Goal: Task Accomplishment & Management: Manage account settings

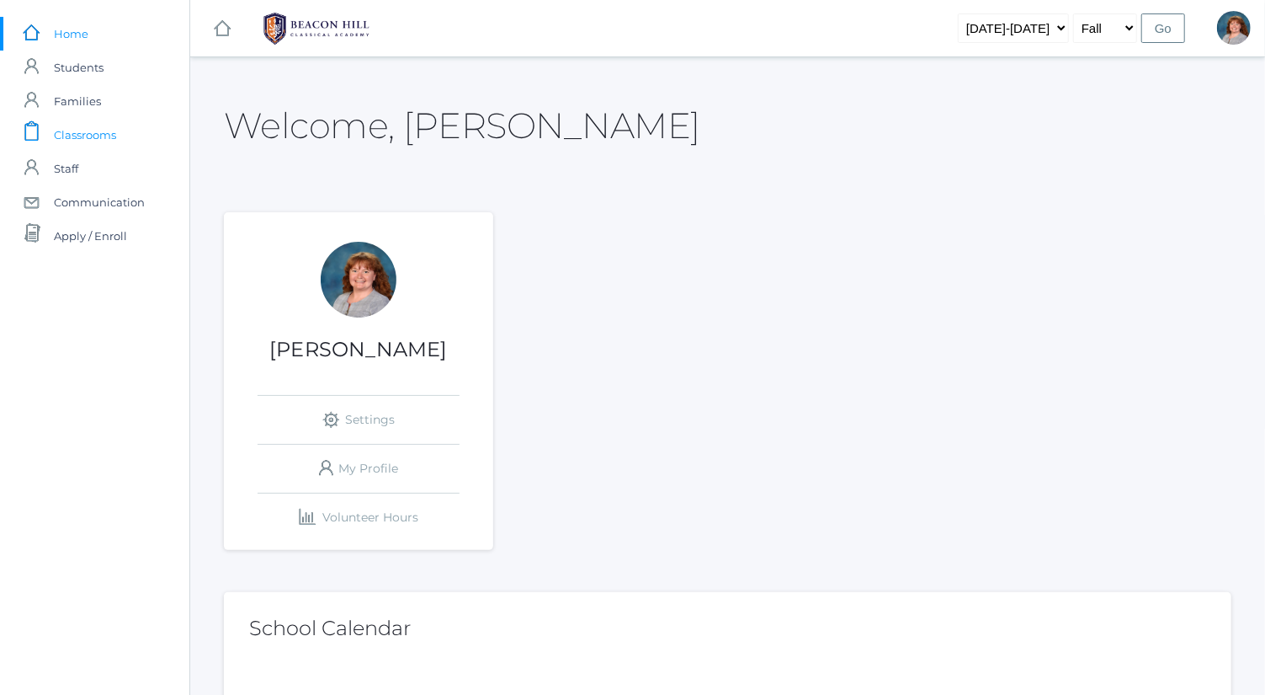
click at [123, 140] on link "icons/clipboard/plain Created with Sketch. Classrooms" at bounding box center [94, 135] width 189 height 34
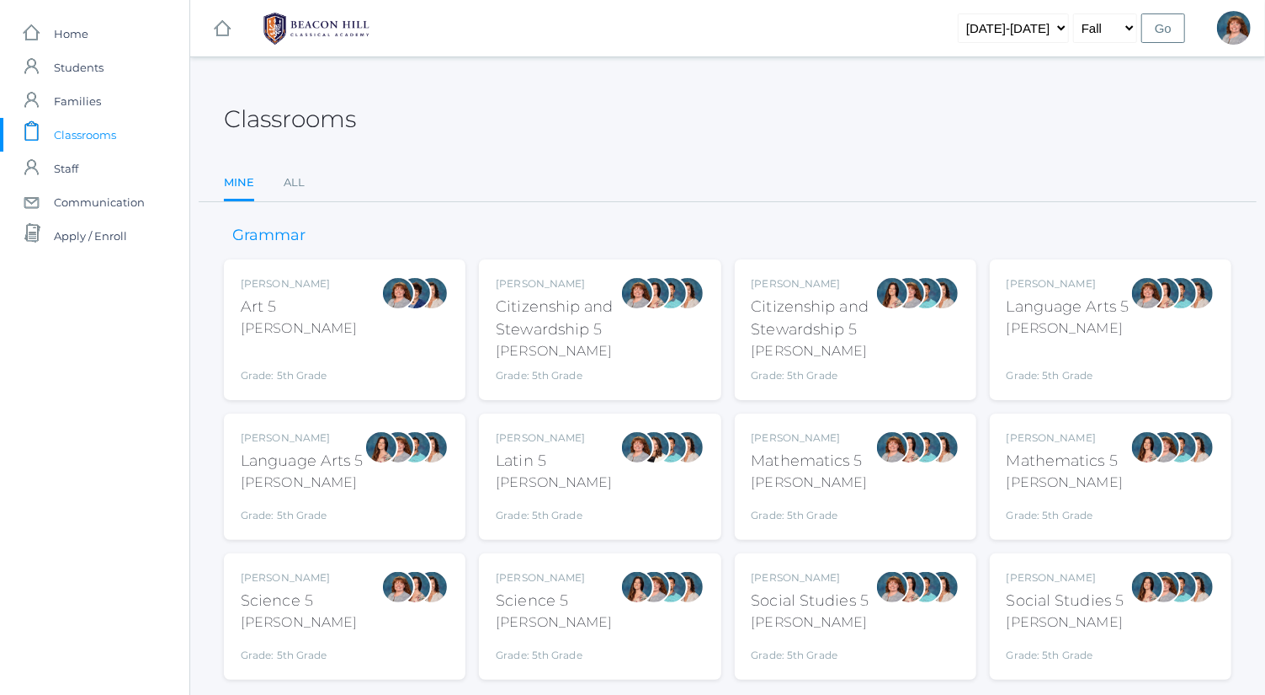
click at [1080, 326] on div "Bence" at bounding box center [1068, 328] width 123 height 20
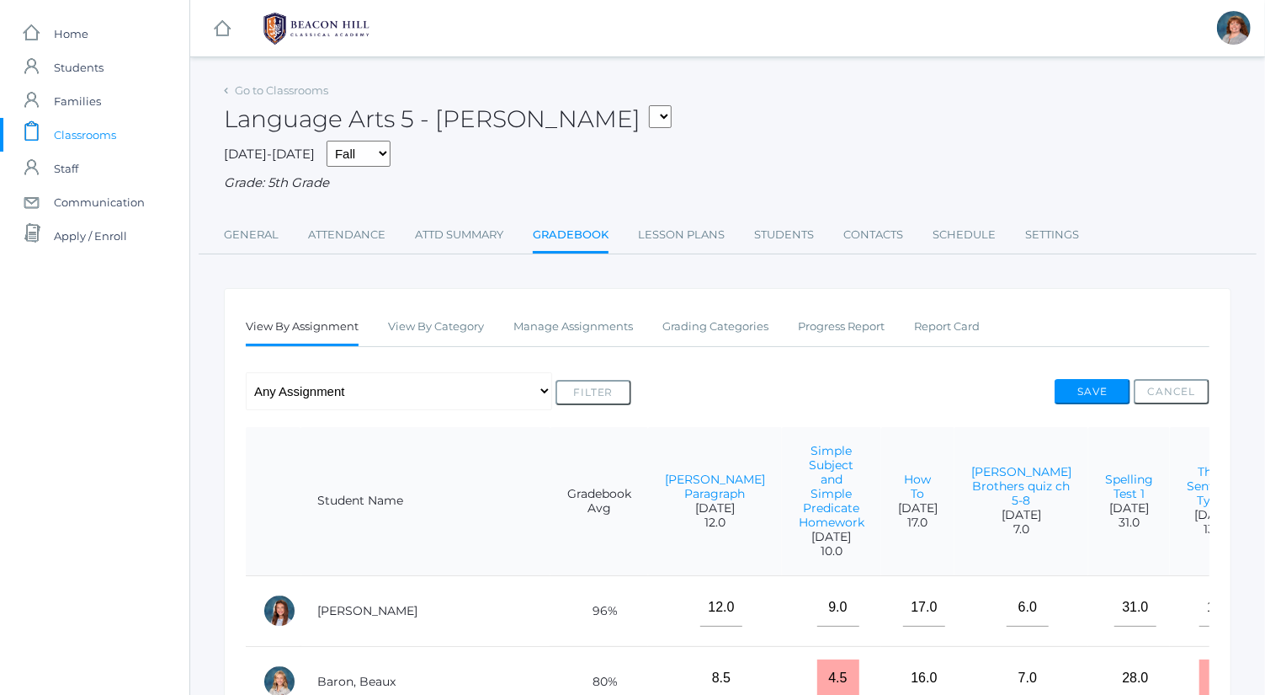
scroll to position [3, 0]
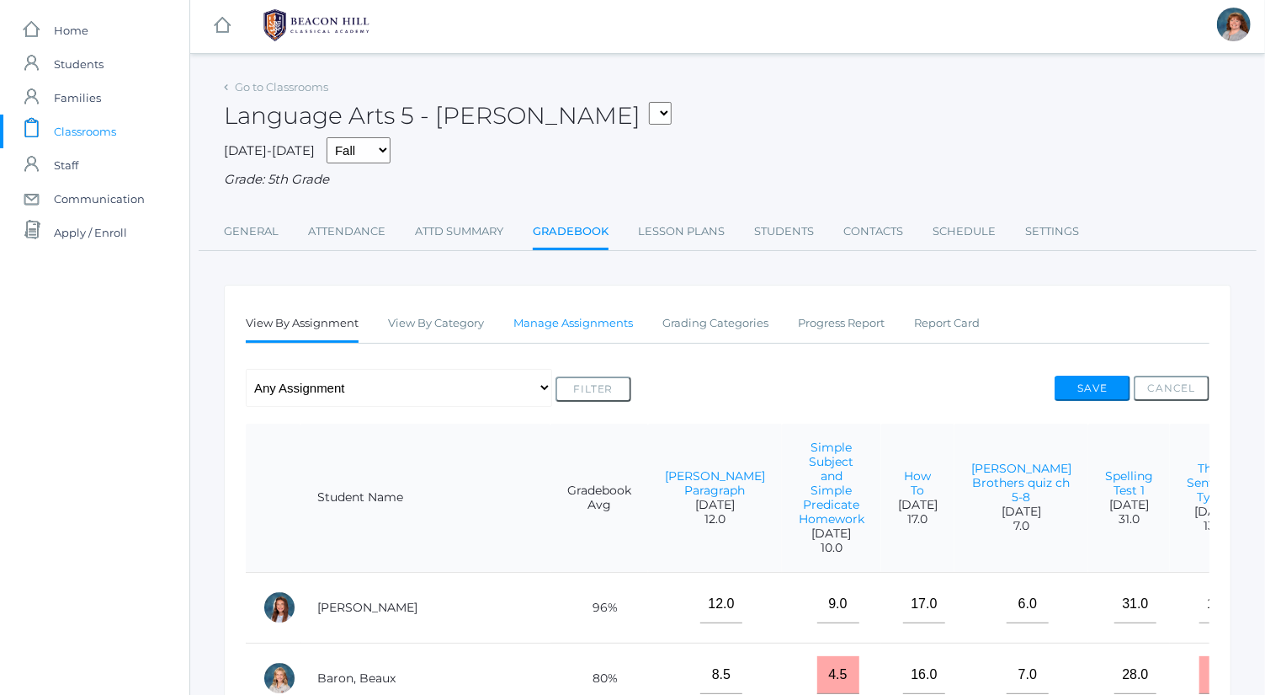
click at [562, 322] on link "Manage Assignments" at bounding box center [574, 323] width 120 height 34
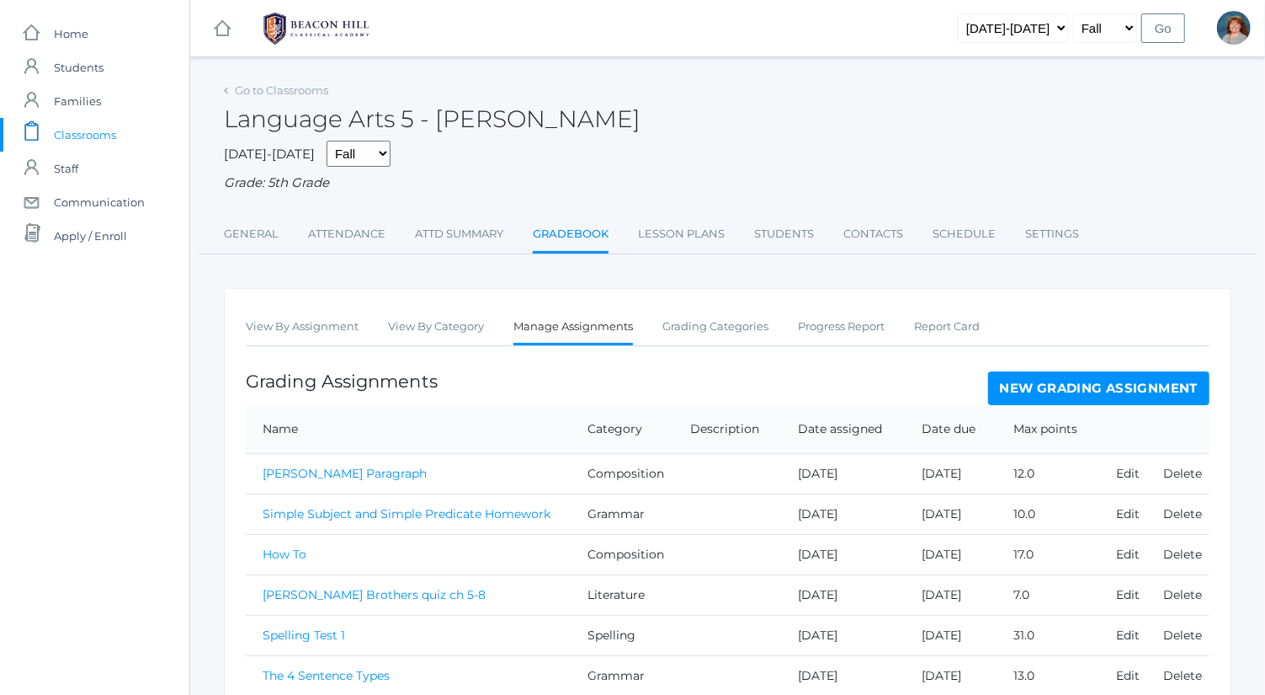
click at [1059, 396] on link "New Grading Assignment" at bounding box center [1098, 388] width 221 height 34
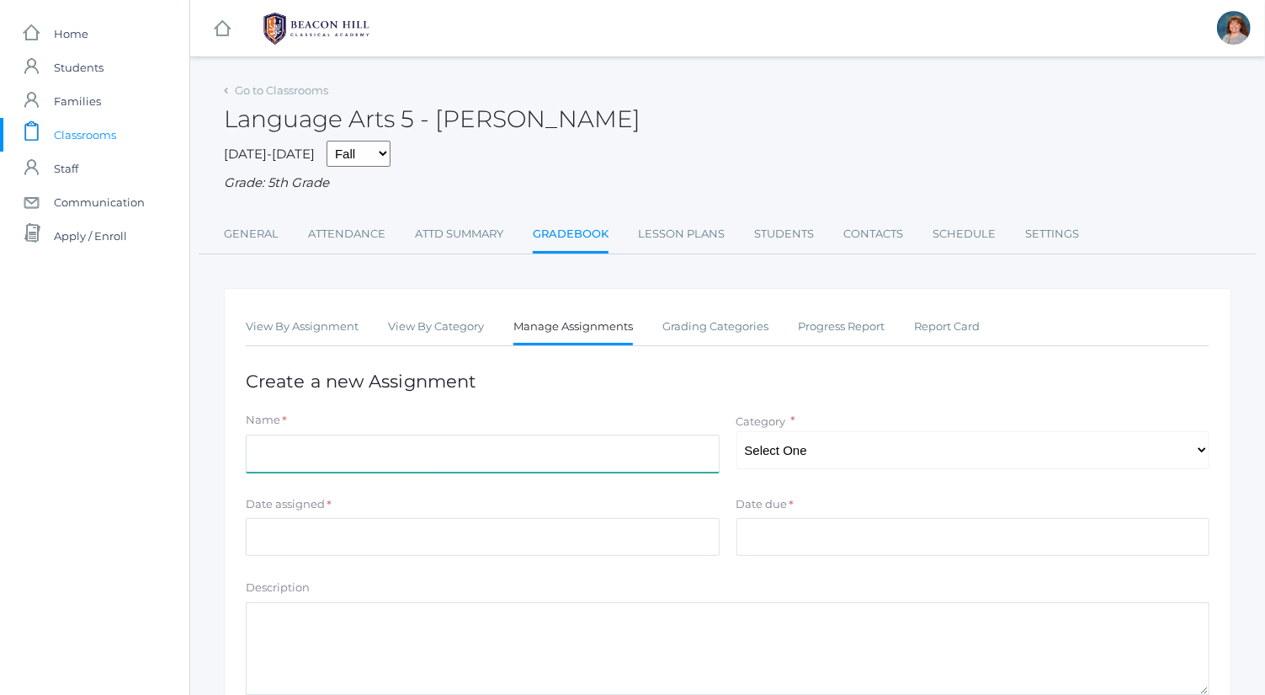
click at [509, 443] on input "Name" at bounding box center [483, 453] width 474 height 38
type input "Spelling Test 4"
click at [898, 446] on select "Select One Spelling Composition Grammar Literature Memory" at bounding box center [974, 450] width 474 height 38
select select "1033"
click at [737, 431] on select "Select One Spelling Composition Grammar Literature Memory" at bounding box center [974, 450] width 474 height 38
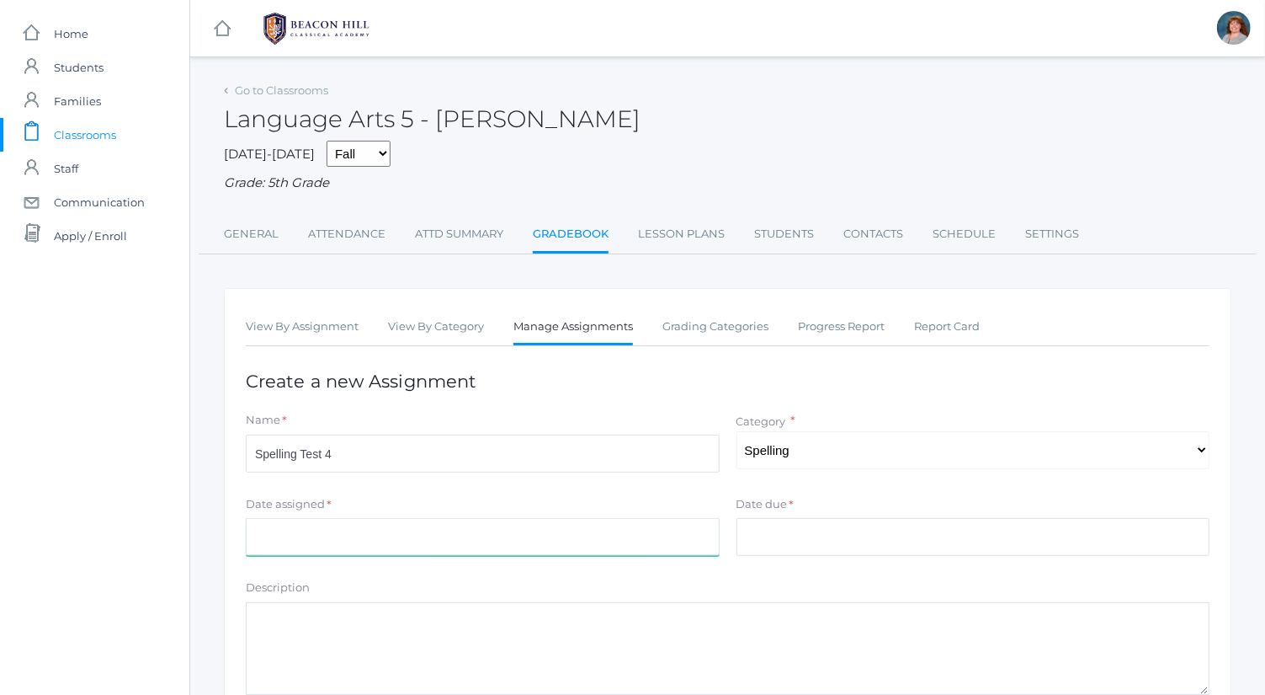
click at [607, 525] on input "Date assigned" at bounding box center [483, 537] width 474 height 38
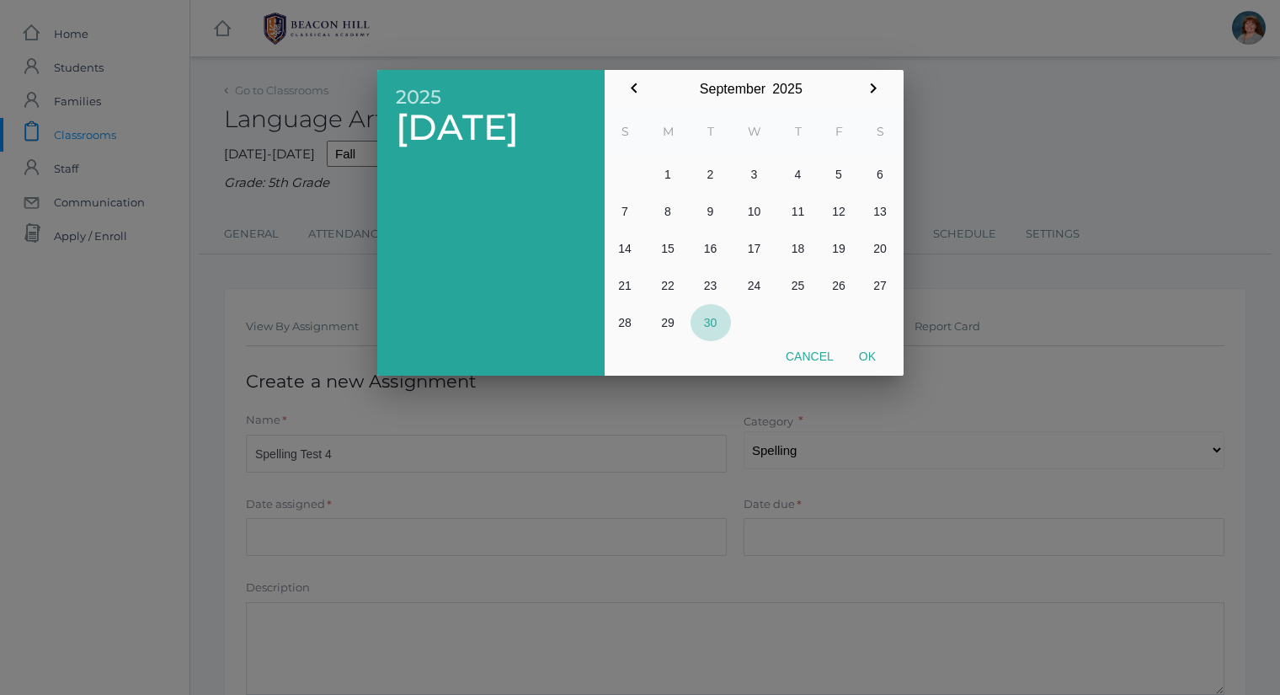
click at [714, 311] on button "30" at bounding box center [710, 322] width 40 height 37
click at [872, 355] on button "Ok" at bounding box center [867, 356] width 42 height 30
type input "2025-09-30"
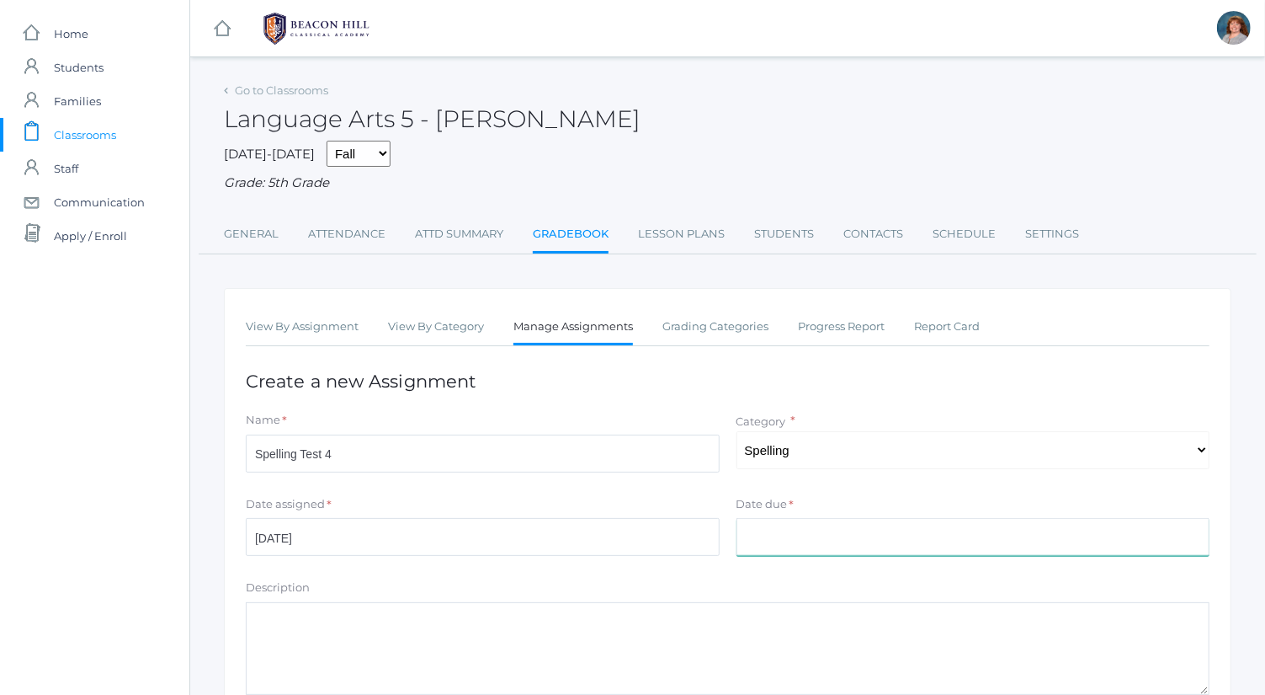
click at [868, 536] on input "Date due" at bounding box center [974, 537] width 474 height 38
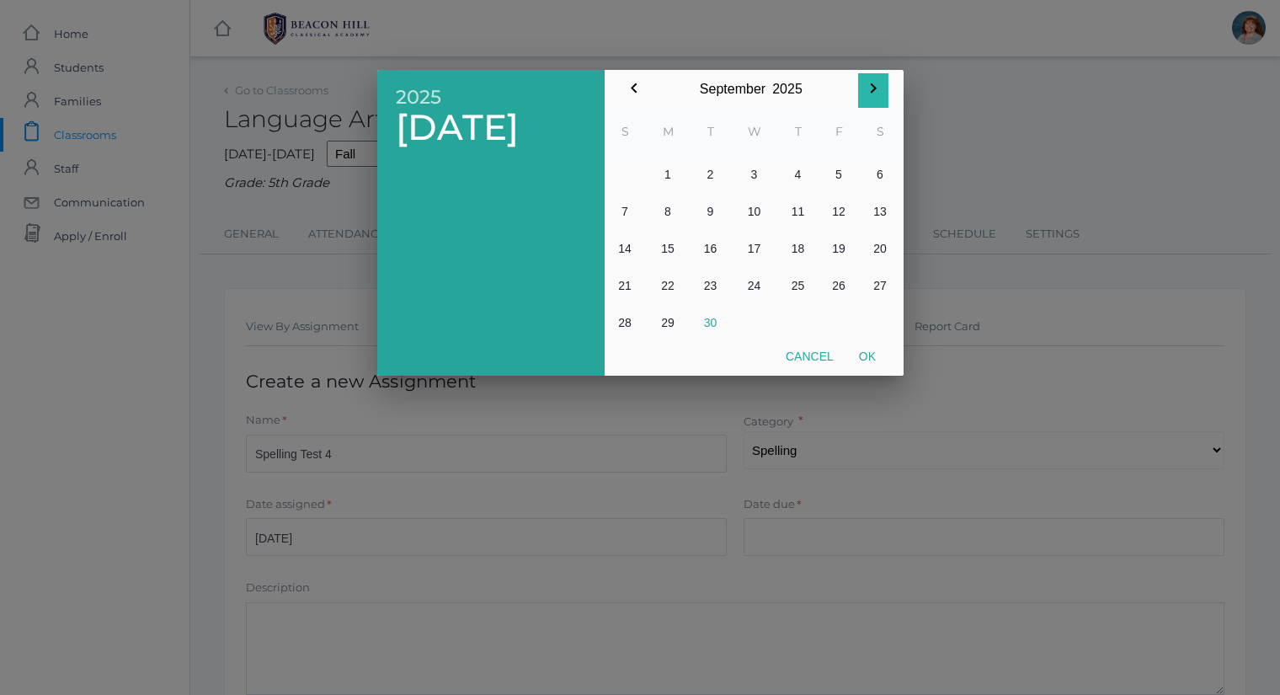
click at [876, 87] on icon "button" at bounding box center [873, 88] width 20 height 20
click at [762, 173] on button "1" at bounding box center [754, 174] width 47 height 37
click at [866, 358] on button "Ok" at bounding box center [867, 356] width 42 height 30
type input "2025-10-01"
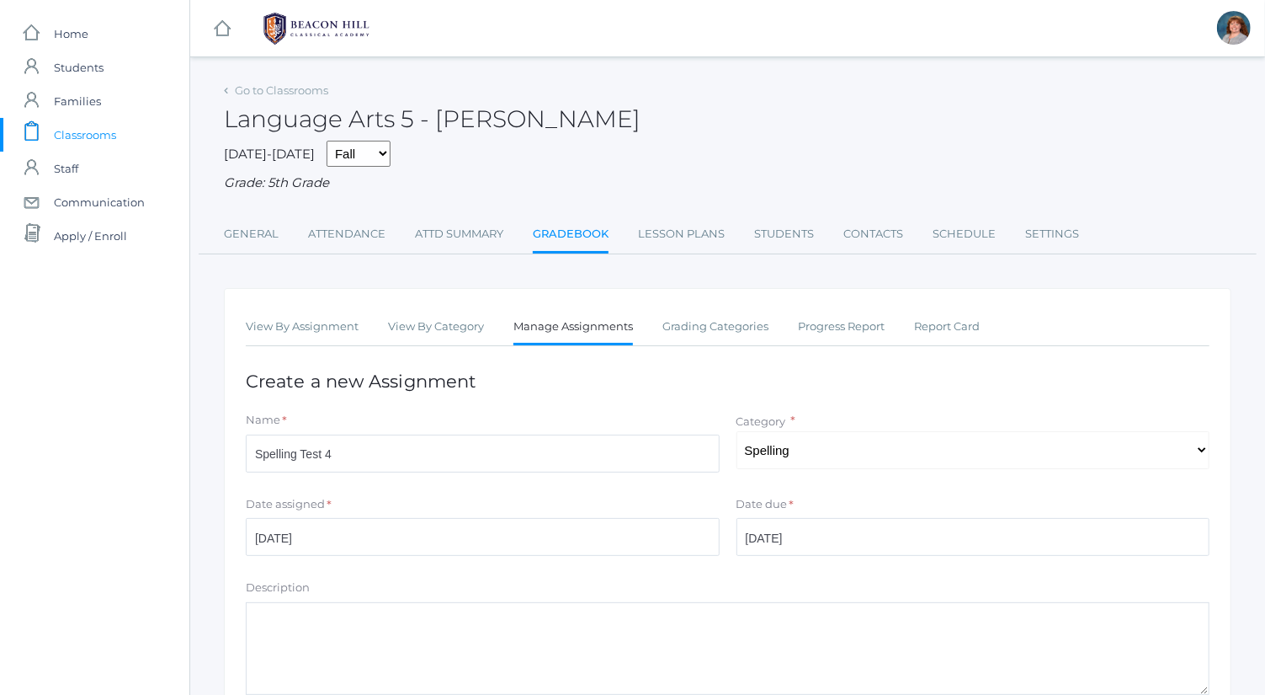
scroll to position [228, 0]
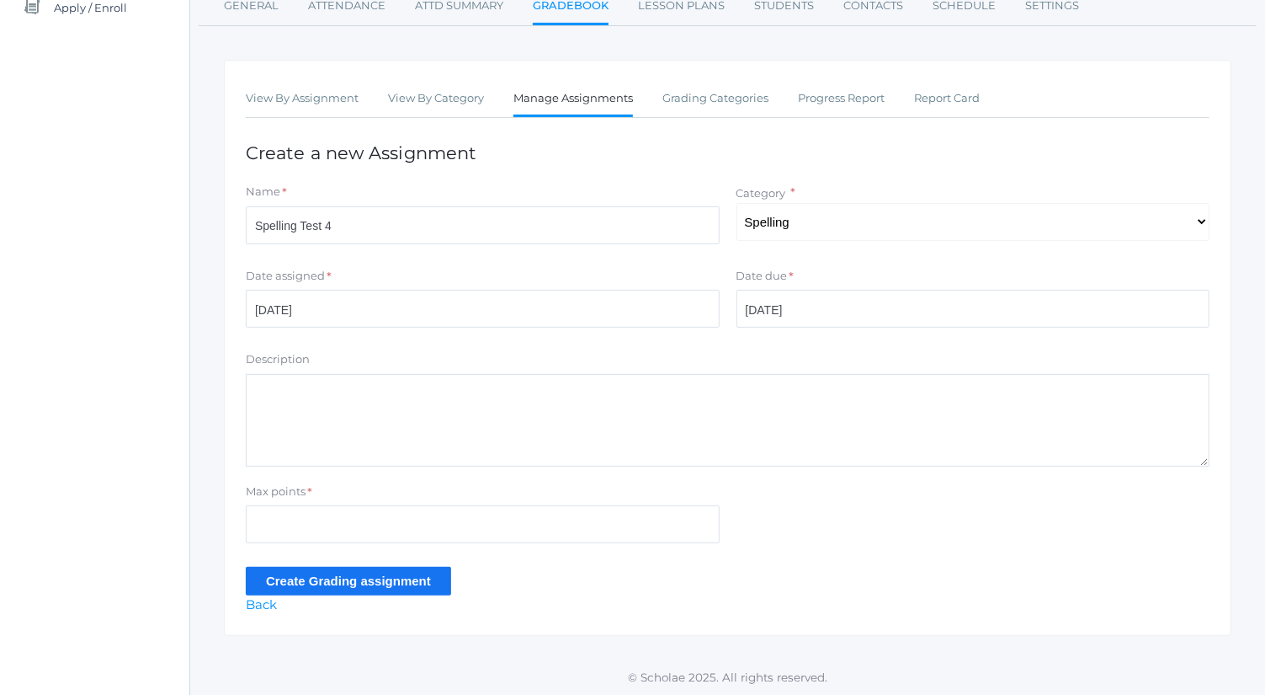
click at [400, 498] on div "Max points *" at bounding box center [483, 494] width 474 height 23
click at [404, 511] on input "Max points" at bounding box center [483, 524] width 474 height 38
type input "39"
click at [404, 575] on input "Create Grading assignment" at bounding box center [348, 581] width 205 height 28
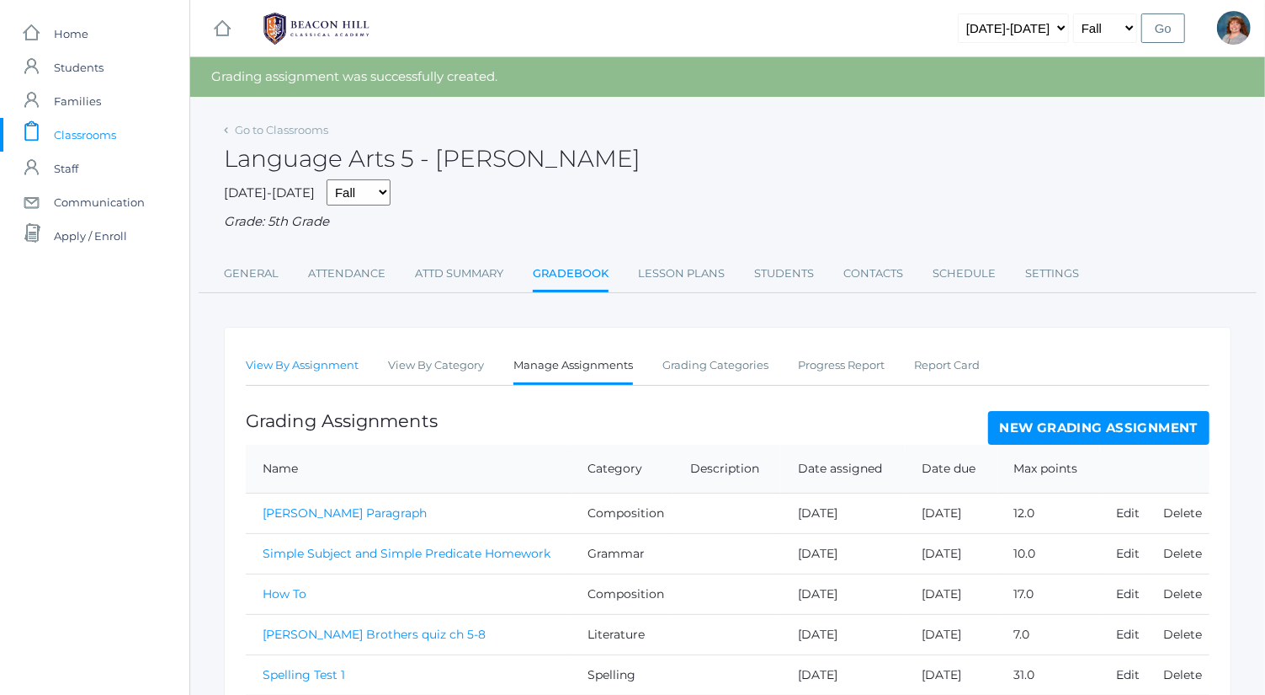
click at [309, 369] on link "View By Assignment" at bounding box center [302, 366] width 113 height 34
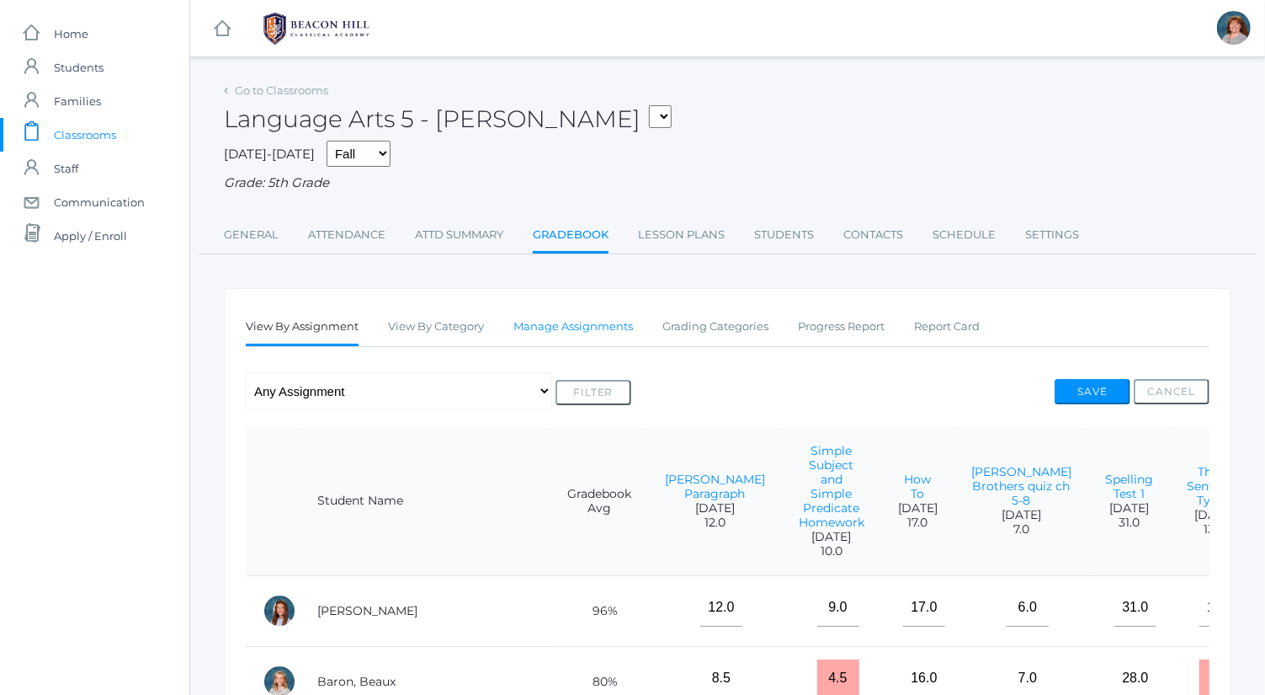
click at [602, 339] on link "Manage Assignments" at bounding box center [574, 327] width 120 height 34
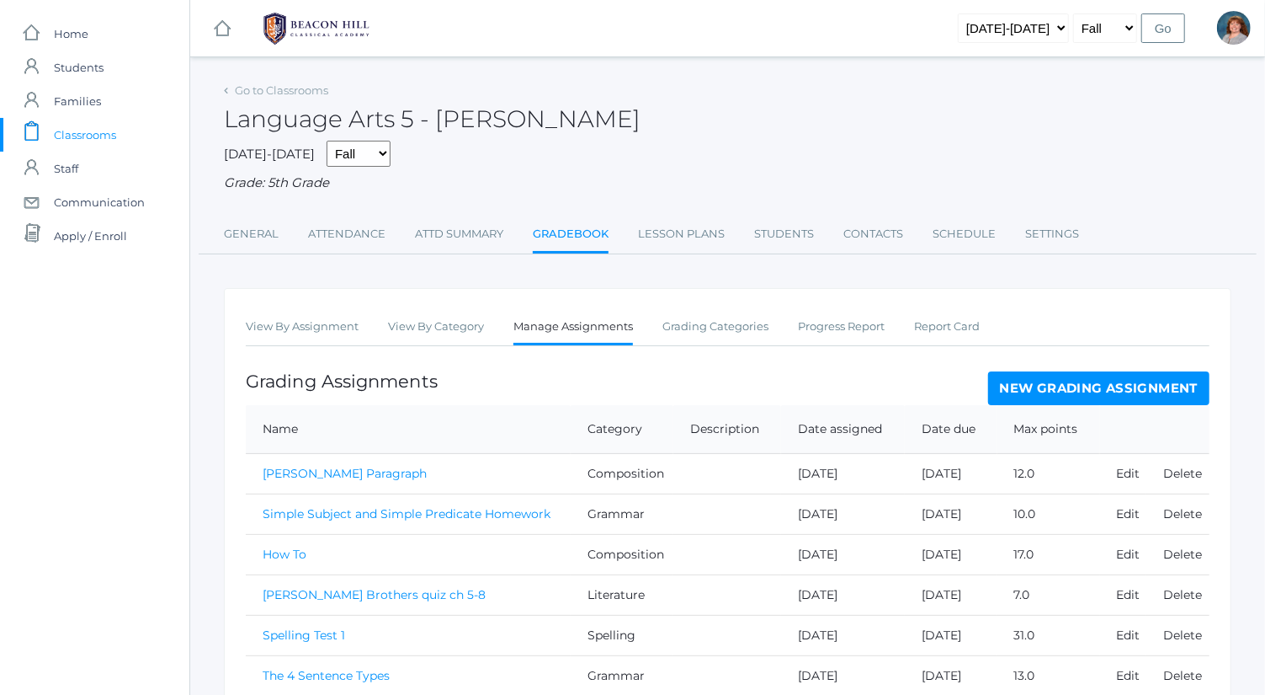
click at [1080, 386] on link "New Grading Assignment" at bounding box center [1098, 388] width 221 height 34
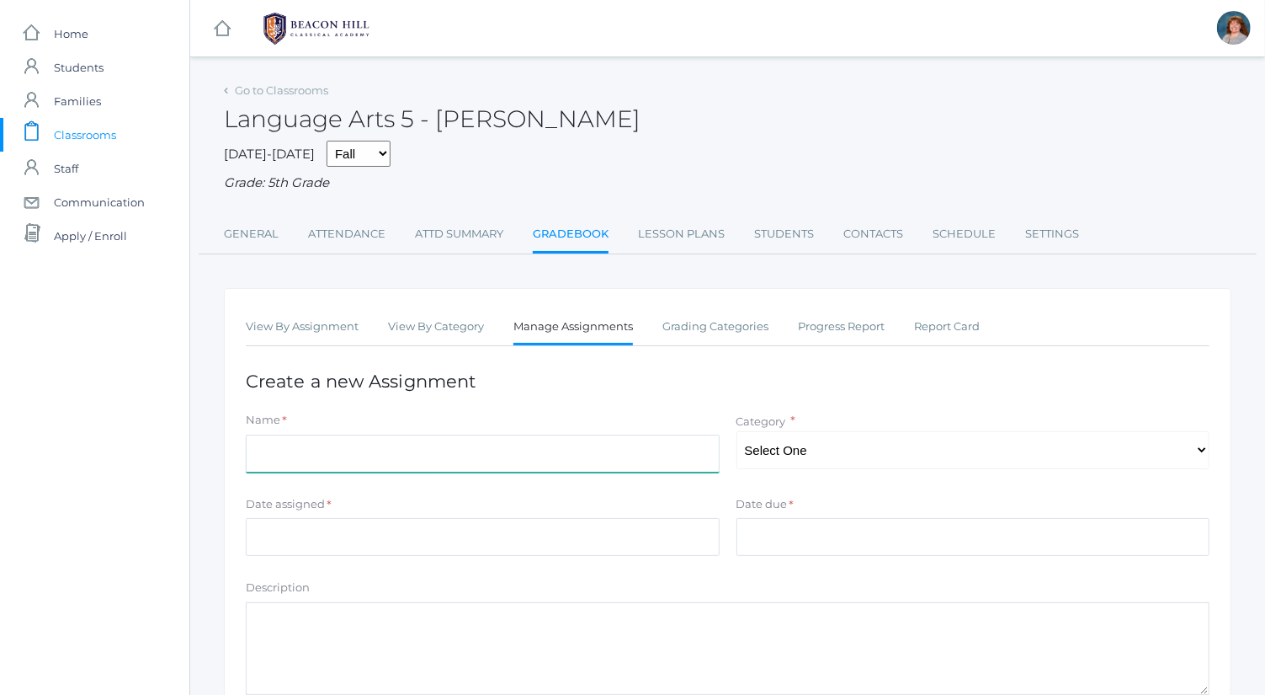
click at [458, 455] on input "Name" at bounding box center [483, 453] width 474 height 38
type input "Orca Whale Paragraph"
click at [891, 453] on select "Select One Spelling Composition Grammar Literature Memory" at bounding box center [974, 450] width 474 height 38
select select "1034"
click at [737, 431] on select "Select One Spelling Composition Grammar Literature Memory" at bounding box center [974, 450] width 474 height 38
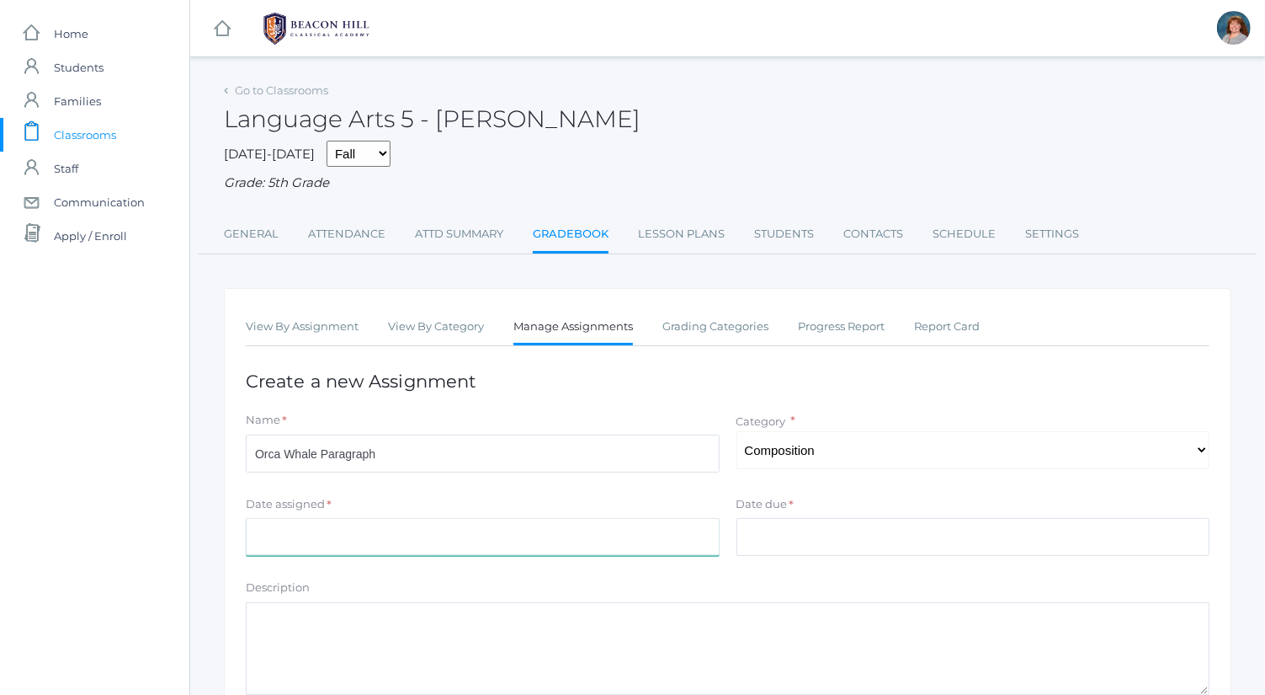
click at [663, 549] on input "Date assigned" at bounding box center [483, 537] width 474 height 38
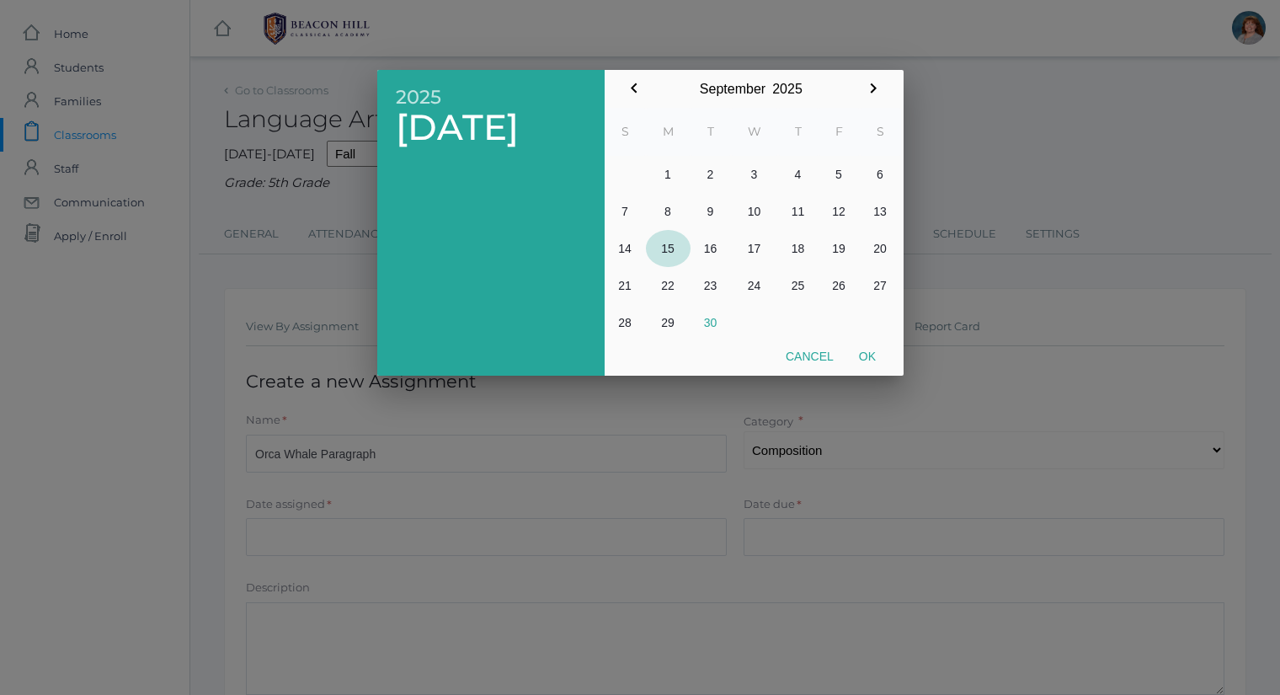
click at [668, 245] on button "15" at bounding box center [668, 248] width 45 height 37
click at [871, 347] on button "Ok" at bounding box center [867, 356] width 42 height 30
type input "2025-09-15"
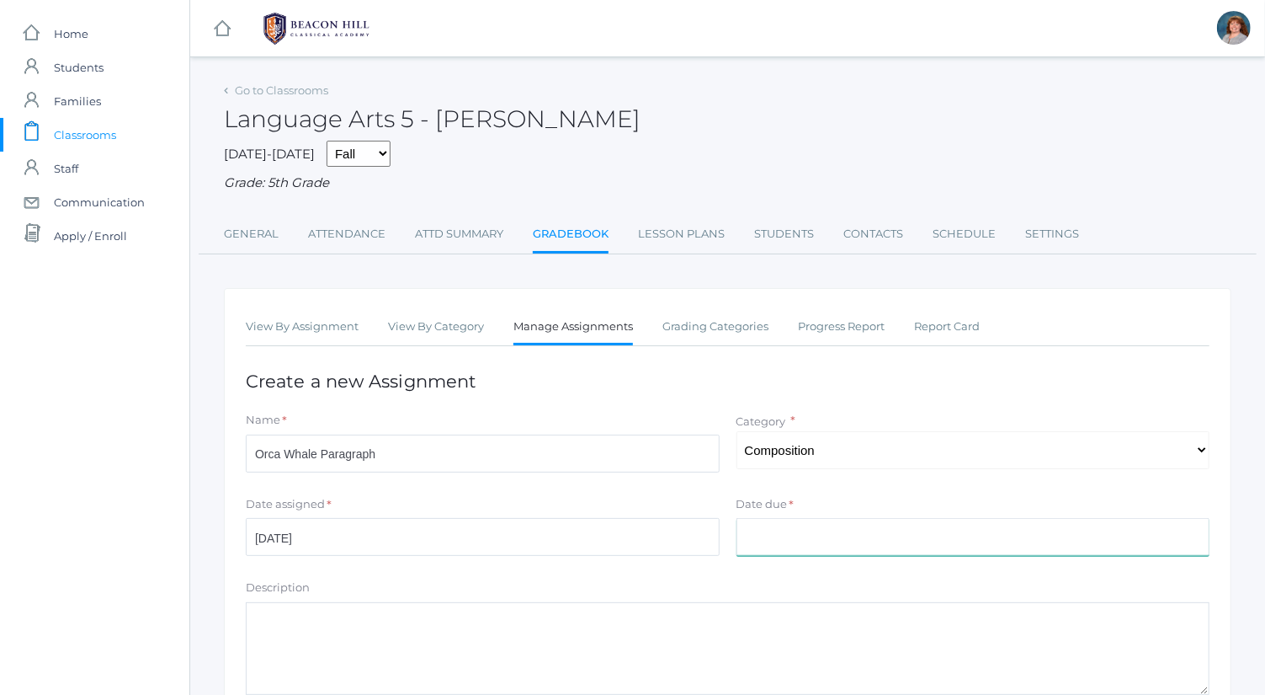
click at [833, 534] on input "Date due" at bounding box center [974, 537] width 474 height 38
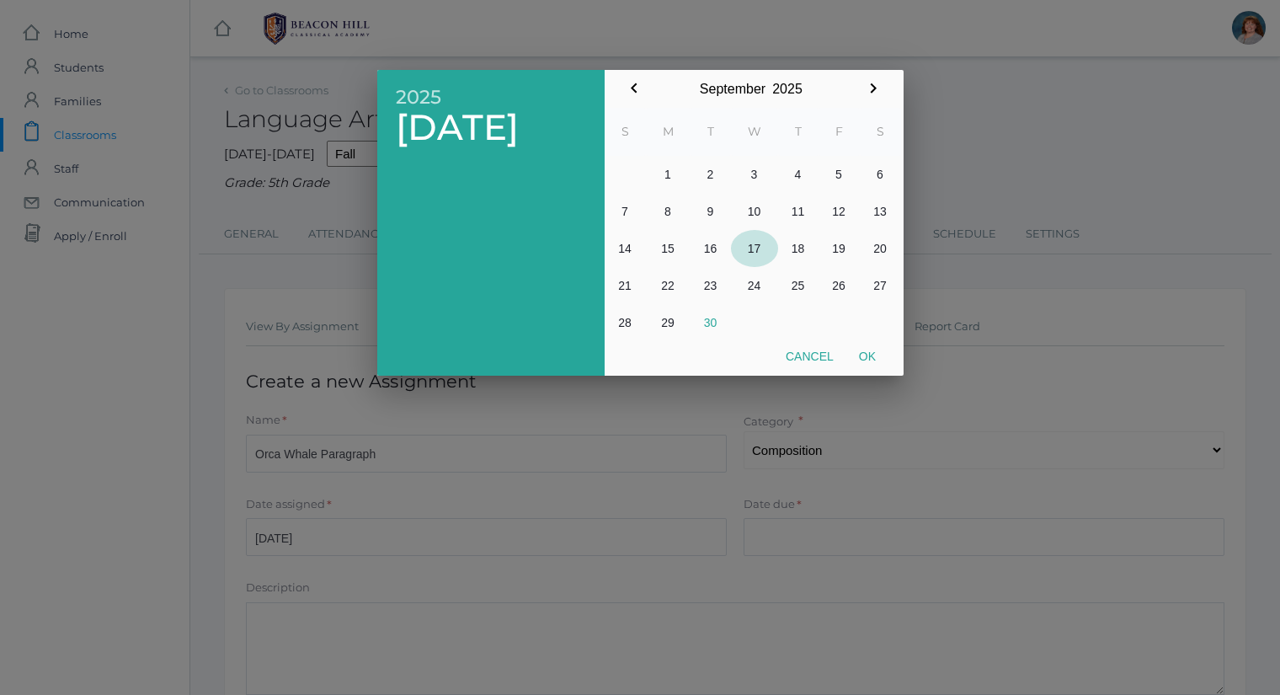
click at [750, 247] on button "17" at bounding box center [754, 248] width 47 height 37
click at [873, 359] on button "Ok" at bounding box center [867, 356] width 42 height 30
type input "2025-09-17"
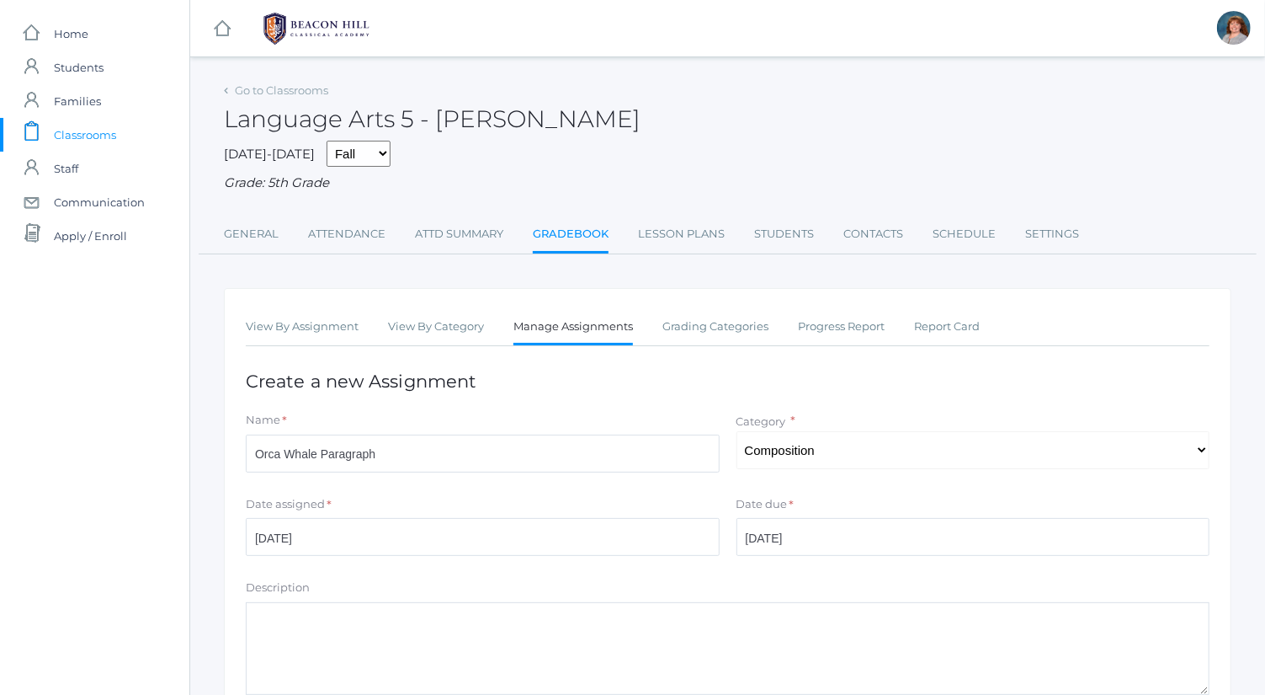
scroll to position [228, 0]
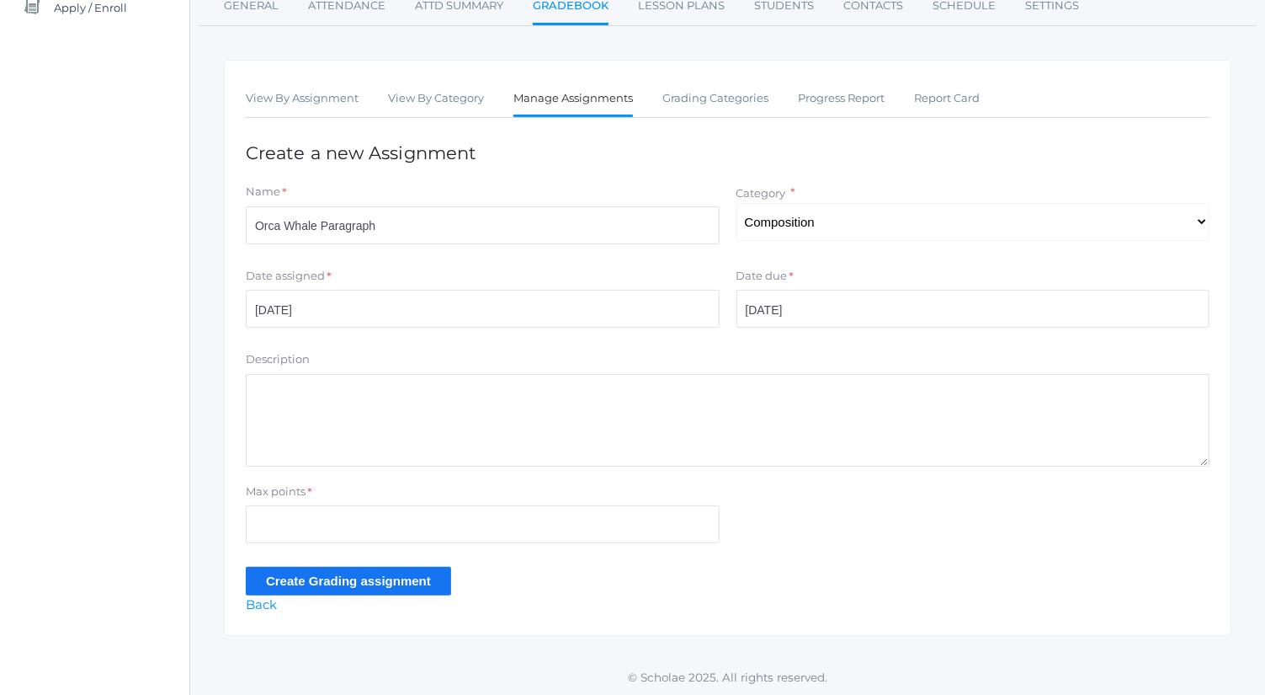
click at [460, 503] on div "Max points *" at bounding box center [483, 494] width 474 height 23
click at [472, 531] on input "Max points" at bounding box center [483, 524] width 474 height 38
type input "20"
click at [397, 579] on input "Create Grading assignment" at bounding box center [348, 581] width 205 height 28
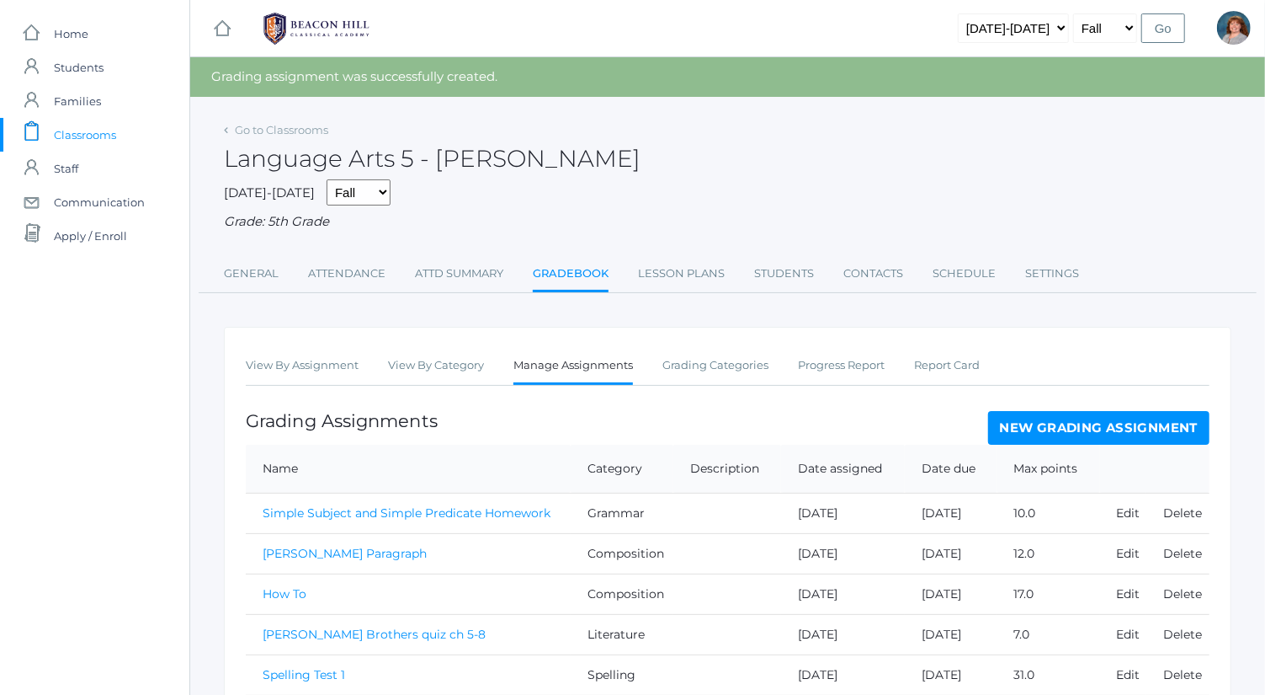
click at [308, 383] on li "View By Assignment" at bounding box center [302, 367] width 113 height 36
click at [308, 375] on link "View By Assignment" at bounding box center [302, 366] width 113 height 34
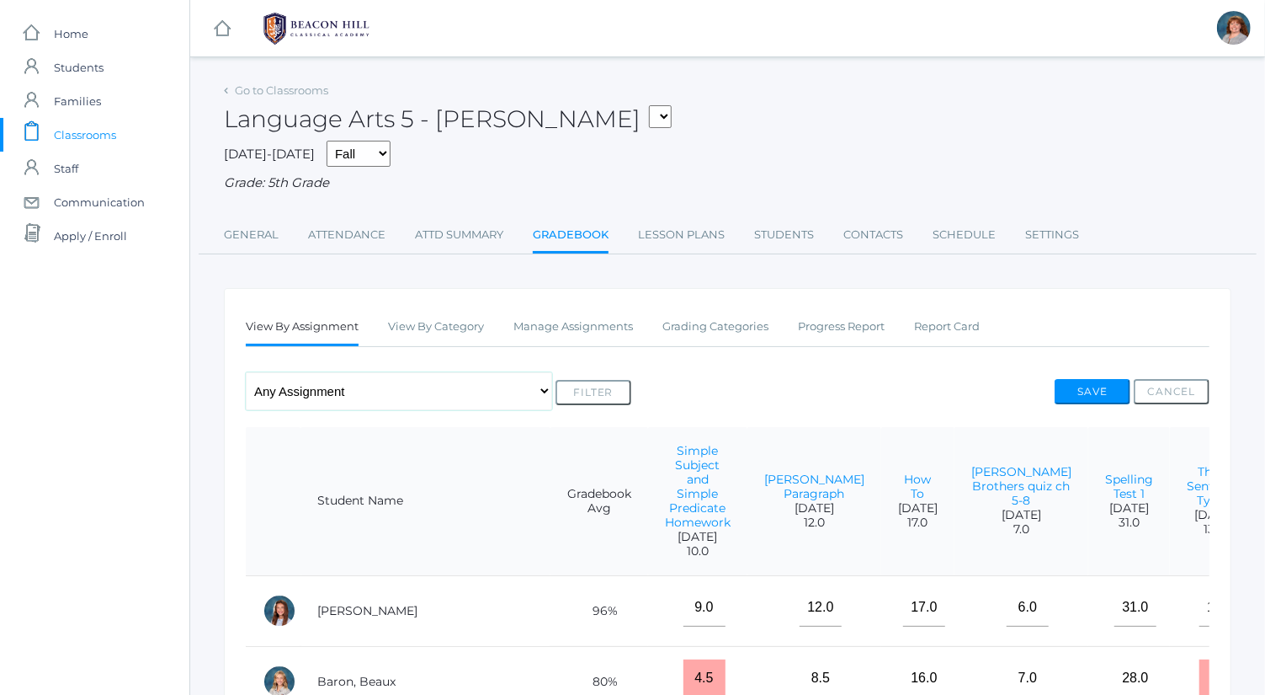
click at [386, 401] on select "Any Assignment Category: Composition - Orca Whale Paragraph - Mrs. Granger Para…" at bounding box center [399, 391] width 306 height 38
select select "10118"
click at [246, 372] on select "Any Assignment Category: Composition - Orca Whale Paragraph - Mrs. Granger Para…" at bounding box center [399, 391] width 306 height 38
click at [582, 388] on button "Filter" at bounding box center [594, 392] width 76 height 25
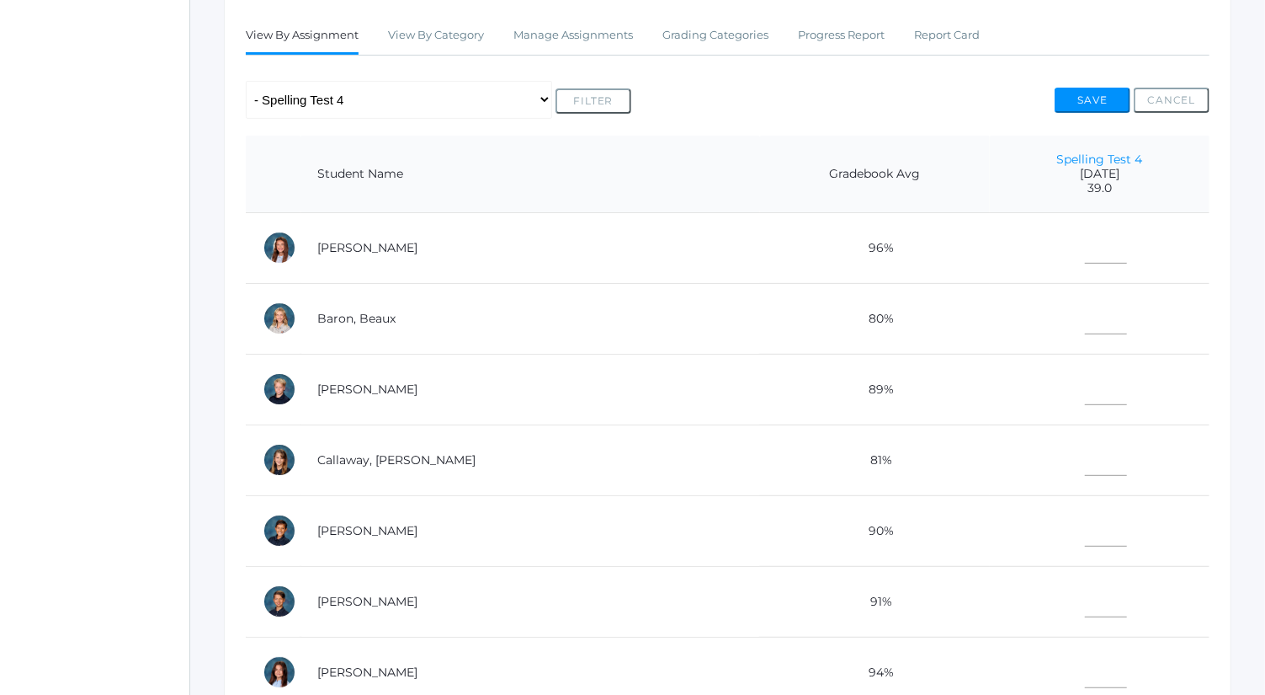
scroll to position [292, 0]
click at [1085, 379] on input"] "text" at bounding box center [1106, 385] width 42 height 38
type input"] "34"
click at [1085, 514] on input"] "text" at bounding box center [1106, 527] width 42 height 38
type input"] "32"
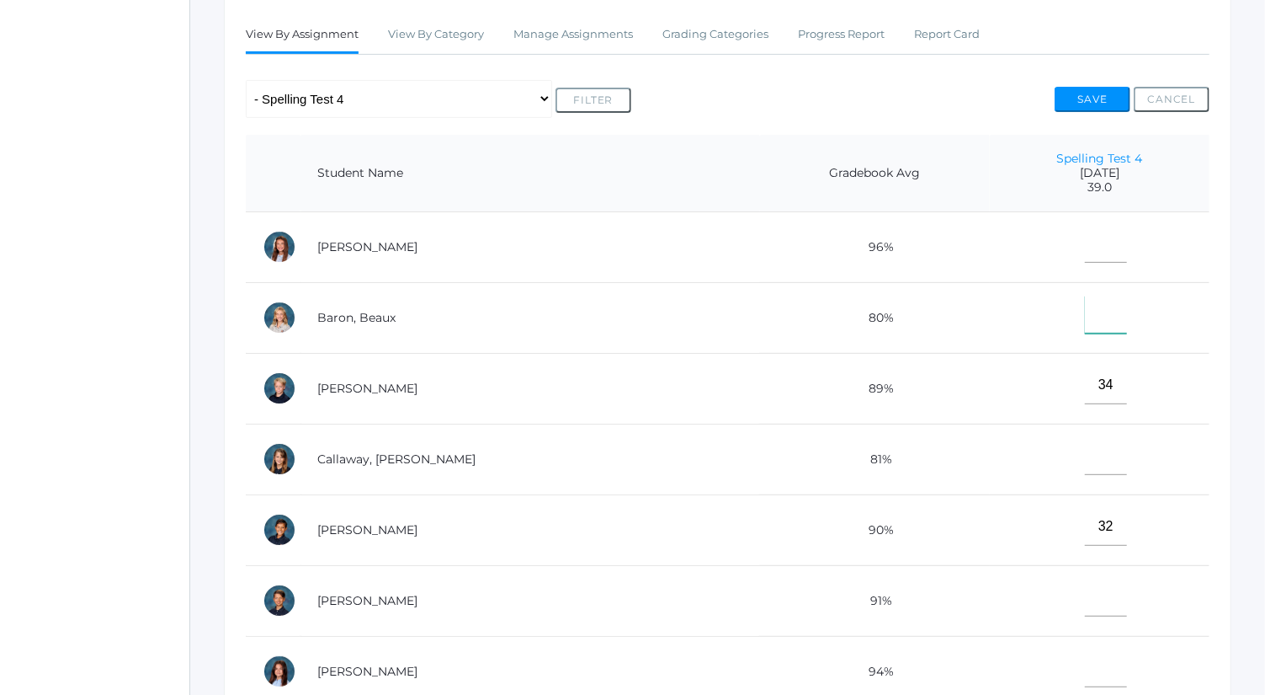
click at [1092, 307] on input"] "text" at bounding box center [1106, 315] width 42 height 38
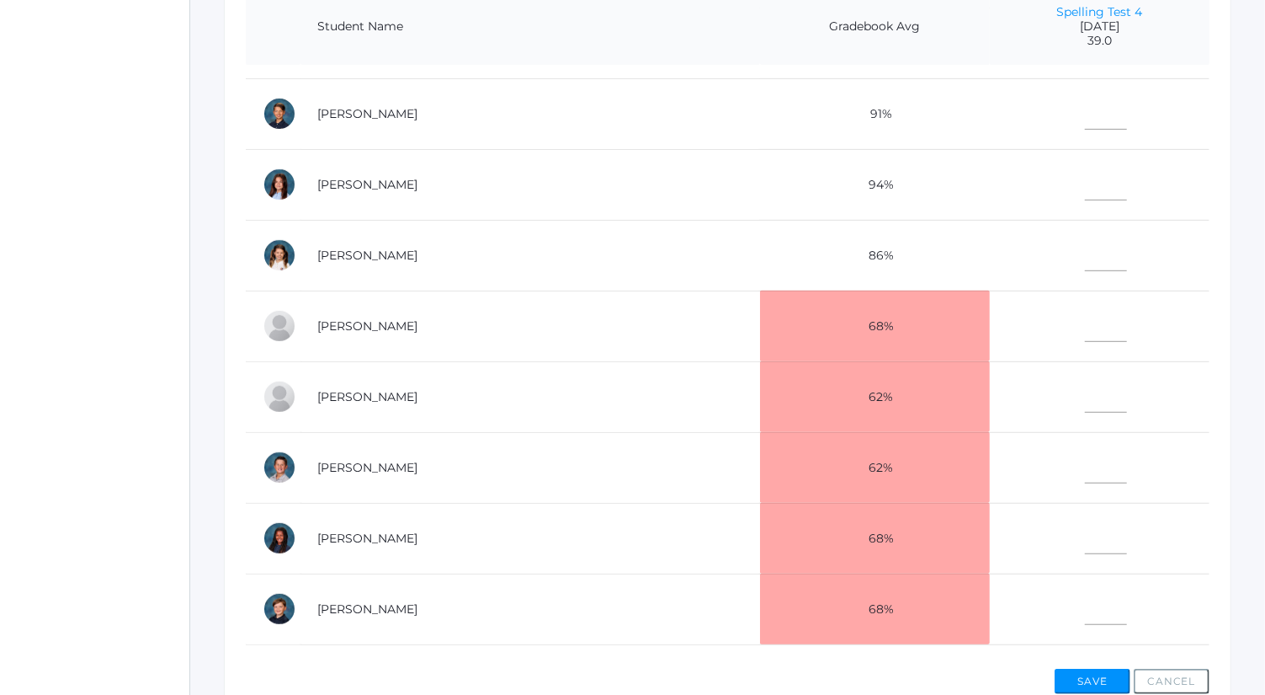
scroll to position [389, 0]
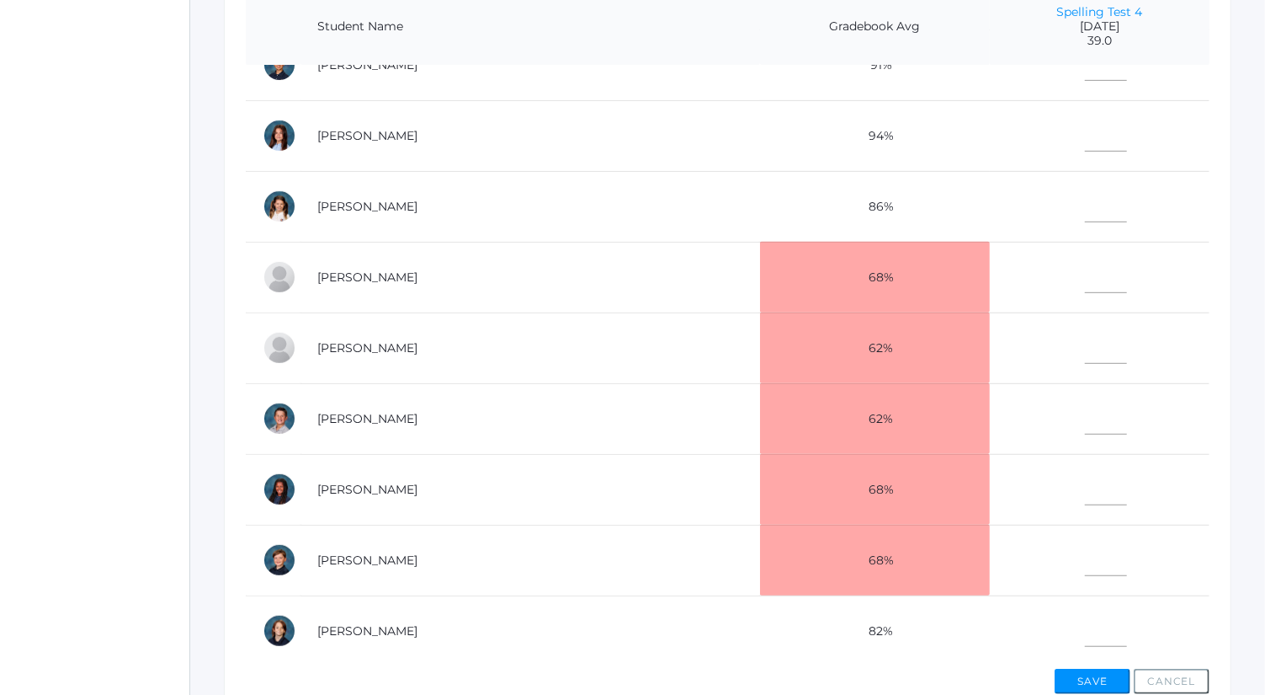
type input"] "25"
click at [1085, 485] on input"] "text" at bounding box center [1106, 486] width 42 height 38
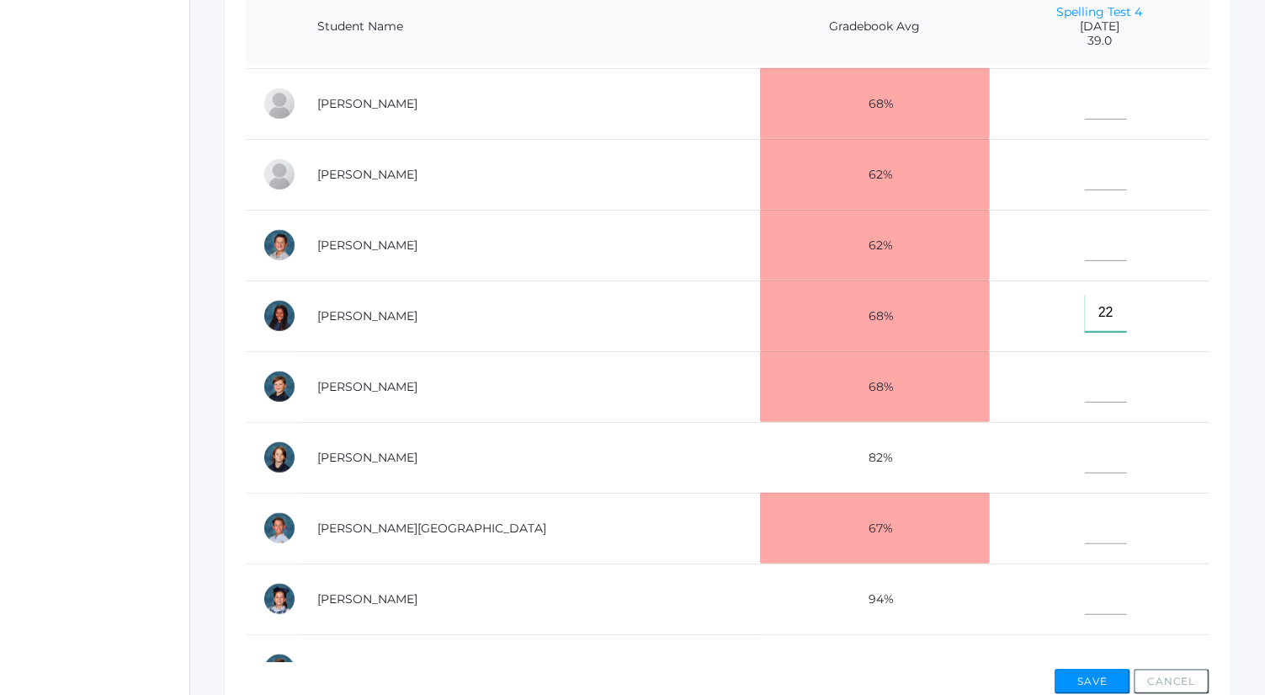
scroll to position [613, 0]
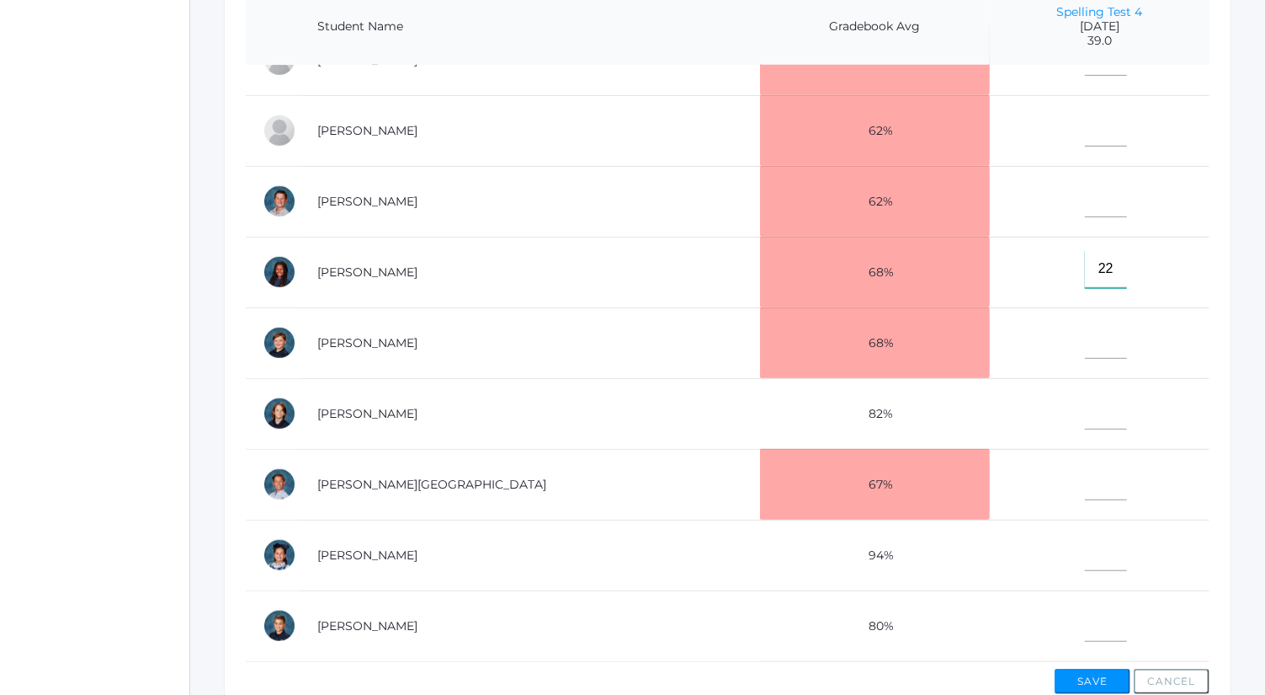
type input"] "22"
click at [1085, 604] on input"] "text" at bounding box center [1106, 623] width 42 height 38
type input"] "23"
click at [1085, 537] on input"] "text" at bounding box center [1106, 552] width 42 height 38
type input"] "38"
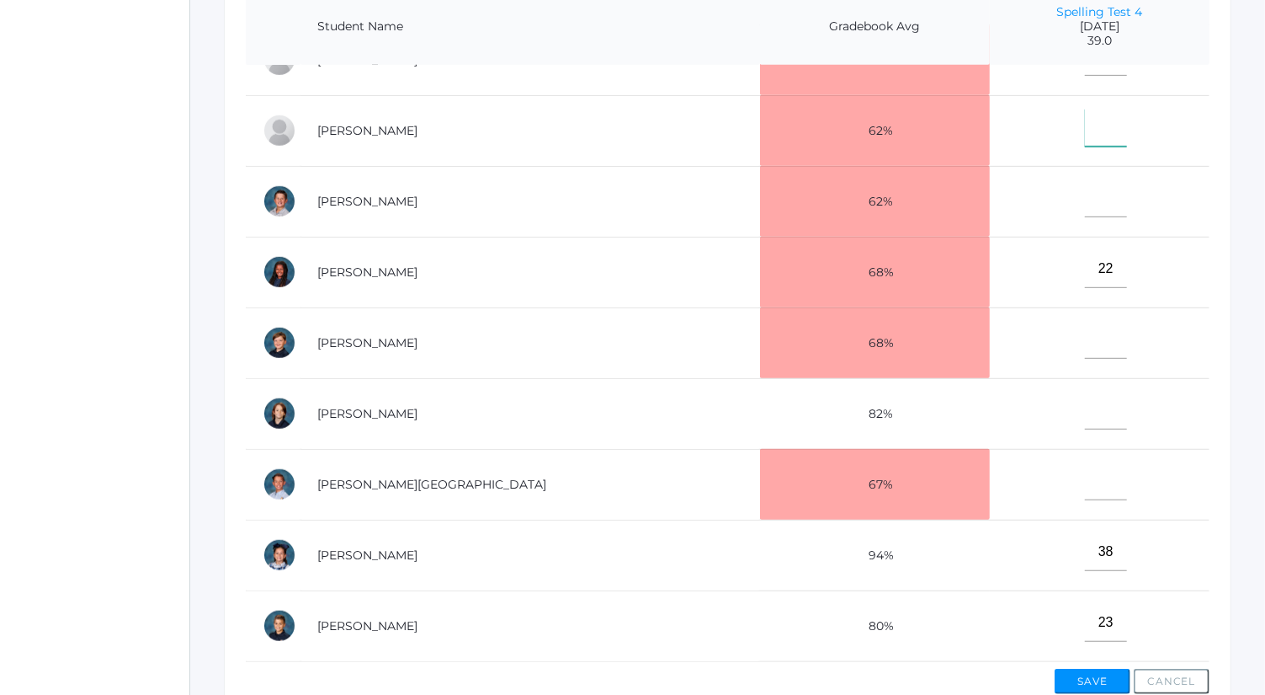
click at [1085, 121] on input"] "text" at bounding box center [1106, 128] width 42 height 38
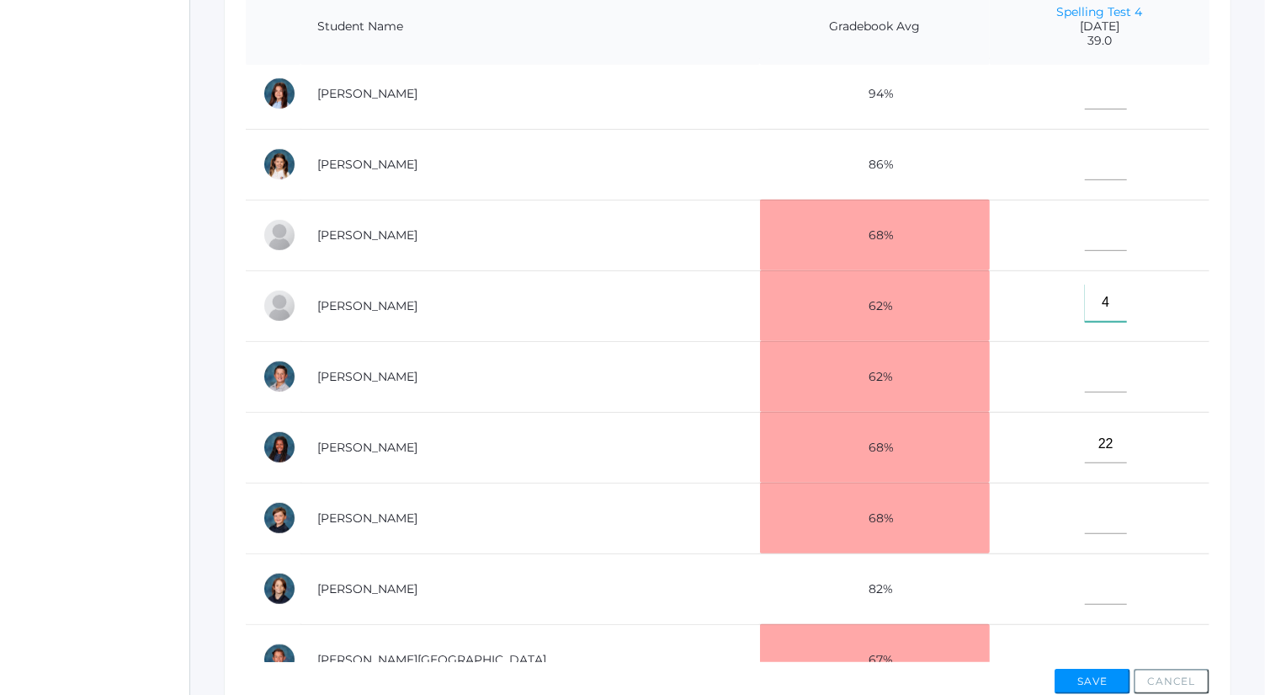
scroll to position [430, 0]
type input"] "4"
click at [1085, 365] on input"] "text" at bounding box center [1106, 374] width 42 height 38
type input"] "2"
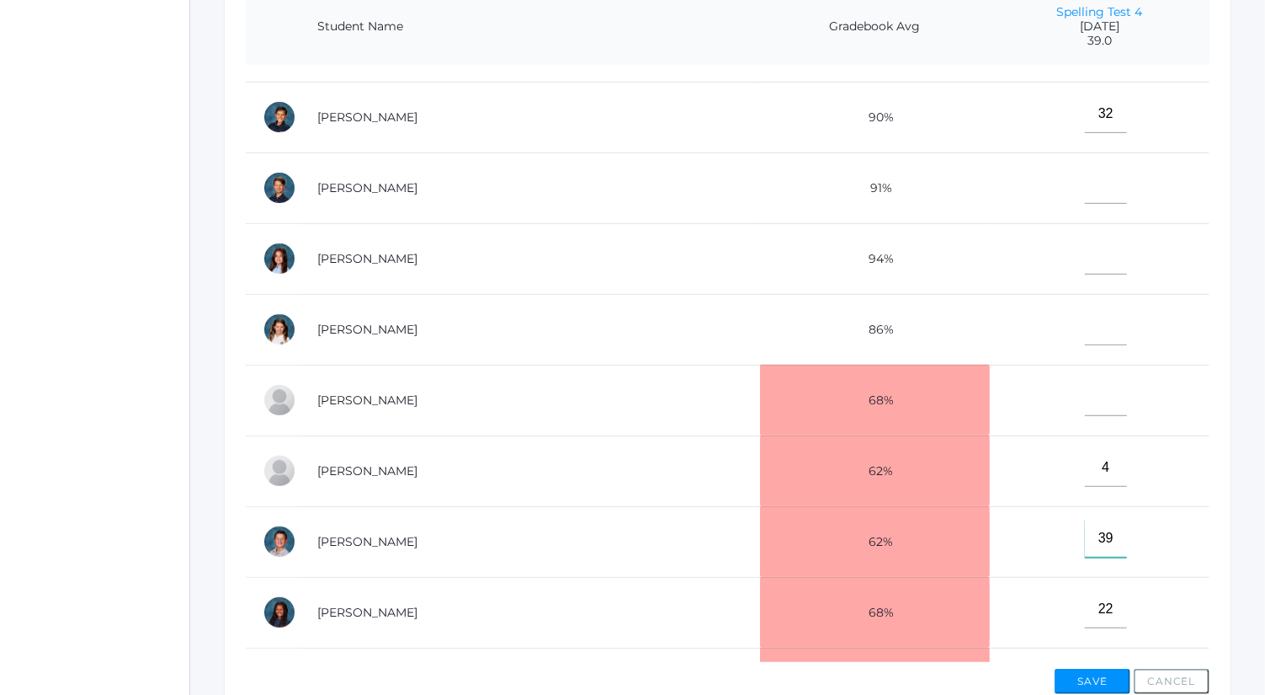
scroll to position [262, 0]
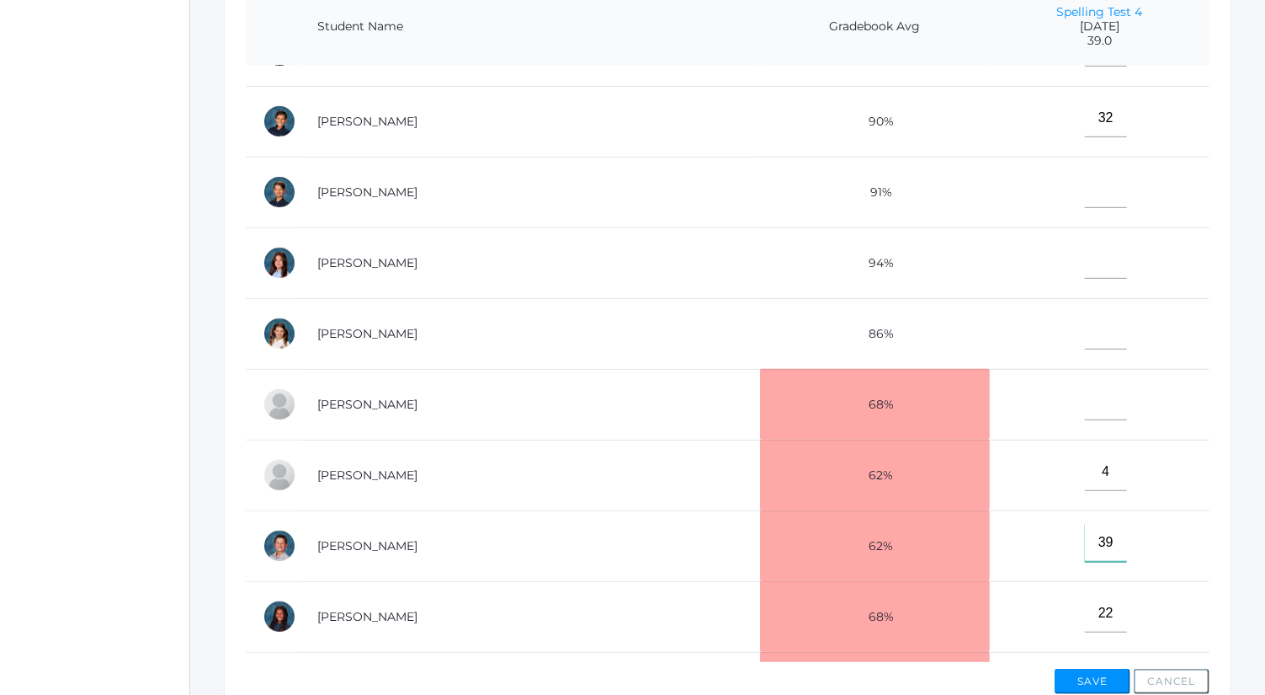
type input"] "39"
click at [1085, 188] on input"] "text" at bounding box center [1106, 189] width 42 height 38
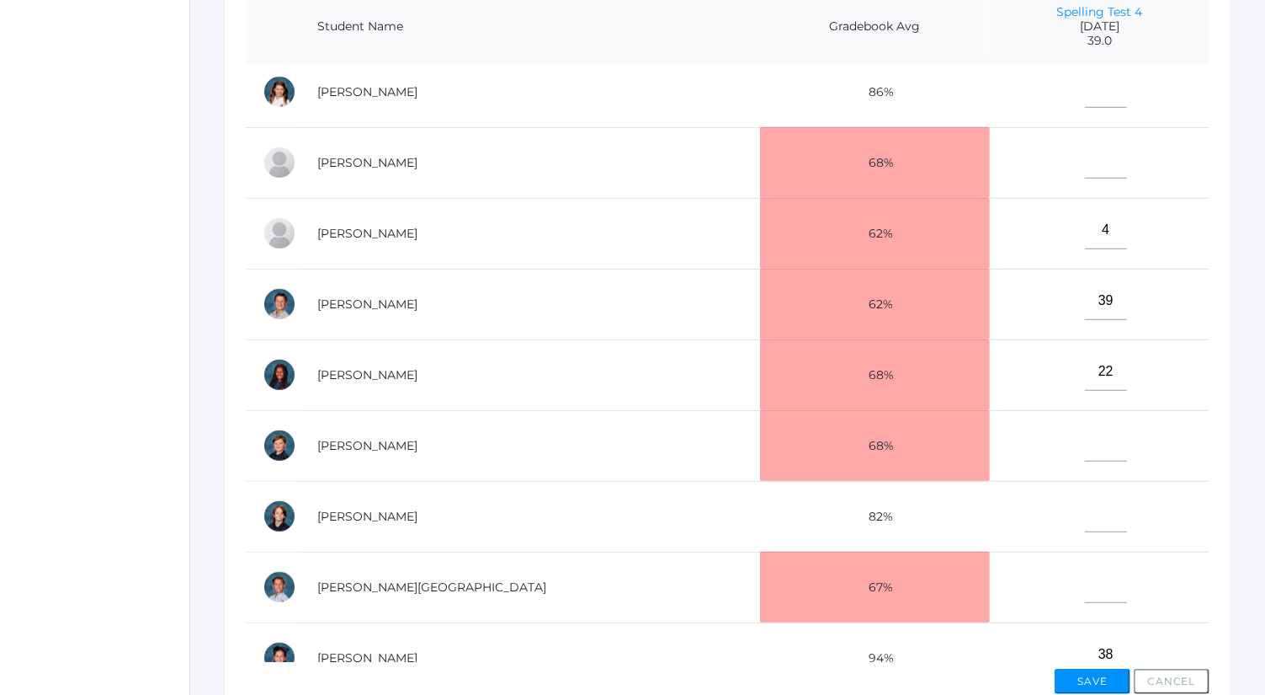
scroll to position [529, 0]
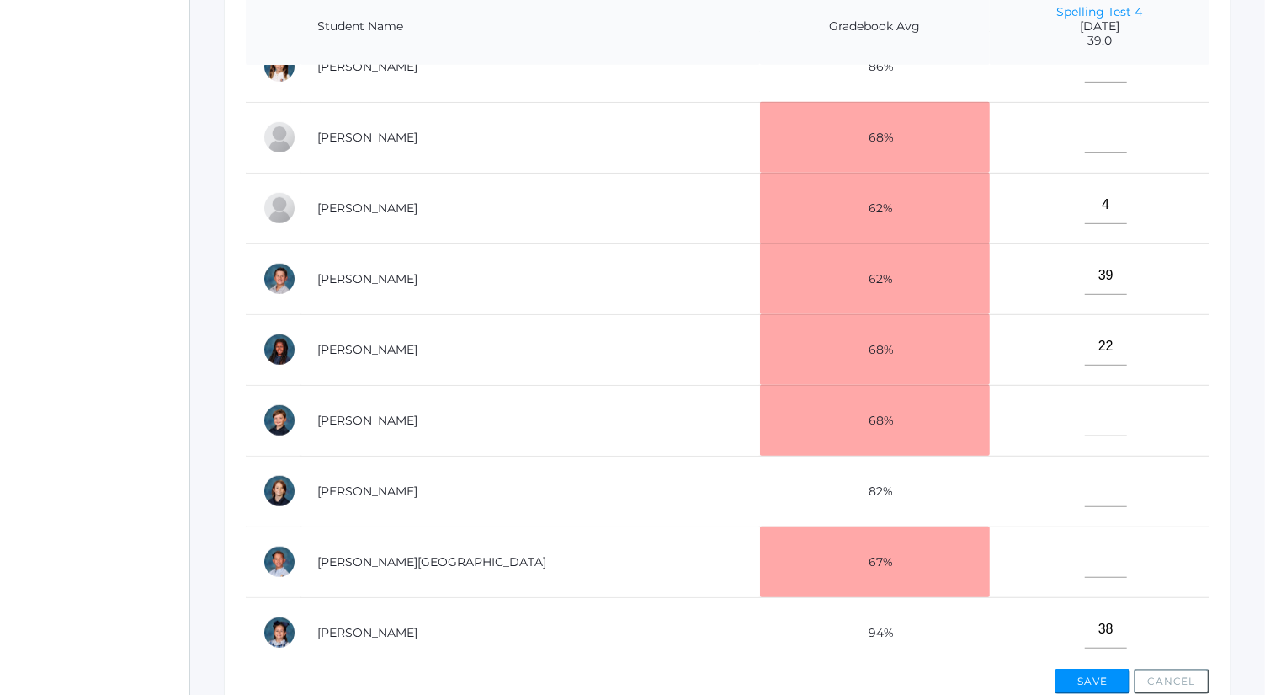
type input"] "38"
click at [1085, 413] on input"] "text" at bounding box center [1106, 417] width 42 height 38
type input"] "26"
click at [1085, 477] on input"] "text" at bounding box center [1106, 488] width 42 height 38
type input"] "36"
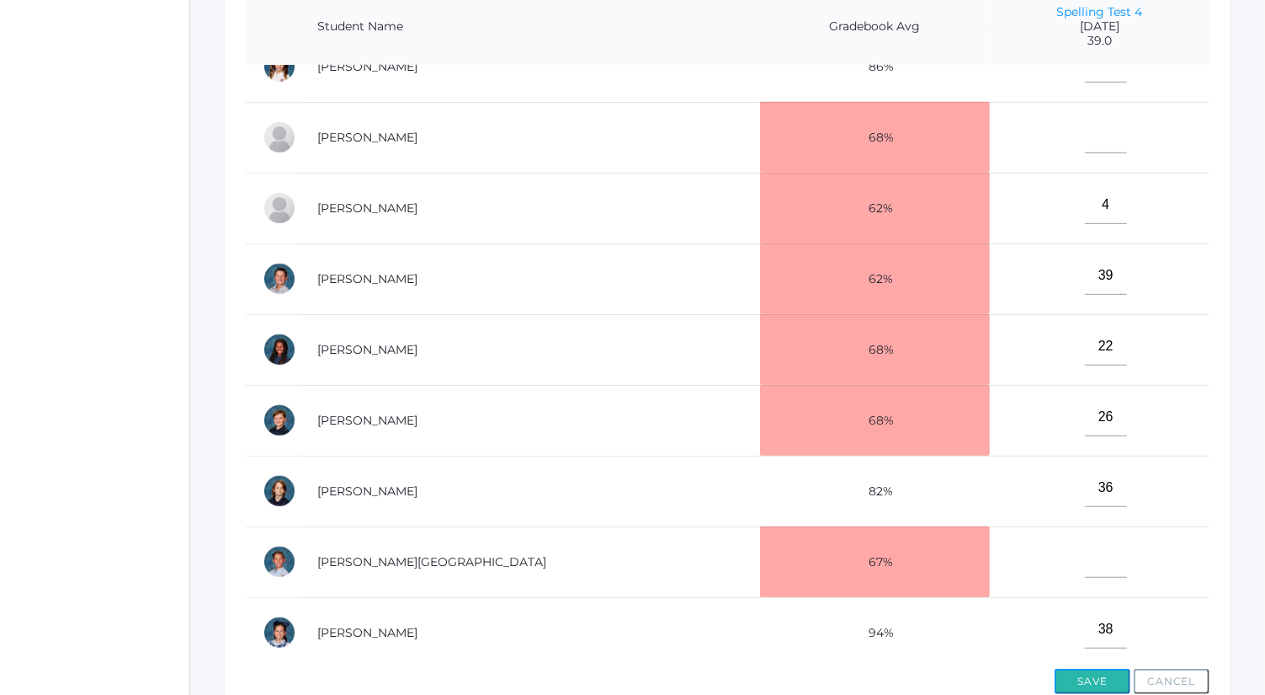
click at [1105, 671] on button "Save" at bounding box center [1093, 680] width 76 height 25
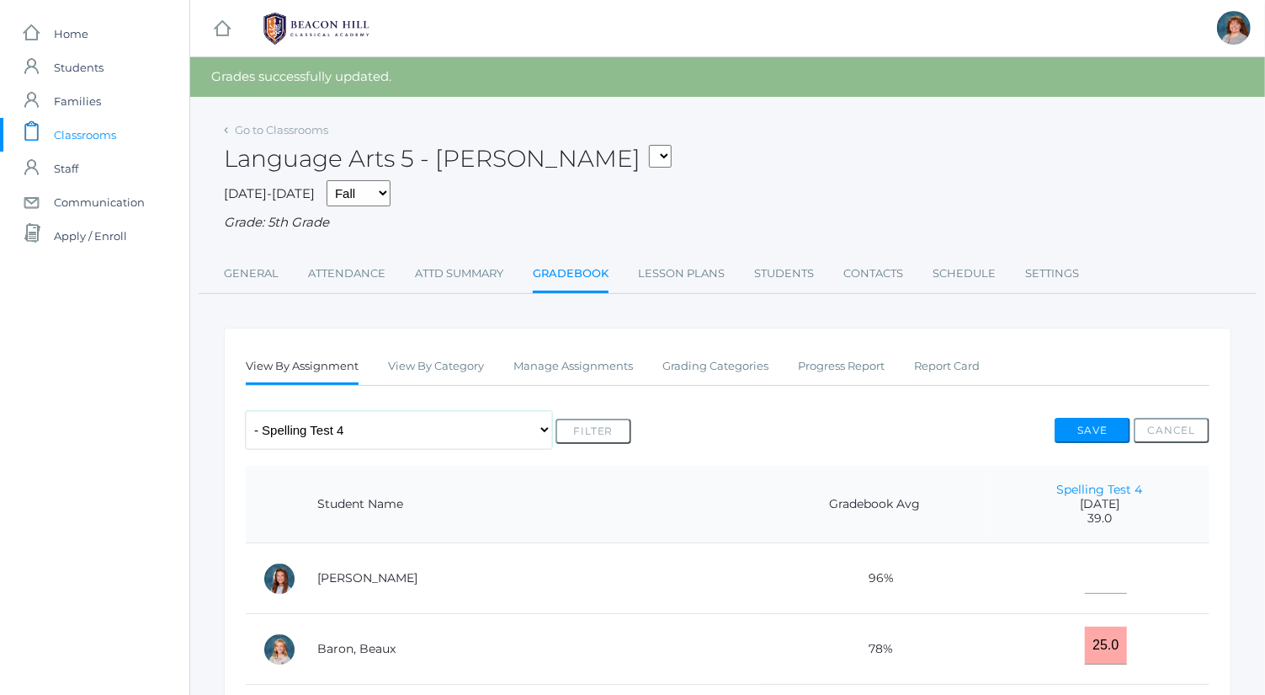
click at [487, 434] on select "Any Assignment Category: Composition - Orca Whale Paragraph - Mrs. Granger Para…" at bounding box center [399, 430] width 306 height 38
select select "10119"
click at [246, 411] on select "Any Assignment Category: Composition - Orca Whale Paragraph - Mrs. Granger Para…" at bounding box center [399, 430] width 306 height 38
click at [615, 434] on button "Filter" at bounding box center [594, 430] width 76 height 25
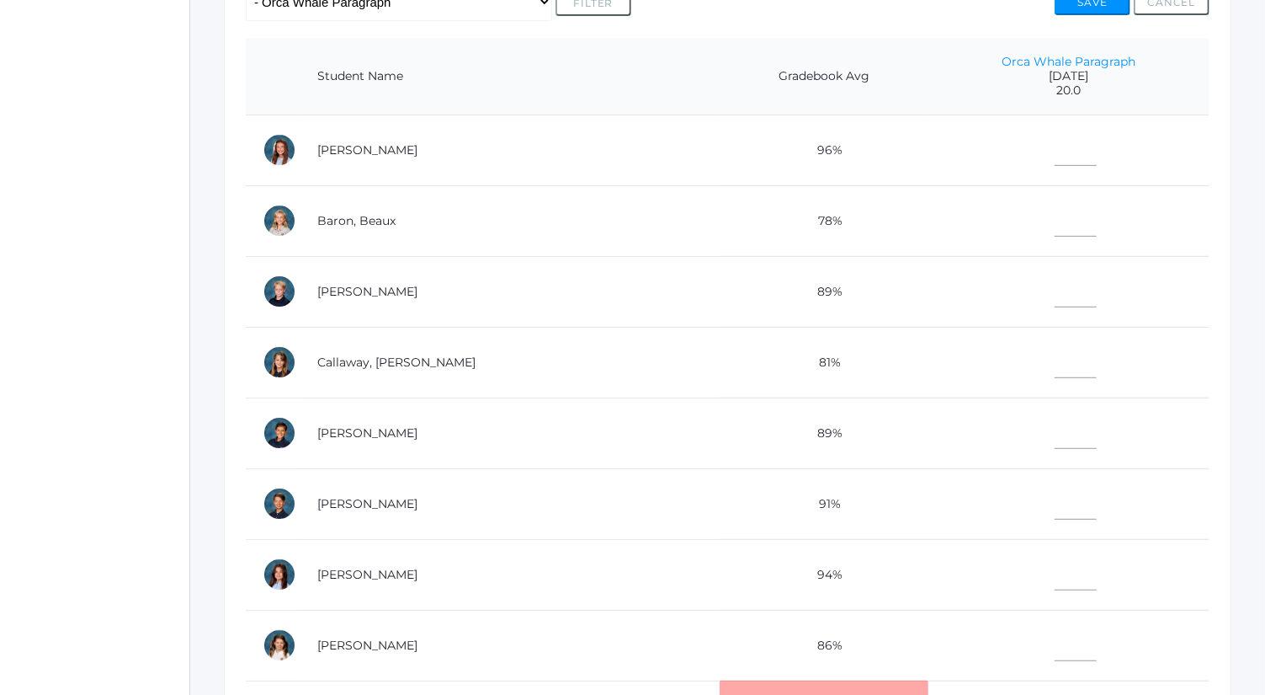
scroll to position [390, 0]
click at [1055, 152] on input"] "text" at bounding box center [1076, 146] width 42 height 38
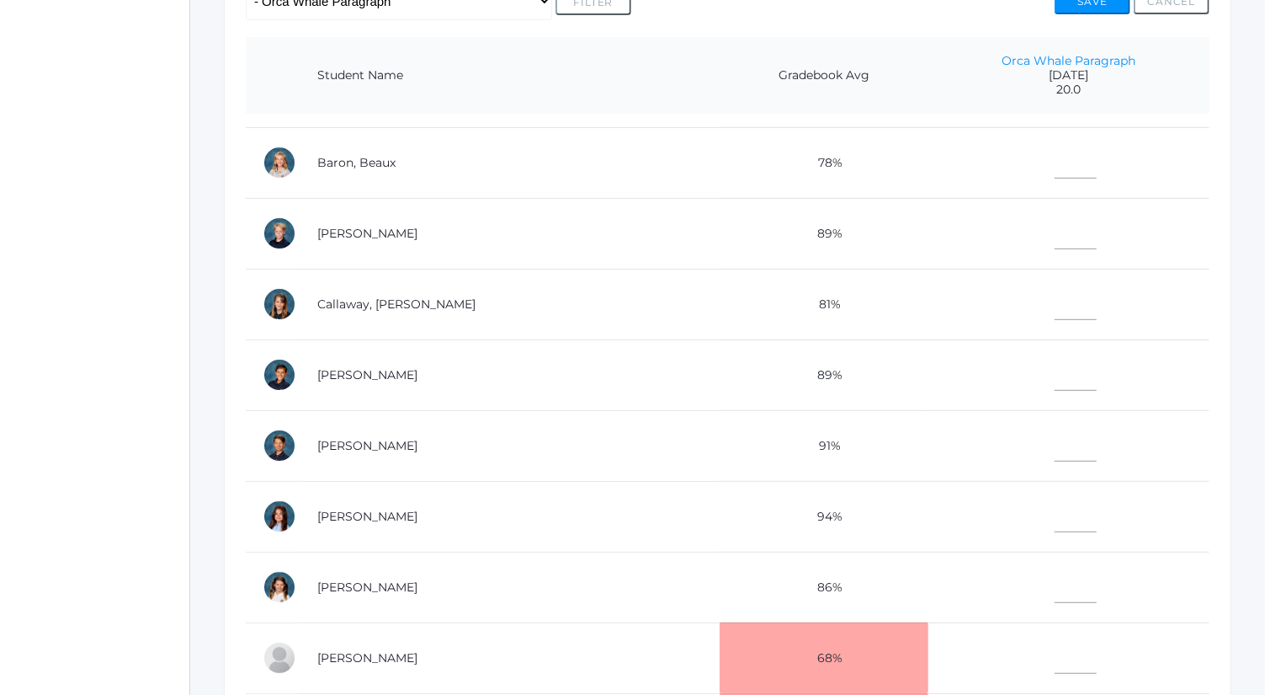
scroll to position [56, 0]
type input"] "18"
click at [1055, 362] on input"] "text" at bounding box center [1076, 373] width 42 height 38
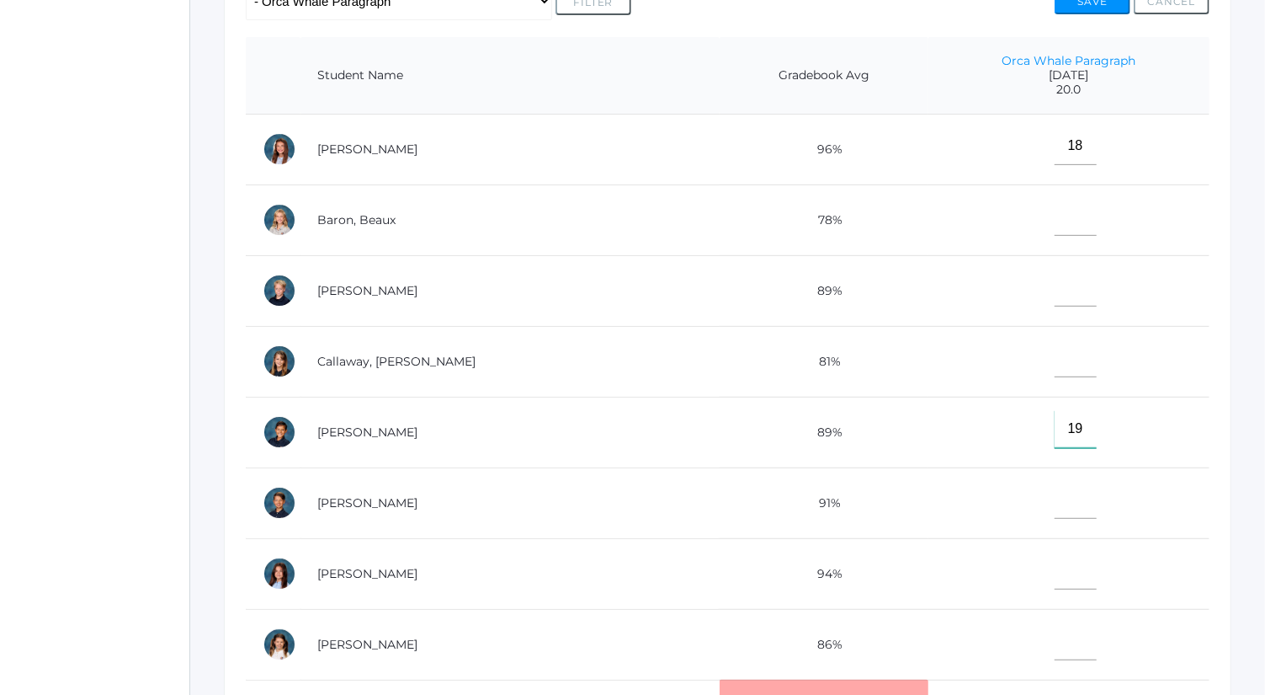
type input"] "19"
click at [1055, 359] on input"] "text" at bounding box center [1076, 358] width 42 height 38
type input"] "20"
drag, startPoint x: 1034, startPoint y: 237, endPoint x: 1046, endPoint y: 197, distance: 41.3
click at [1046, 197] on td at bounding box center [1069, 219] width 281 height 71
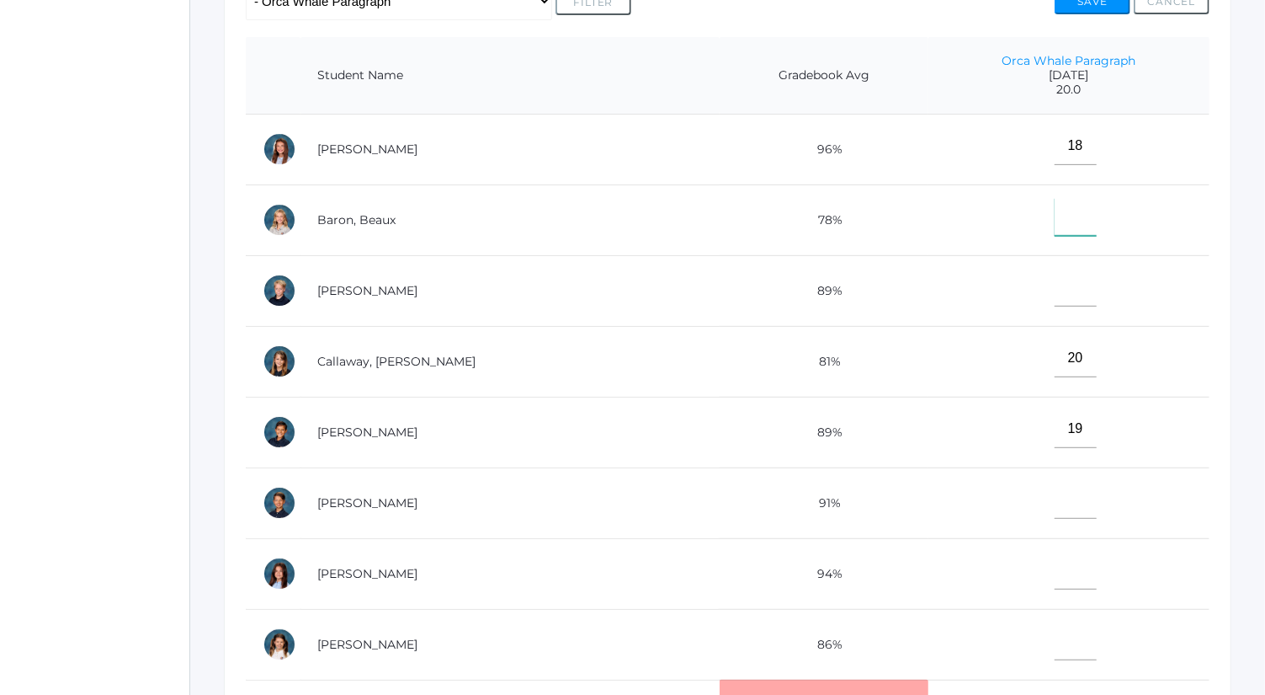
click at [1055, 198] on input"] "text" at bounding box center [1076, 217] width 42 height 38
type input"] "20"
click at [1055, 283] on input"] "text" at bounding box center [1076, 288] width 42 height 38
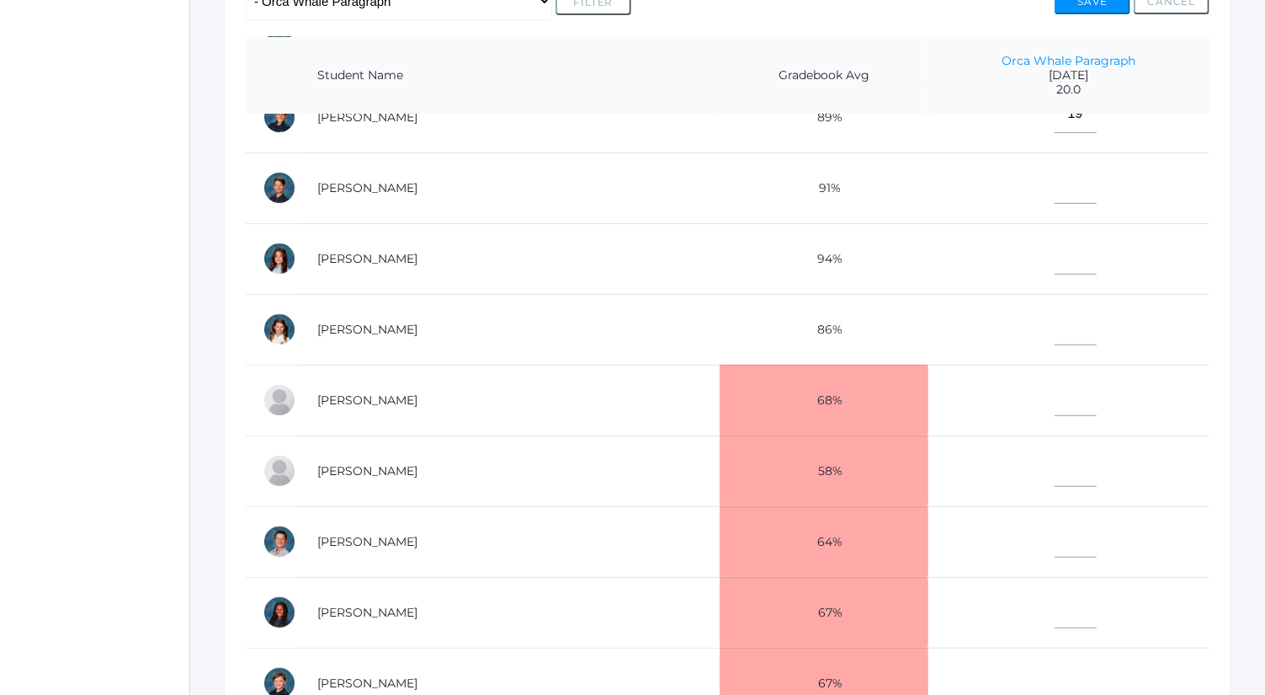
scroll to position [325, 0]
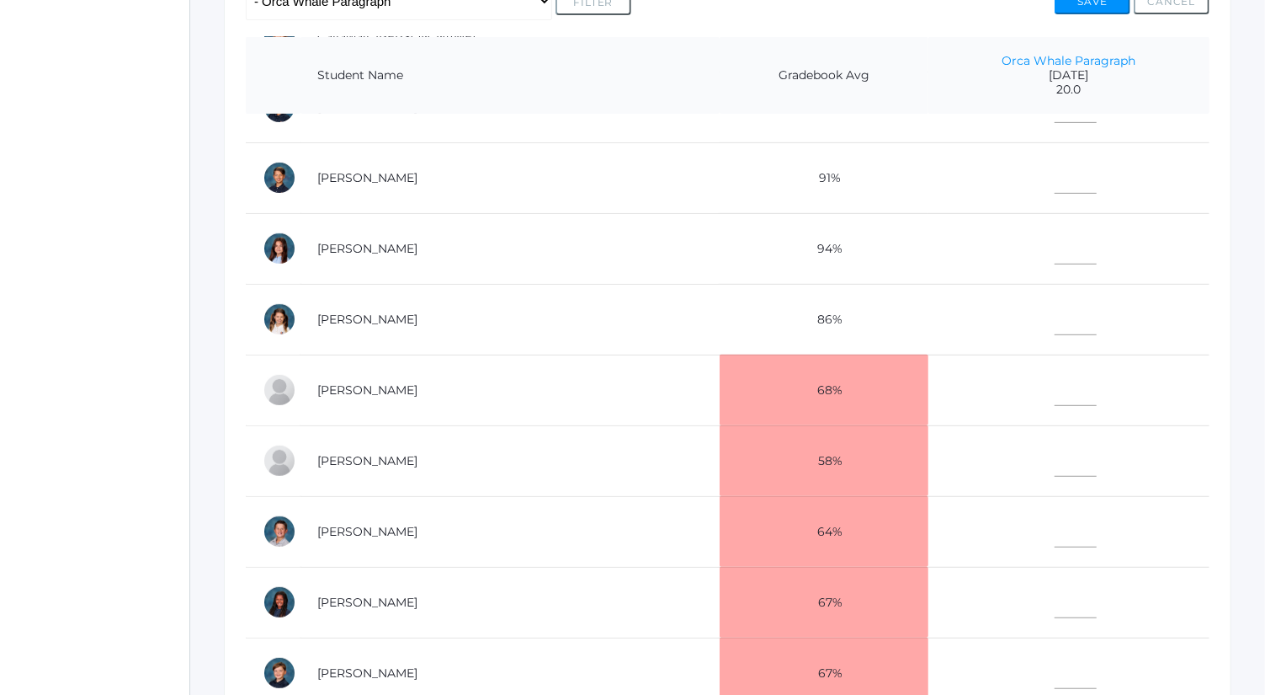
type input"] "20"
click at [1073, 244] on td at bounding box center [1069, 248] width 281 height 71
click at [1055, 237] on input"] "text" at bounding box center [1076, 245] width 42 height 38
type input"] "20"
click at [1055, 658] on input"] "text" at bounding box center [1076, 670] width 42 height 38
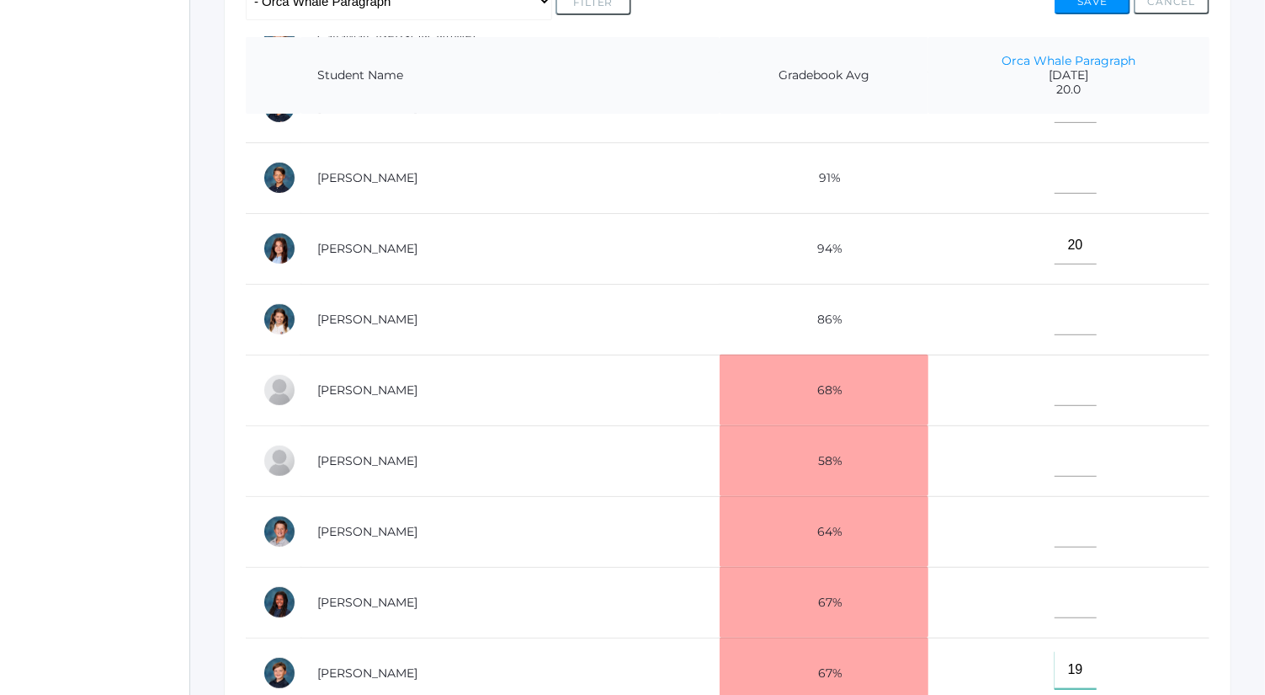
type input"] "19"
click at [1055, 174] on input"] "text" at bounding box center [1076, 175] width 42 height 38
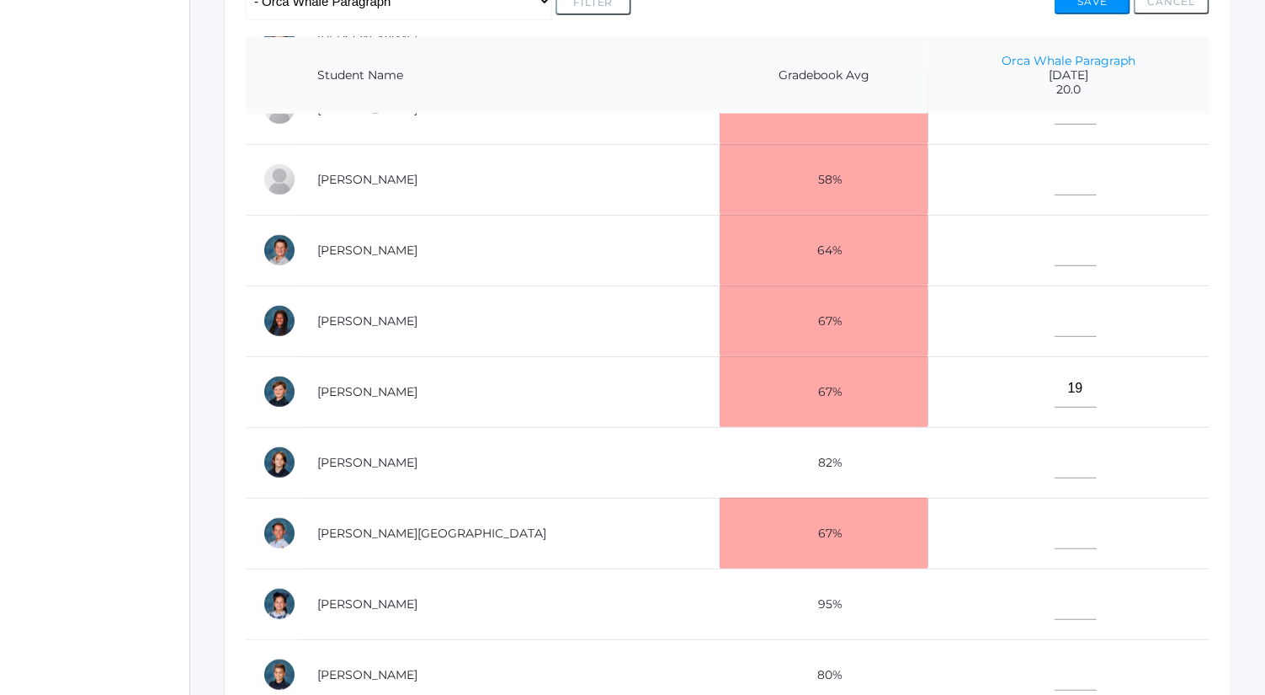
scroll to position [613, 0]
type input"] "19.5"
click at [1055, 311] on input"] "text" at bounding box center [1076, 318] width 42 height 38
type input"] "18.5"
click at [1055, 228] on input"] "text" at bounding box center [1076, 247] width 42 height 38
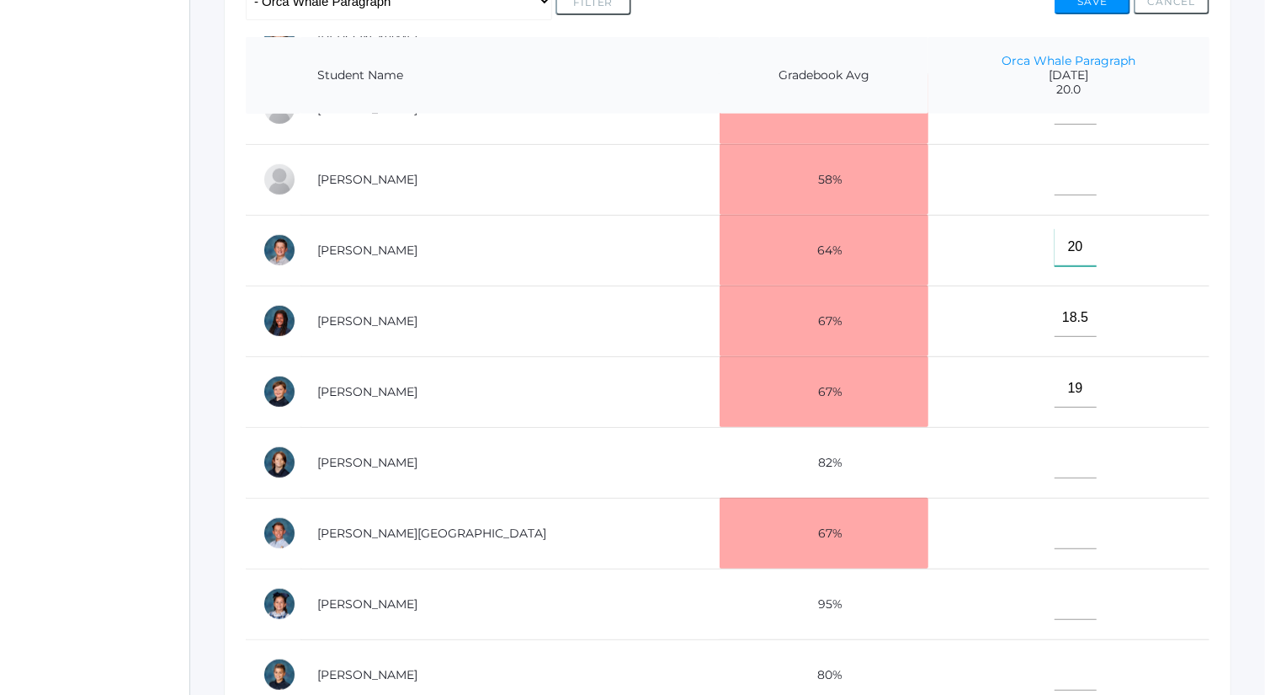
type input"] "20"
click at [1055, 582] on input"] "text" at bounding box center [1076, 601] width 42 height 38
click at [1055, 157] on input"] "text" at bounding box center [1076, 176] width 42 height 38
type input"] "20"
click at [1055, 519] on input"] "text" at bounding box center [1076, 530] width 42 height 38
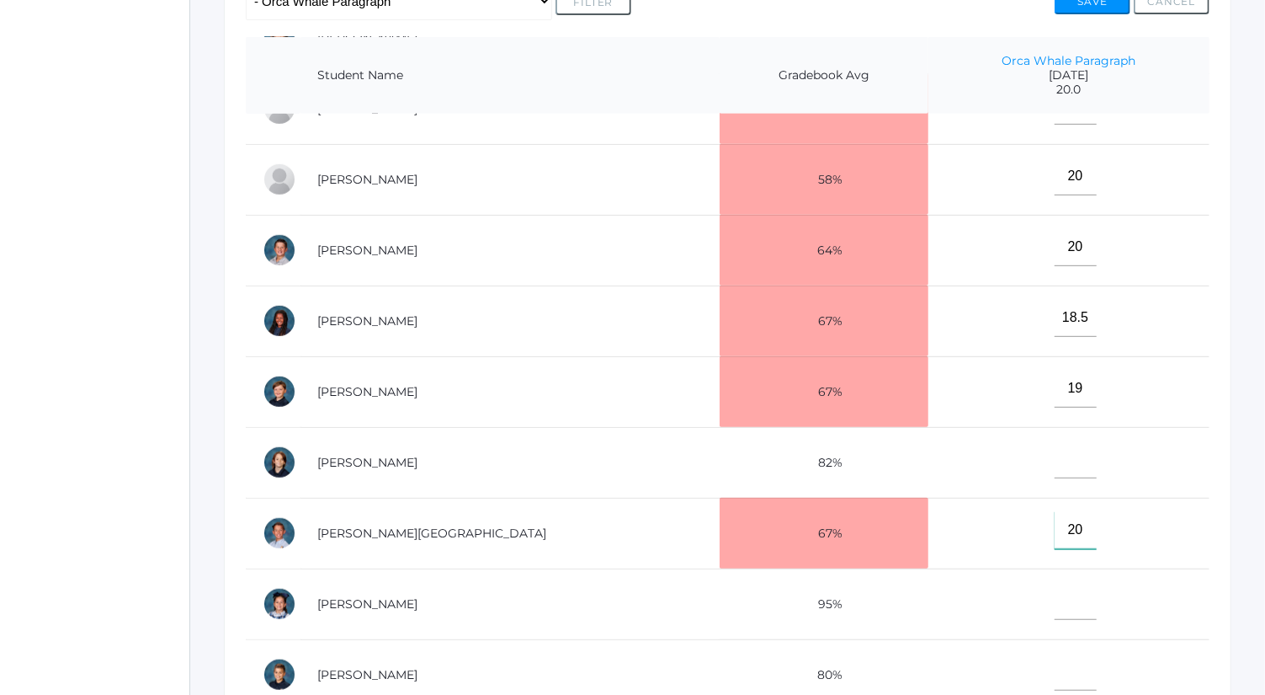
type input"] "20"
click at [1055, 655] on input"] "text" at bounding box center [1076, 671] width 42 height 38
type input"] "19.5"
click at [1055, 599] on input"] "text" at bounding box center [1076, 601] width 42 height 38
type input"] "20"
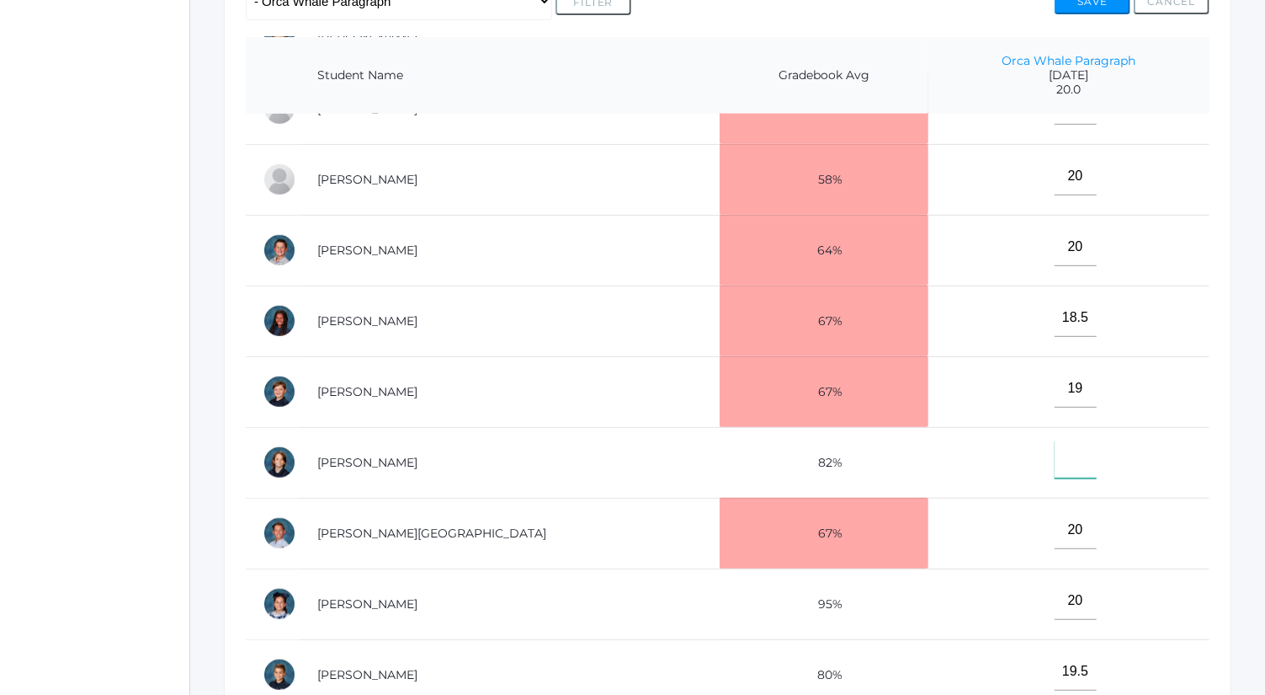
click at [1055, 447] on input"] "text" at bounding box center [1076, 459] width 42 height 38
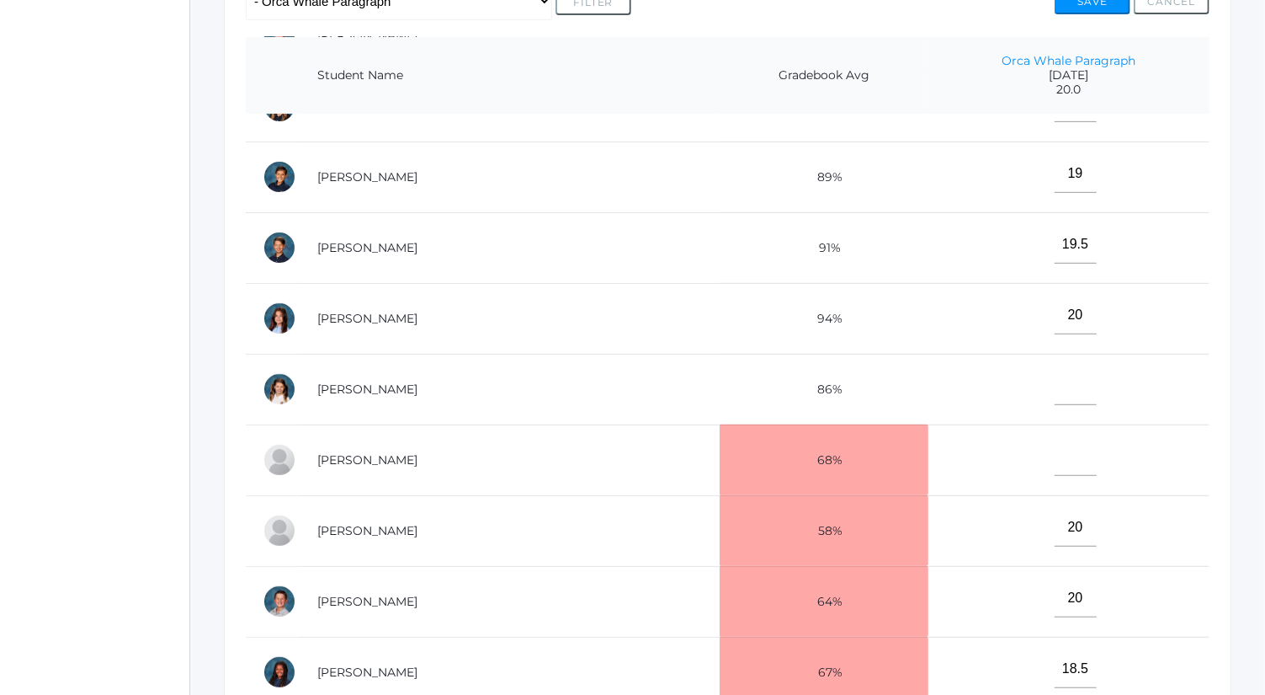
scroll to position [243, 0]
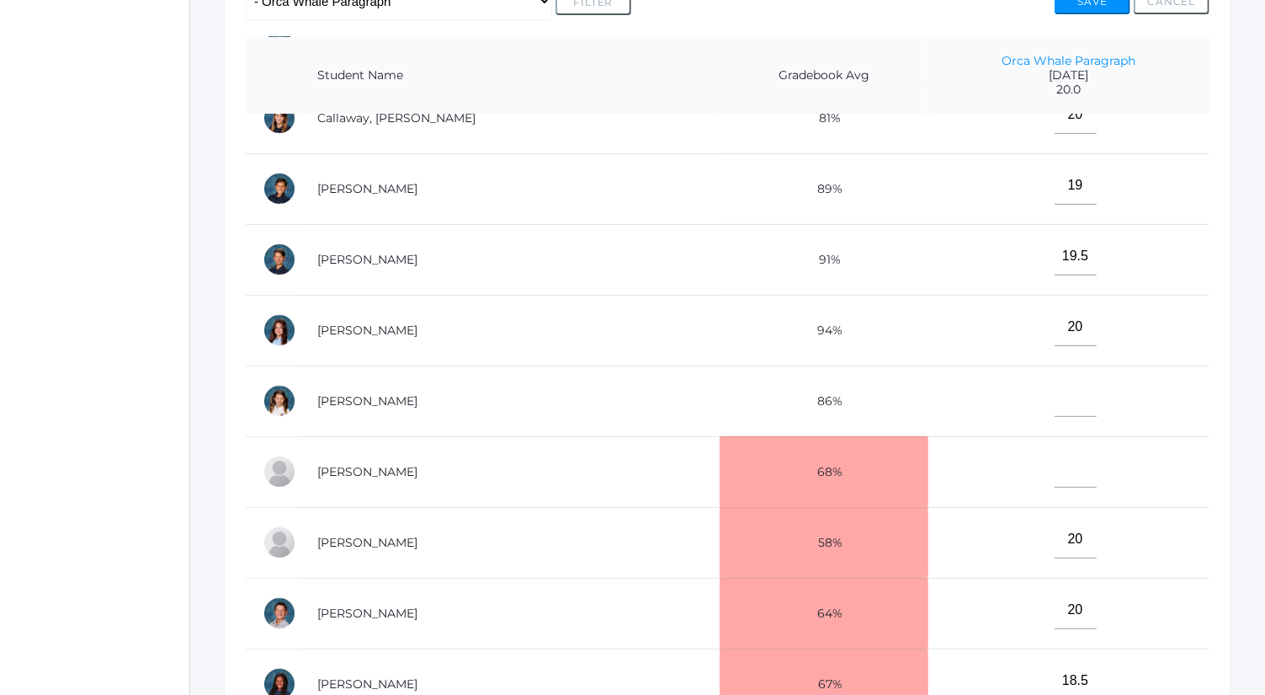
type input"] "0"
click at [1055, 459] on input"] "text" at bounding box center [1076, 469] width 42 height 38
type input"] "0"
click at [1055, 404] on input"] "text" at bounding box center [1076, 398] width 42 height 38
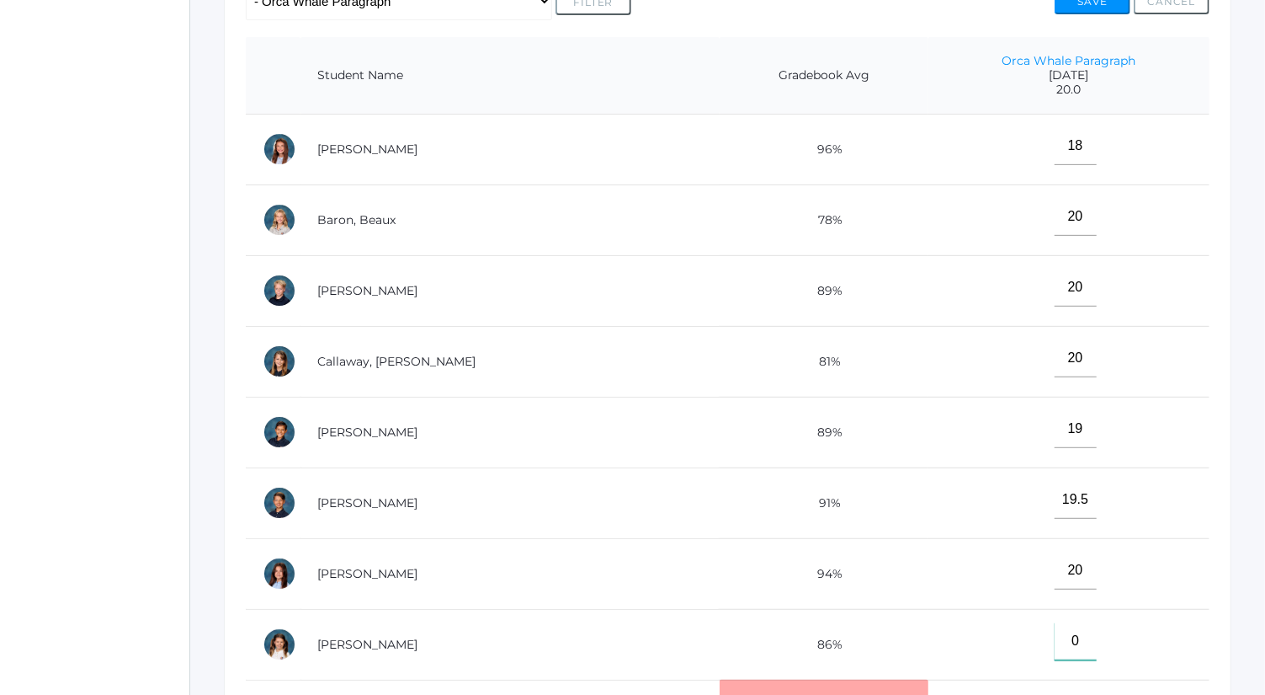
scroll to position [337, 0]
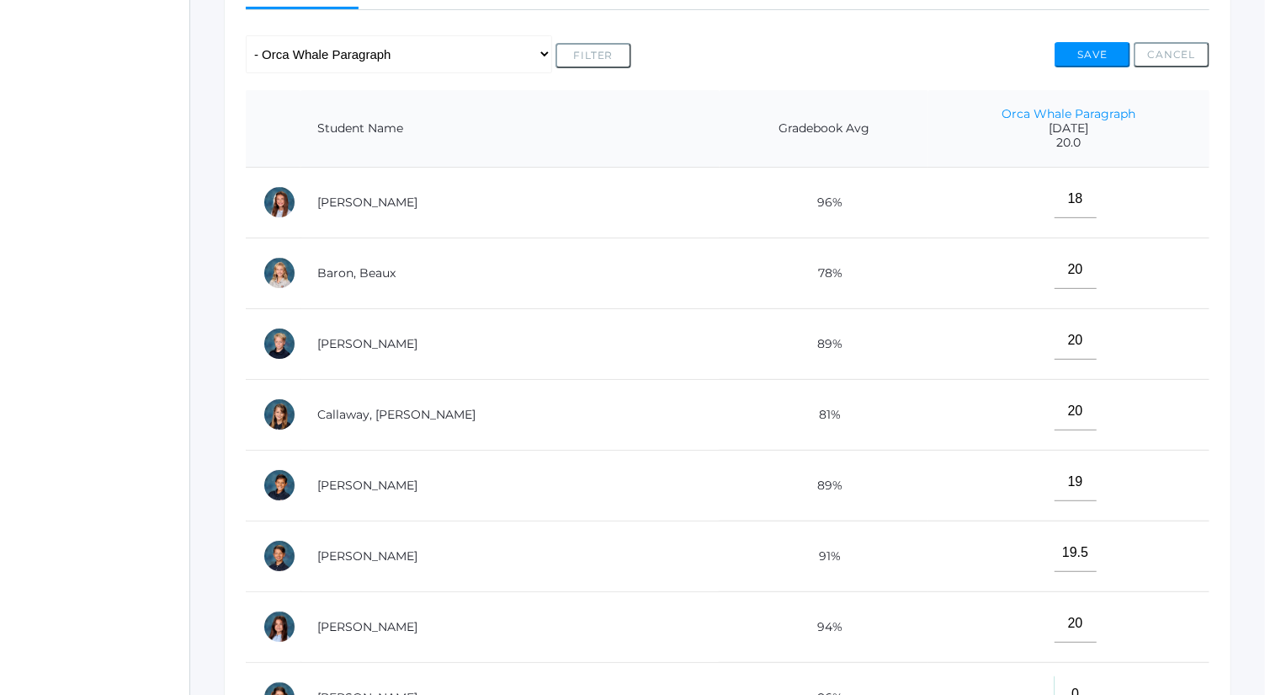
type input"] "0"
click at [1112, 48] on button "Save" at bounding box center [1093, 54] width 76 height 25
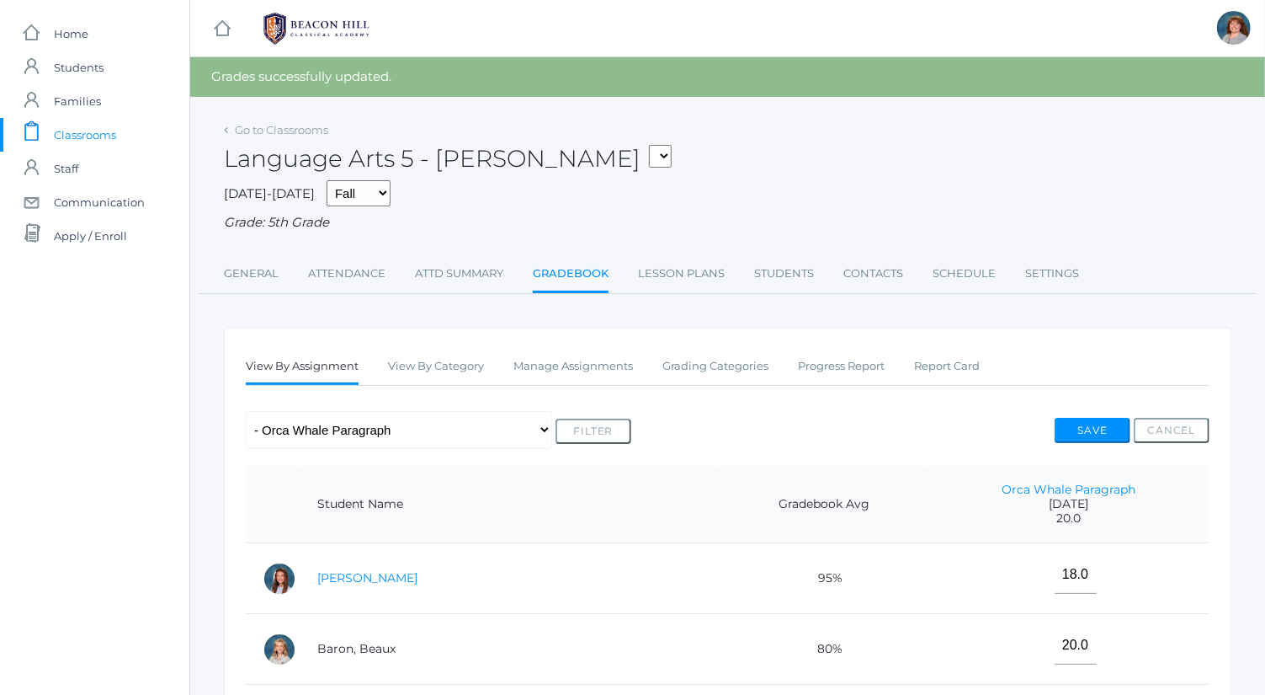
click at [355, 582] on link "[PERSON_NAME]" at bounding box center [367, 577] width 100 height 15
click at [372, 645] on link "Baron, Beaux" at bounding box center [356, 648] width 78 height 15
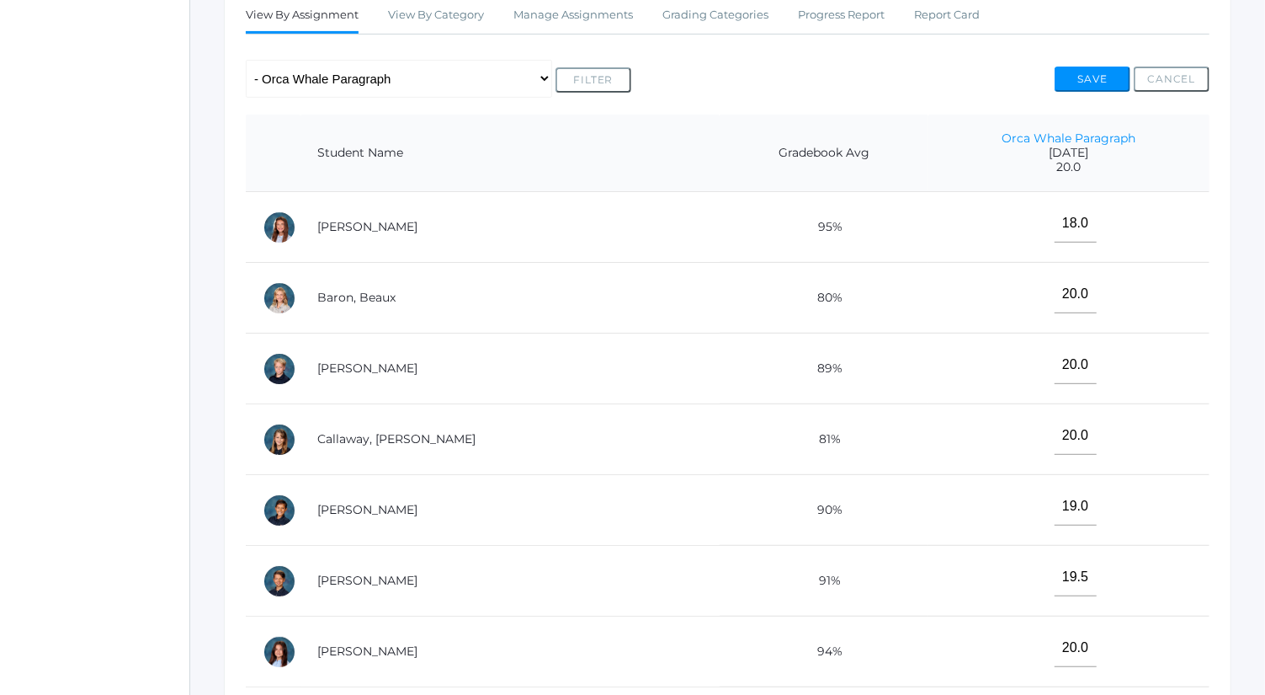
scroll to position [352, 0]
click at [375, 363] on link "[PERSON_NAME]" at bounding box center [367, 366] width 100 height 15
click at [387, 434] on link "Callaway, [PERSON_NAME]" at bounding box center [396, 437] width 158 height 15
click at [377, 504] on link "[PERSON_NAME]" at bounding box center [367, 508] width 100 height 15
click at [397, 578] on link "[PERSON_NAME]" at bounding box center [367, 579] width 100 height 15
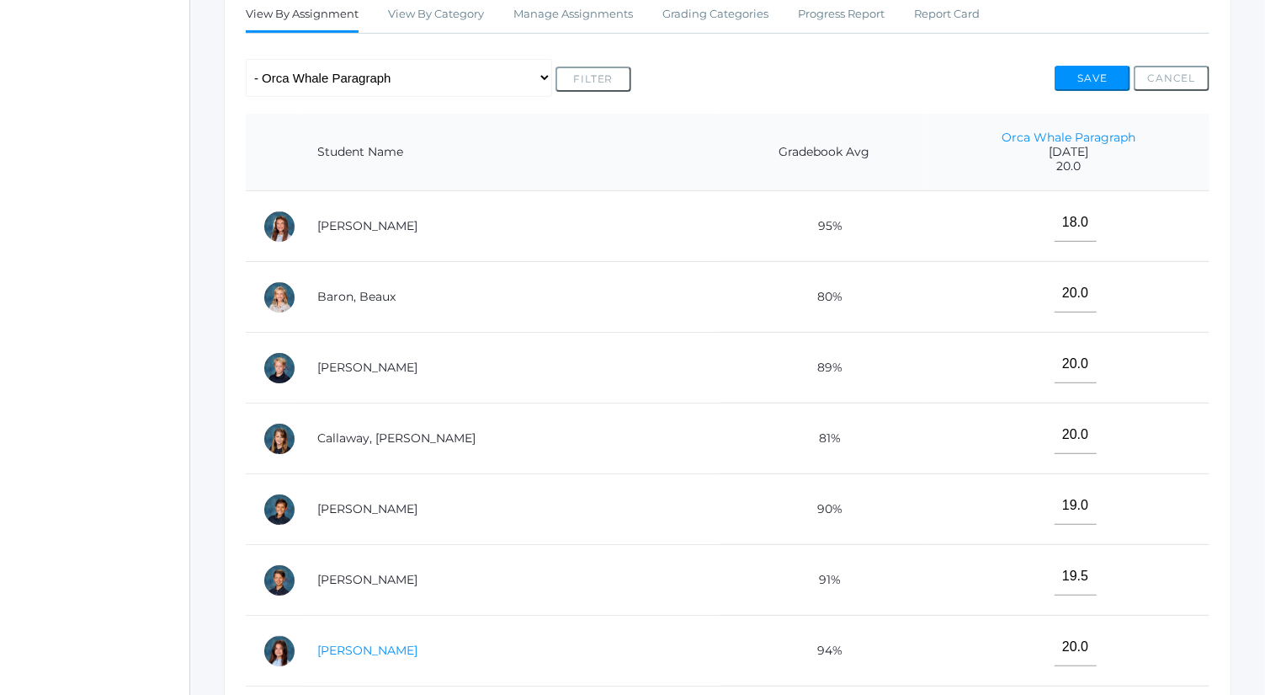
click at [387, 648] on link "[PERSON_NAME]" at bounding box center [367, 649] width 100 height 15
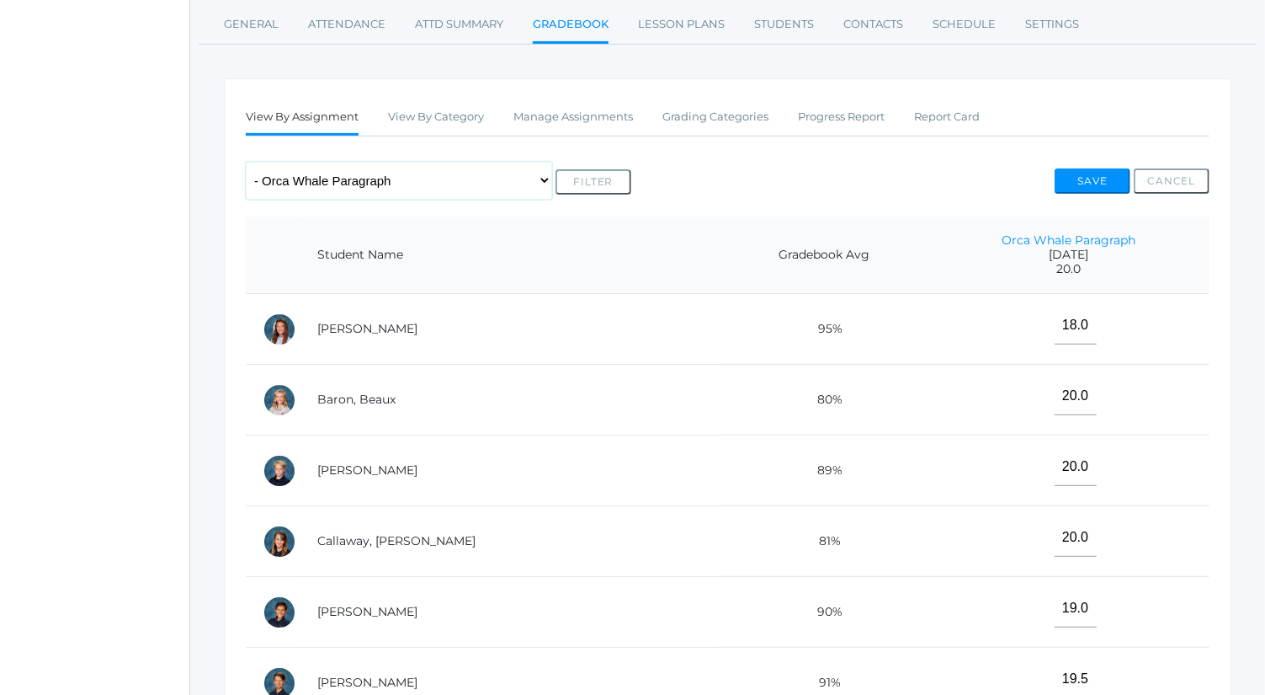
click at [387, 170] on select "Any Assignment Category: Composition - Orca Whale Paragraph - Mrs. Granger Para…" at bounding box center [399, 181] width 306 height 38
select select "10035"
click at [246, 162] on select "Any Assignment Category: Composition - Orca Whale Paragraph - Mrs. Granger Para…" at bounding box center [399, 181] width 306 height 38
click at [599, 184] on button "Filter" at bounding box center [594, 181] width 76 height 25
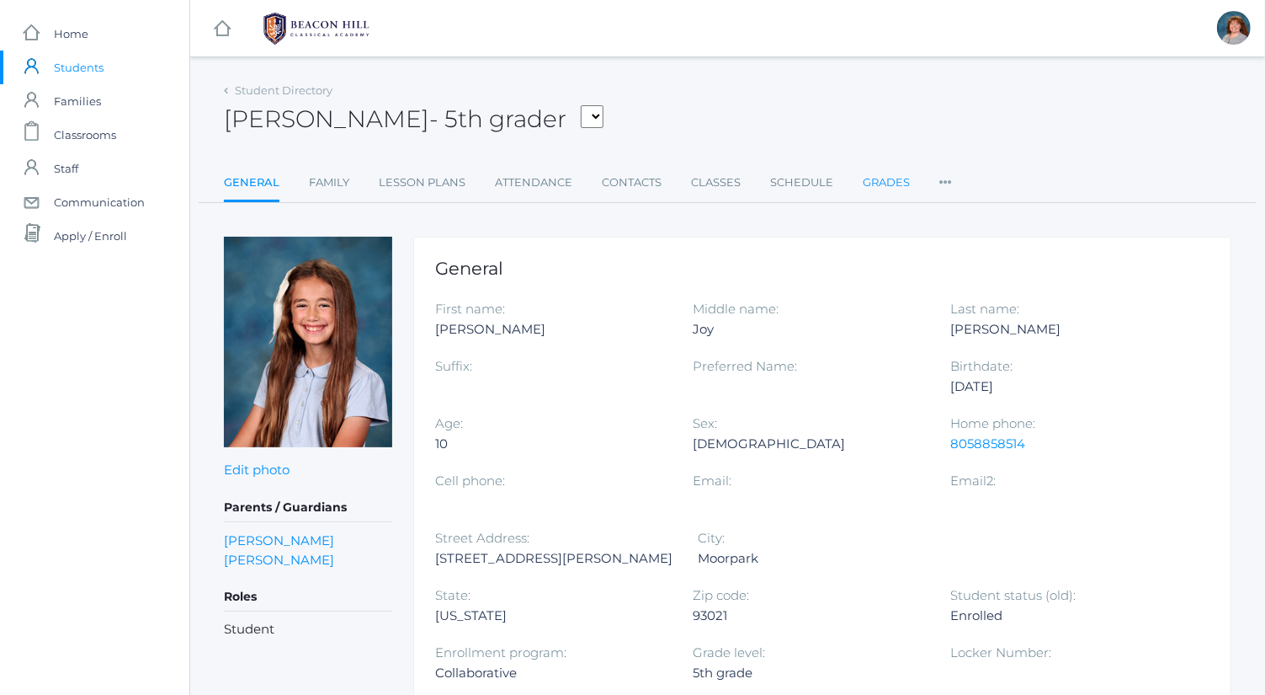
click at [871, 178] on link "Grades" at bounding box center [886, 183] width 47 height 34
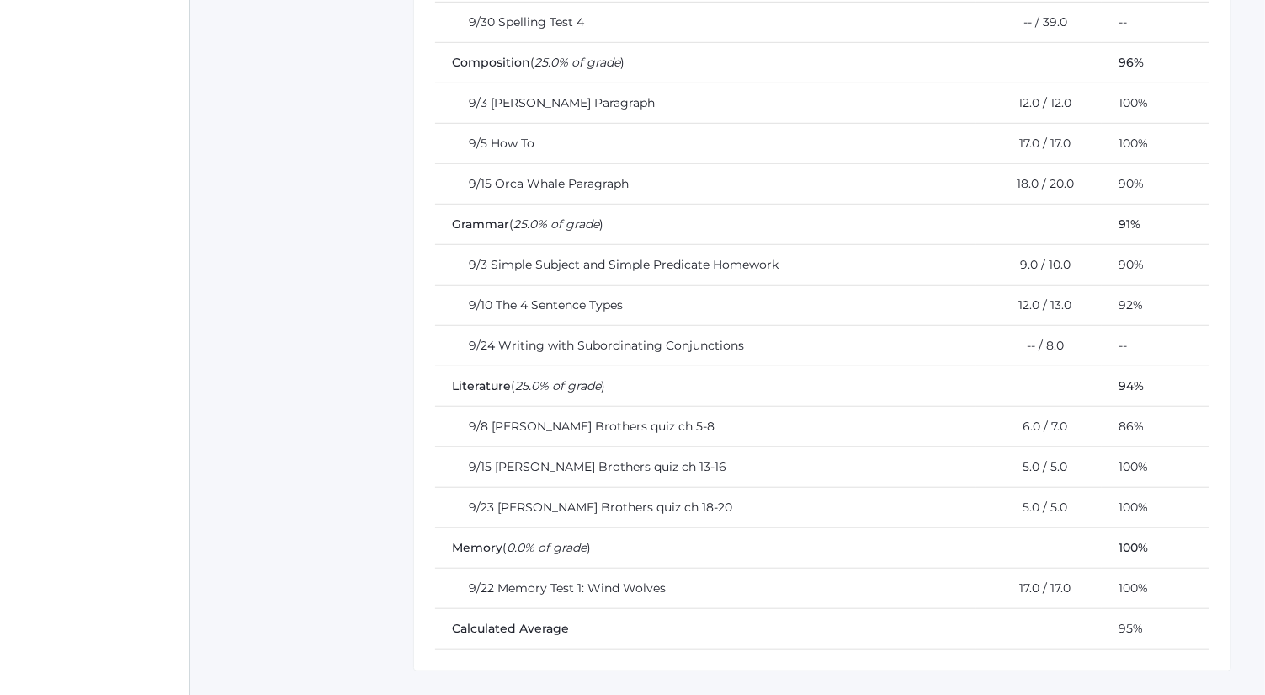
scroll to position [613, 0]
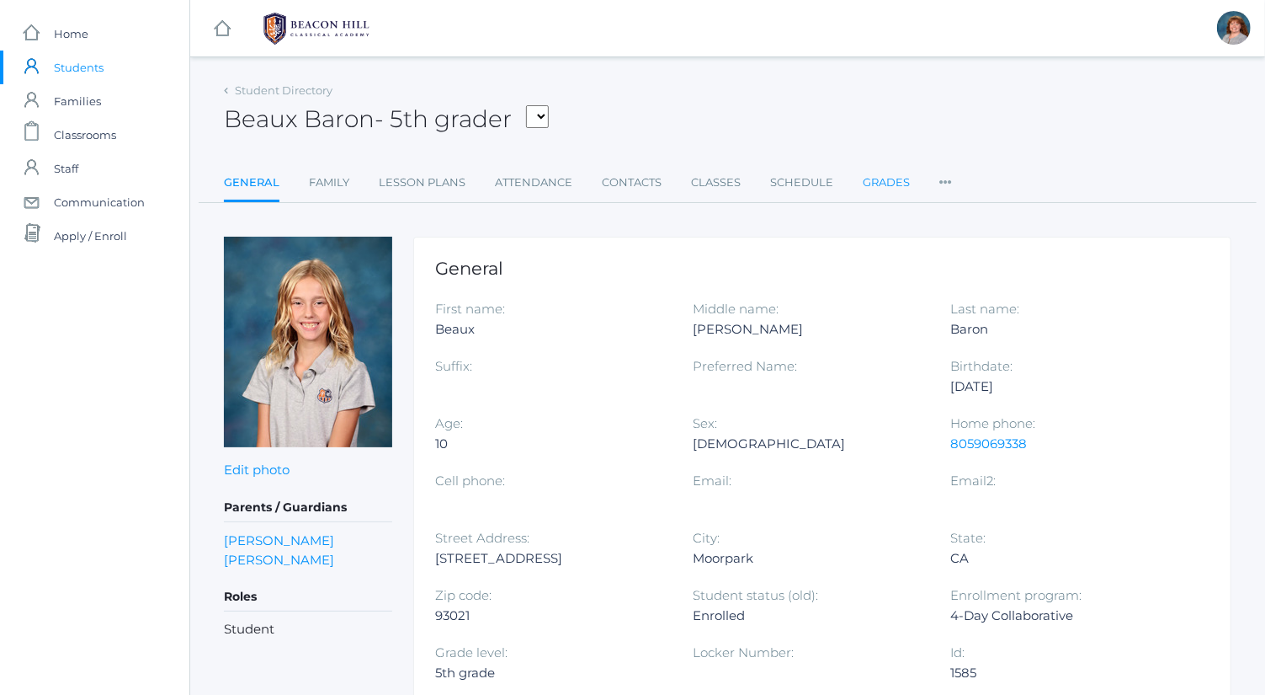
click at [895, 184] on link "Grades" at bounding box center [886, 183] width 47 height 34
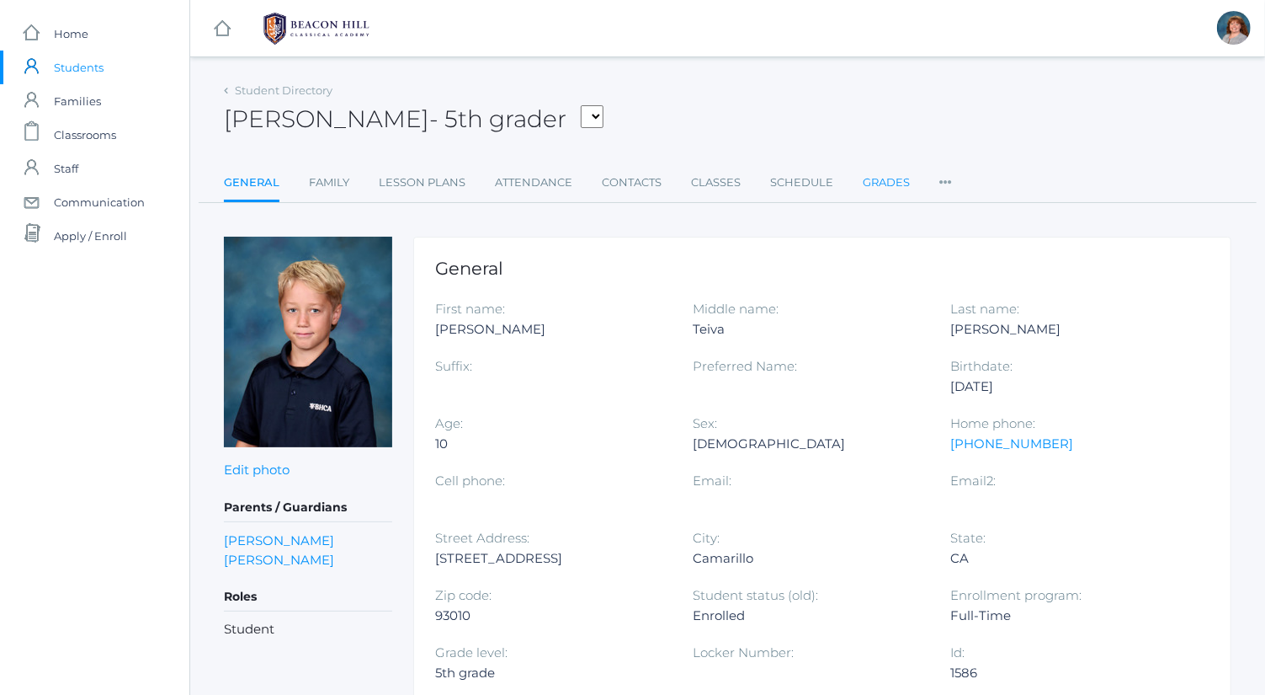
click at [885, 187] on link "Grades" at bounding box center [886, 183] width 47 height 34
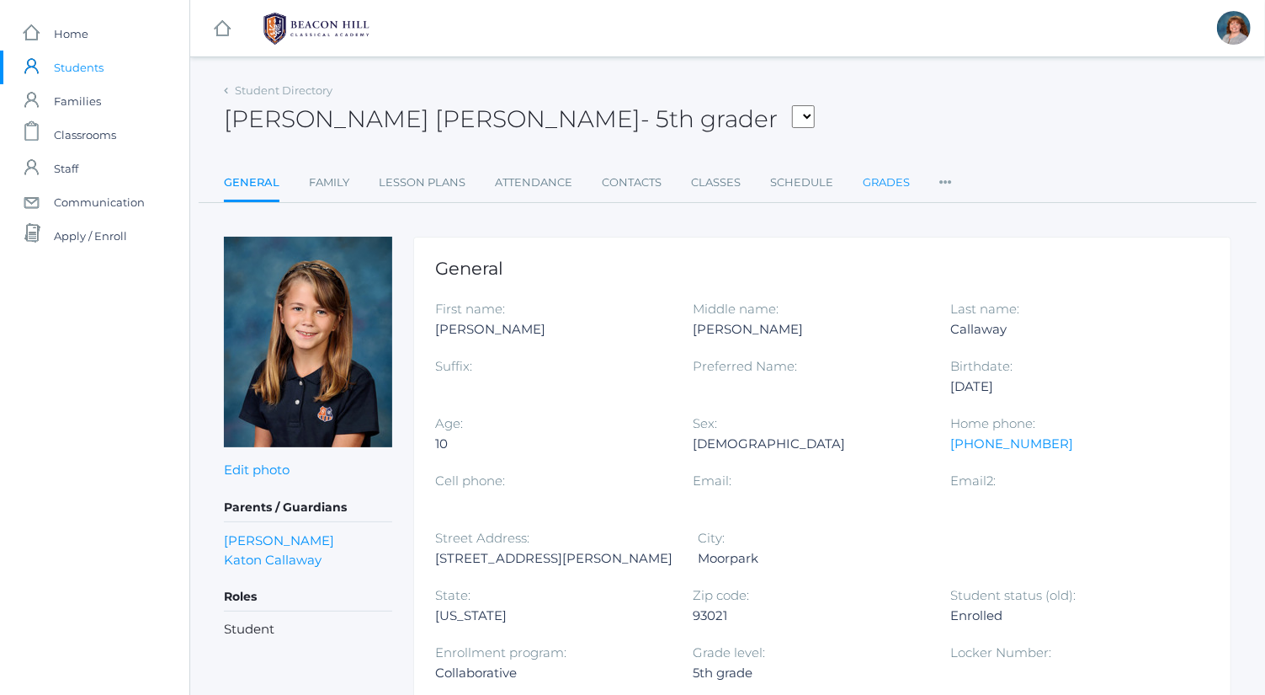
click at [887, 194] on link "Grades" at bounding box center [886, 183] width 47 height 34
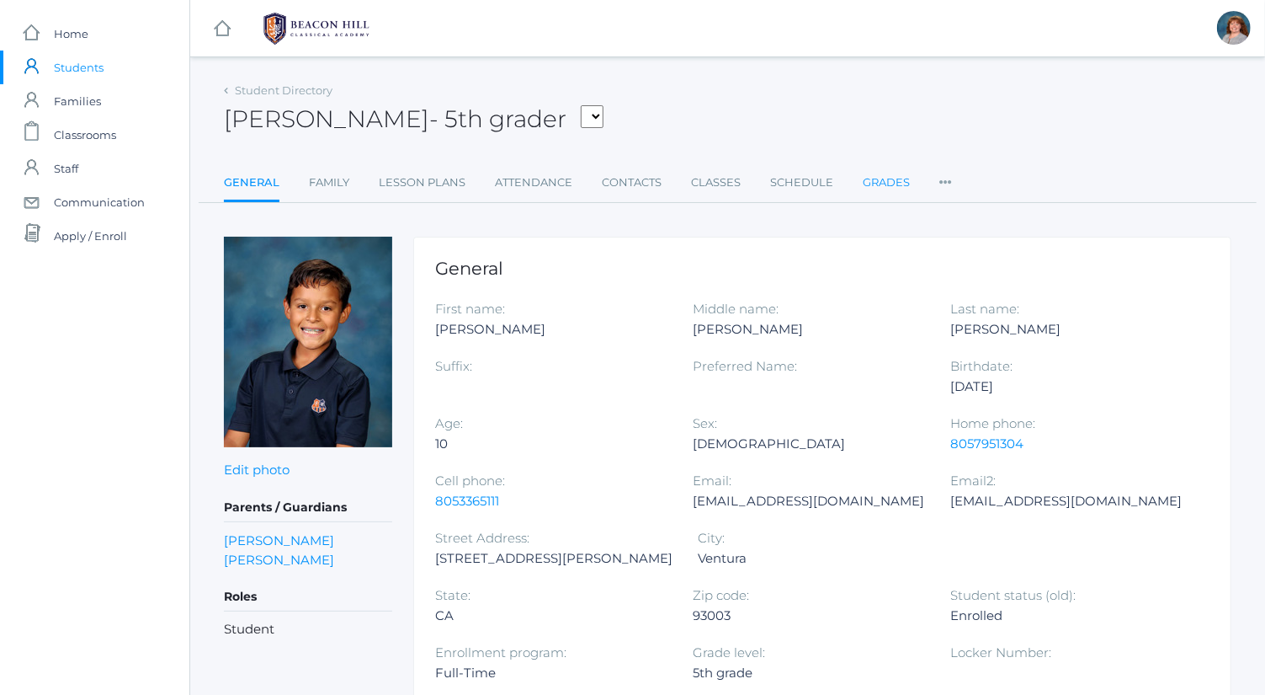
click at [895, 171] on link "Grades" at bounding box center [886, 183] width 47 height 34
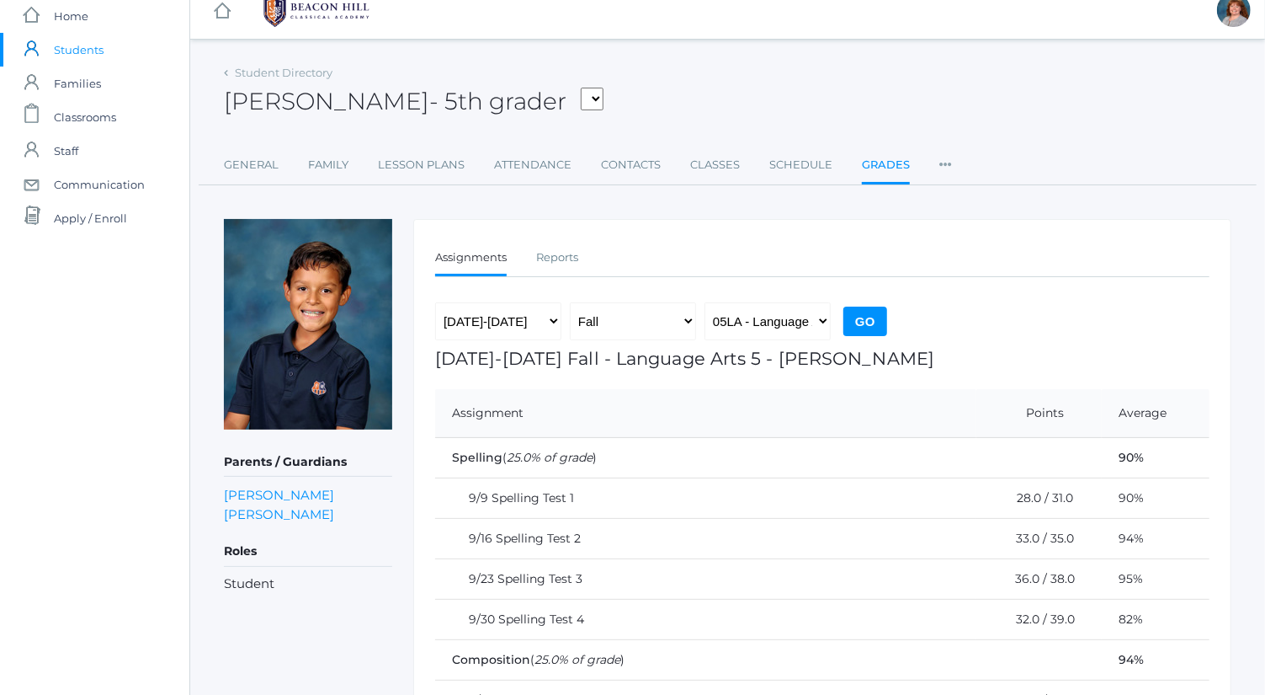
scroll to position [8, 0]
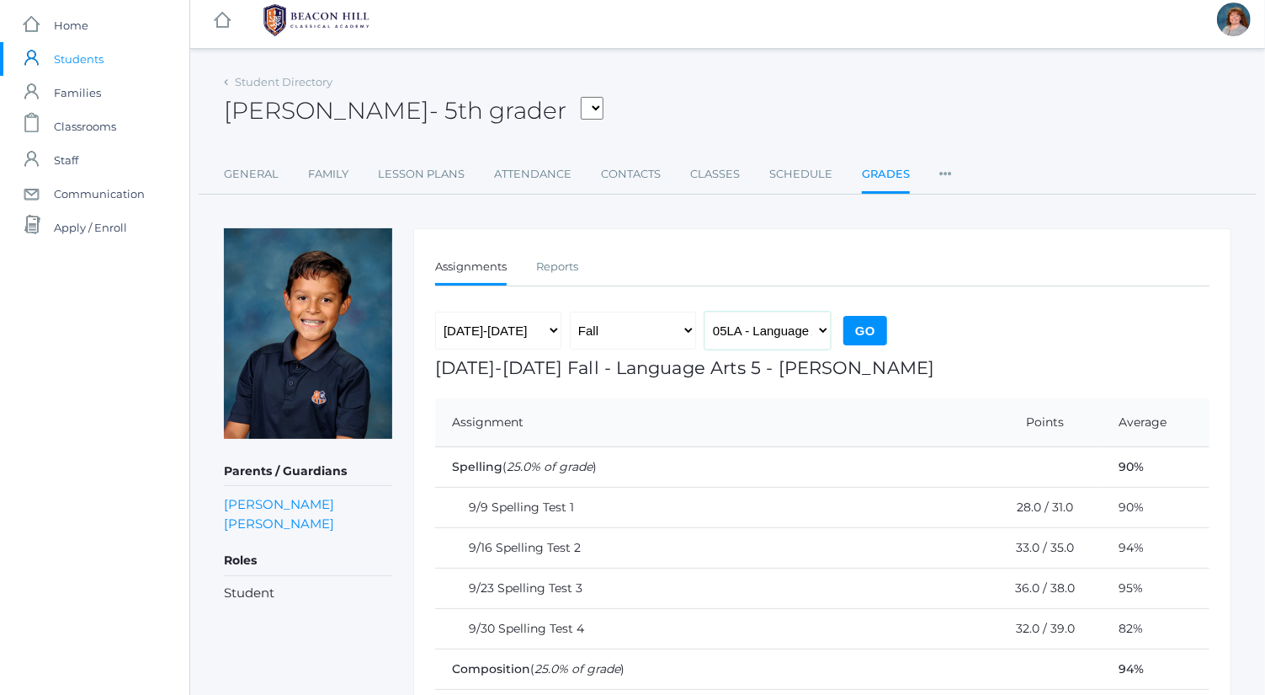
click at [814, 337] on select "05LA - Language Arts 5 [PERSON_NAME] 05LATIN - Latin 5 [PERSON_NAME] 05MATH - M…" at bounding box center [768, 330] width 126 height 38
select select "2227"
click at [705, 311] on select "05LA - Language Arts 5 [PERSON_NAME] 05LATIN - Latin 5 [PERSON_NAME] 05MATH - M…" at bounding box center [768, 330] width 126 height 38
click at [862, 337] on input "Go" at bounding box center [866, 330] width 44 height 29
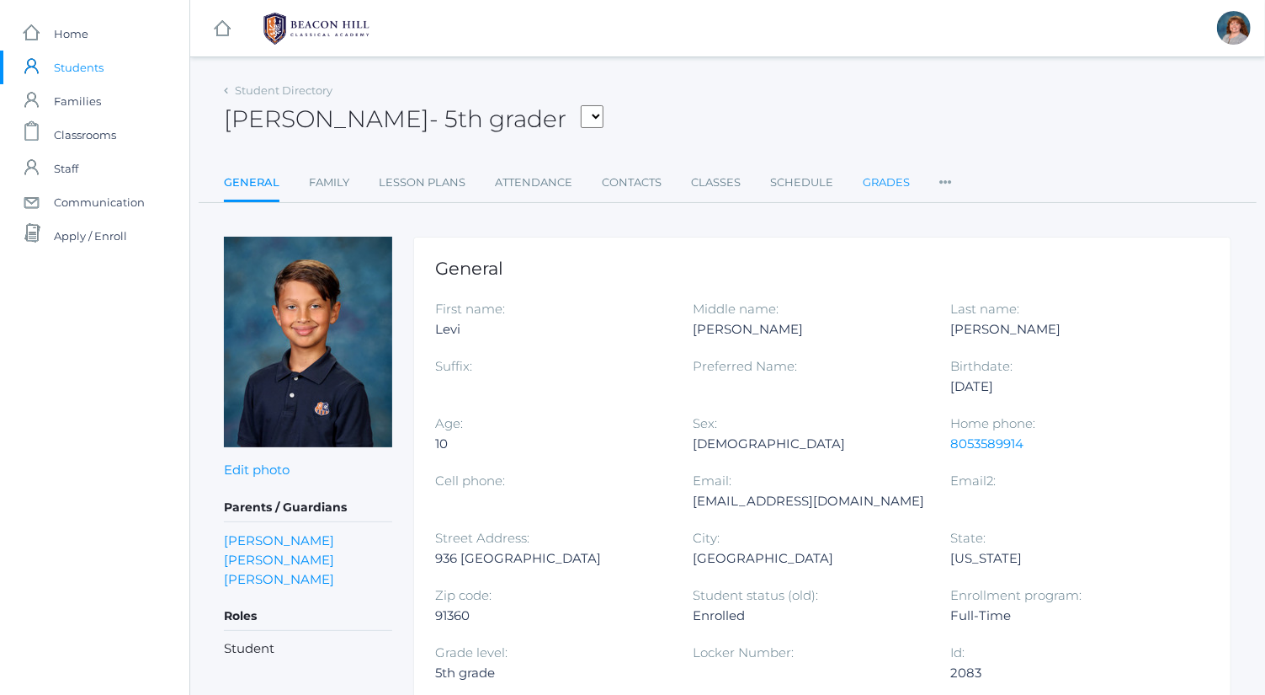
click at [889, 178] on link "Grades" at bounding box center [886, 183] width 47 height 34
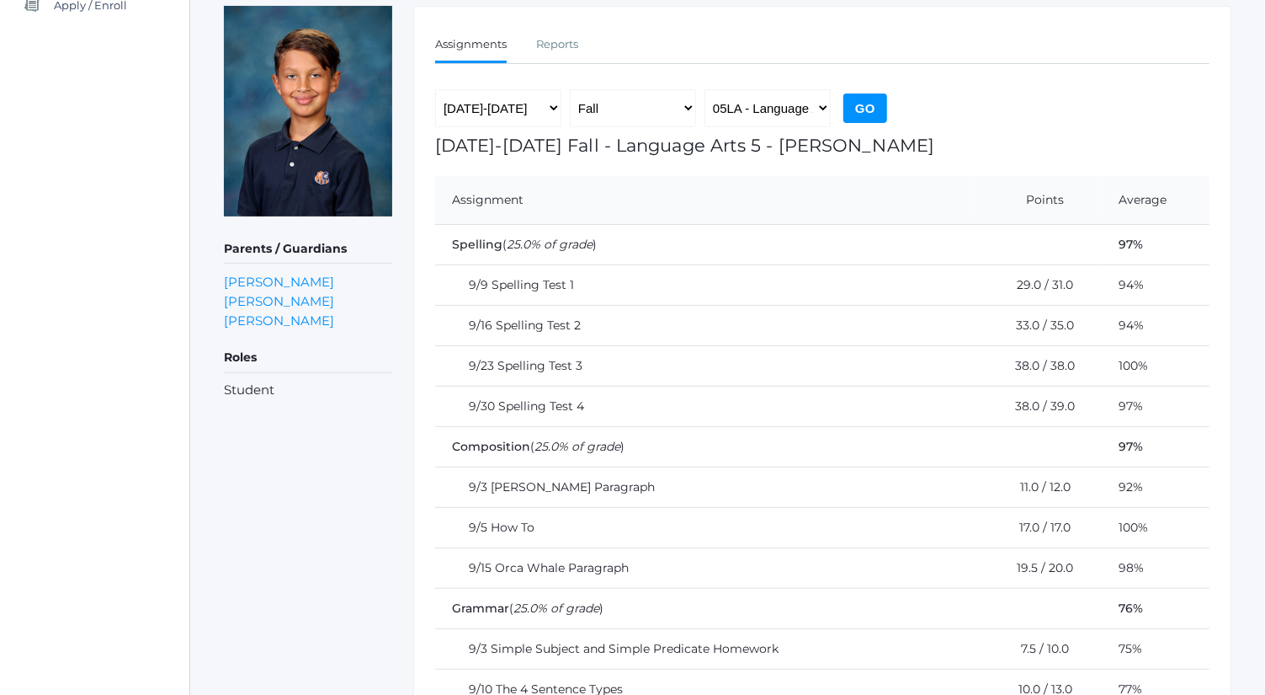
scroll to position [230, 0]
click at [802, 114] on select "05LA - Language Arts 5 [PERSON_NAME] 05LATIN - Latin 5 [PERSON_NAME] 05MATH - M…" at bounding box center [768, 109] width 126 height 38
select select "2227"
click at [705, 90] on select "05LA - Language Arts 5 [PERSON_NAME] 05LATIN - Latin 5 [PERSON_NAME] 05MATH - M…" at bounding box center [768, 109] width 126 height 38
click at [864, 108] on input "Go" at bounding box center [866, 108] width 44 height 29
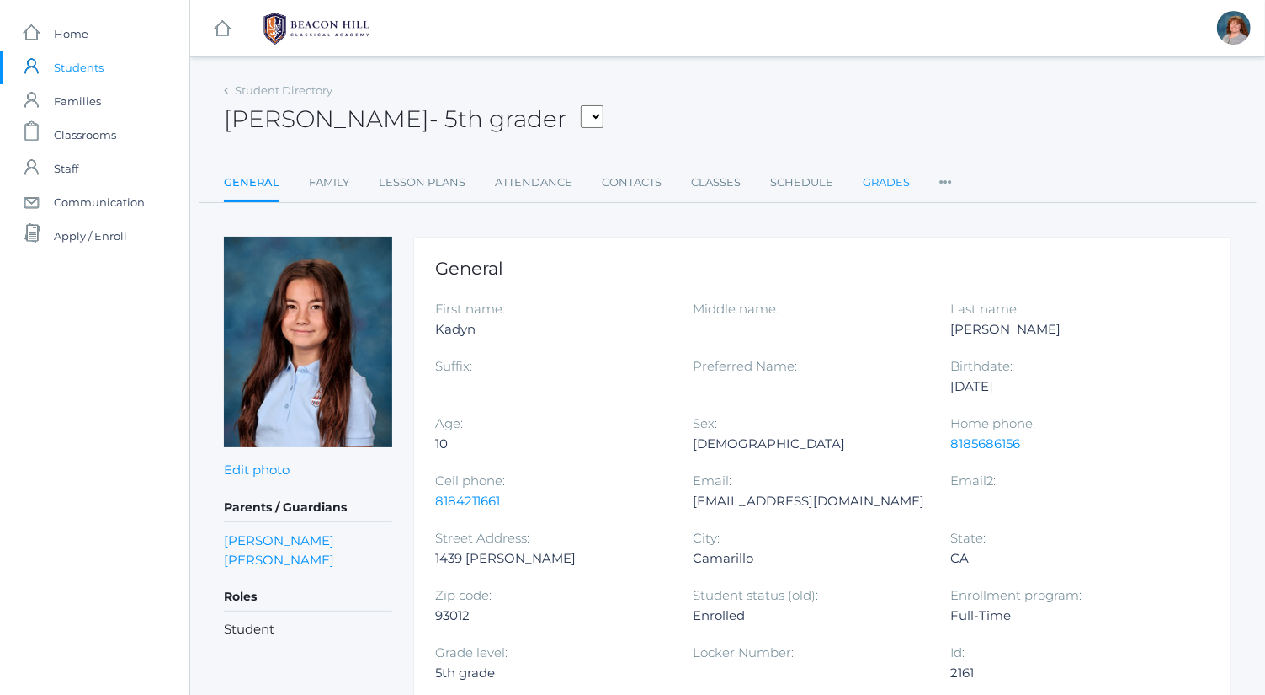
click at [889, 191] on link "Grades" at bounding box center [886, 183] width 47 height 34
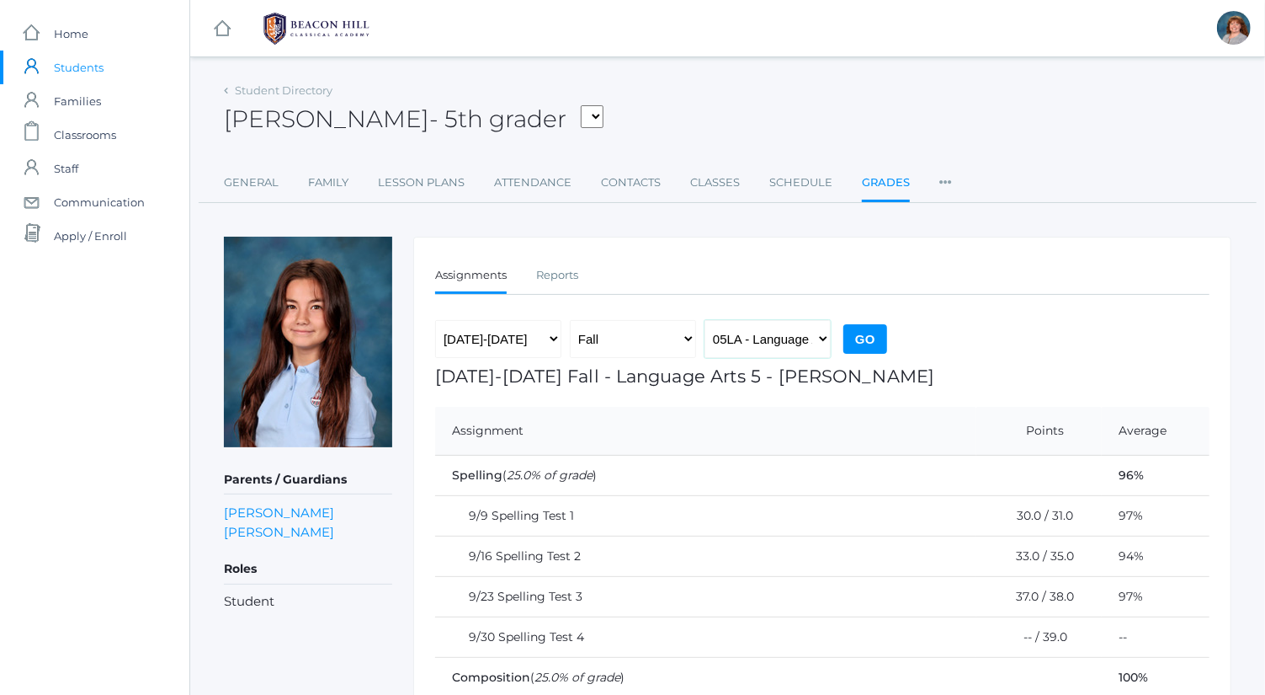
click at [808, 333] on select "05LA - Language Arts 5 [PERSON_NAME] 05LATIN - Latin 5 [PERSON_NAME] 05MATH - M…" at bounding box center [768, 339] width 126 height 38
select select "2227"
click at [705, 320] on select "05LA - Language Arts 5 [PERSON_NAME] 05LATIN - Latin 5 [PERSON_NAME] 05MATH - M…" at bounding box center [768, 339] width 126 height 38
click at [864, 338] on input "Go" at bounding box center [866, 338] width 44 height 29
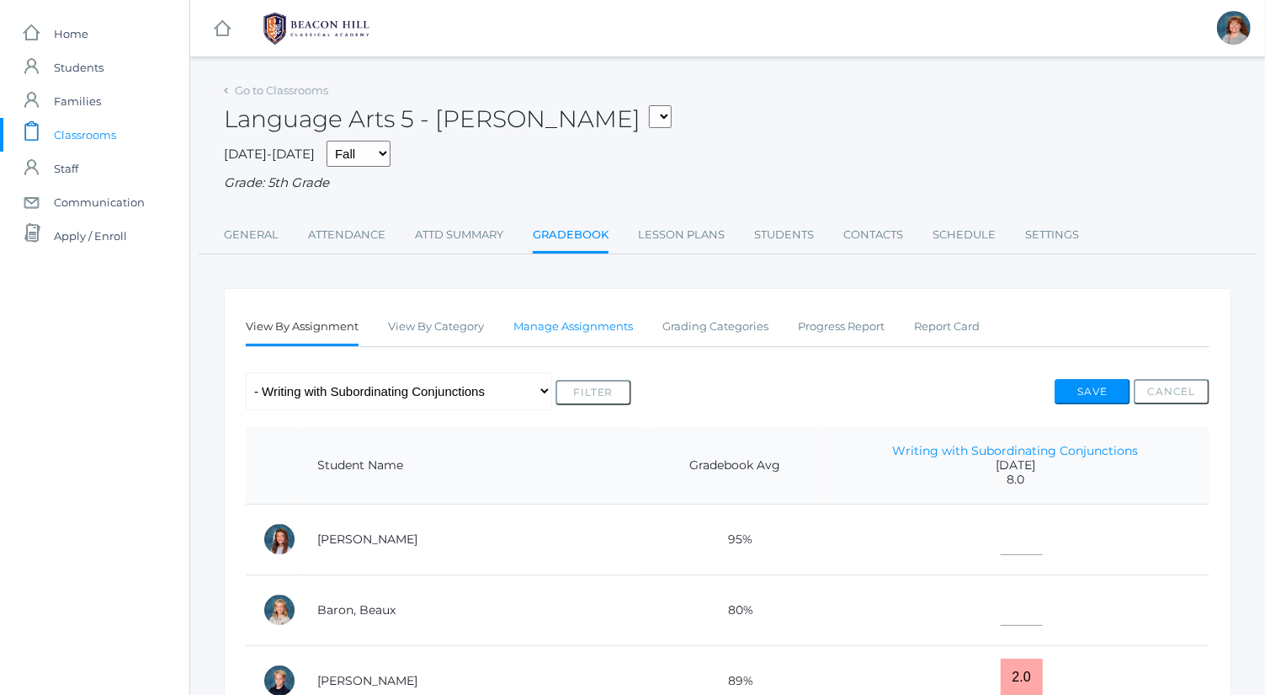
click at [596, 326] on link "Manage Assignments" at bounding box center [574, 327] width 120 height 34
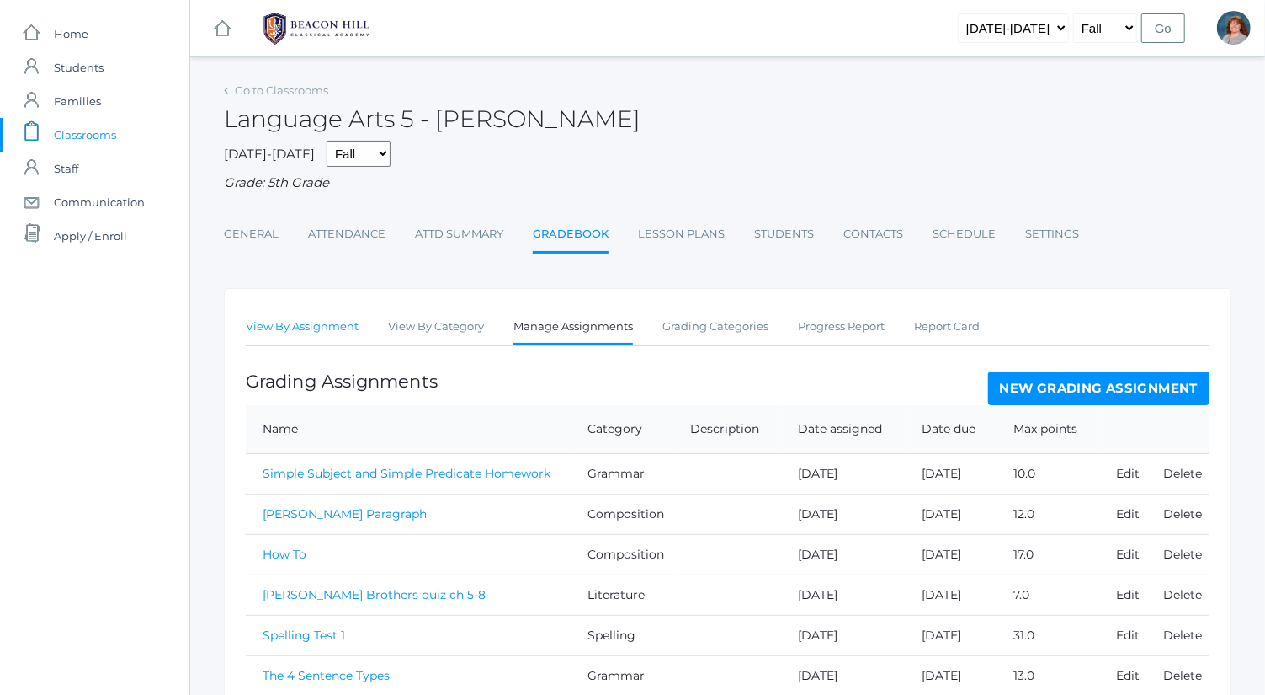
click at [333, 322] on link "View By Assignment" at bounding box center [302, 327] width 113 height 34
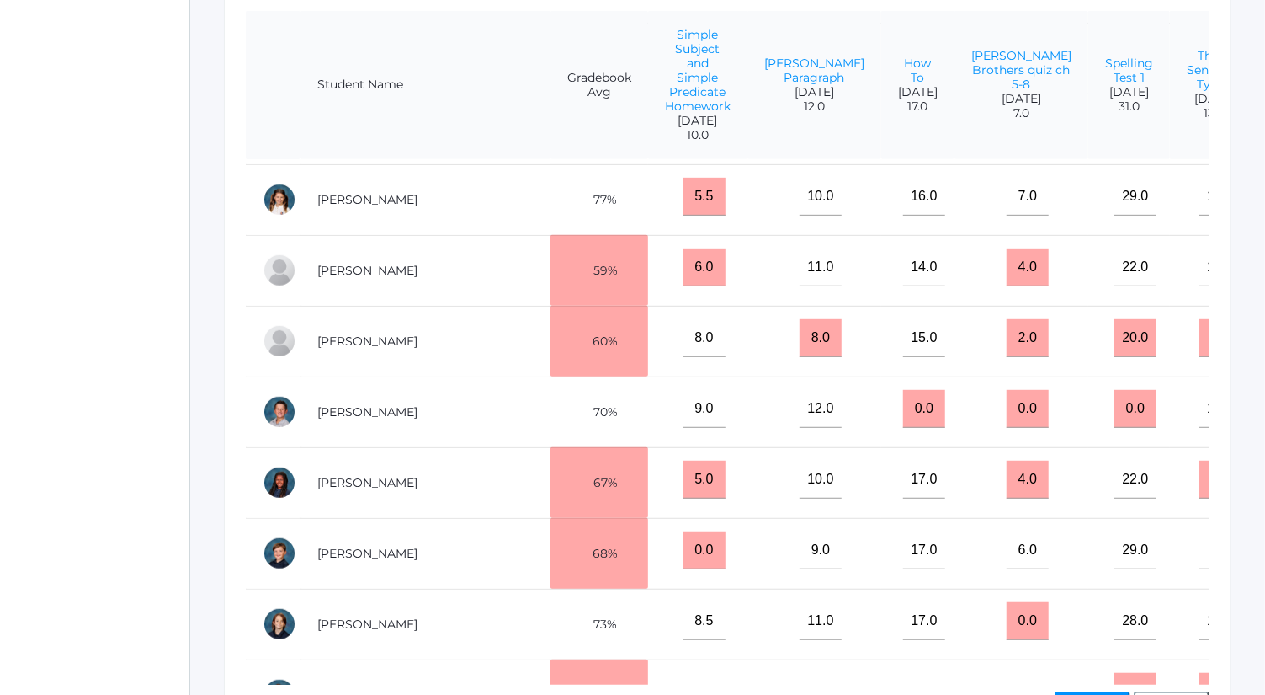
scroll to position [491, 0]
click at [392, 206] on link "[PERSON_NAME]" at bounding box center [367, 198] width 100 height 15
click at [362, 348] on link "[PERSON_NAME]" at bounding box center [367, 340] width 100 height 15
click at [367, 418] on link "[PERSON_NAME]" at bounding box center [367, 410] width 100 height 15
click at [385, 487] on link "[PERSON_NAME]" at bounding box center [367, 481] width 100 height 15
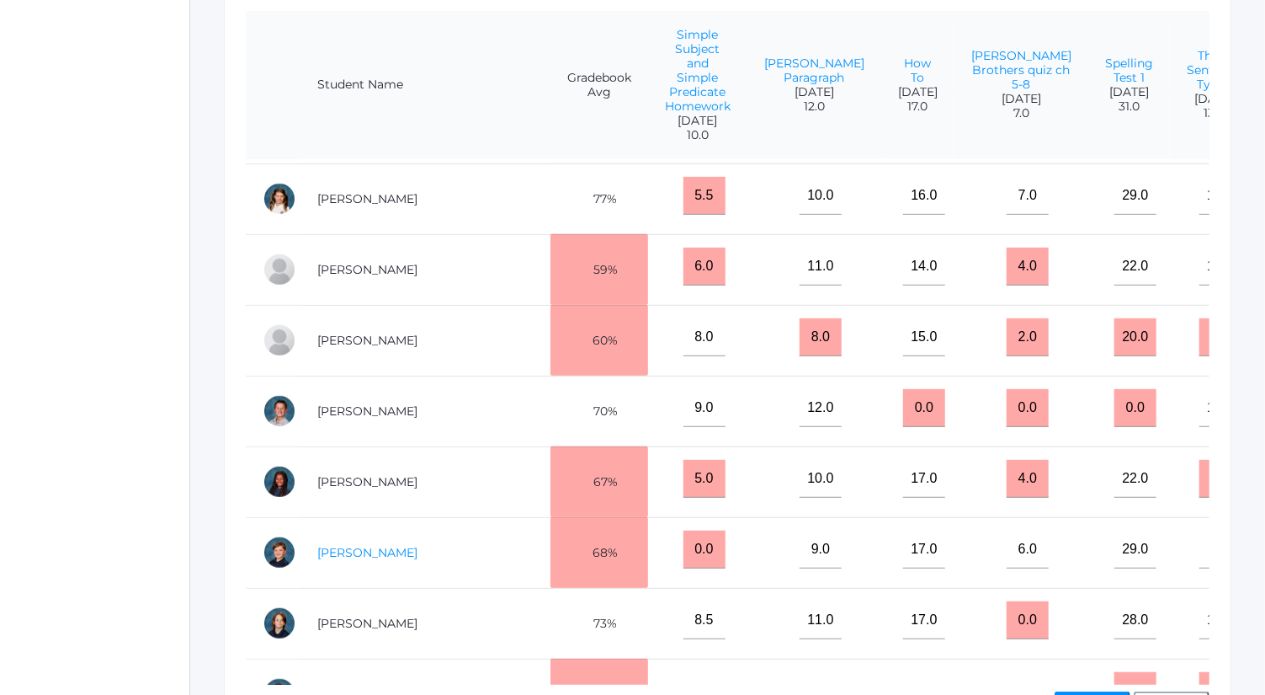
click at [379, 556] on link "[PERSON_NAME]" at bounding box center [367, 552] width 100 height 15
click at [393, 625] on link "[PERSON_NAME]" at bounding box center [367, 622] width 100 height 15
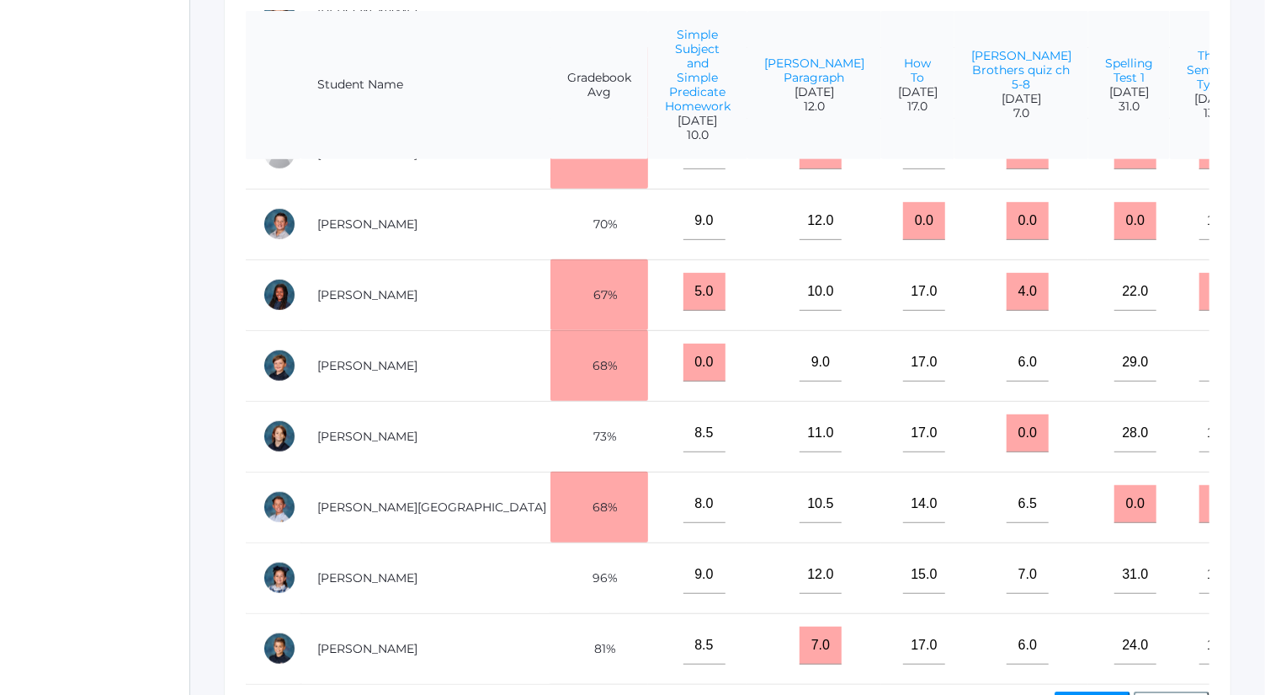
scroll to position [535, 0]
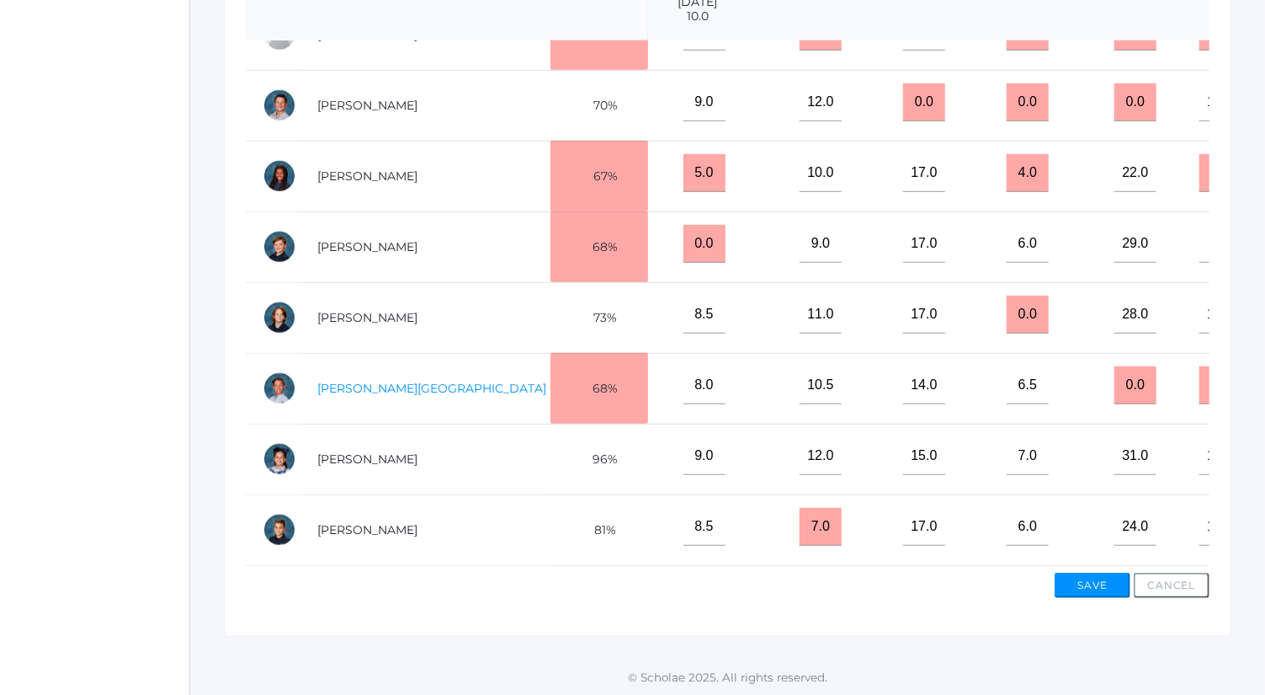
click at [401, 381] on link "[PERSON_NAME][GEOGRAPHIC_DATA]" at bounding box center [431, 388] width 229 height 15
click at [418, 451] on link "[PERSON_NAME]" at bounding box center [367, 458] width 100 height 15
click at [409, 522] on link "[PERSON_NAME]" at bounding box center [367, 529] width 100 height 15
drag, startPoint x: 1090, startPoint y: 588, endPoint x: 127, endPoint y: 173, distance: 1048.4
click at [127, 173] on div "icons/ui/navigation/home Created with Sketch. Home icons/user/plain Created wit…" at bounding box center [94, 81] width 189 height 1232
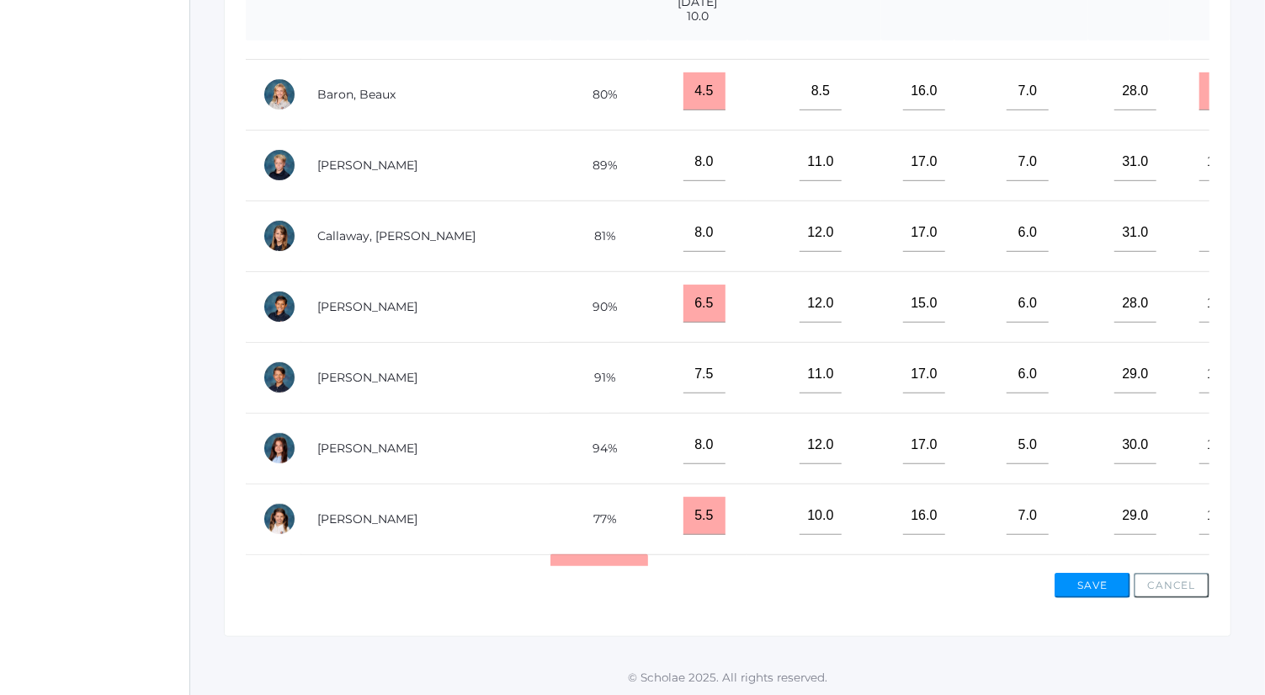
scroll to position [0, 0]
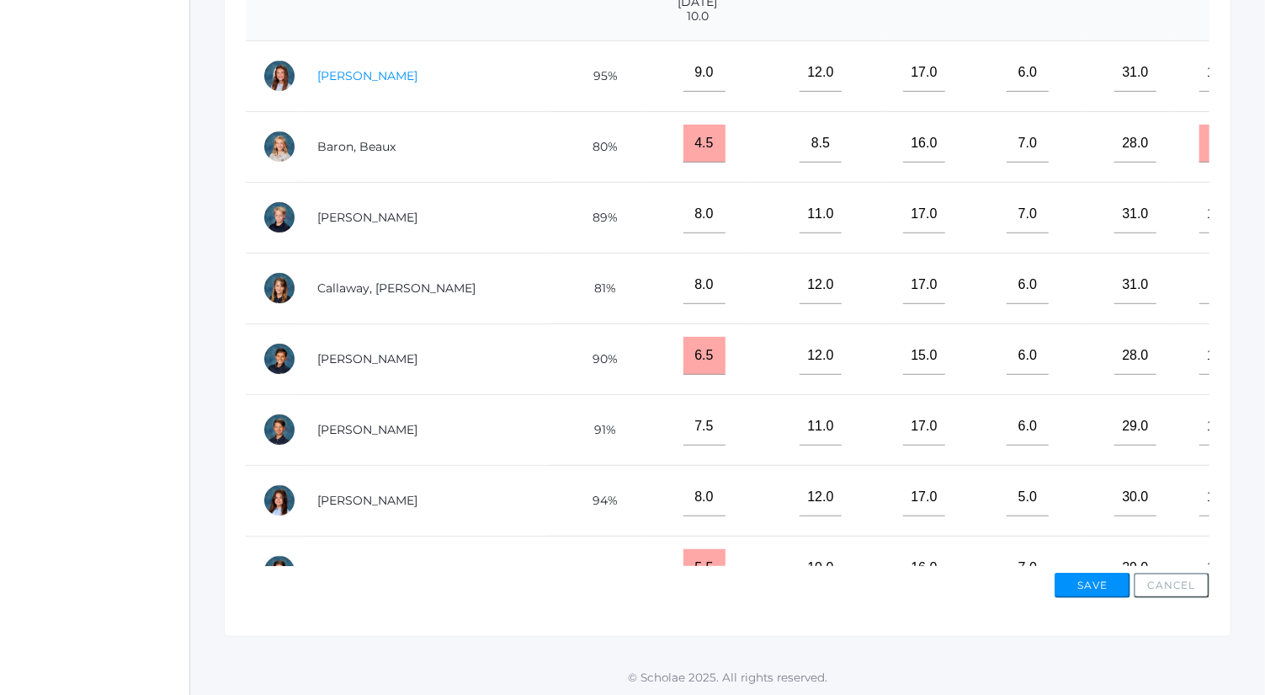
click at [360, 83] on link "[PERSON_NAME]" at bounding box center [367, 75] width 100 height 15
click at [386, 153] on link "Baron, Beaux" at bounding box center [356, 146] width 78 height 15
click at [380, 225] on link "[PERSON_NAME]" at bounding box center [367, 217] width 100 height 15
click at [393, 296] on link "Callaway, [PERSON_NAME]" at bounding box center [396, 287] width 158 height 15
click at [370, 365] on link "[PERSON_NAME]" at bounding box center [367, 358] width 100 height 15
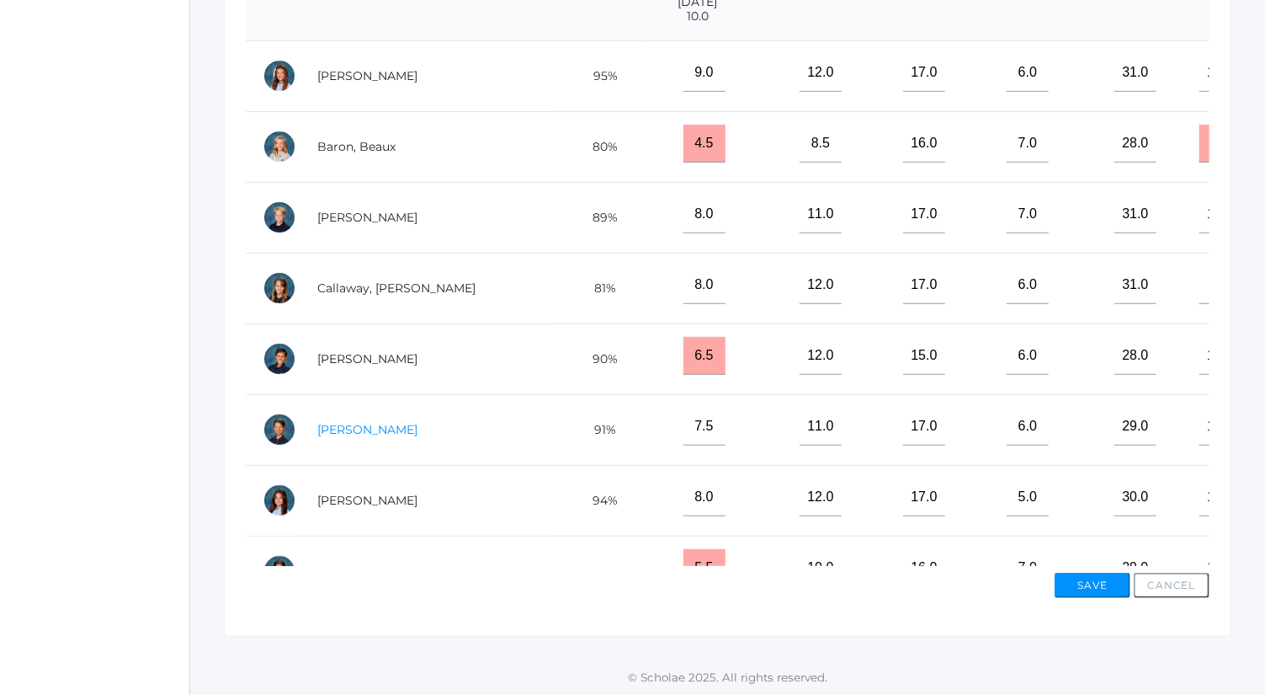
click at [381, 437] on link "[PERSON_NAME]" at bounding box center [367, 429] width 100 height 15
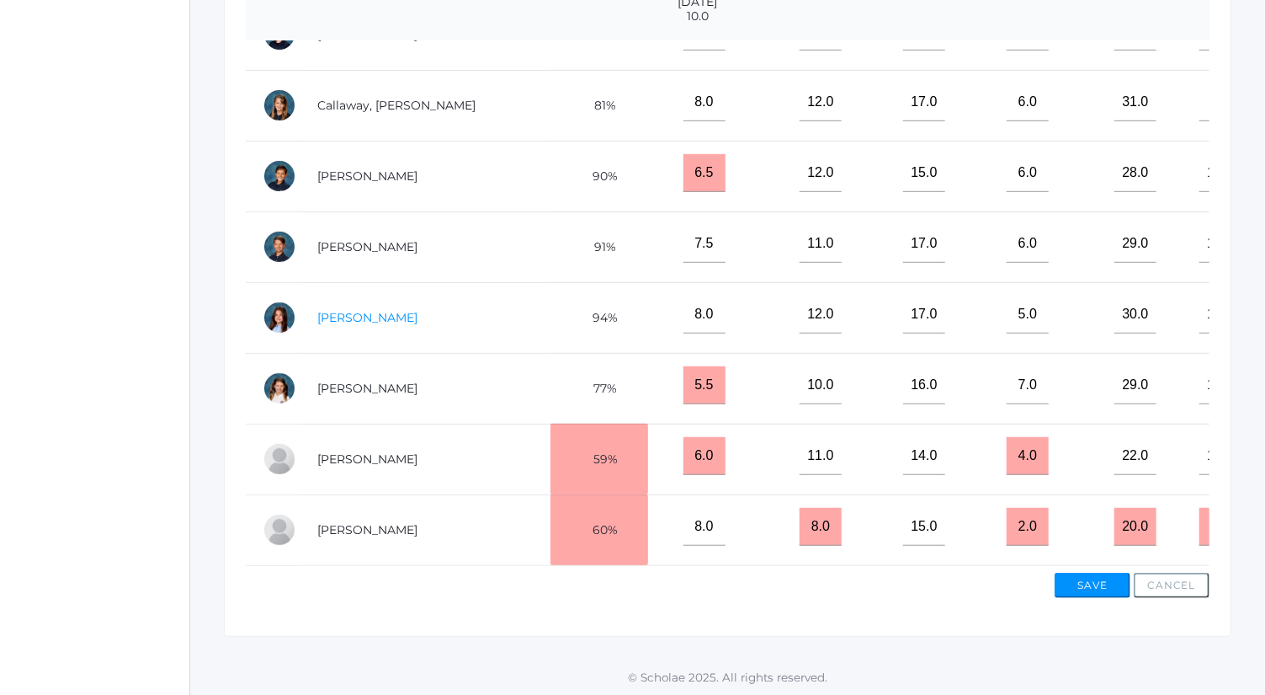
scroll to position [196, 0]
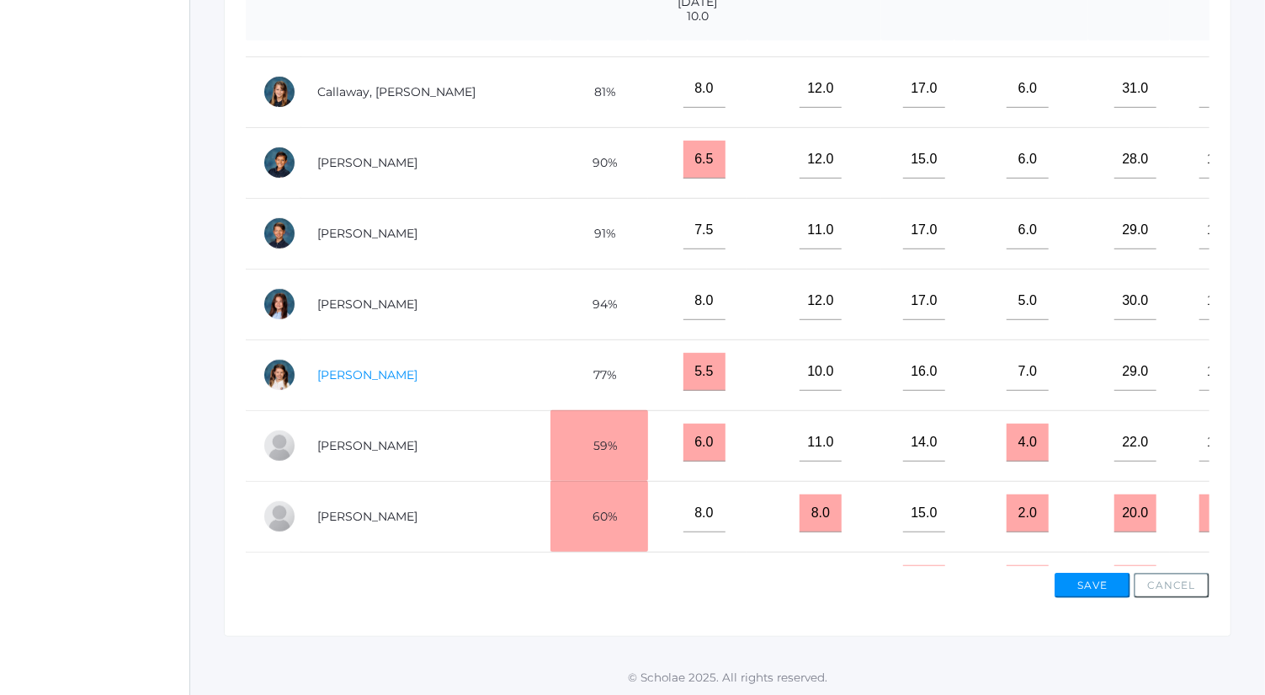
click at [370, 382] on link "[PERSON_NAME]" at bounding box center [367, 374] width 100 height 15
click at [375, 453] on link "[PERSON_NAME]" at bounding box center [367, 445] width 100 height 15
click at [360, 524] on link "[PERSON_NAME]" at bounding box center [367, 515] width 100 height 15
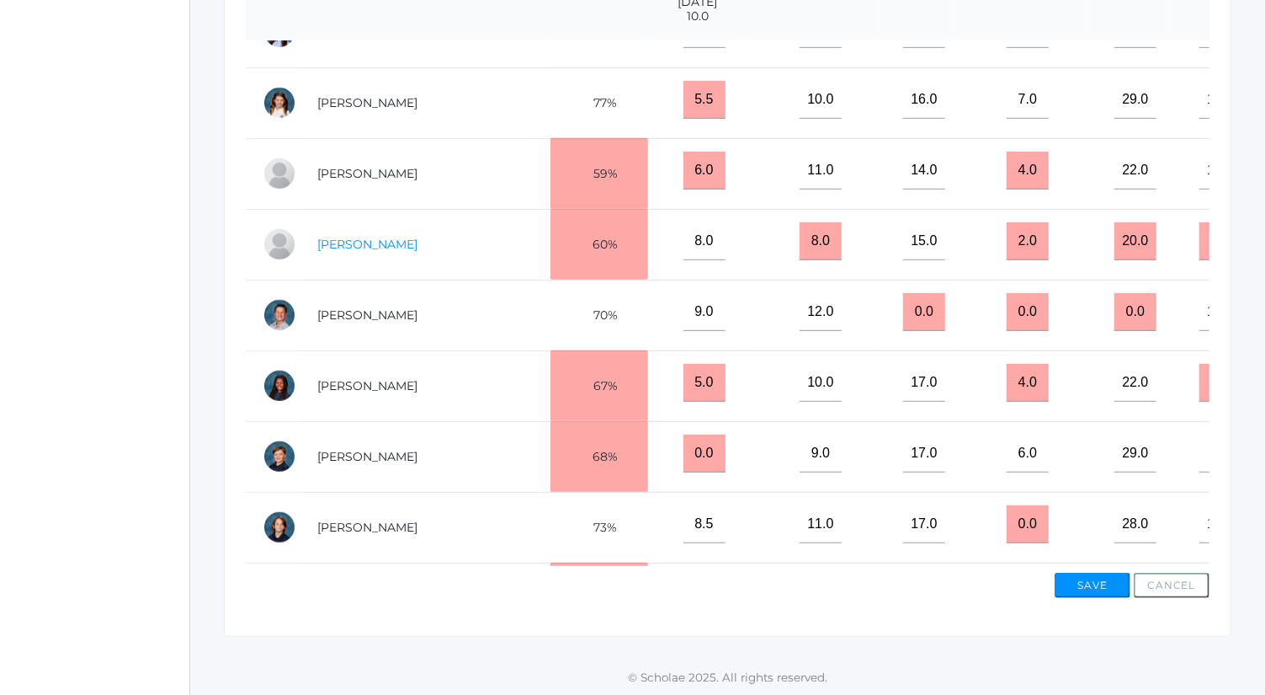
scroll to position [472, 0]
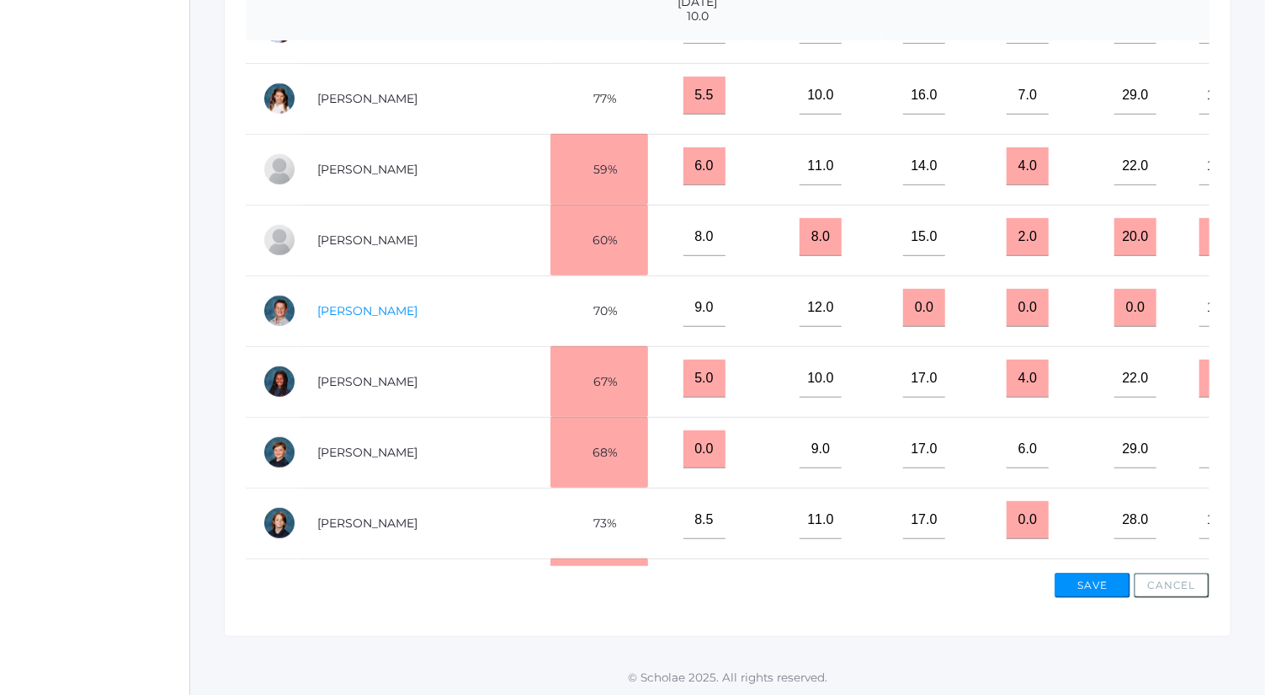
click at [354, 318] on link "[PERSON_NAME]" at bounding box center [367, 310] width 100 height 15
click at [377, 460] on link "[PERSON_NAME]" at bounding box center [367, 452] width 100 height 15
click at [392, 524] on link "[PERSON_NAME]" at bounding box center [367, 522] width 100 height 15
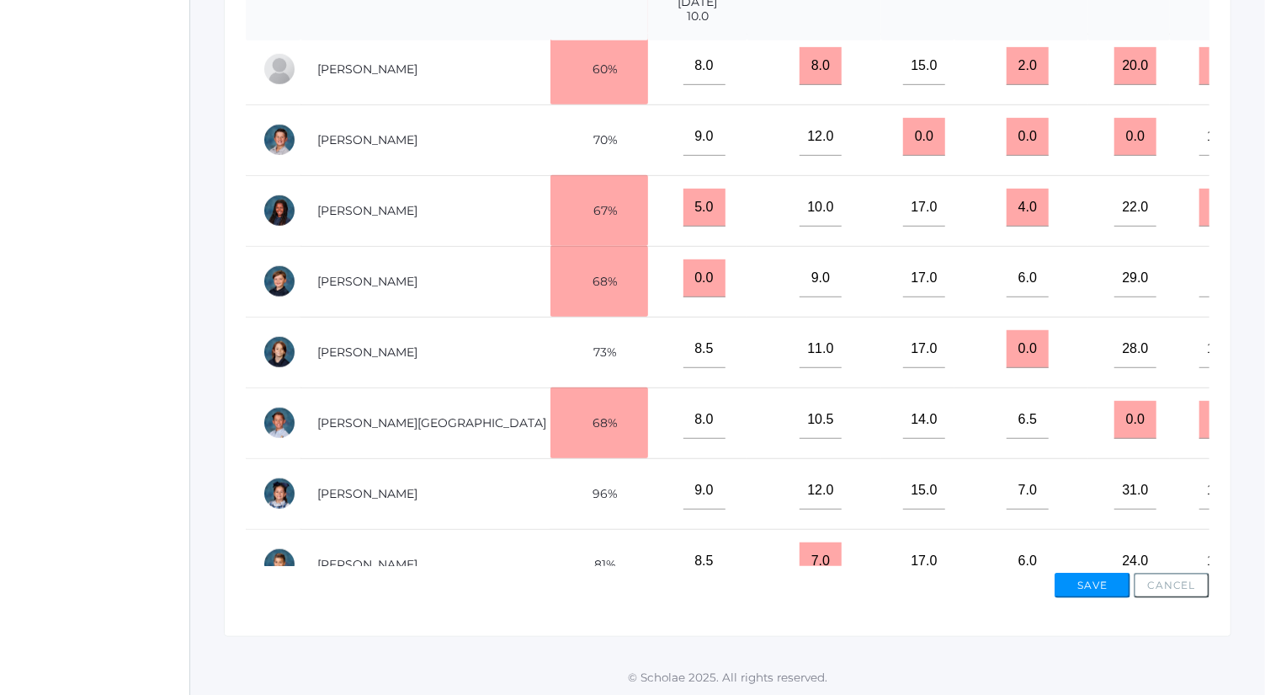
scroll to position [699, 0]
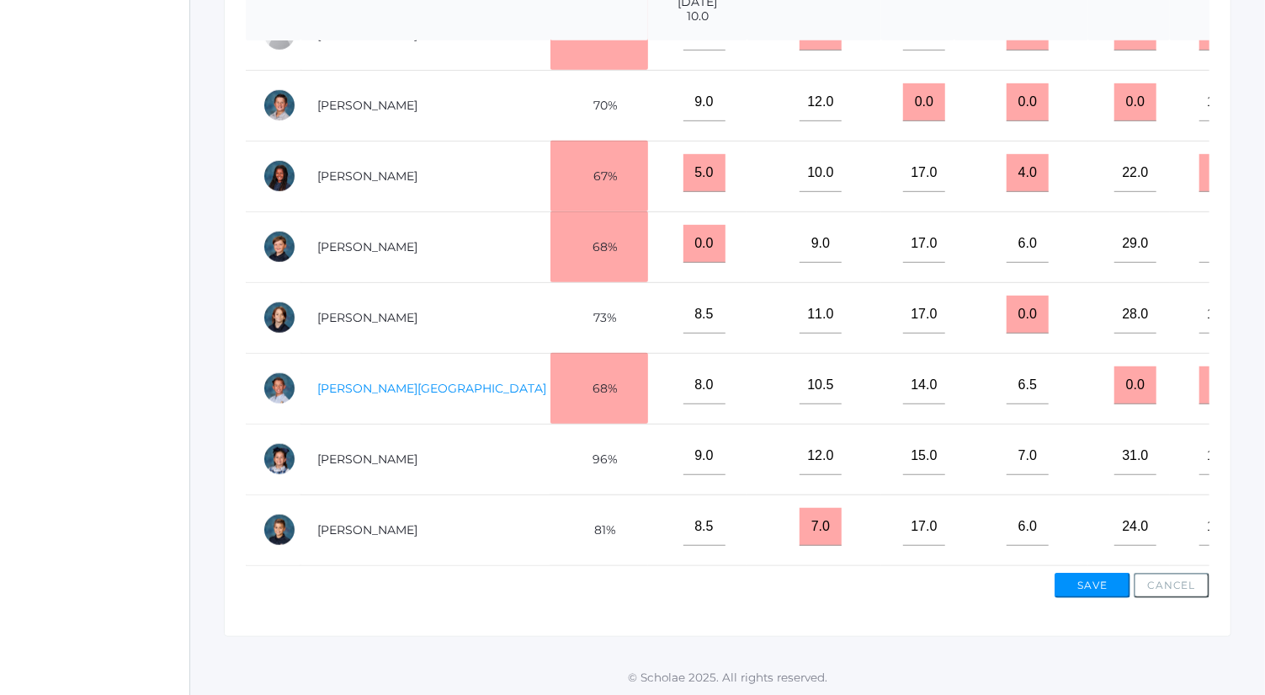
click at [413, 381] on link "[PERSON_NAME][GEOGRAPHIC_DATA]" at bounding box center [431, 388] width 229 height 15
click at [418, 451] on link "[PERSON_NAME]" at bounding box center [367, 458] width 100 height 15
click at [398, 522] on link "[PERSON_NAME]" at bounding box center [367, 529] width 100 height 15
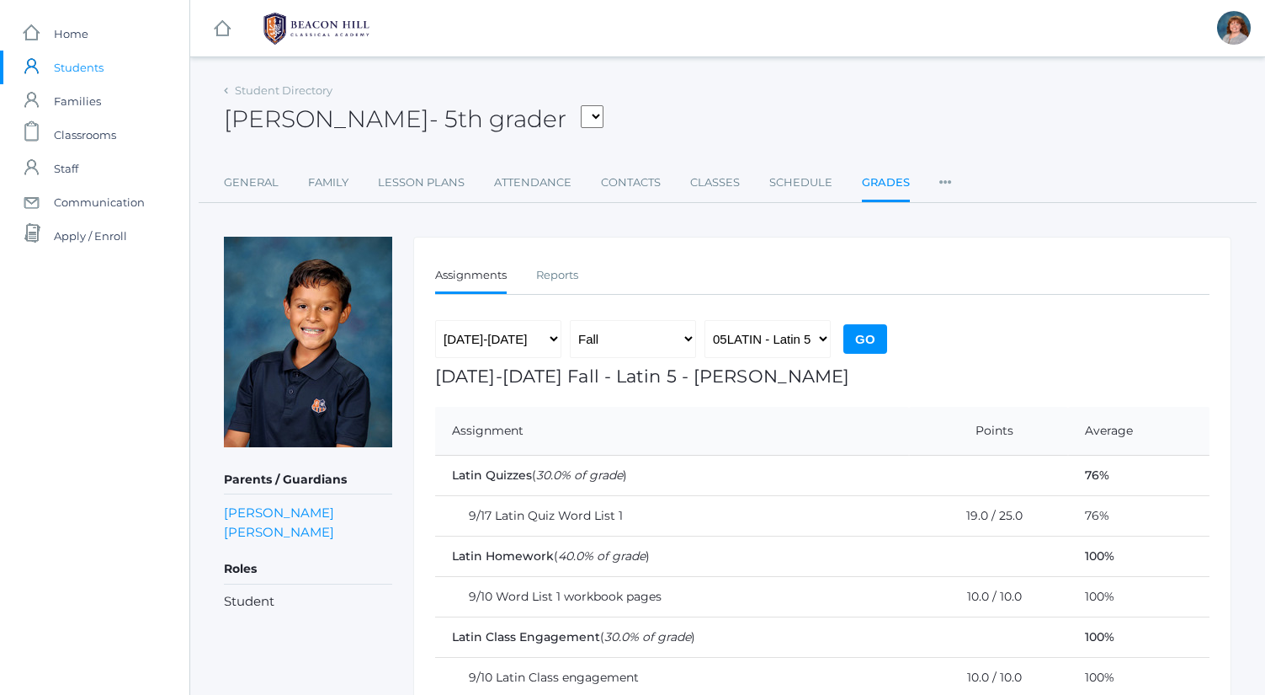
scroll to position [120, 0]
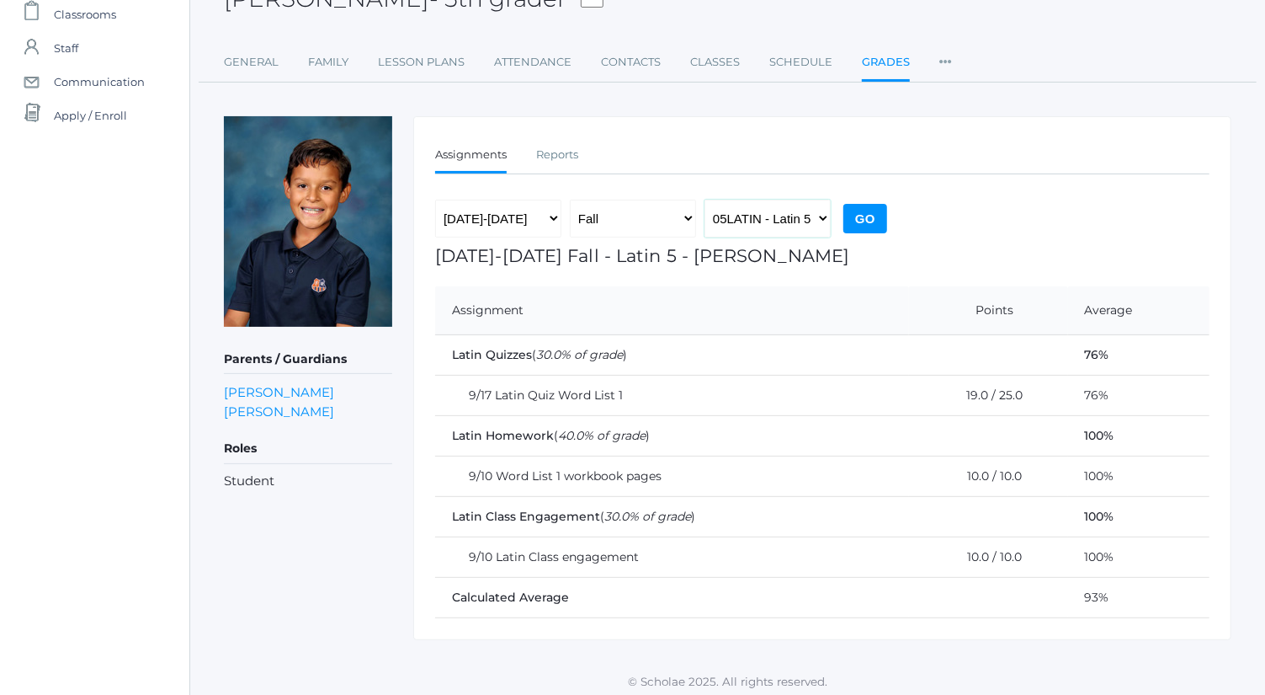
click at [807, 218] on select "05LA - Language Arts 5 [PERSON_NAME] 05LATIN - Latin 5 [PERSON_NAME] 05MATH - M…" at bounding box center [768, 219] width 126 height 38
select select "1992"
click at [705, 200] on select "05LA - Language Arts 5 [PERSON_NAME] 05LATIN - Latin 5 [PERSON_NAME] 05MATH - M…" at bounding box center [768, 219] width 126 height 38
click at [862, 218] on input "Go" at bounding box center [866, 218] width 44 height 29
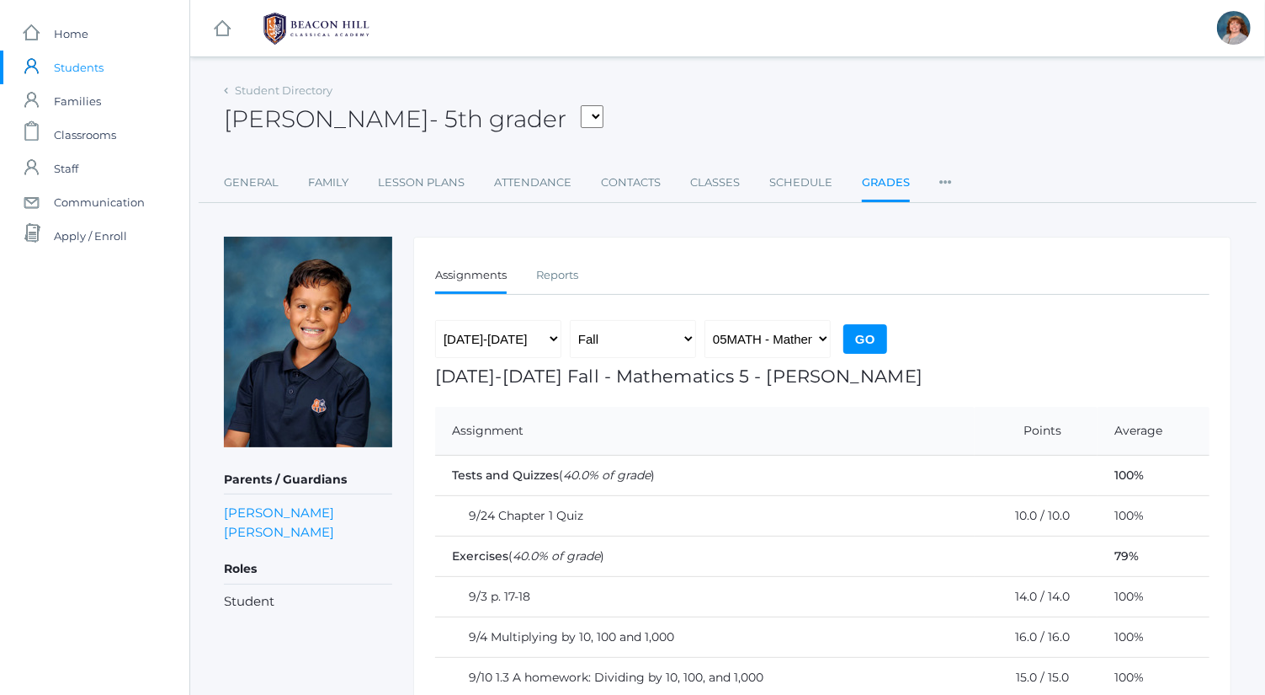
scroll to position [161, 0]
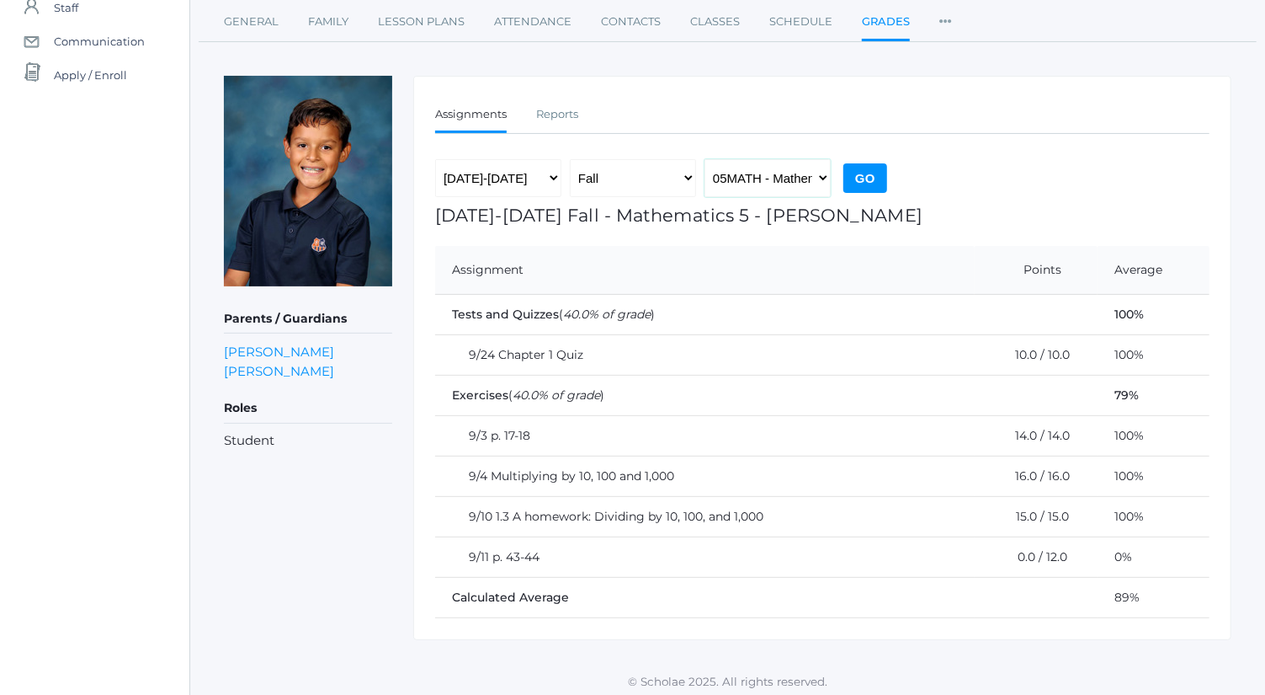
click at [780, 188] on select "05LA - Language Arts 5 [PERSON_NAME] 05LATIN - Latin 5 [PERSON_NAME] 05MATH - M…" at bounding box center [768, 178] width 126 height 38
select select "1963"
click at [705, 159] on select "05LA - Language Arts 5 [PERSON_NAME] 05LATIN - Latin 5 [PERSON_NAME] 05MATH - M…" at bounding box center [768, 178] width 126 height 38
click at [874, 163] on input "Go" at bounding box center [866, 177] width 44 height 29
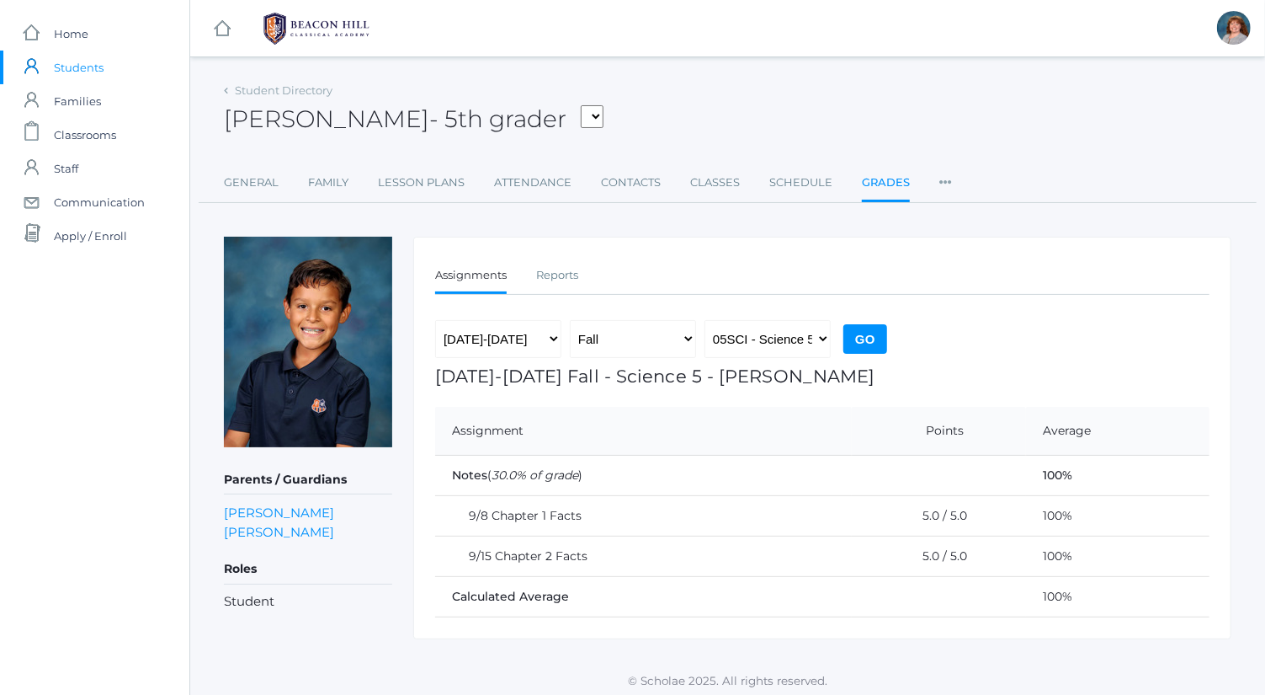
scroll to position [1, 0]
click at [789, 355] on div "2019-2020 2020-2021 2021-2022 2022-2023 2023-2024 2024-2025 2025-2026 Fall Spri…" at bounding box center [663, 342] width 456 height 46
click at [789, 346] on select "05LA - Language Arts 5 [PERSON_NAME] 05LATIN - Latin 5 [PERSON_NAME] 05MATH - M…" at bounding box center [768, 338] width 126 height 38
select select "1964"
click at [705, 319] on select "05LA - Language Arts 5 [PERSON_NAME] 05LATIN - Latin 5 [PERSON_NAME] 05MATH - M…" at bounding box center [768, 338] width 126 height 38
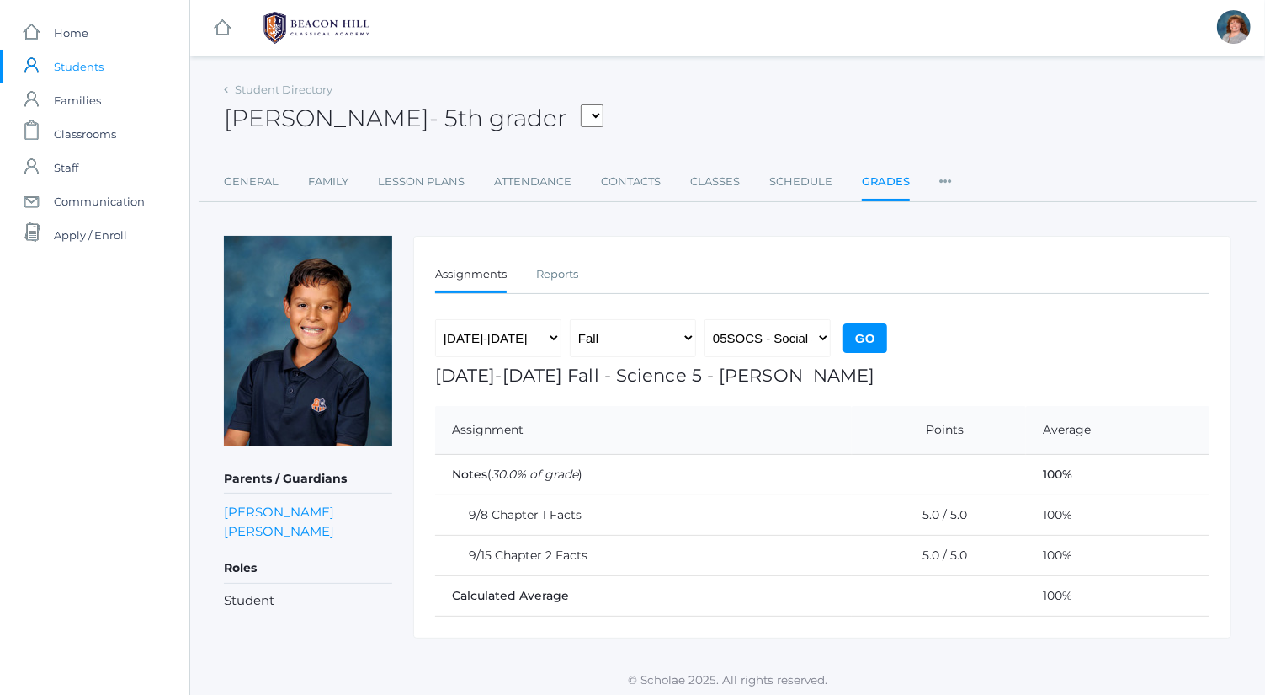
click at [865, 343] on input "Go" at bounding box center [866, 337] width 44 height 29
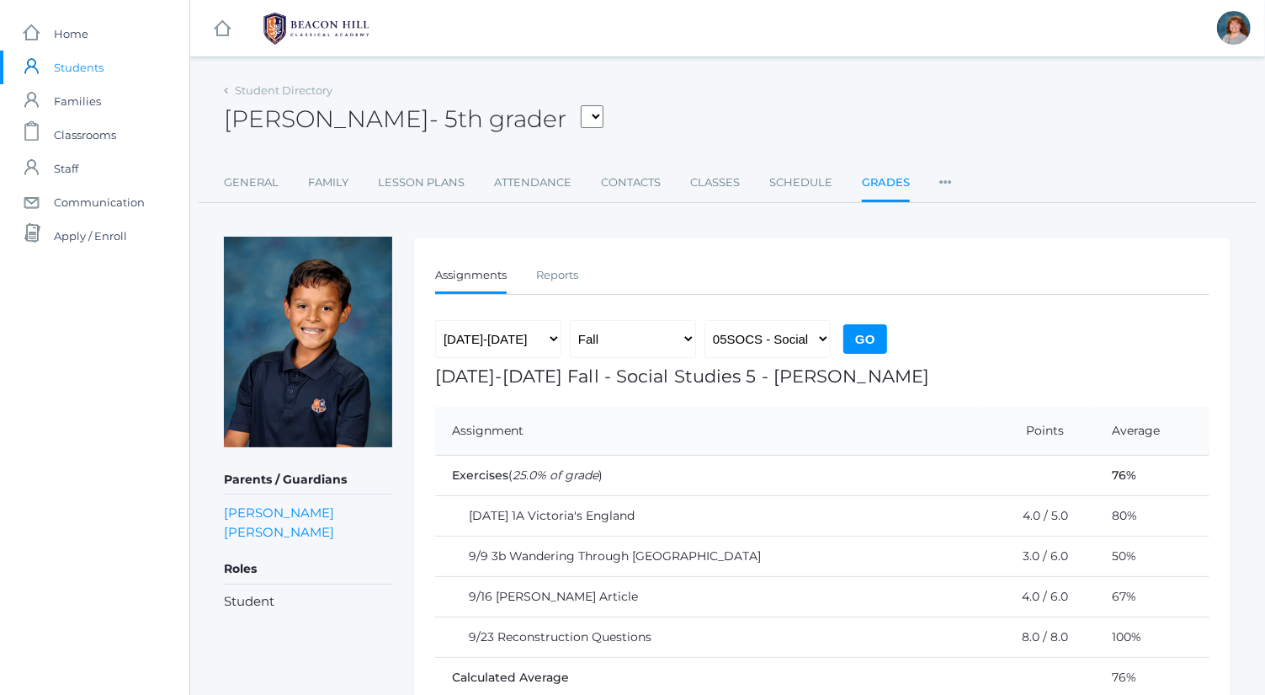
scroll to position [81, 0]
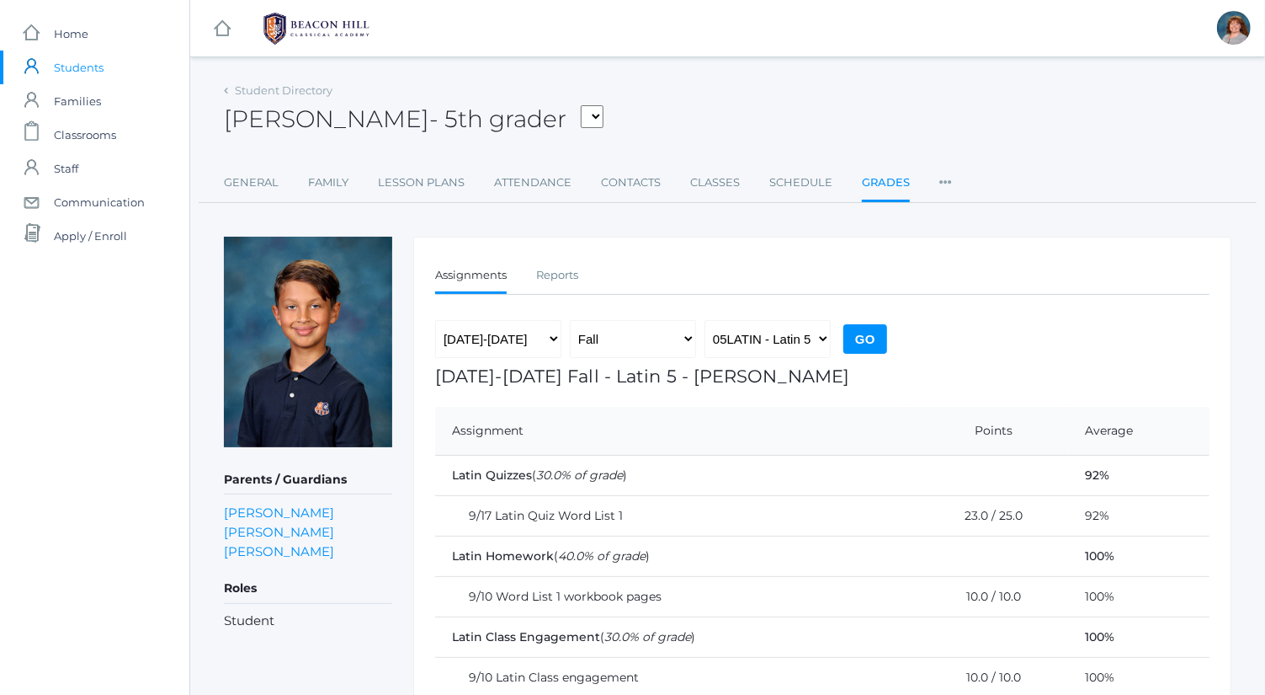
scroll to position [120, 0]
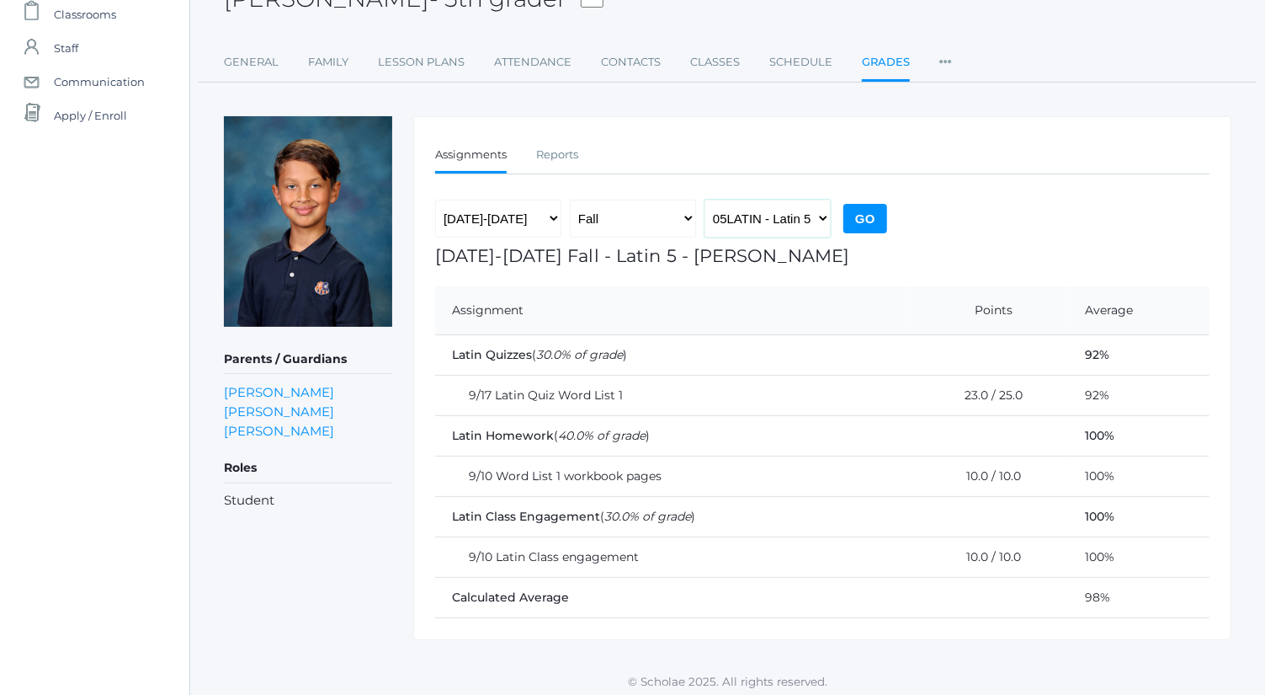
click at [787, 211] on select "05LA - Language Arts 5 [PERSON_NAME] 05LATIN - Latin 5 [PERSON_NAME] 05MATH - M…" at bounding box center [768, 219] width 126 height 38
select select "1963"
click at [705, 200] on select "05LA - Language Arts 5 [PERSON_NAME] 05LATIN - Latin 5 [PERSON_NAME] 05MATH - M…" at bounding box center [768, 219] width 126 height 38
click at [865, 220] on input "Go" at bounding box center [866, 218] width 44 height 29
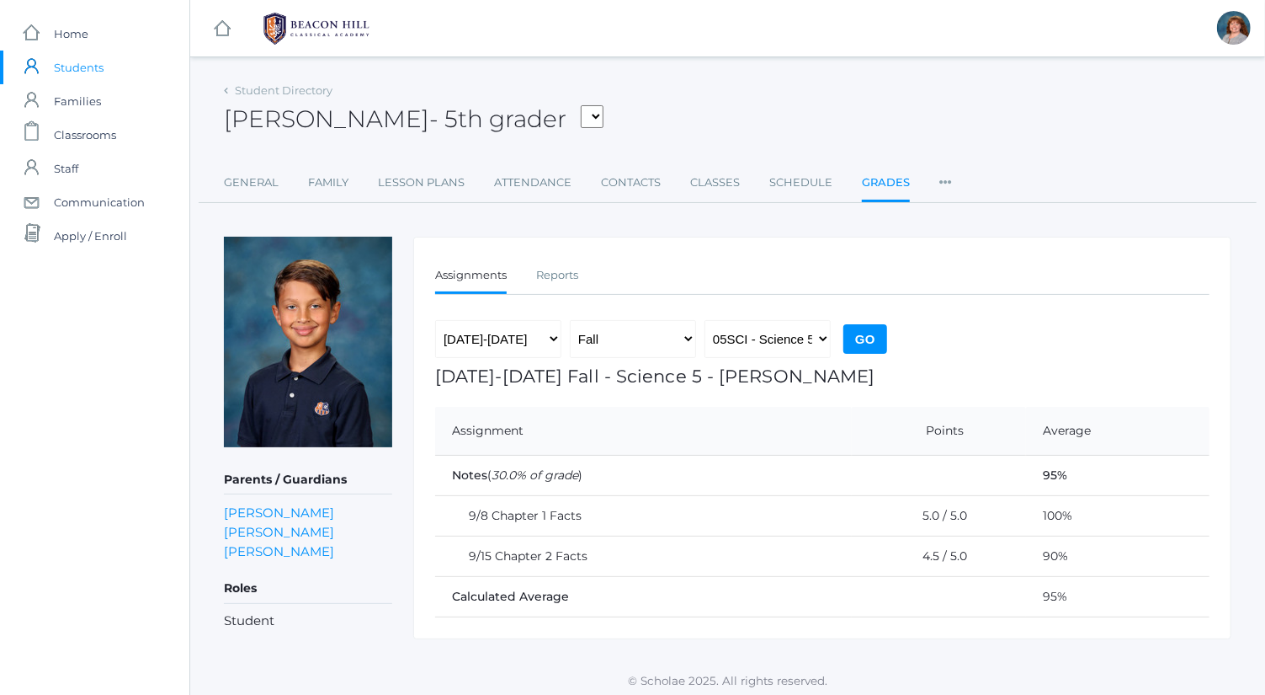
scroll to position [1, 0]
click at [817, 325] on select "05LA - Language Arts 5 [PERSON_NAME] 05LATIN - Latin 5 [PERSON_NAME] 05MATH - M…" at bounding box center [768, 338] width 126 height 38
select select "1992"
click at [705, 319] on select "05LA - Language Arts 5 [PERSON_NAME] 05LATIN - Latin 5 [PERSON_NAME] 05MATH - M…" at bounding box center [768, 338] width 126 height 38
click at [867, 339] on input "Go" at bounding box center [866, 337] width 44 height 29
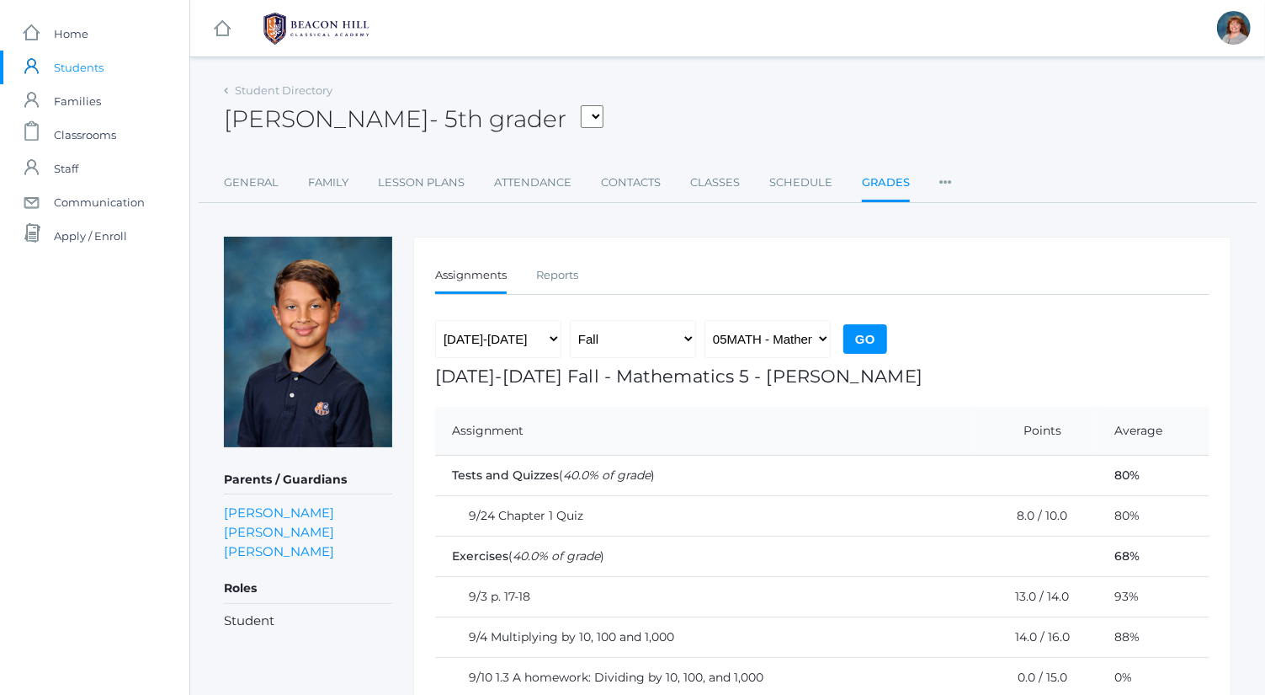
scroll to position [161, 0]
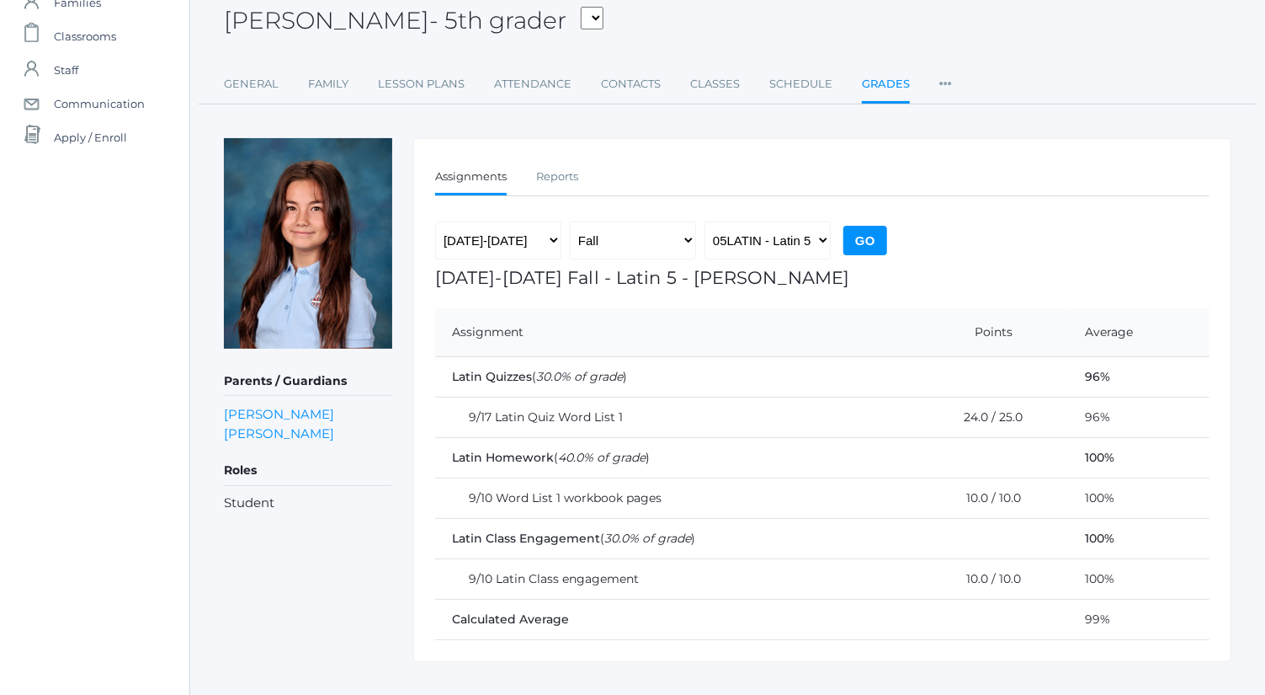
scroll to position [99, 0]
click at [779, 246] on select "05LA - Language Arts 5 [PERSON_NAME] 05LATIN - Latin 5 [PERSON_NAME] 05MATH - M…" at bounding box center [768, 240] width 126 height 38
select select "1992"
click at [705, 221] on select "05LA - Language Arts 5 [PERSON_NAME] 05LATIN - Latin 5 [PERSON_NAME] 05MATH - M…" at bounding box center [768, 240] width 126 height 38
click at [851, 238] on input "Go" at bounding box center [866, 239] width 44 height 29
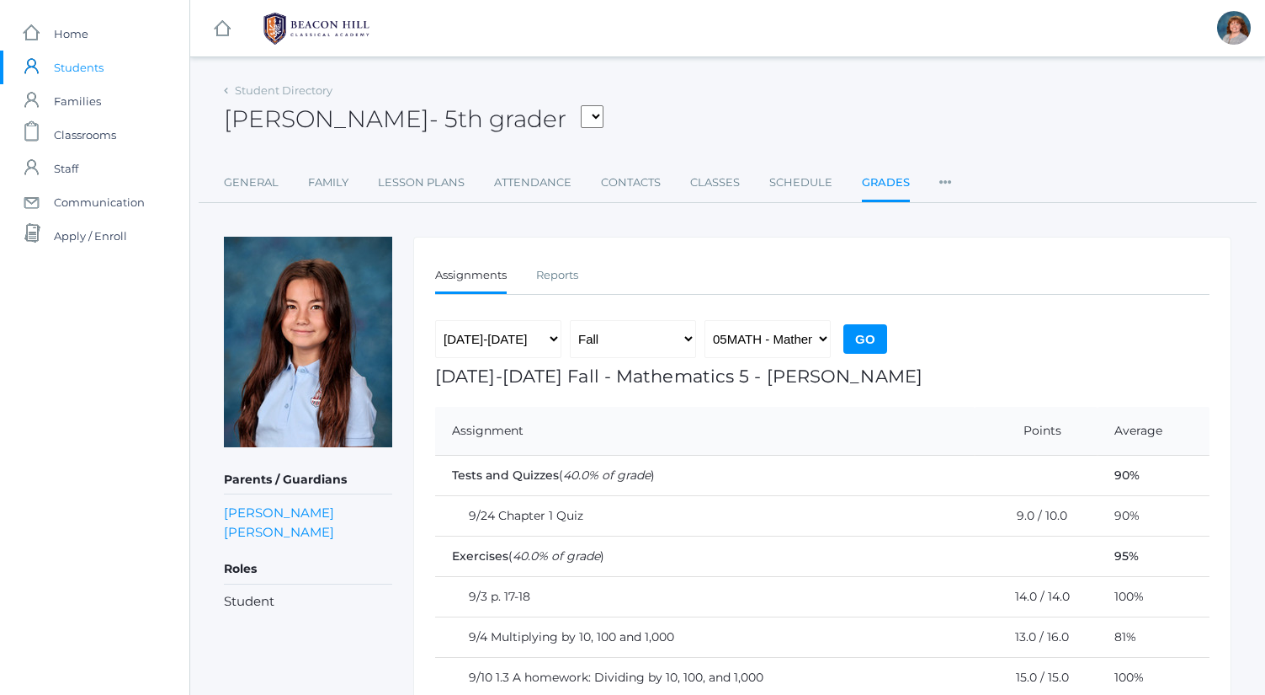
scroll to position [161, 0]
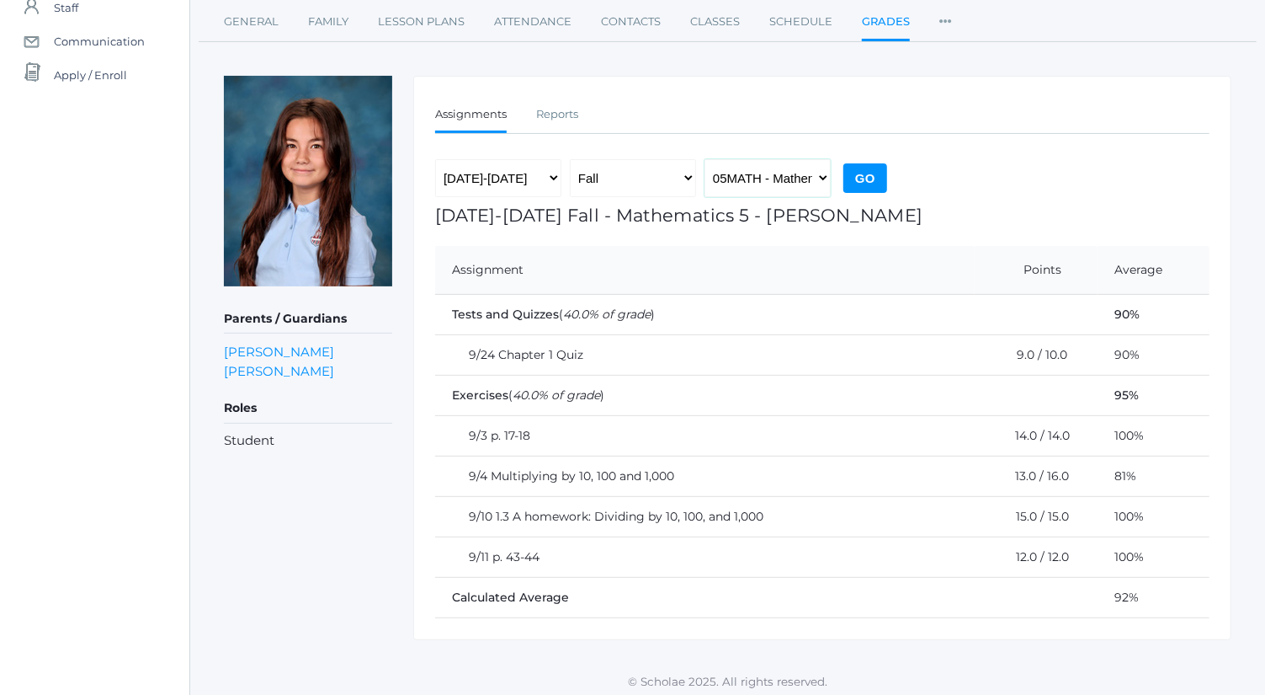
click at [791, 173] on select "05LA - Language Arts 5 [PERSON_NAME] 05LATIN - Latin 5 [PERSON_NAME] 05MATH - M…" at bounding box center [768, 178] width 126 height 38
select select "1963"
click at [705, 159] on select "05LA - Language Arts 5 [PERSON_NAME] 05LATIN - Latin 5 [PERSON_NAME] 05MATH - M…" at bounding box center [768, 178] width 126 height 38
click at [867, 186] on input "Go" at bounding box center [866, 177] width 44 height 29
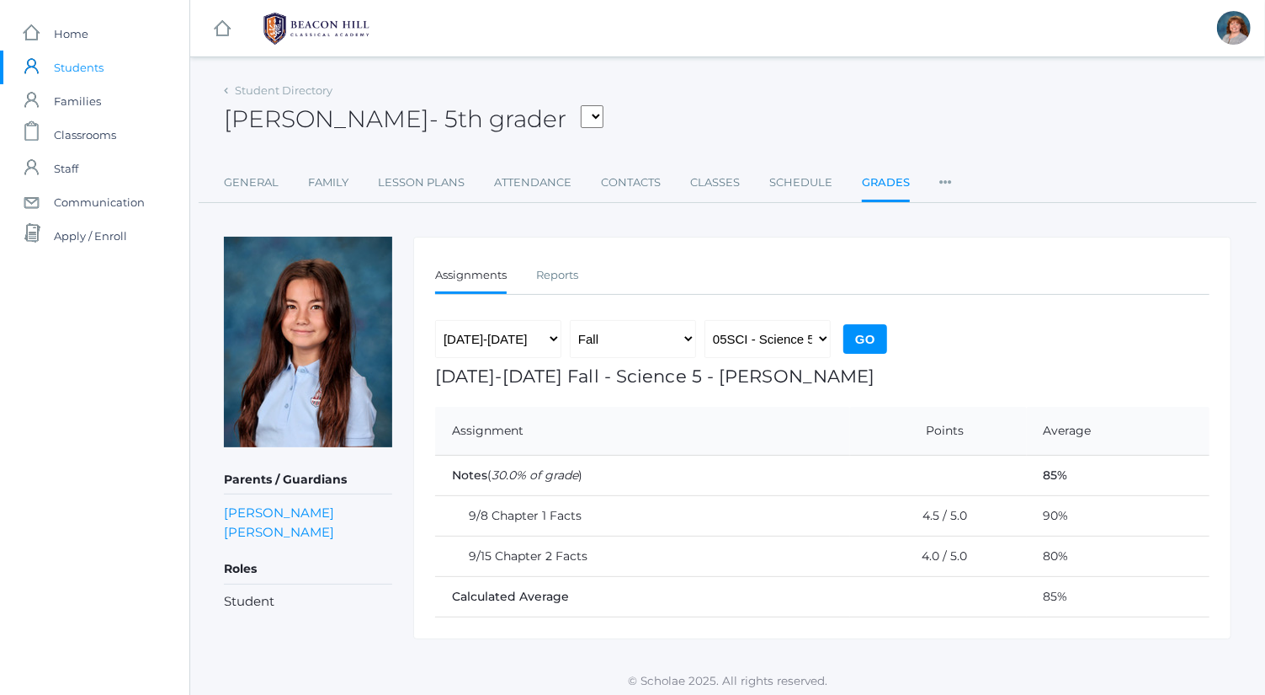
scroll to position [1, 0]
click at [800, 346] on select "05LA - Language Arts 5 [PERSON_NAME] 05LATIN - Latin 5 [PERSON_NAME] 05MATH - M…" at bounding box center [768, 338] width 126 height 38
select select "1964"
click at [705, 319] on select "05LA - Language Arts 5 [PERSON_NAME] 05LATIN - Latin 5 [PERSON_NAME] 05MATH - M…" at bounding box center [768, 338] width 126 height 38
click at [868, 365] on h1 "[DATE]-[DATE] Fall - Science 5 - [PERSON_NAME]" at bounding box center [822, 374] width 775 height 19
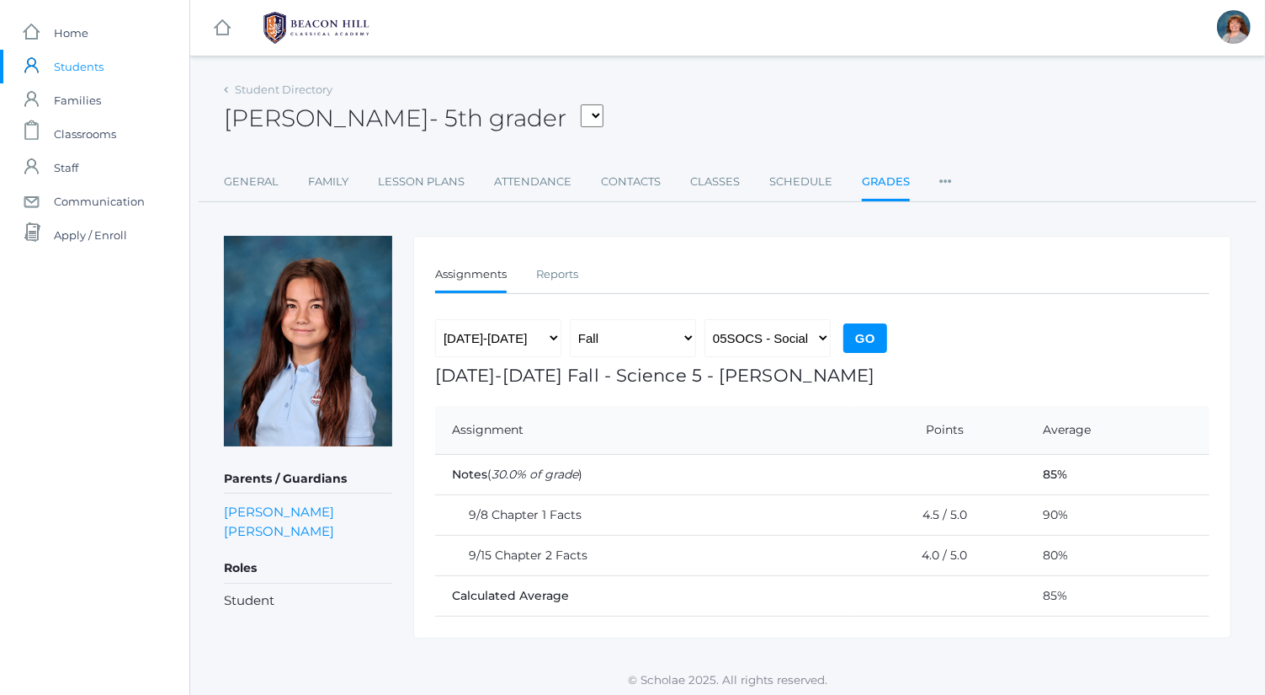
click at [865, 338] on input "Go" at bounding box center [866, 337] width 44 height 29
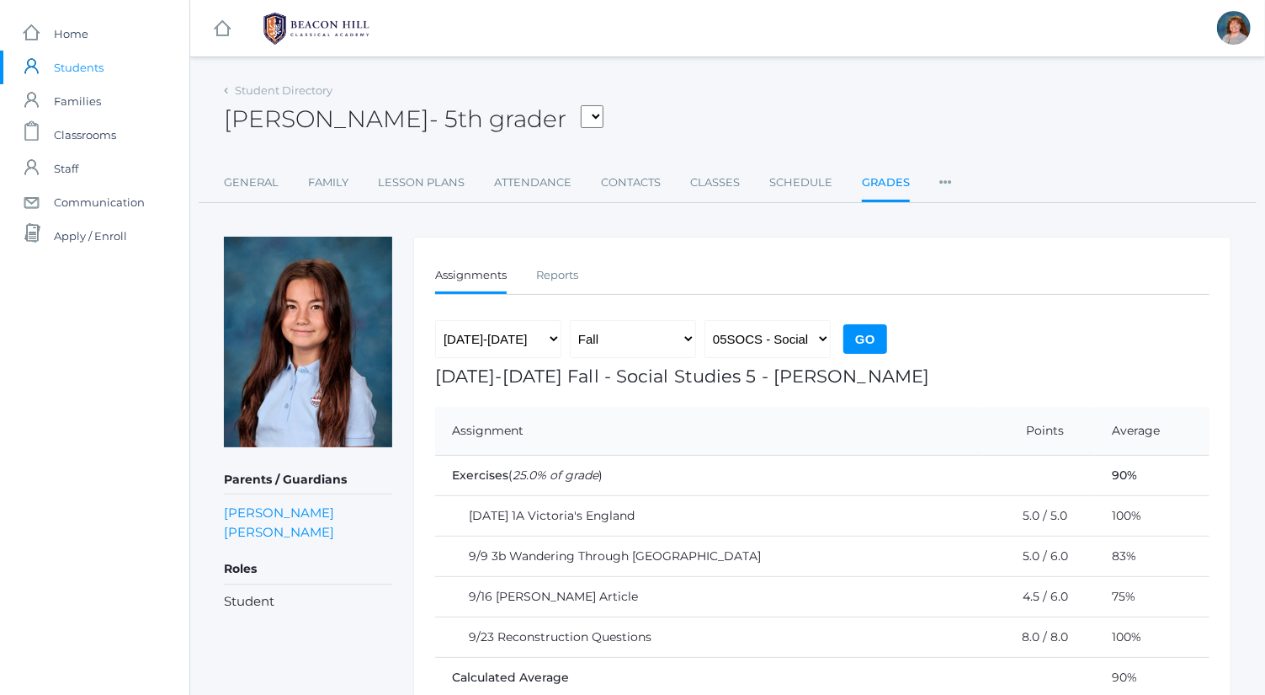
scroll to position [29, 0]
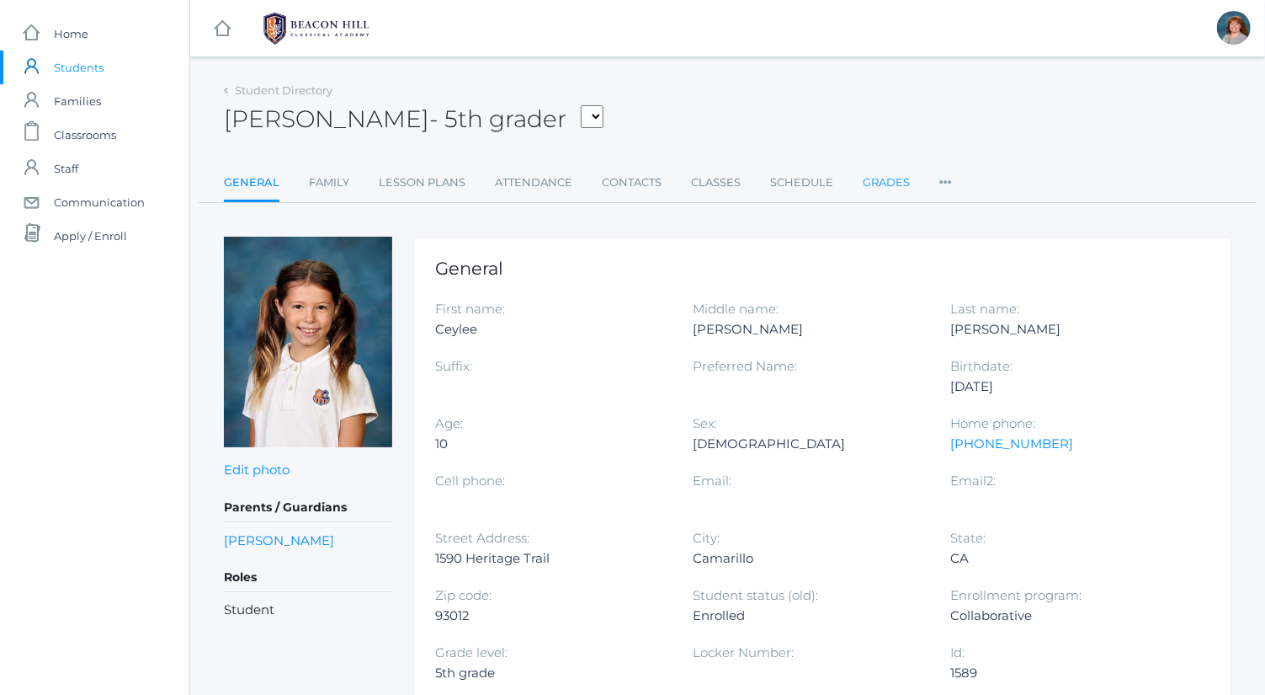
click at [882, 173] on link "Grades" at bounding box center [886, 183] width 47 height 34
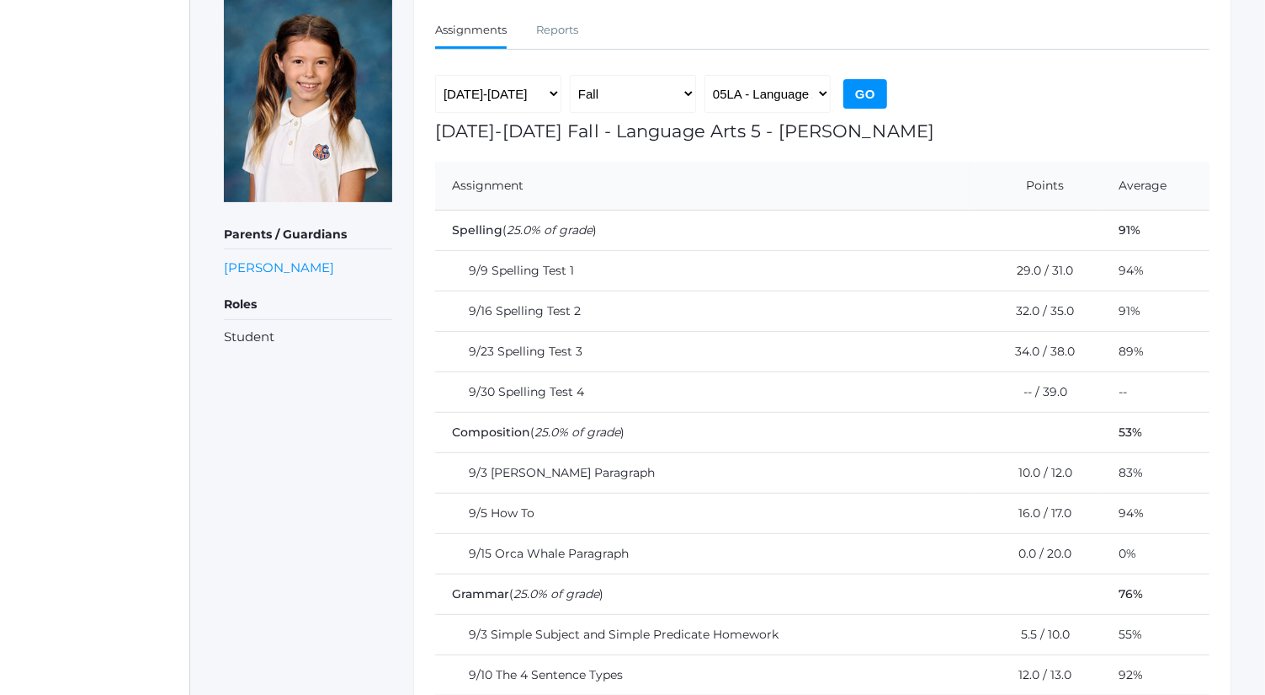
scroll to position [242, 0]
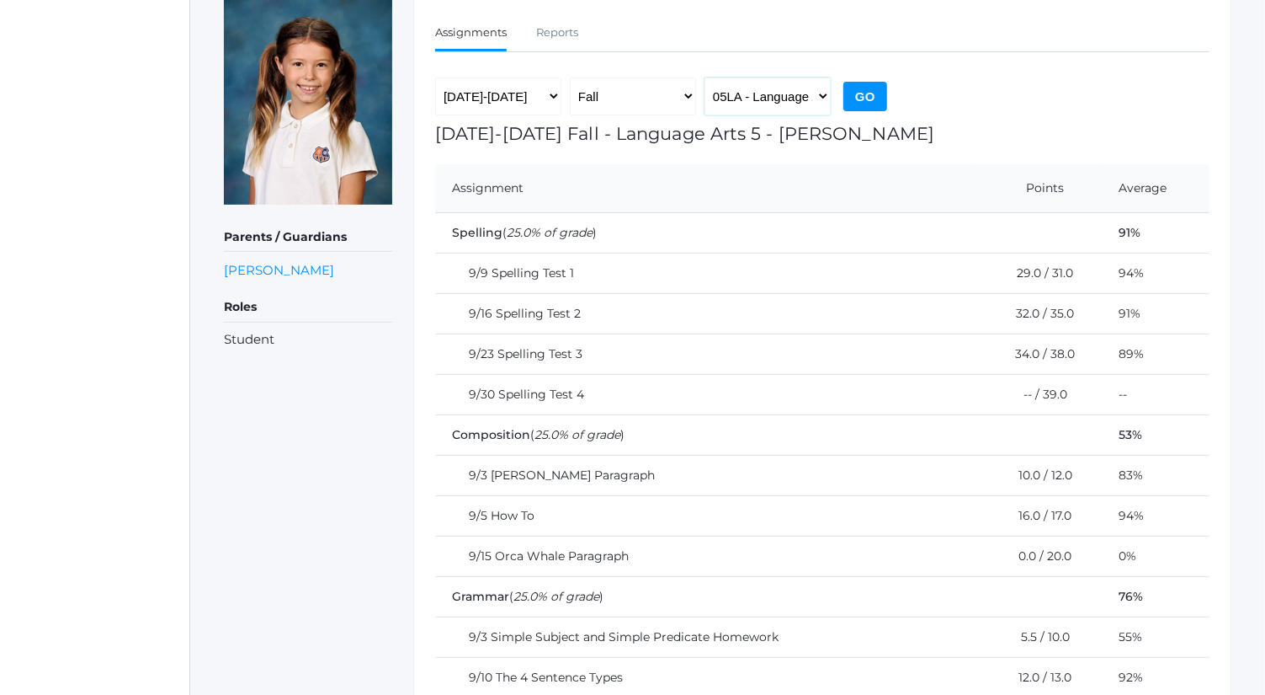
click at [800, 99] on select "05LA - Language Arts 5 [PERSON_NAME] 05LATIN - Latin 5 [PERSON_NAME] 05MATH - M…" at bounding box center [768, 96] width 126 height 38
select select "2227"
click at [705, 77] on select "05LA - Language Arts 5 [PERSON_NAME] 05LATIN - Latin 5 [PERSON_NAME] 05MATH - M…" at bounding box center [768, 96] width 126 height 38
click at [864, 114] on div "[DATE]-[DATE] [DATE]-[DATE] [DATE]-[DATE] [DATE]-[DATE] [DATE]-[DATE] [DATE]-[D…" at bounding box center [663, 100] width 456 height 46
click at [863, 103] on input "Go" at bounding box center [866, 96] width 44 height 29
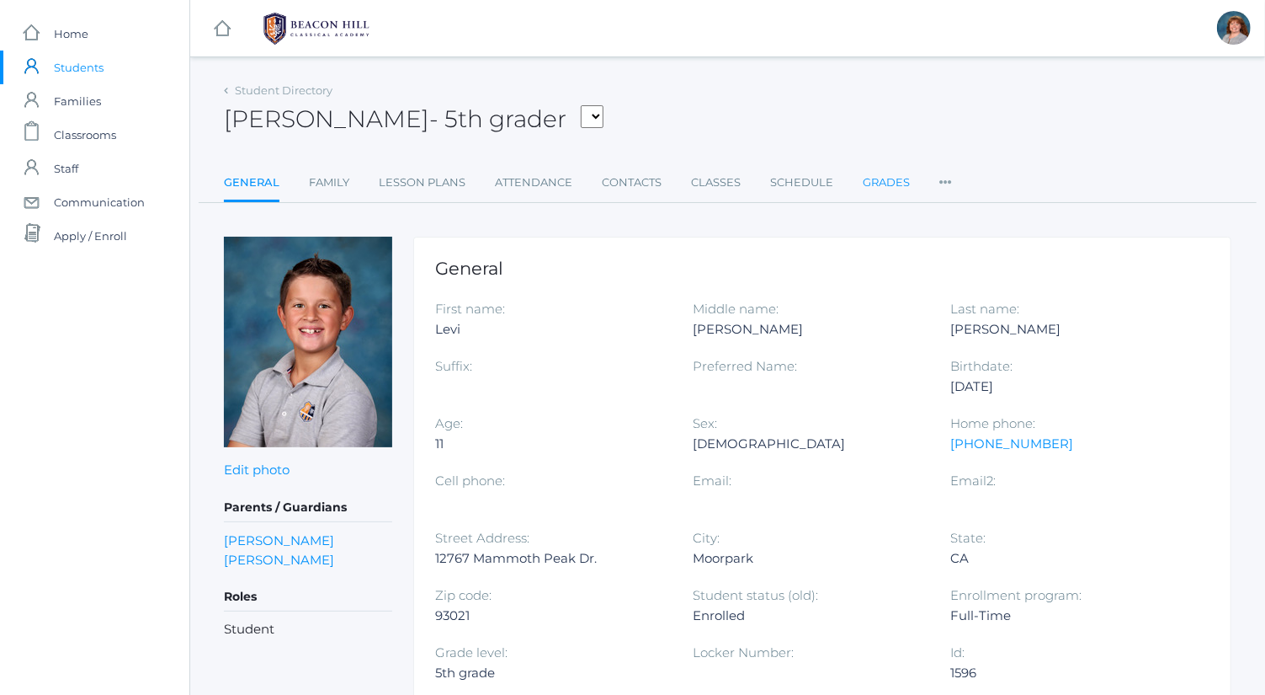
click at [888, 178] on link "Grades" at bounding box center [886, 183] width 47 height 34
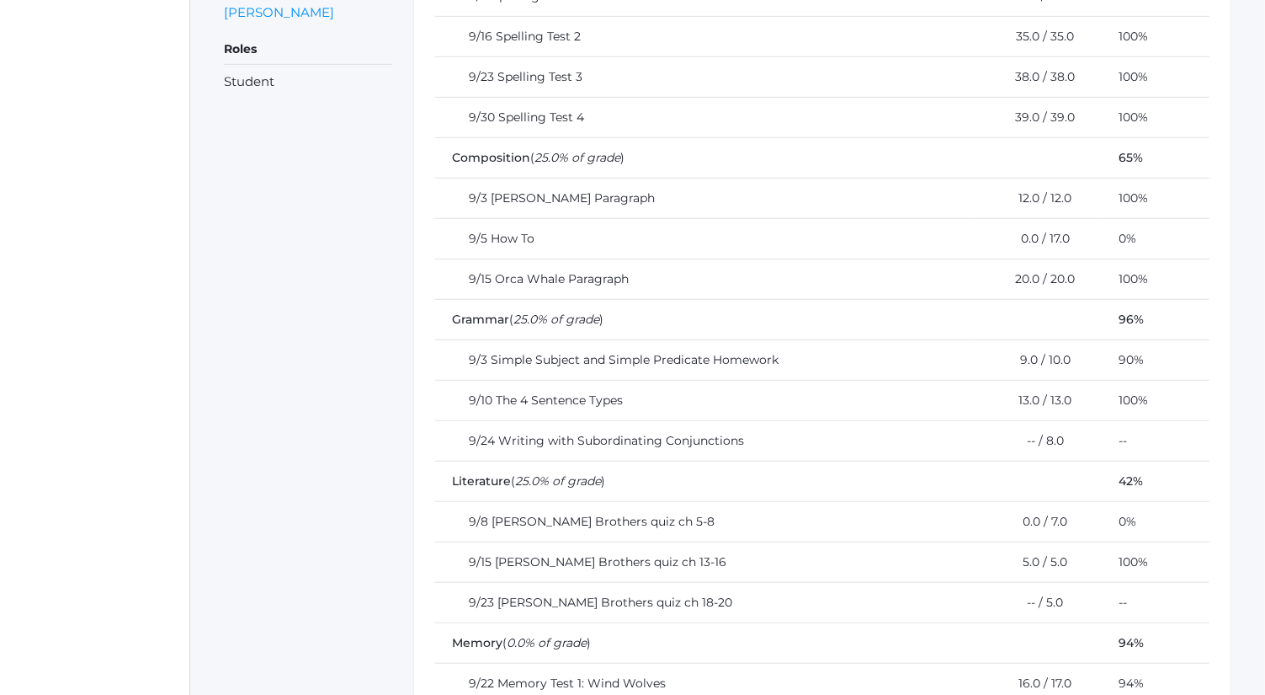
scroll to position [522, 0]
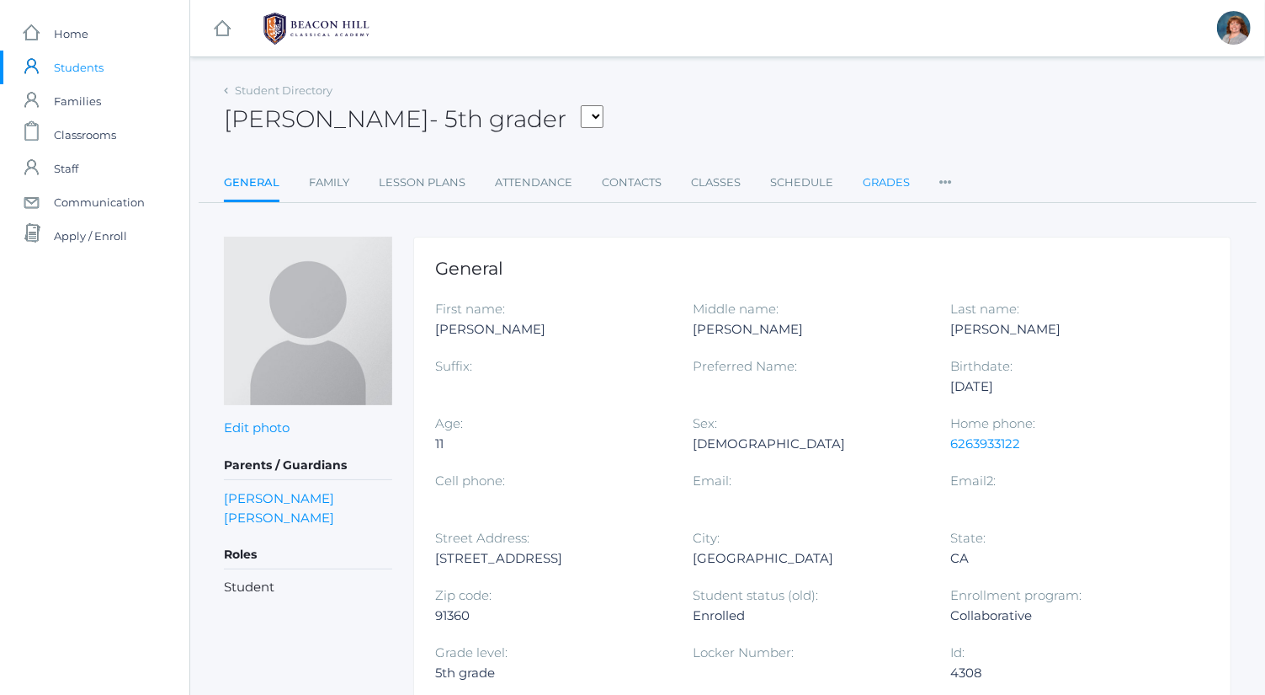
click at [892, 182] on link "Grades" at bounding box center [886, 183] width 47 height 34
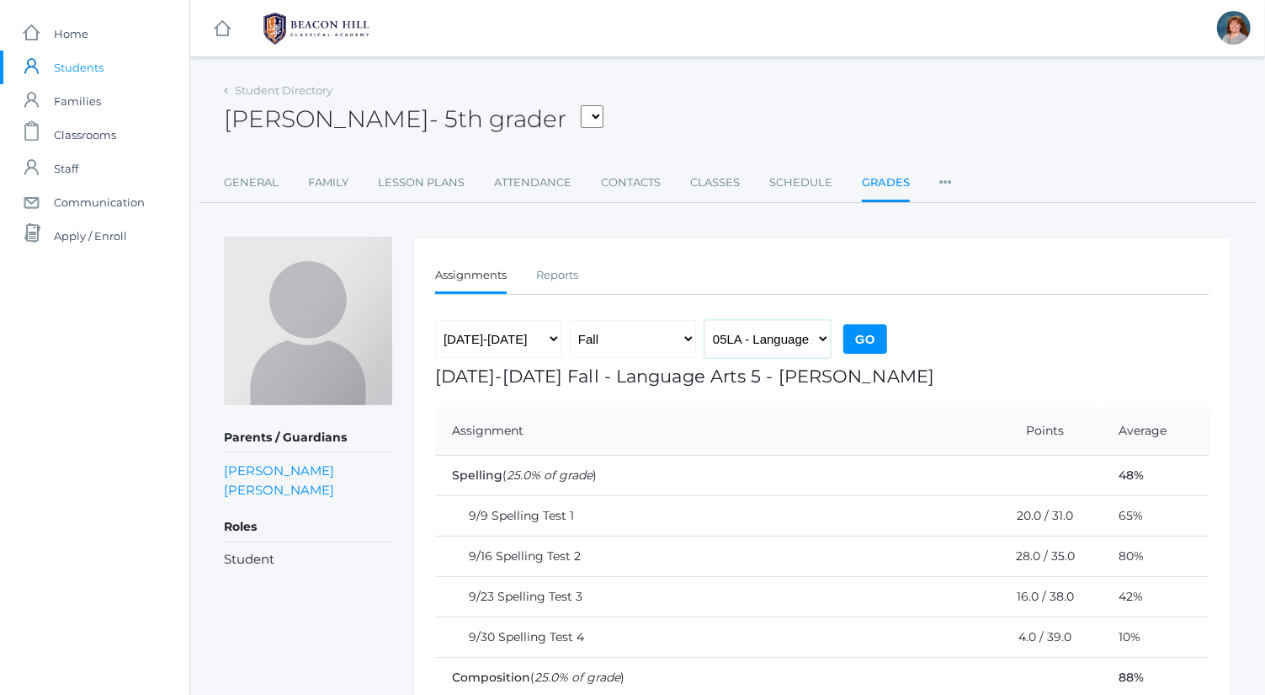
click at [805, 320] on select "05LA - Language Arts 5 [PERSON_NAME] 05LATIN - Latin 5 [PERSON_NAME] 05MATH - M…" at bounding box center [768, 339] width 126 height 38
click at [804, 324] on select "05LA - Language Arts 5 [PERSON_NAME] 05LATIN - Latin 5 [PERSON_NAME] 05MATH - M…" at bounding box center [768, 339] width 126 height 38
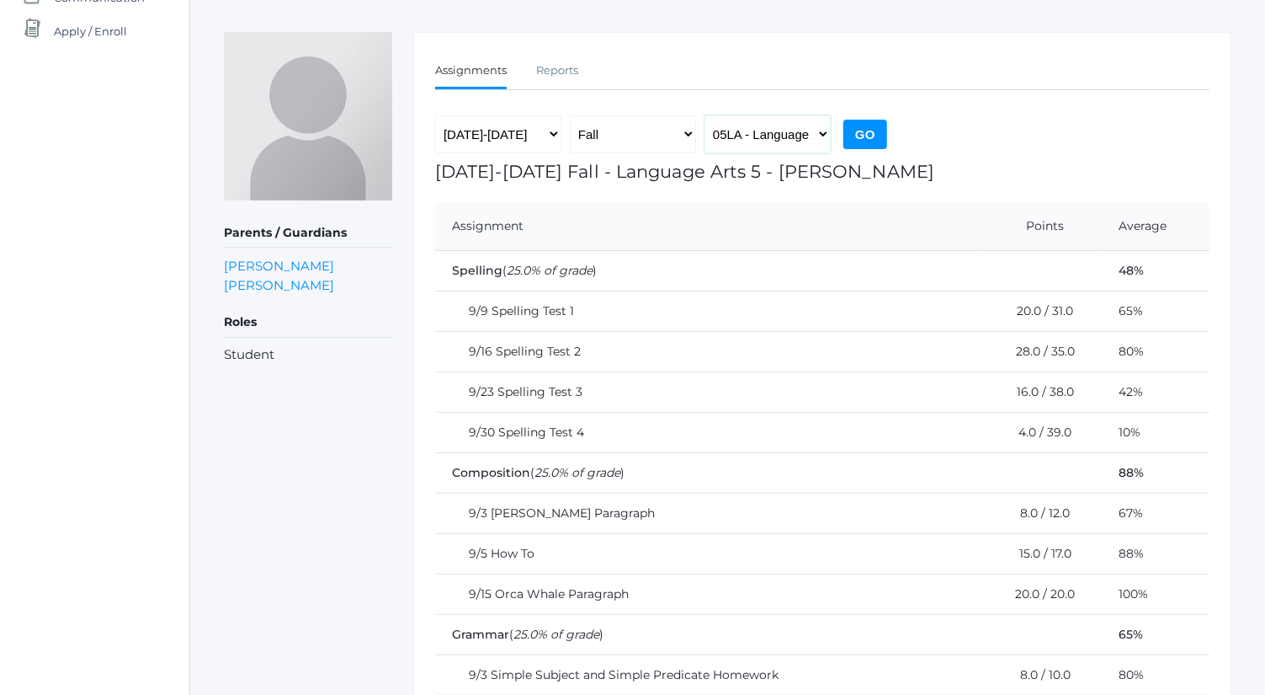
scroll to position [204, 0]
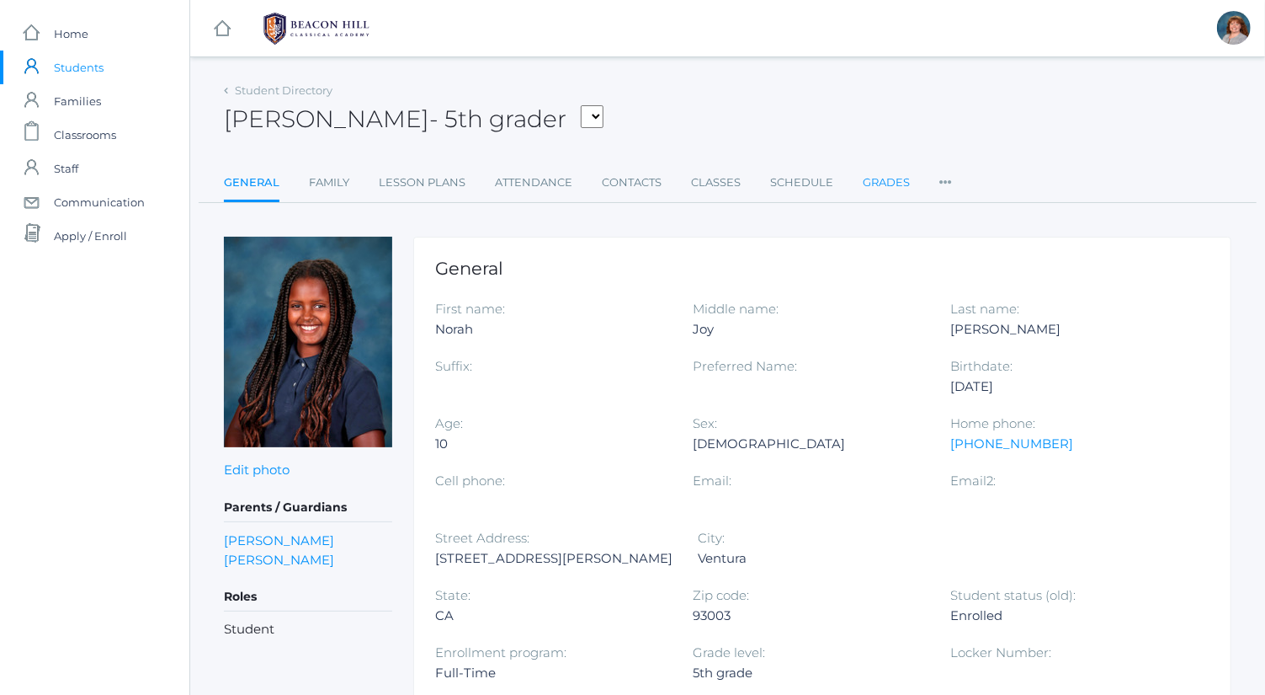
click at [894, 177] on link "Grades" at bounding box center [886, 183] width 47 height 34
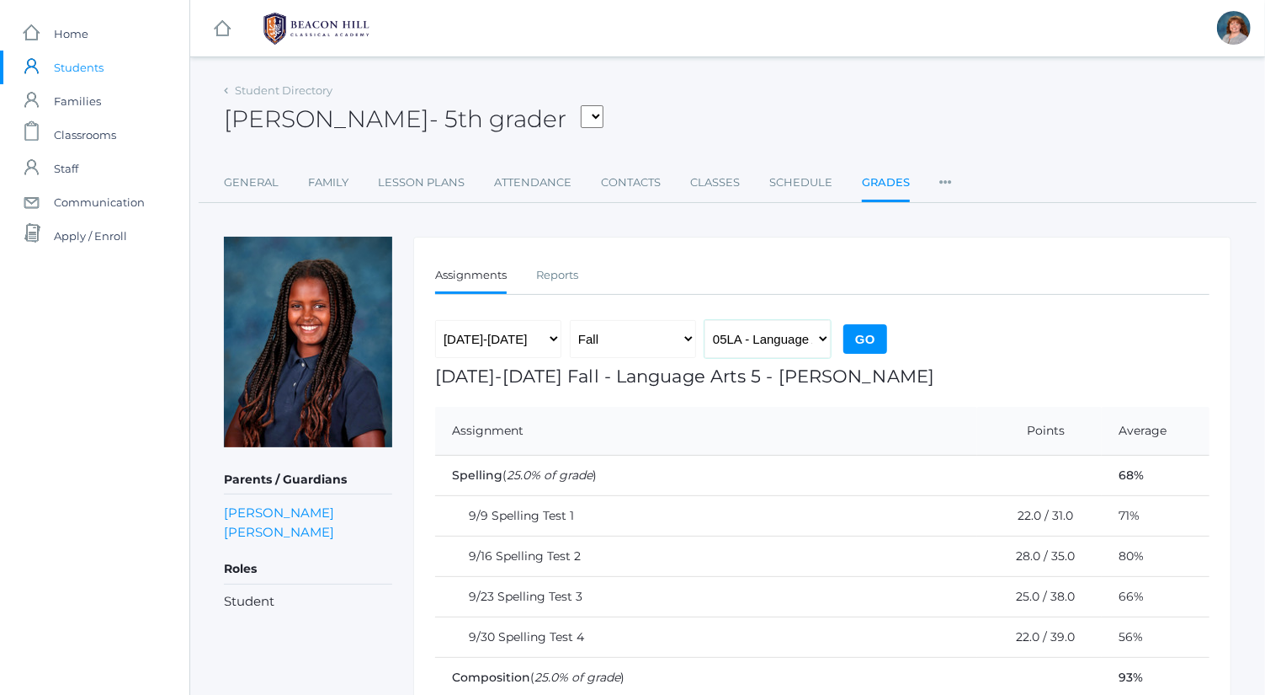
click at [771, 335] on select "05LA - Language Arts 5 Bence 05LATIN - Latin 5 Bence 05MATH - Mathematics 5 Ben…" at bounding box center [768, 339] width 126 height 38
select select "2227"
click at [705, 320] on select "05LA - Language Arts 5 Bence 05LATIN - Latin 5 Bence 05MATH - Mathematics 5 Ben…" at bounding box center [768, 339] width 126 height 38
click at [874, 343] on input "Go" at bounding box center [866, 338] width 44 height 29
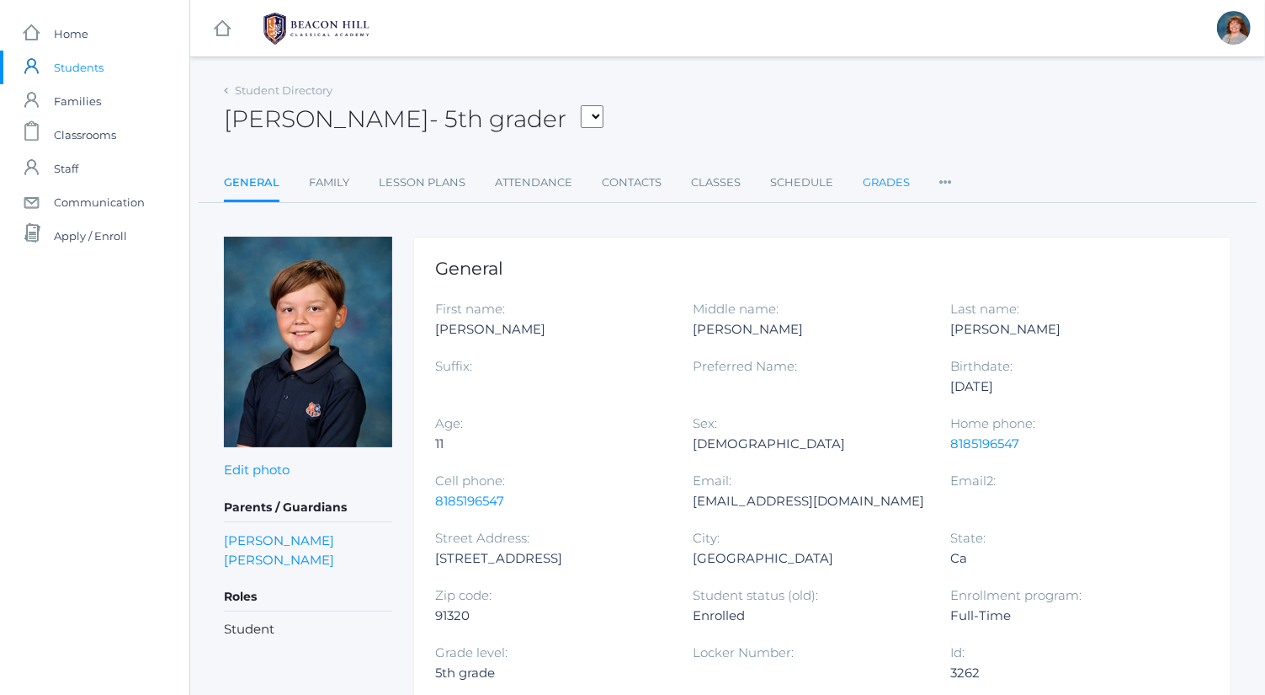
click at [867, 185] on link "Grades" at bounding box center [886, 183] width 47 height 34
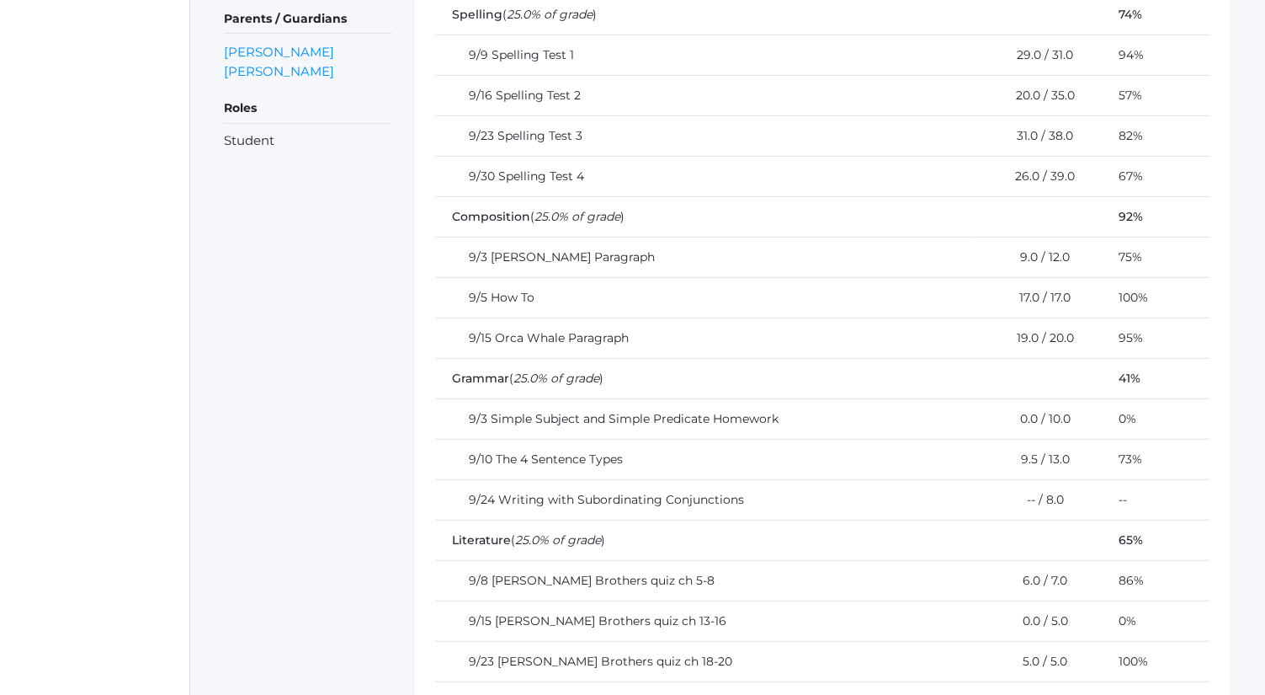
scroll to position [642, 0]
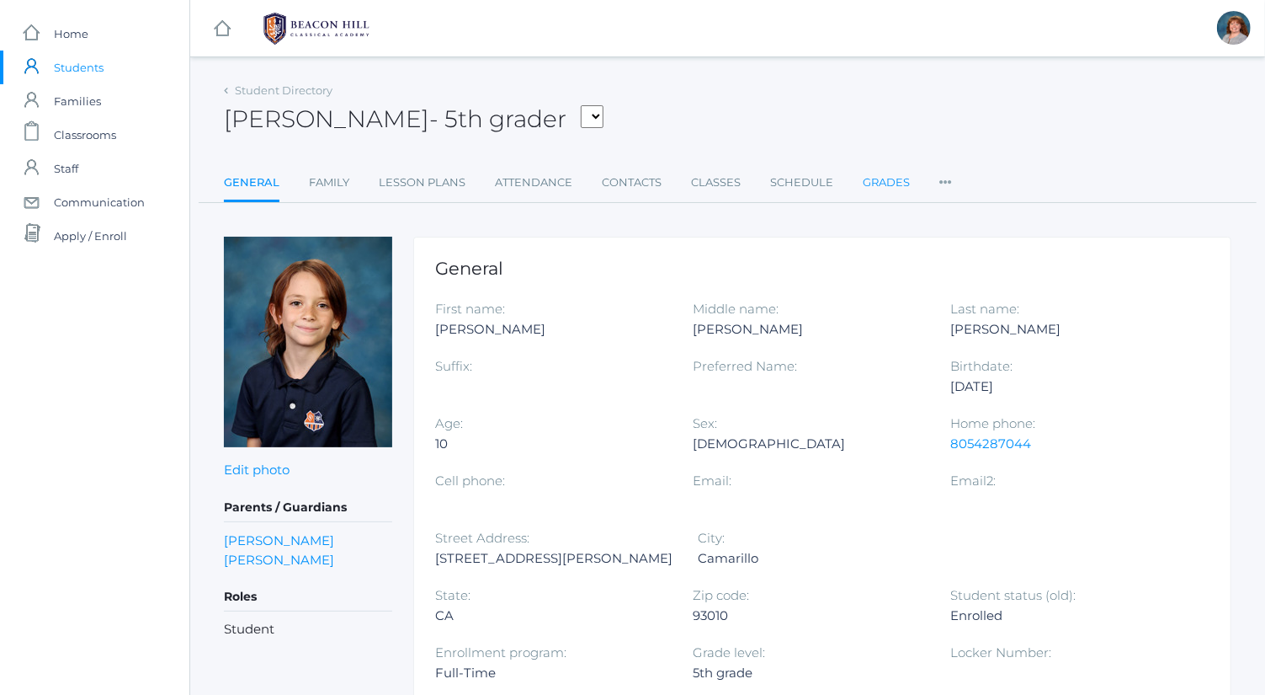
click at [874, 181] on link "Grades" at bounding box center [886, 183] width 47 height 34
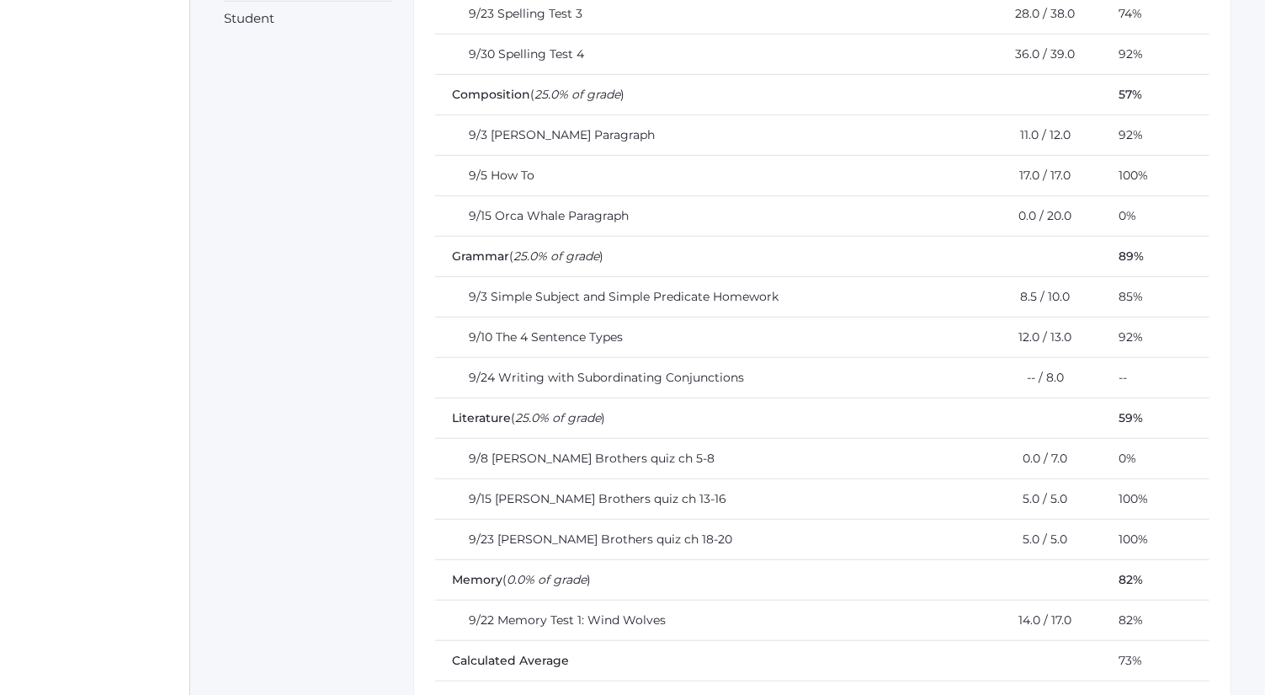
scroll to position [583, 0]
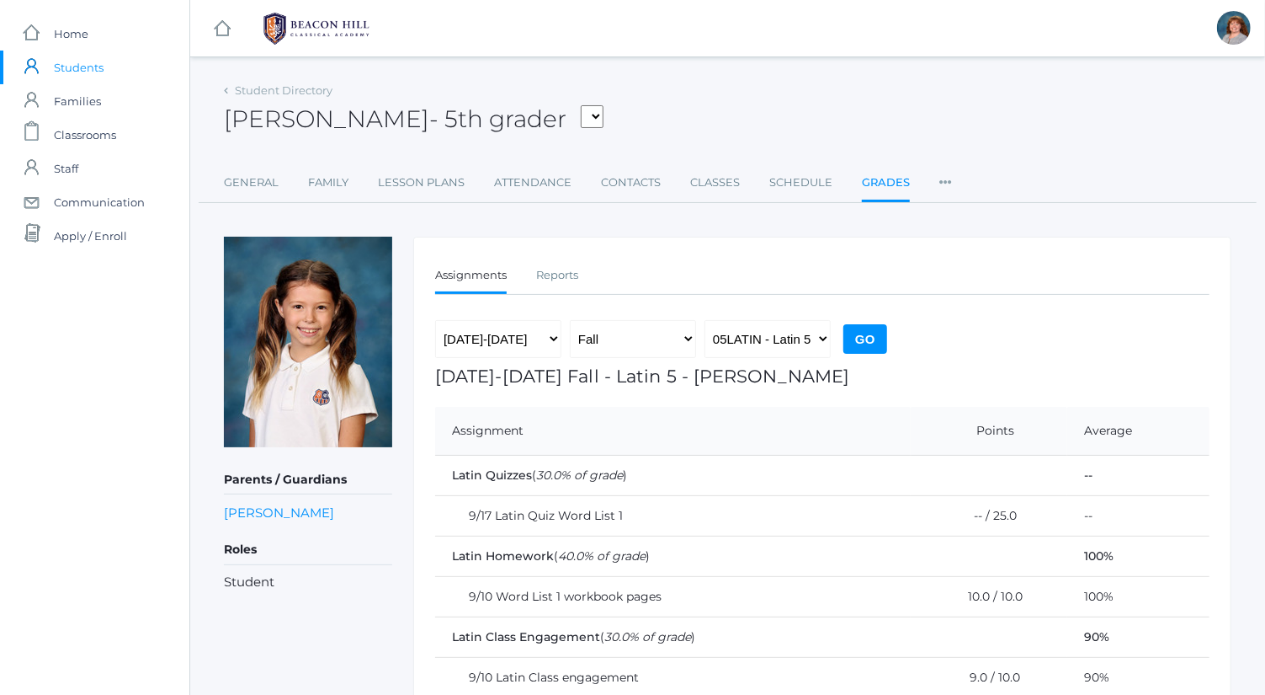
scroll to position [120, 0]
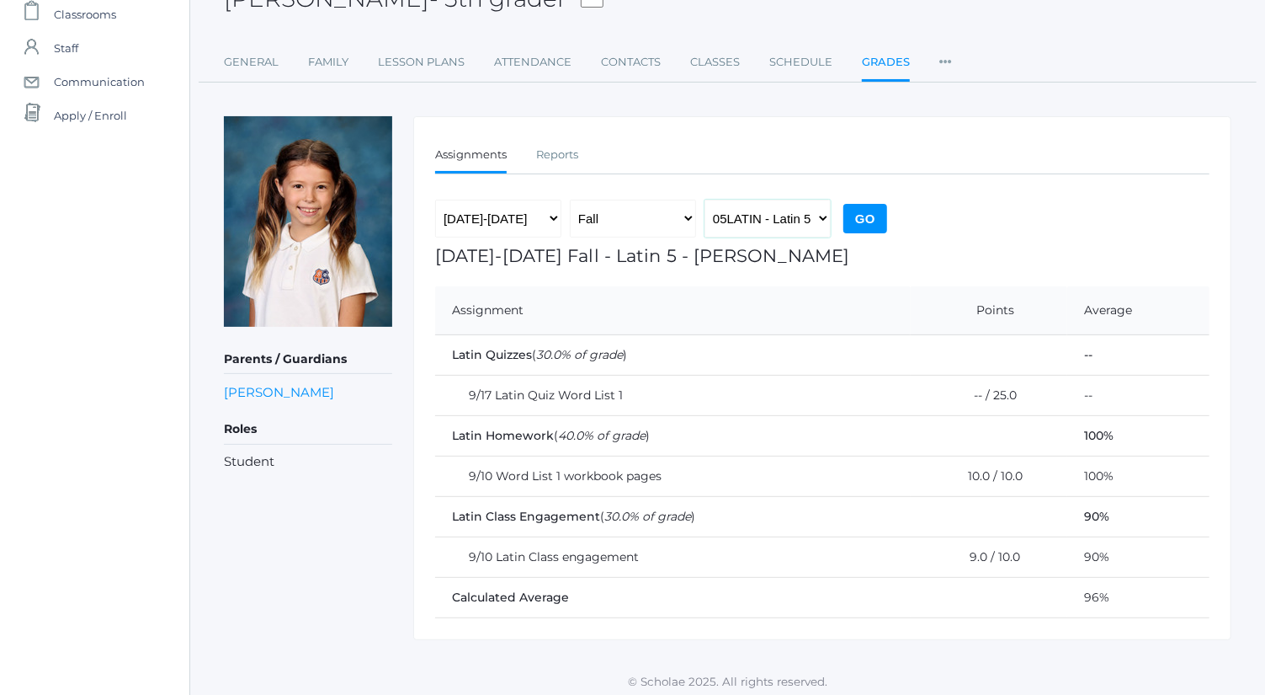
click at [790, 212] on select "05LA - Language Arts 5 [PERSON_NAME] 05LATIN - Latin 5 [PERSON_NAME] 05MATH - M…" at bounding box center [768, 219] width 126 height 38
select select "1992"
click at [705, 200] on select "05LA - Language Arts 5 [PERSON_NAME] 05LATIN - Latin 5 [PERSON_NAME] 05MATH - M…" at bounding box center [768, 219] width 126 height 38
click at [859, 220] on input "Go" at bounding box center [866, 218] width 44 height 29
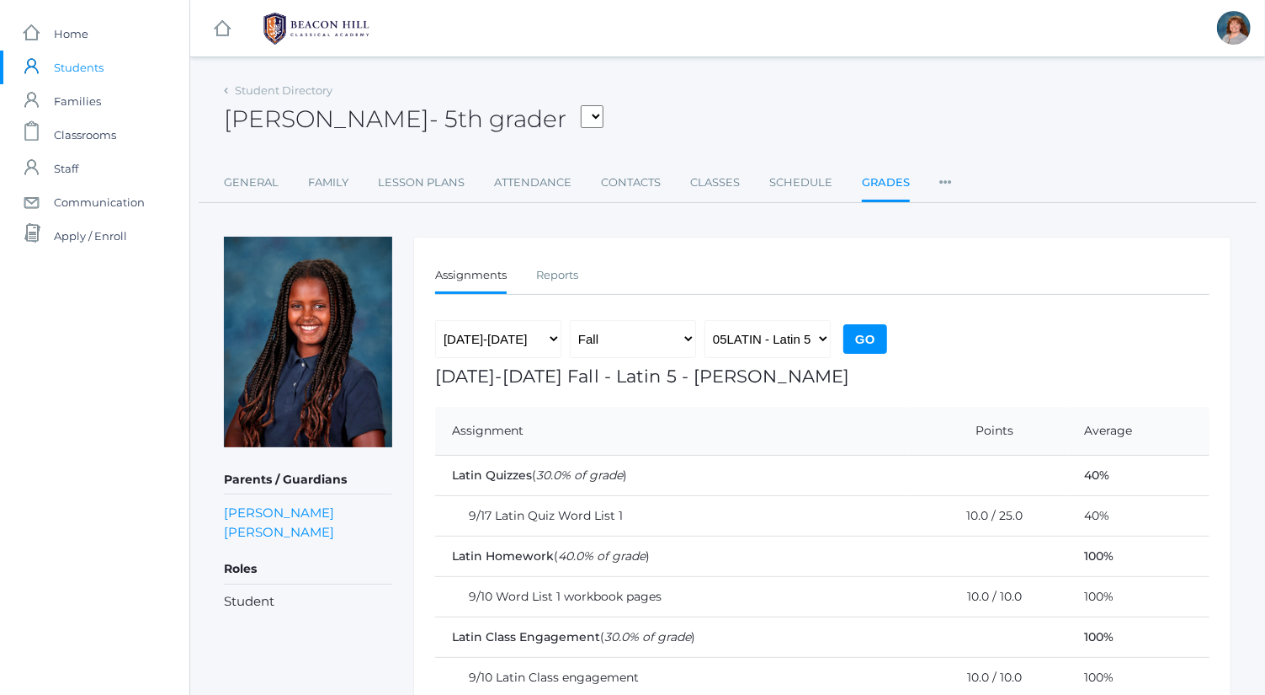
scroll to position [120, 0]
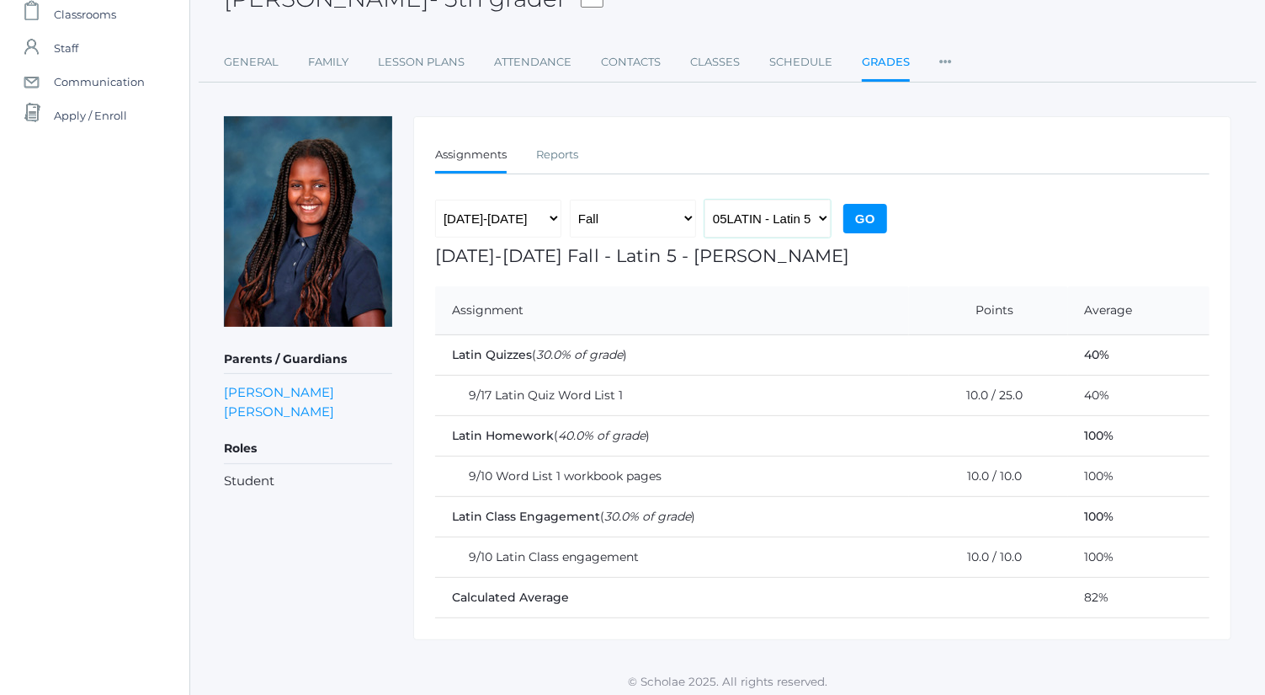
click at [785, 212] on select "05LA - Language Arts 5 [PERSON_NAME] 05LATIN - Latin 5 [PERSON_NAME] 05MATH - M…" at bounding box center [768, 219] width 126 height 38
select select "1992"
click at [705, 200] on select "05LA - Language Arts 5 [PERSON_NAME] 05LATIN - Latin 5 [PERSON_NAME] 05MATH - M…" at bounding box center [768, 219] width 126 height 38
click at [853, 212] on input "Go" at bounding box center [866, 218] width 44 height 29
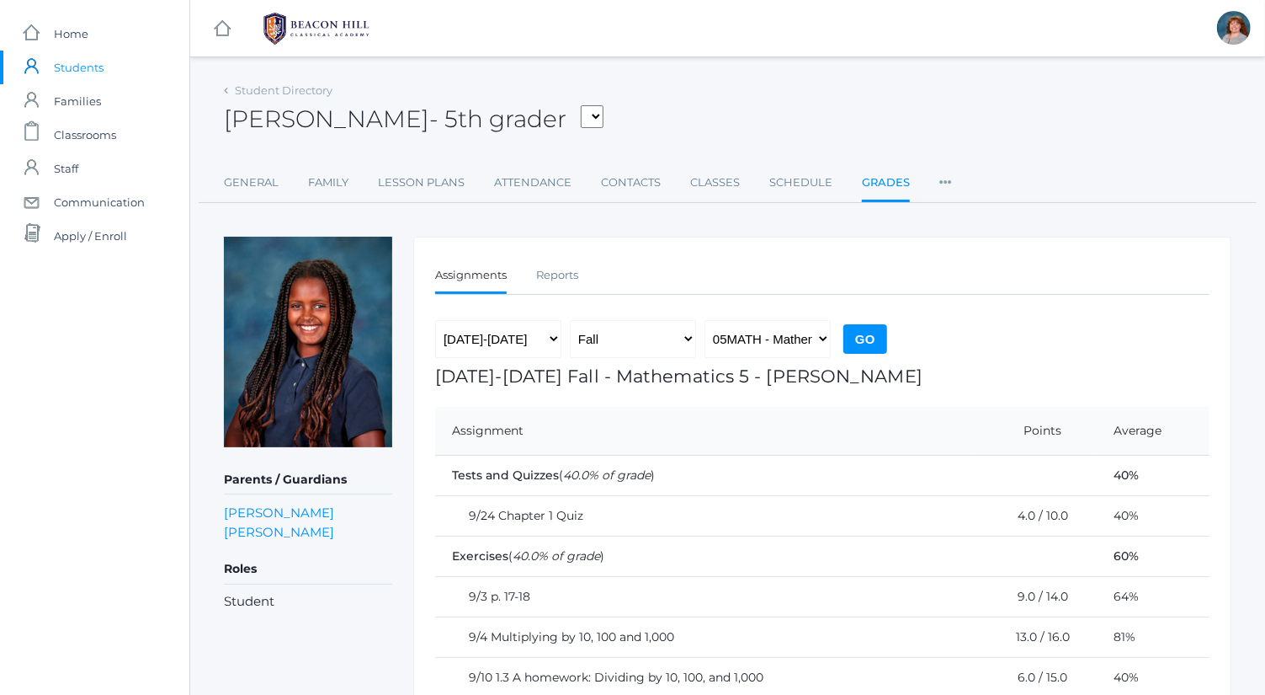
scroll to position [161, 0]
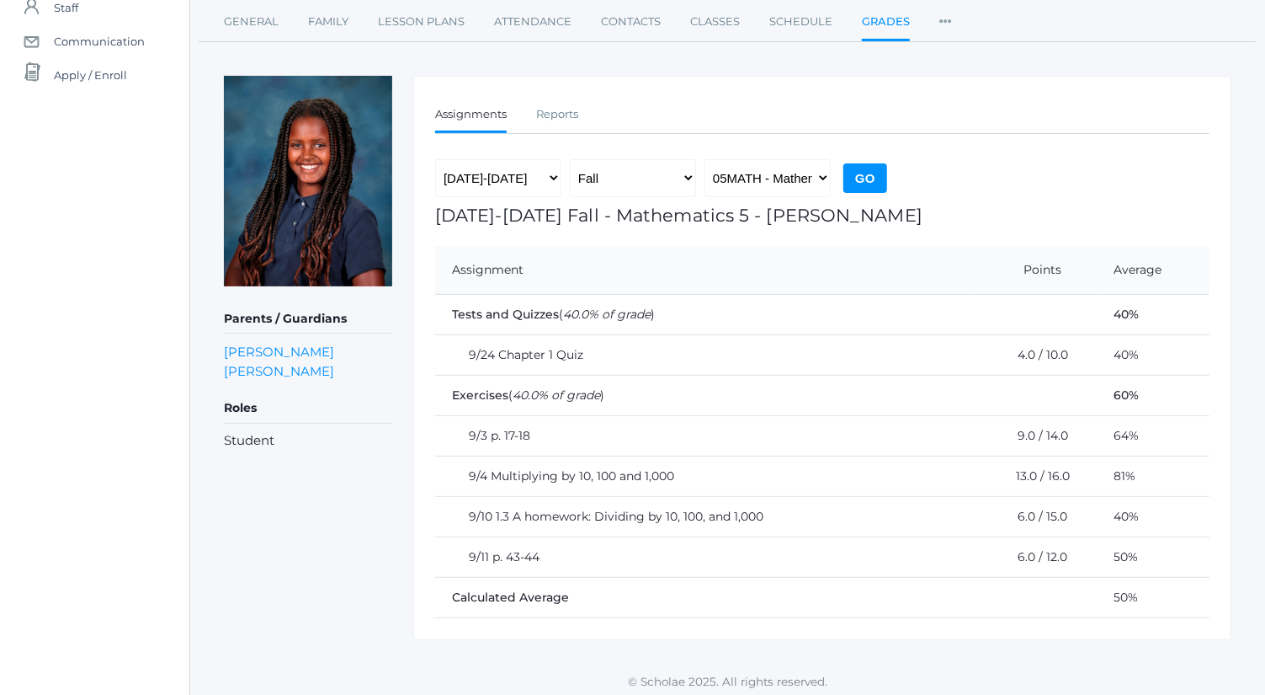
click at [801, 197] on div "2019-2020 2020-2021 2021-2022 2022-2023 2023-2024 2024-2025 2025-2026 Fall Spri…" at bounding box center [663, 182] width 456 height 46
click at [800, 189] on select "05LA - Language Arts 5 [PERSON_NAME] 05LATIN - Latin 5 [PERSON_NAME] 05MATH - M…" at bounding box center [768, 178] width 126 height 38
select select "1963"
click at [705, 159] on select "05LA - Language Arts 5 [PERSON_NAME] 05LATIN - Latin 5 [PERSON_NAME] 05MATH - M…" at bounding box center [768, 178] width 126 height 38
click at [863, 187] on input "Go" at bounding box center [866, 177] width 44 height 29
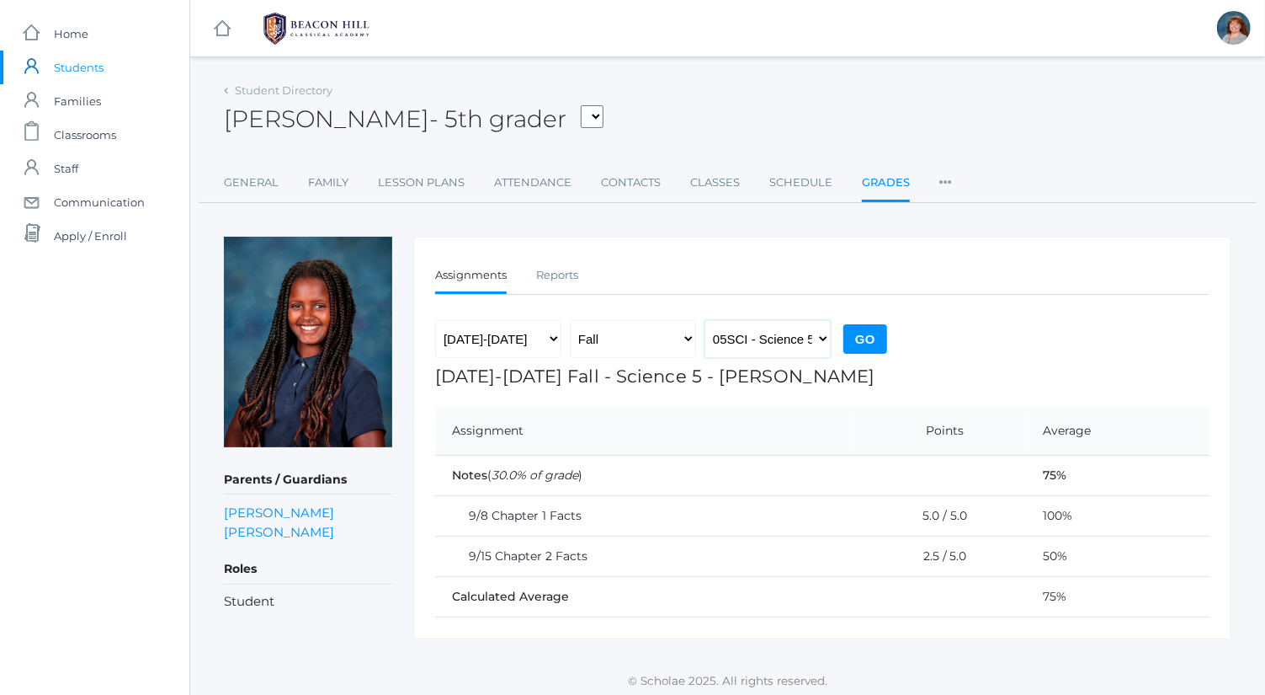
click at [793, 321] on select "05LA - Language Arts 5 [PERSON_NAME] 05LATIN - Latin 5 [PERSON_NAME] 05MATH - M…" at bounding box center [768, 339] width 126 height 38
select select "1964"
click at [705, 320] on select "05LA - Language Arts 5 [PERSON_NAME] 05LATIN - Latin 5 [PERSON_NAME] 05MATH - M…" at bounding box center [768, 339] width 126 height 38
click at [870, 335] on input "Go" at bounding box center [866, 338] width 44 height 29
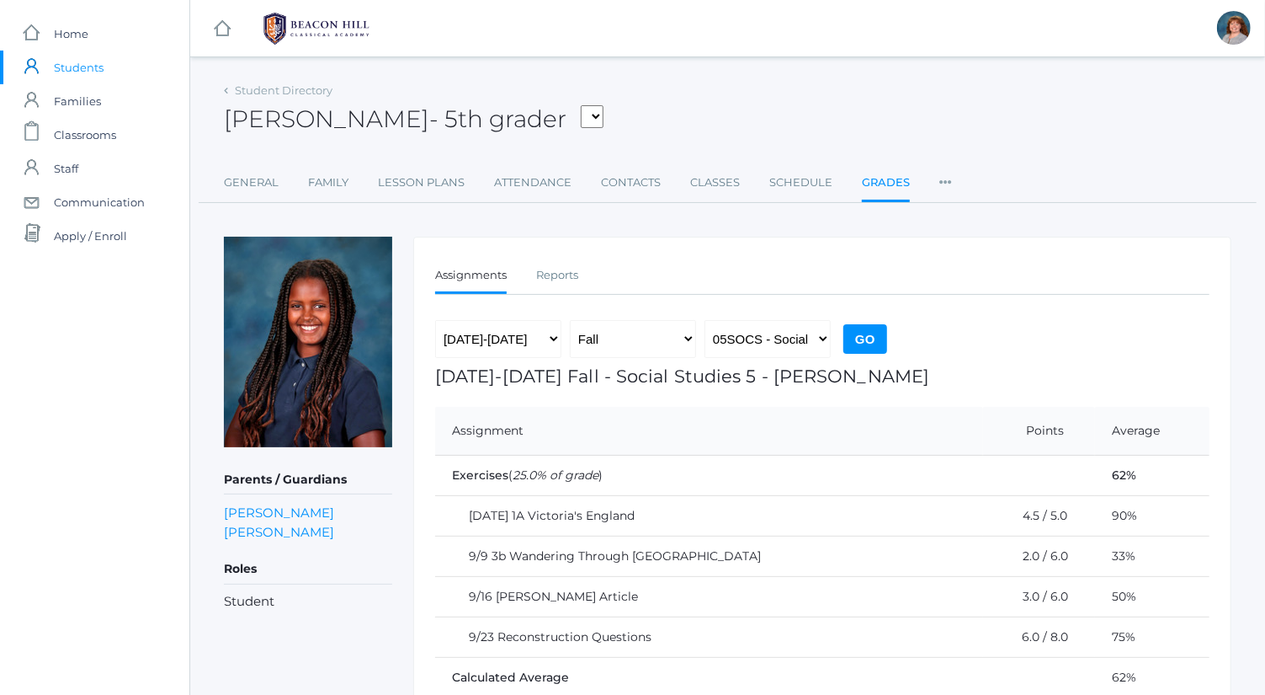
scroll to position [81, 0]
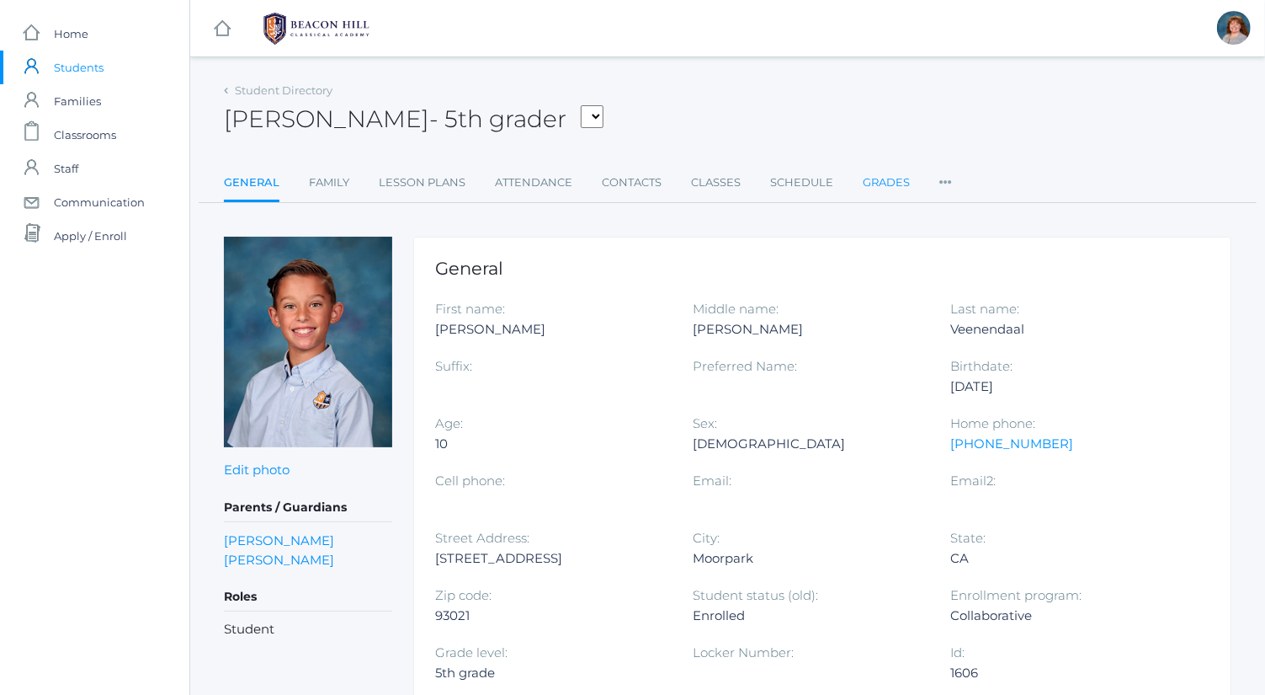
click at [863, 178] on link "Grades" at bounding box center [886, 183] width 47 height 34
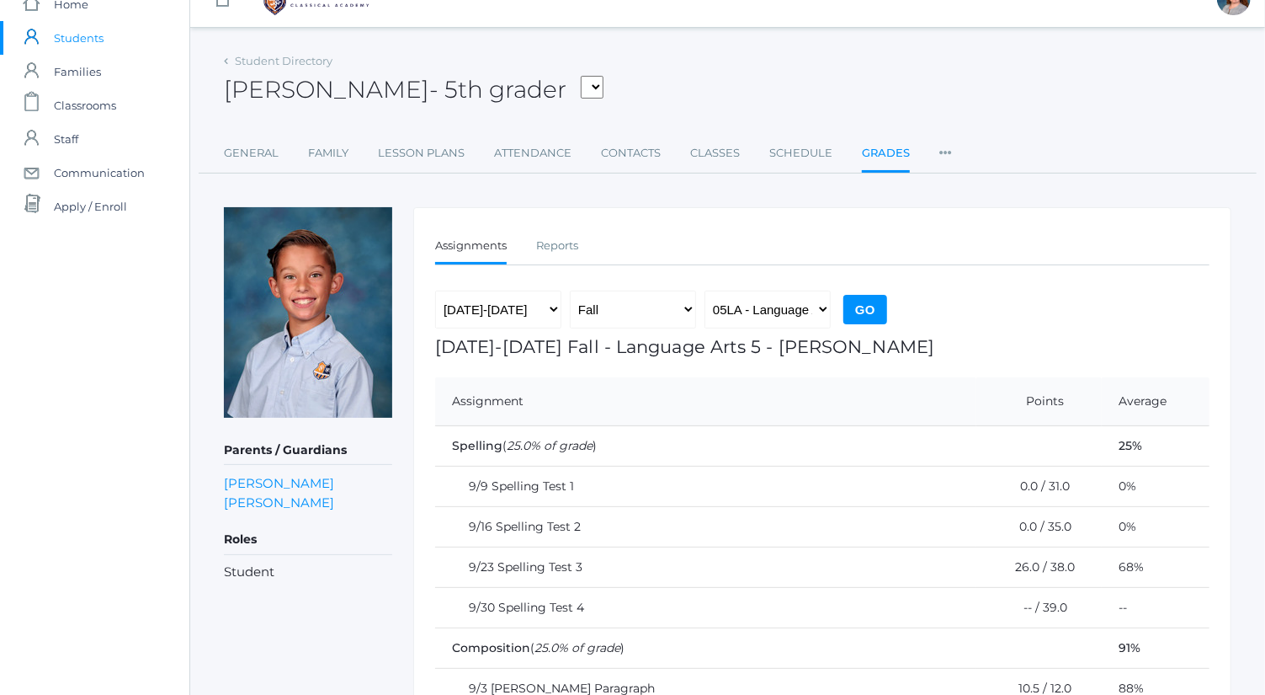
scroll to position [30, 0]
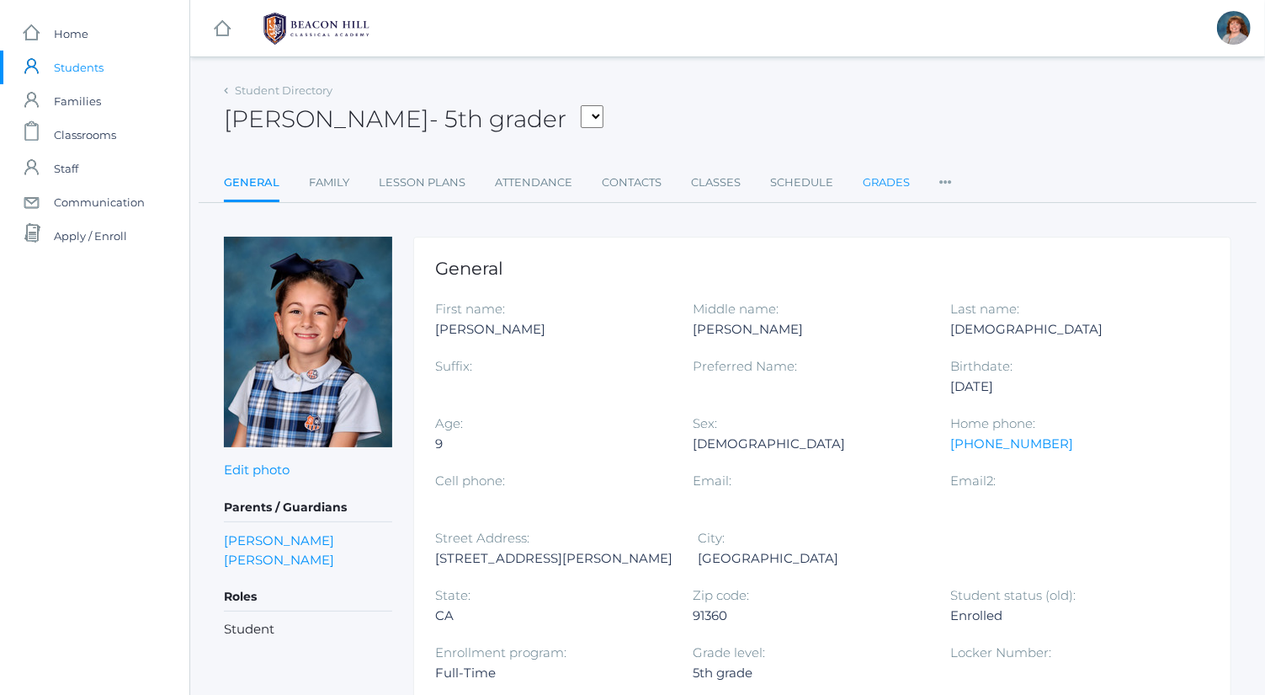
drag, startPoint x: 867, startPoint y: 187, endPoint x: 868, endPoint y: 177, distance: 10.1
click at [868, 177] on link "Grades" at bounding box center [886, 183] width 47 height 34
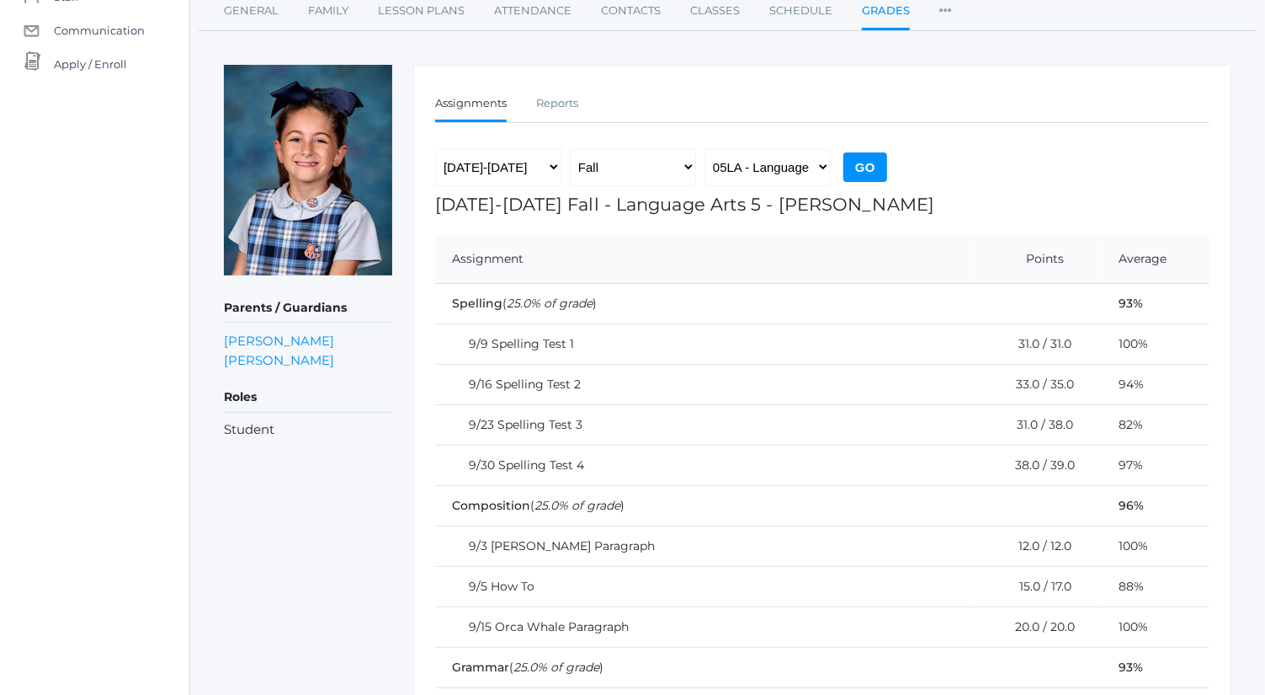
scroll to position [170, 0]
click at [790, 168] on select "05LA - Language Arts 5 [PERSON_NAME] 05LATIN - Latin 5 [PERSON_NAME] 05MATH - M…" at bounding box center [768, 169] width 126 height 38
select select "2227"
click at [705, 150] on select "05LA - Language Arts 5 [PERSON_NAME] 05LATIN - Latin 5 [PERSON_NAME] 05MATH - M…" at bounding box center [768, 169] width 126 height 38
click at [859, 157] on input "Go" at bounding box center [866, 168] width 44 height 29
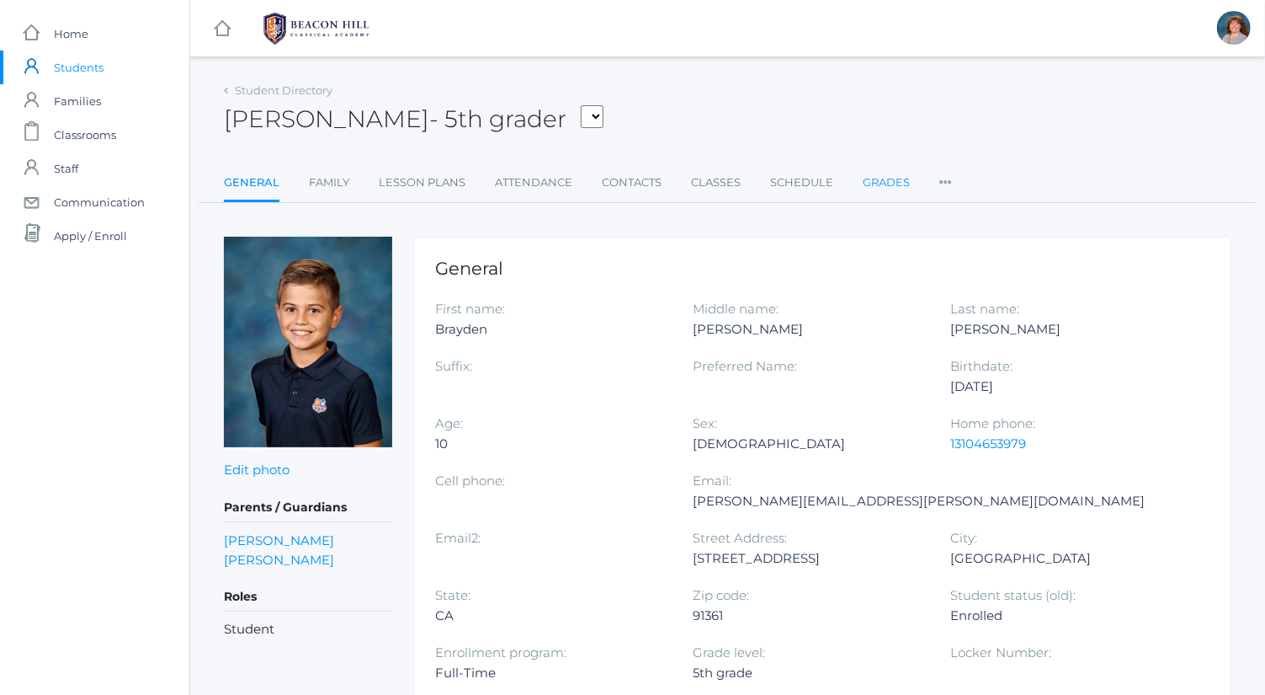
click at [897, 181] on link "Grades" at bounding box center [886, 183] width 47 height 34
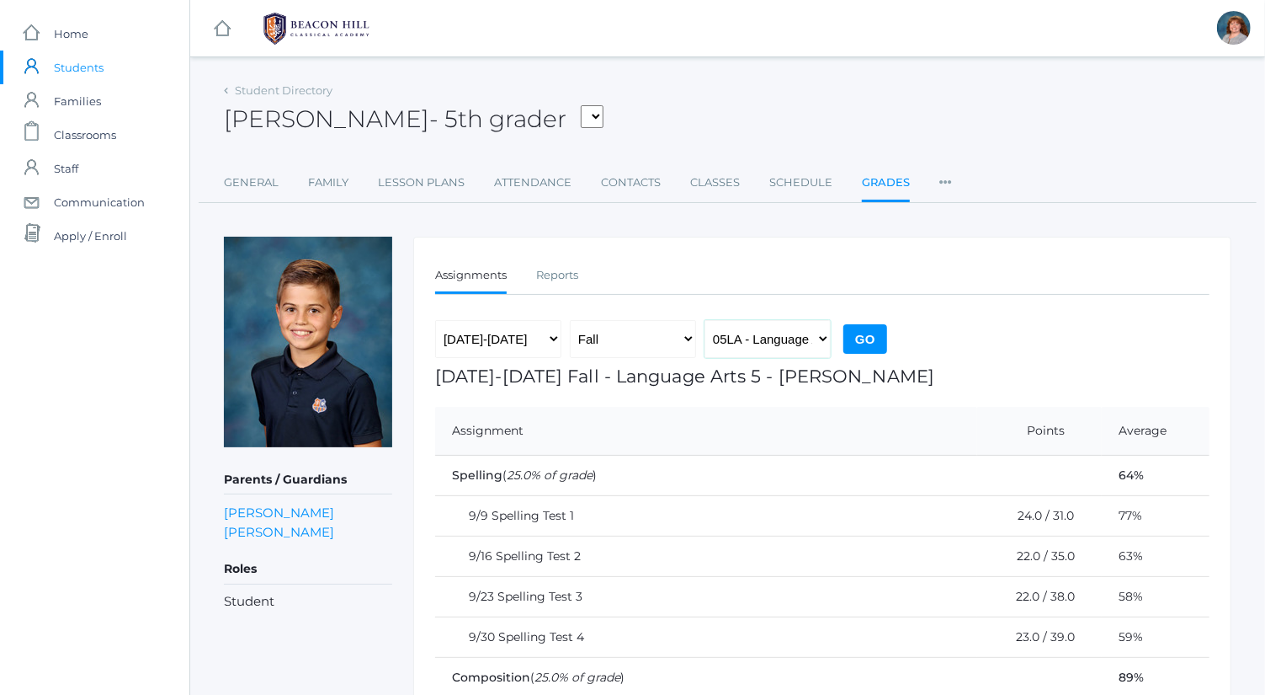
click at [801, 333] on select "05LA - Language Arts 5 [PERSON_NAME] 05LATIN - Latin 5 [PERSON_NAME] 05MATH - M…" at bounding box center [768, 339] width 126 height 38
select select "2227"
click at [705, 320] on select "05LA - Language Arts 5 [PERSON_NAME] 05LATIN - Latin 5 [PERSON_NAME] 05MATH - M…" at bounding box center [768, 339] width 126 height 38
click at [867, 329] on input "Go" at bounding box center [866, 338] width 44 height 29
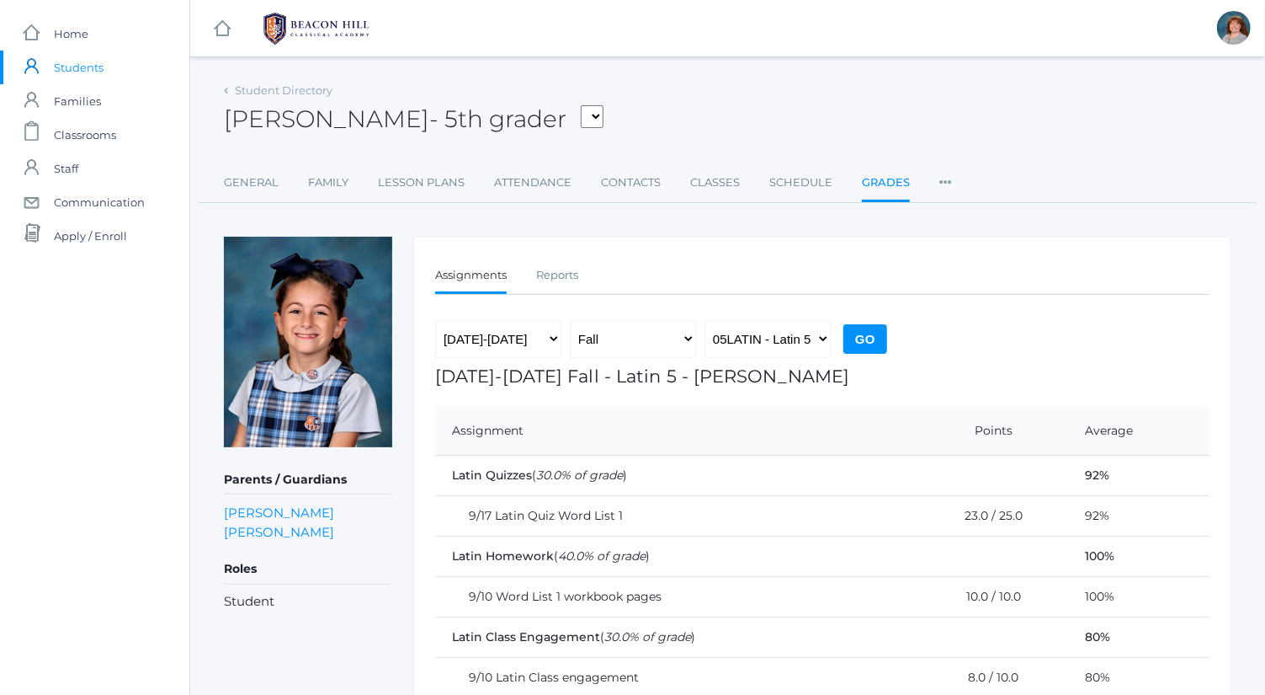
scroll to position [120, 0]
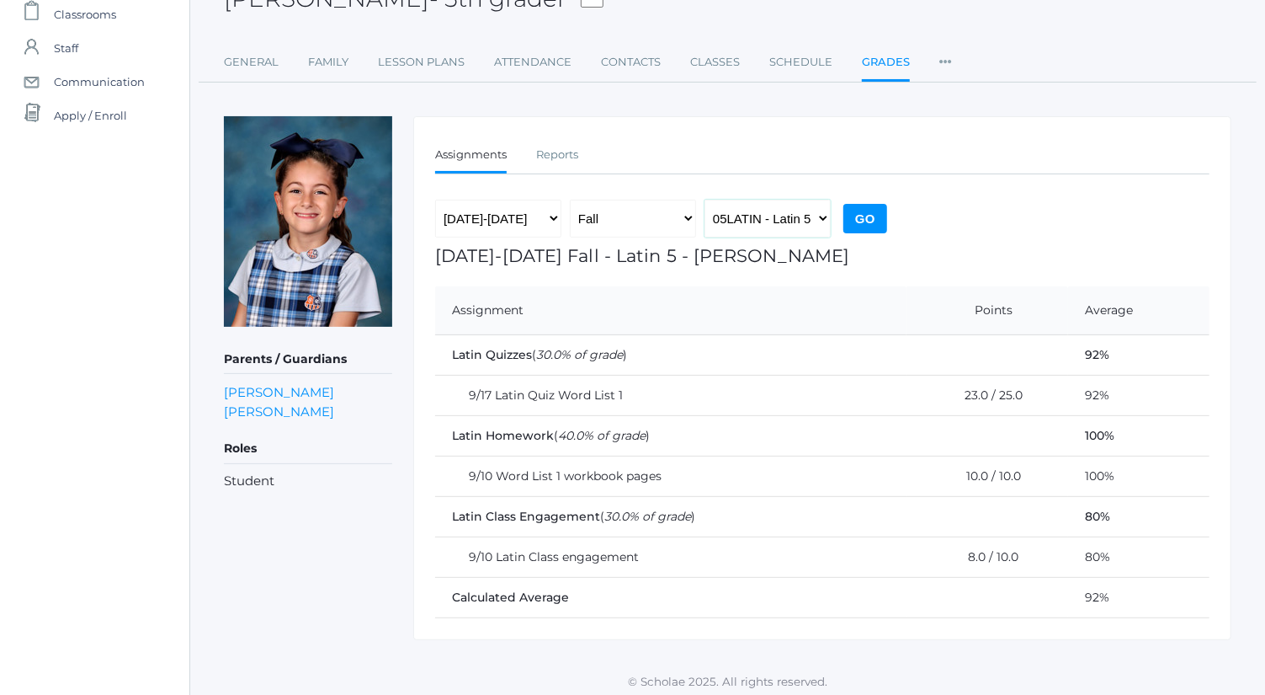
click at [733, 225] on select "05LA - Language Arts 5 [PERSON_NAME] 05LATIN - Latin 5 [PERSON_NAME] 05MATH - M…" at bounding box center [768, 219] width 126 height 38
select select "1992"
click at [705, 200] on select "05LA - Language Arts 5 [PERSON_NAME] 05LATIN - Latin 5 [PERSON_NAME] 05MATH - M…" at bounding box center [768, 219] width 126 height 38
click at [861, 204] on input "Go" at bounding box center [866, 218] width 44 height 29
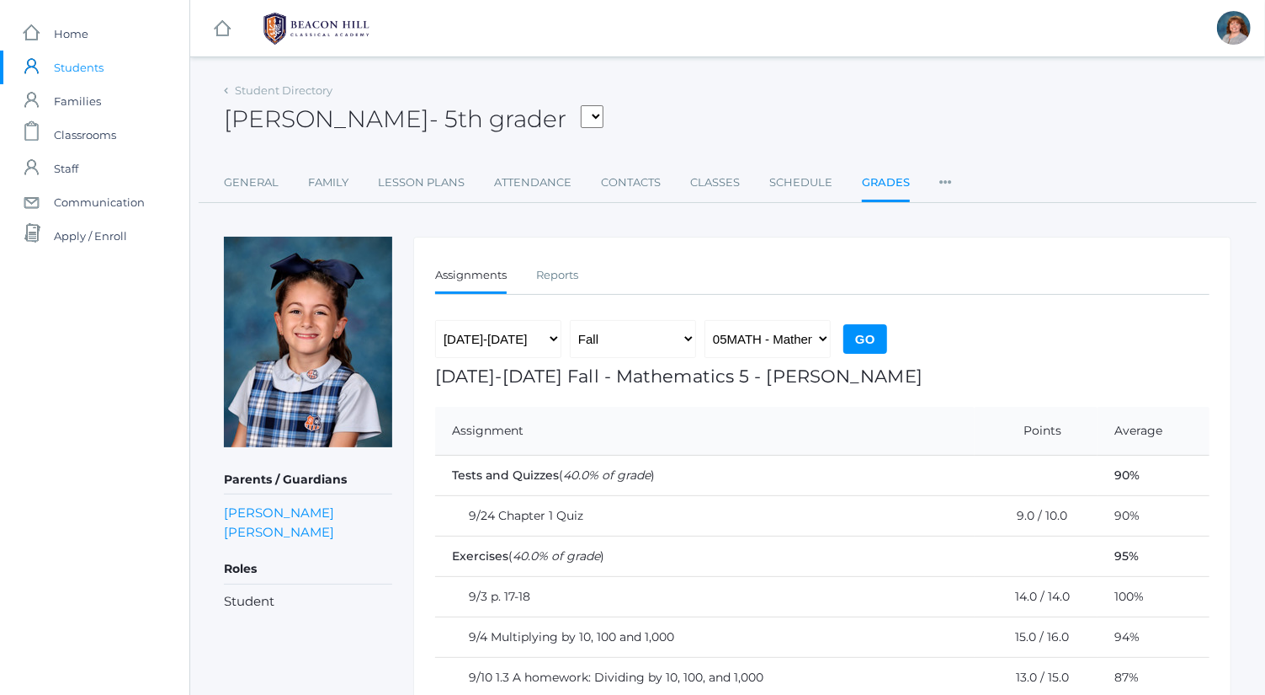
scroll to position [161, 0]
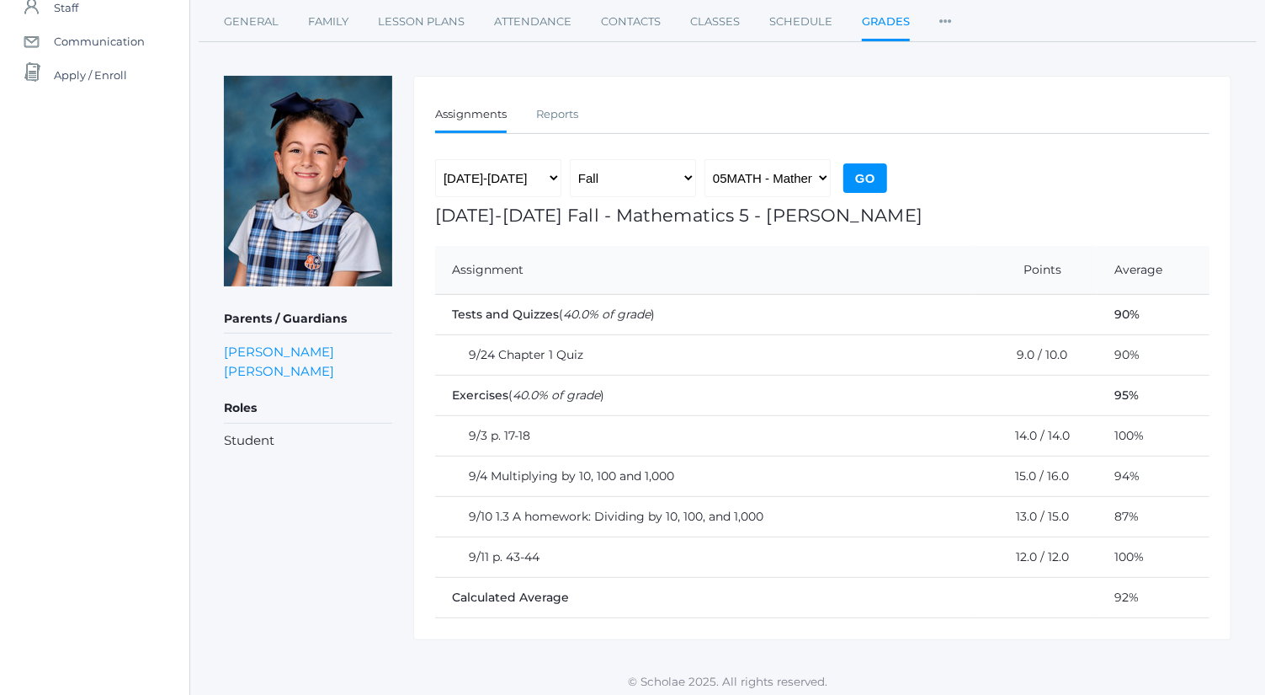
click at [768, 156] on div "Assignments Reports Assignments Reports 2019-2020 2020-2021 2021-2022 2022-2023…" at bounding box center [822, 358] width 818 height 565
click at [771, 164] on select "05LA - Language Arts 5 [PERSON_NAME] 05LATIN - Latin 5 [PERSON_NAME] 05MATH - M…" at bounding box center [768, 178] width 126 height 38
select select "1963"
click at [705, 159] on select "05LA - Language Arts 5 [PERSON_NAME] 05LATIN - Latin 5 [PERSON_NAME] 05MATH - M…" at bounding box center [768, 178] width 126 height 38
click at [867, 184] on input "Go" at bounding box center [866, 177] width 44 height 29
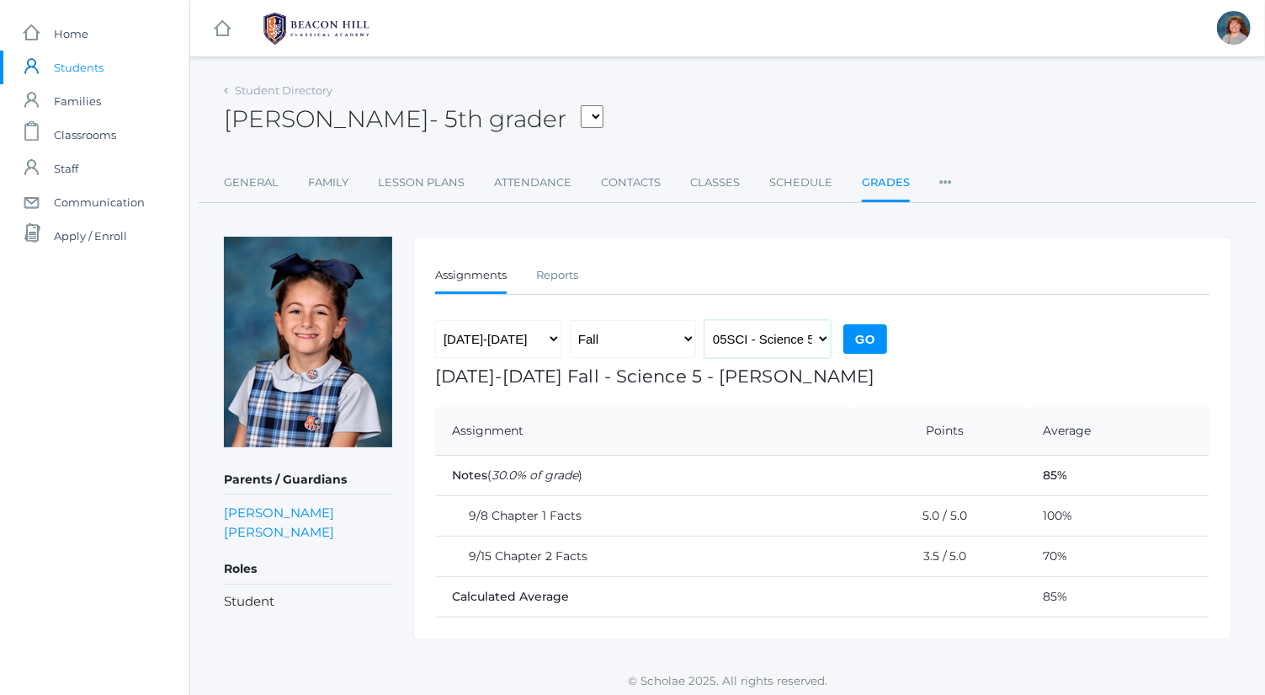
click at [771, 330] on select "05LA - Language Arts 5 [PERSON_NAME] 05LATIN - Latin 5 [PERSON_NAME] 05MATH - M…" at bounding box center [768, 339] width 126 height 38
select select "1964"
click at [705, 320] on select "05LA - Language Arts 5 [PERSON_NAME] 05LATIN - Latin 5 [PERSON_NAME] 05MATH - M…" at bounding box center [768, 339] width 126 height 38
click at [873, 339] on input "Go" at bounding box center [866, 338] width 44 height 29
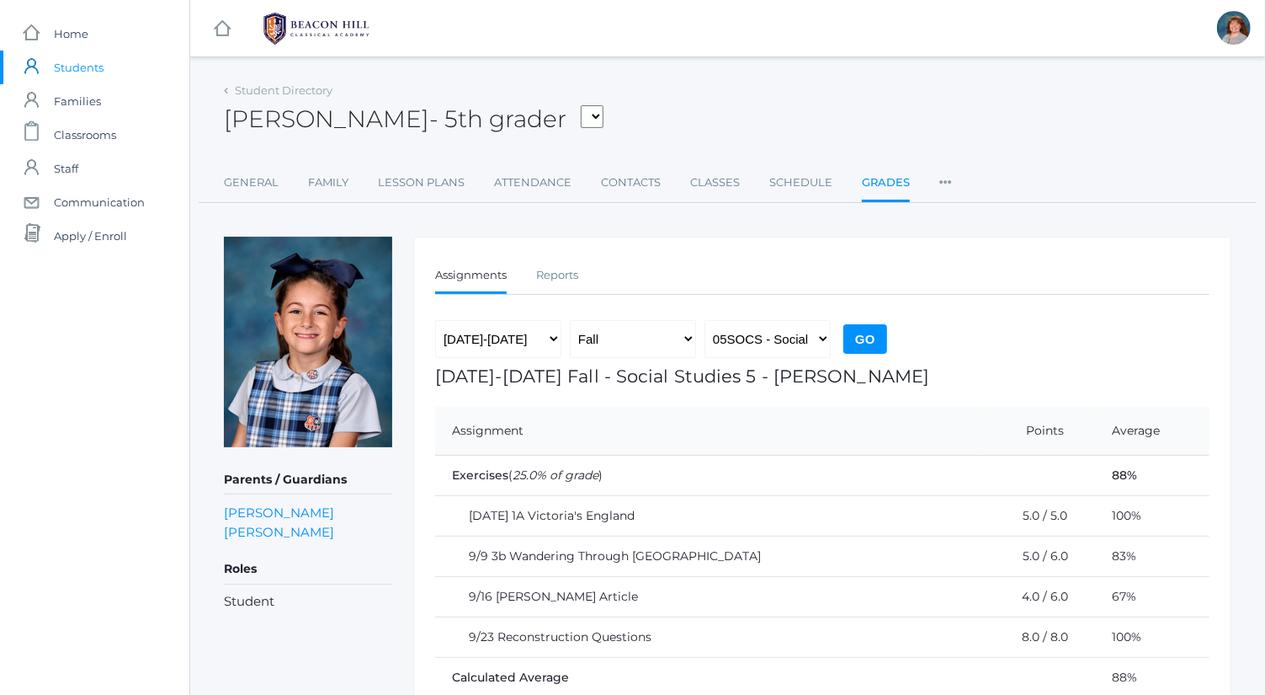
scroll to position [81, 0]
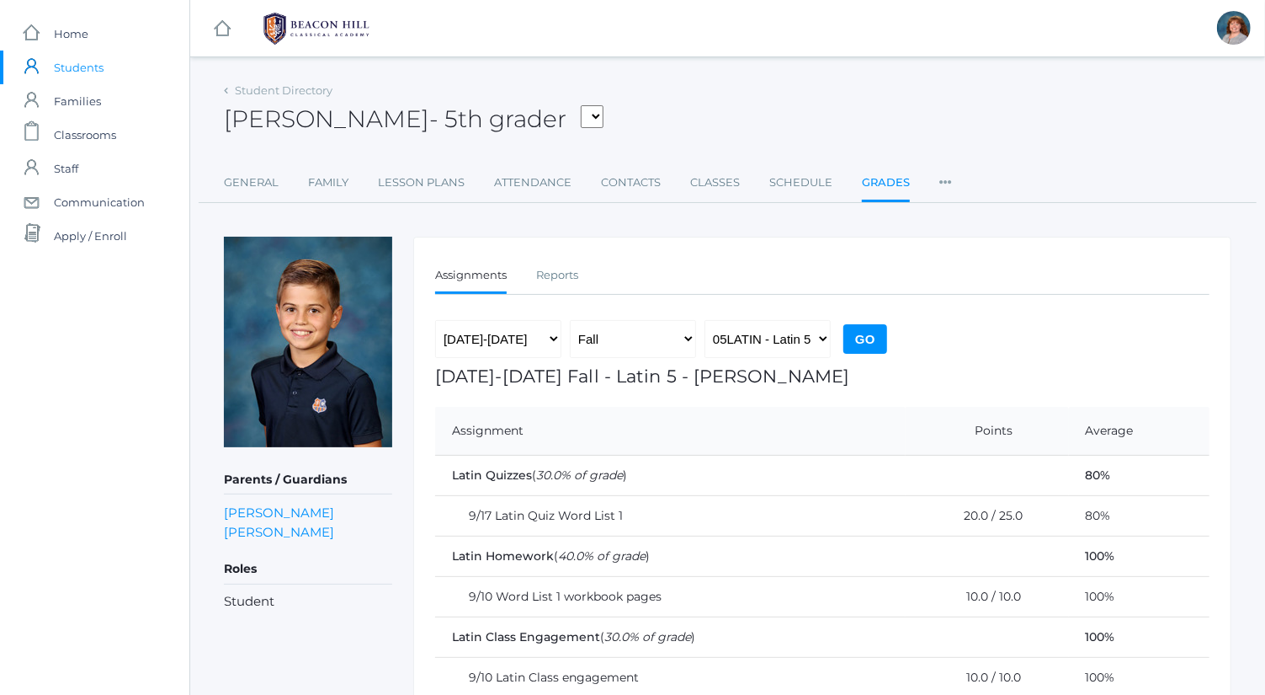
scroll to position [120, 0]
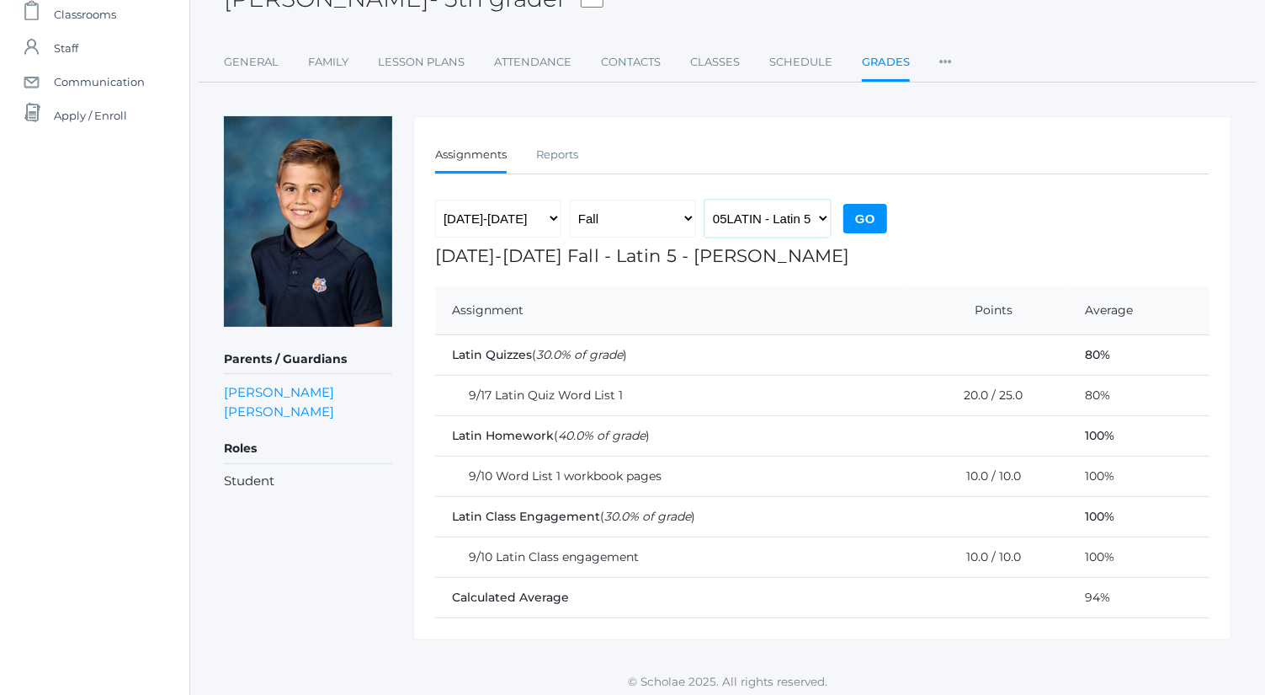
click at [775, 219] on select "05LA - Language Arts 5 [PERSON_NAME] 05LATIN - Latin 5 [PERSON_NAME] 05MATH - M…" at bounding box center [768, 219] width 126 height 38
select select "1992"
click at [705, 200] on select "05LA - Language Arts 5 [PERSON_NAME] 05LATIN - Latin 5 [PERSON_NAME] 05MATH - M…" at bounding box center [768, 219] width 126 height 38
click at [873, 221] on input "Go" at bounding box center [866, 218] width 44 height 29
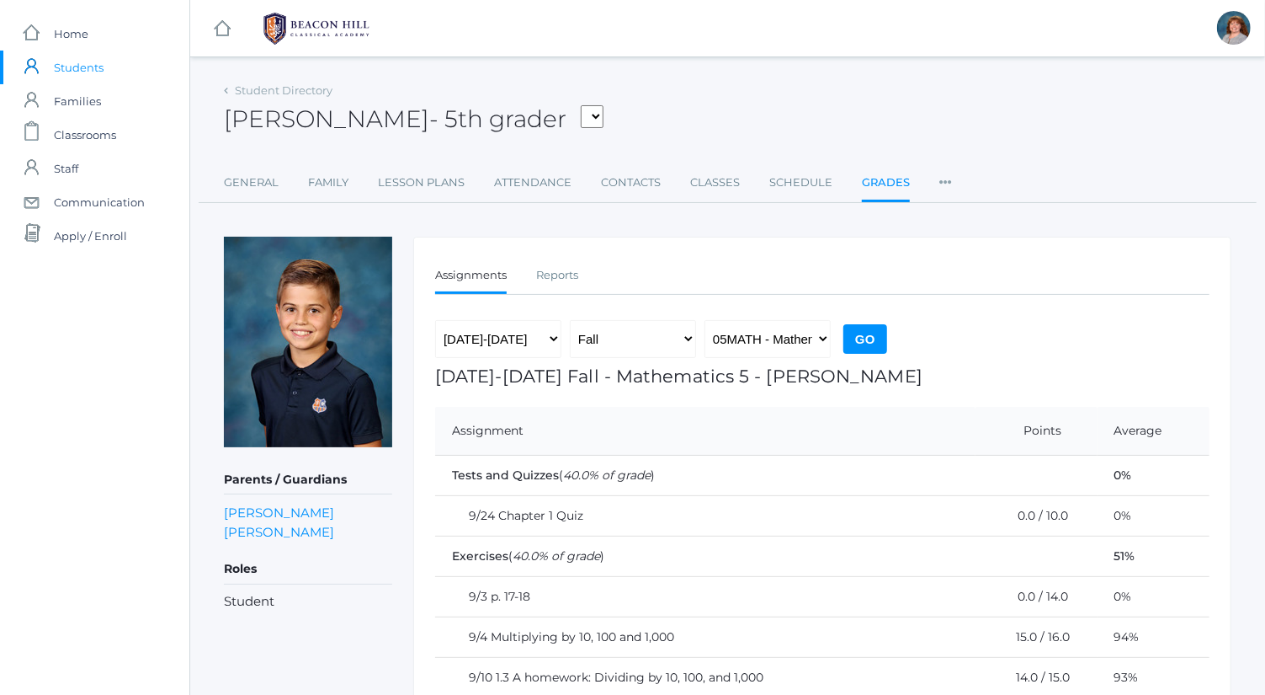
scroll to position [161, 0]
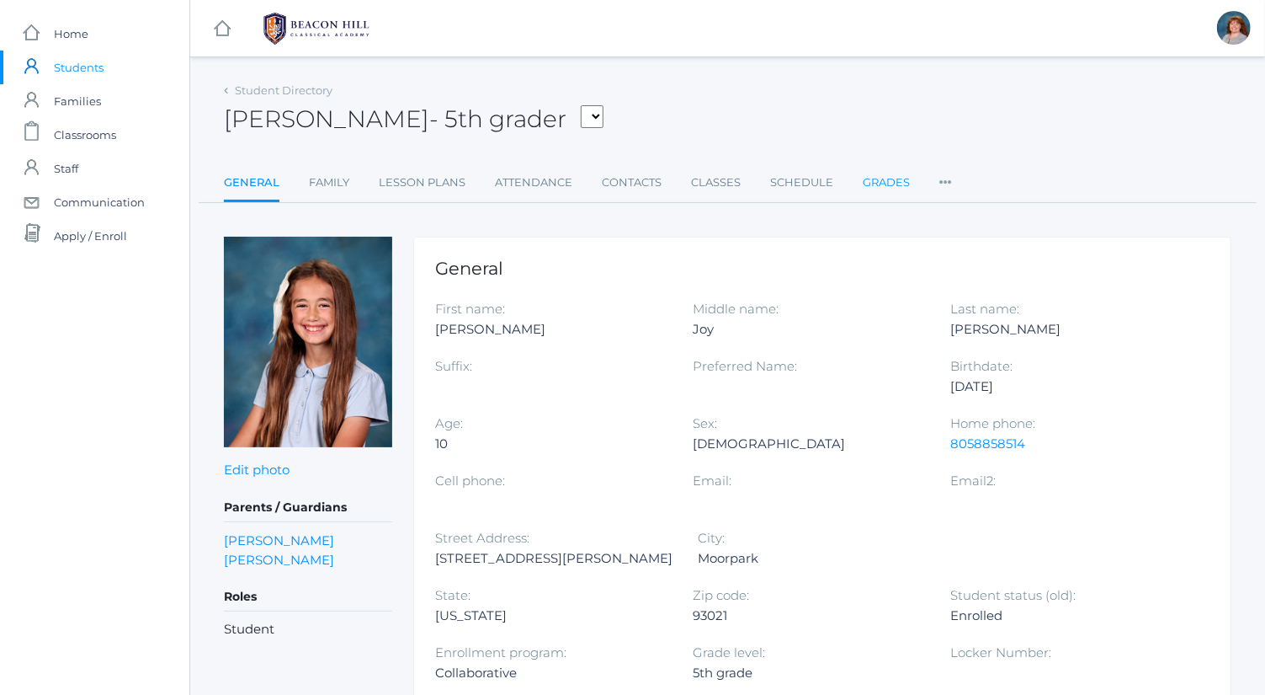
click at [876, 189] on link "Grades" at bounding box center [886, 183] width 47 height 34
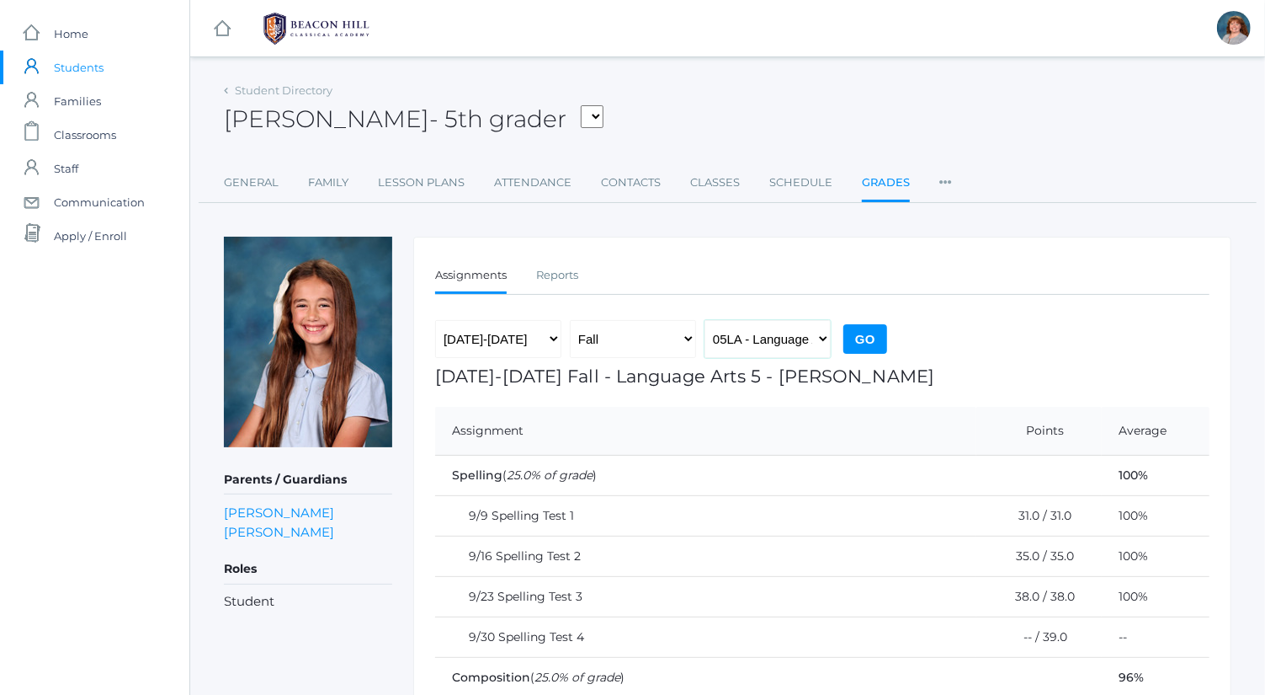
click at [812, 337] on select "05LA - Language Arts 5 Bence 05LATIN - Latin 5 Bence 05MATH - Mathematics 5 Ben…" at bounding box center [768, 339] width 126 height 38
click at [919, 321] on form "2019-2020 2020-2021 2021-2022 2022-2023 2023-2024 2024-2025 2025-2026 Fall Spri…" at bounding box center [822, 343] width 775 height 46
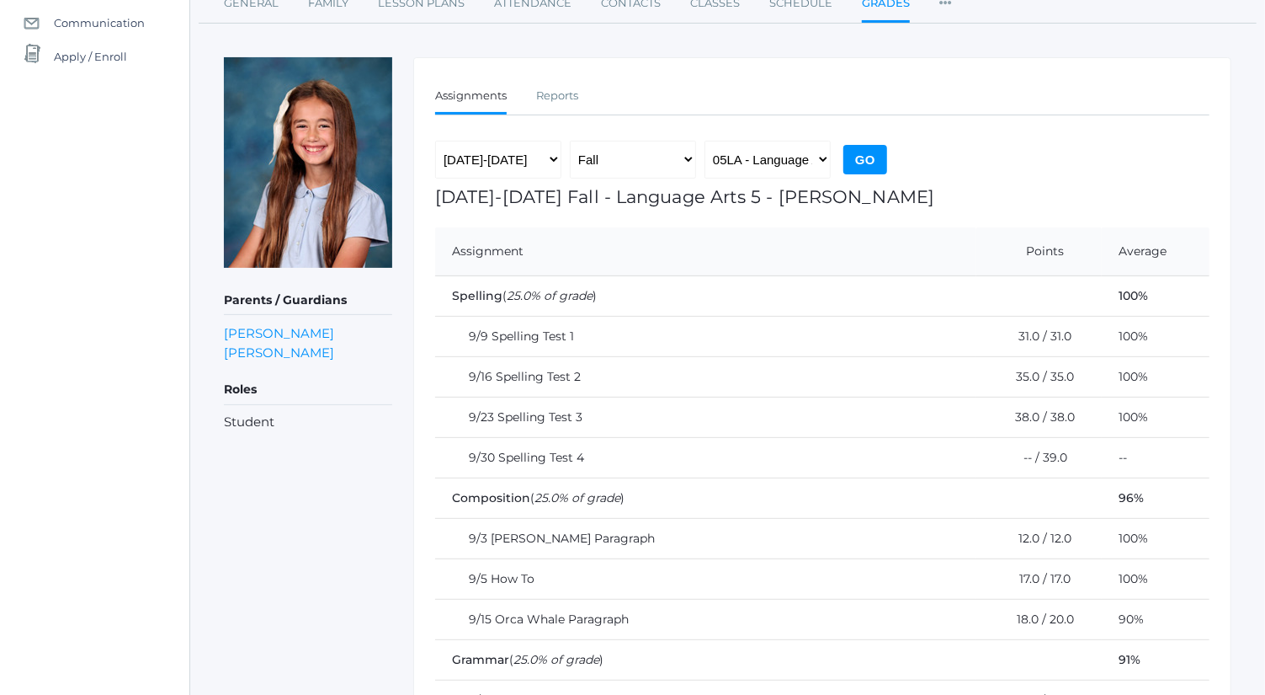
scroll to position [172, 0]
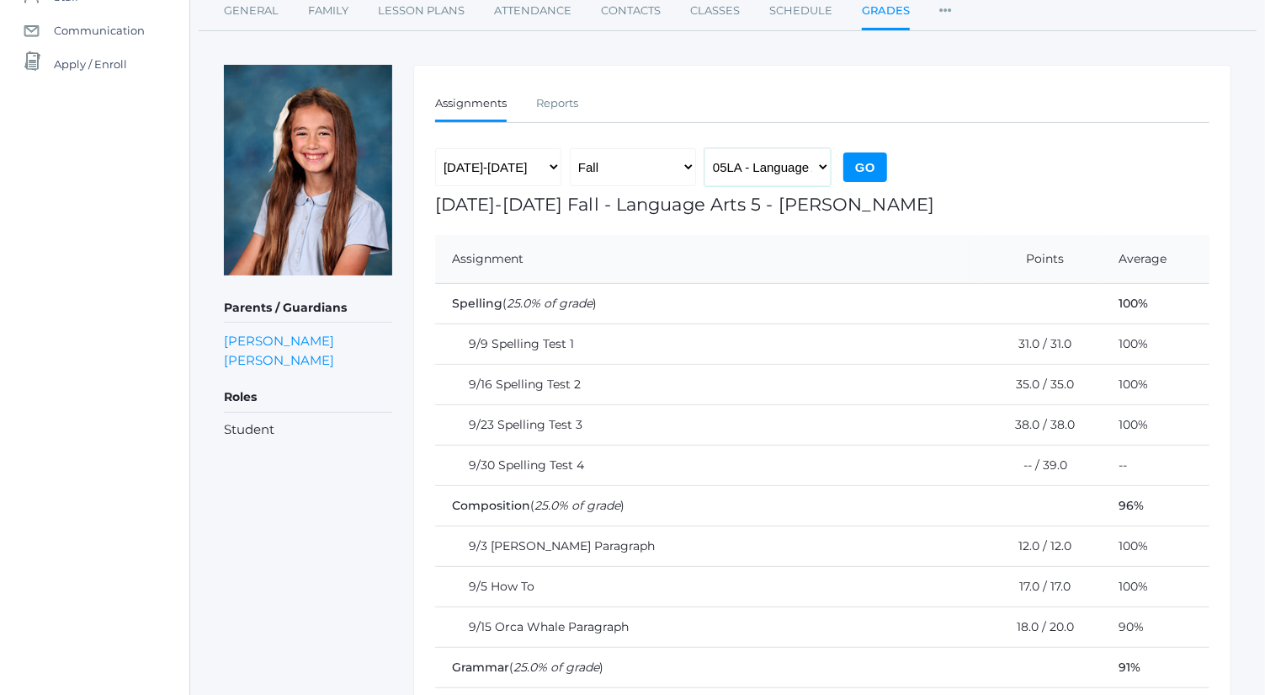
click at [807, 178] on select "05LA - Language Arts 5 Bence 05LATIN - Latin 5 Bence 05MATH - Mathematics 5 Ben…" at bounding box center [768, 167] width 126 height 38
select select "2227"
click at [705, 148] on select "05LA - Language Arts 5 Bence 05LATIN - Latin 5 Bence 05MATH - Mathematics 5 Ben…" at bounding box center [768, 167] width 126 height 38
click at [860, 169] on input "Go" at bounding box center [866, 166] width 44 height 29
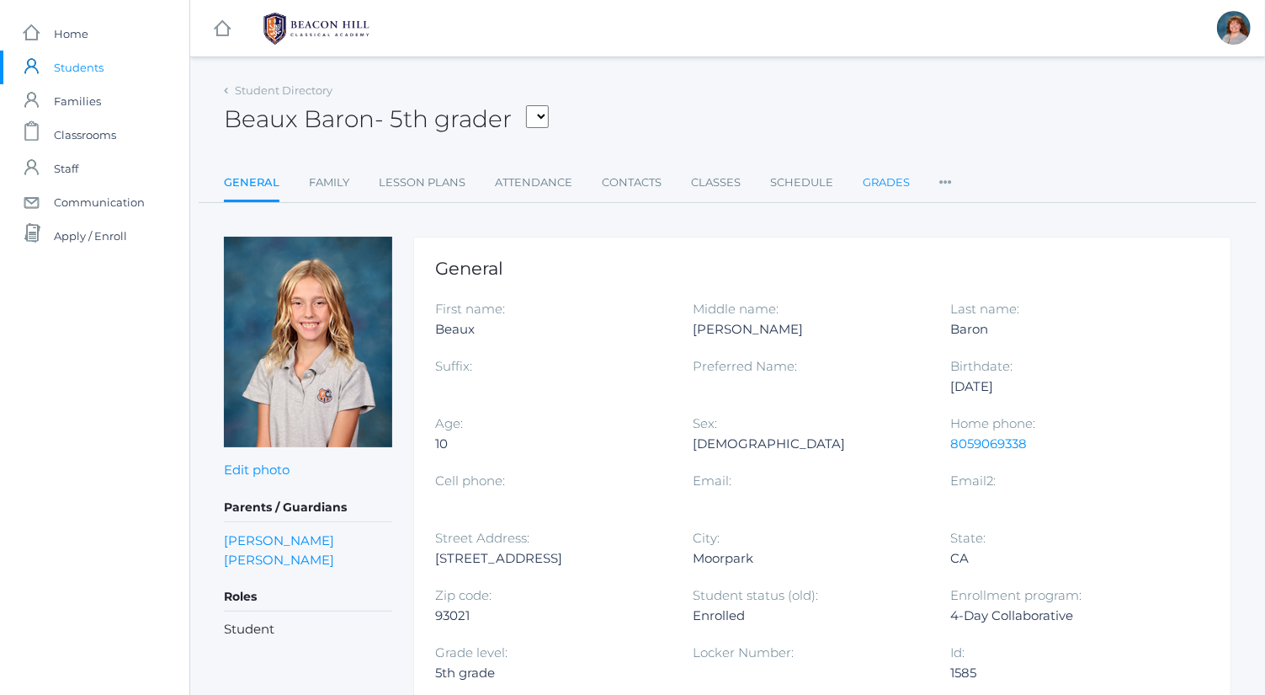
click at [876, 189] on link "Grades" at bounding box center [886, 183] width 47 height 34
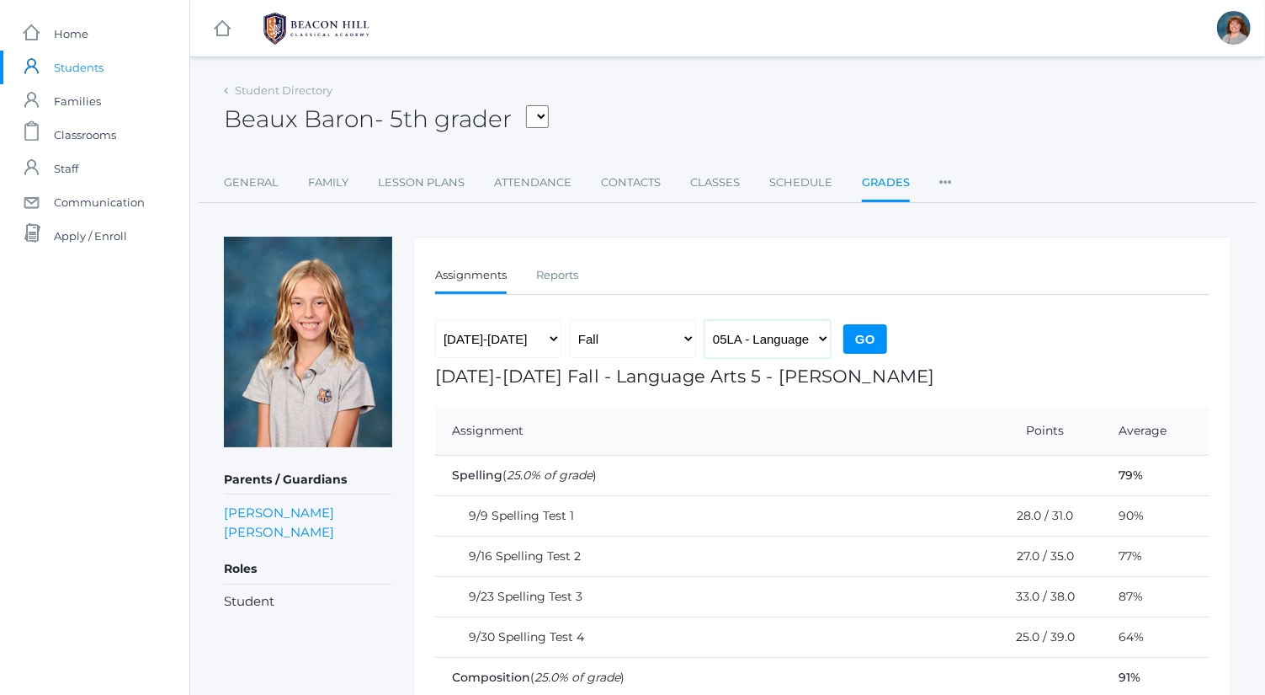
click at [735, 336] on select "05LA - Language Arts 5 [PERSON_NAME] 05LATIN - Latin 5 [PERSON_NAME] 05MATH - M…" at bounding box center [768, 339] width 126 height 38
select select "2227"
click at [705, 320] on select "05LA - Language Arts 5 [PERSON_NAME] 05LATIN - Latin 5 [PERSON_NAME] 05MATH - M…" at bounding box center [768, 339] width 126 height 38
click at [881, 326] on input "Go" at bounding box center [866, 338] width 44 height 29
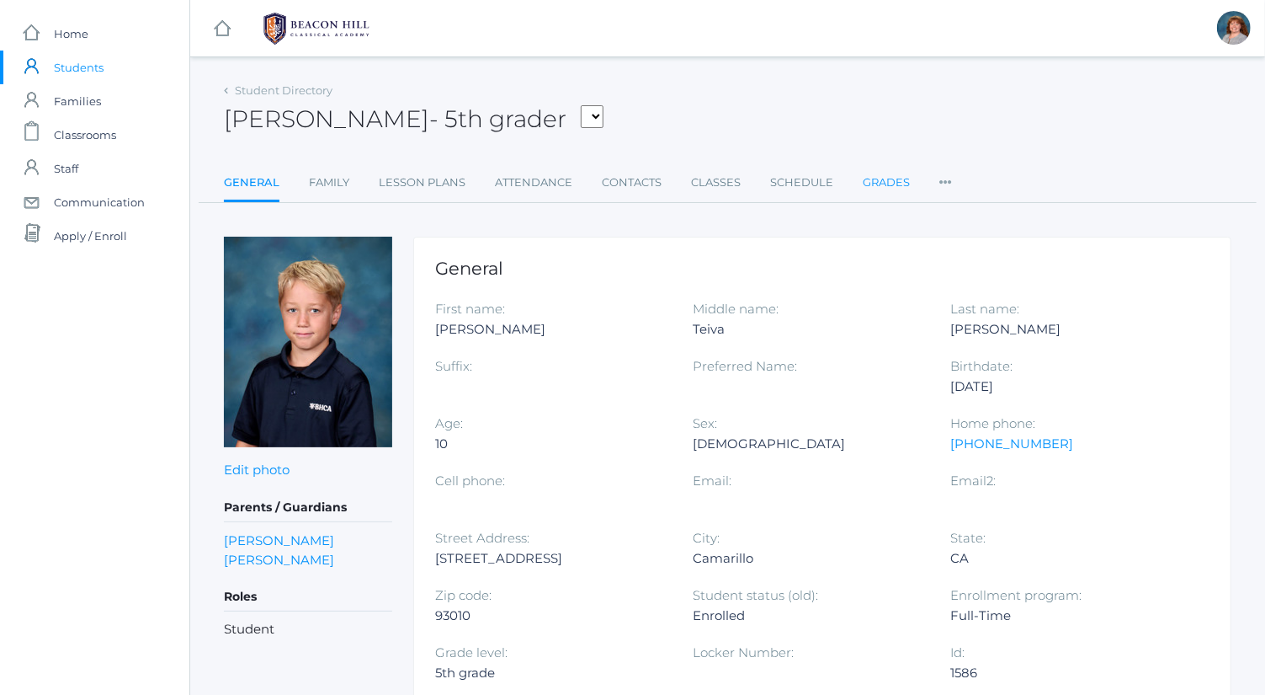
click at [883, 198] on link "Grades" at bounding box center [886, 183] width 47 height 34
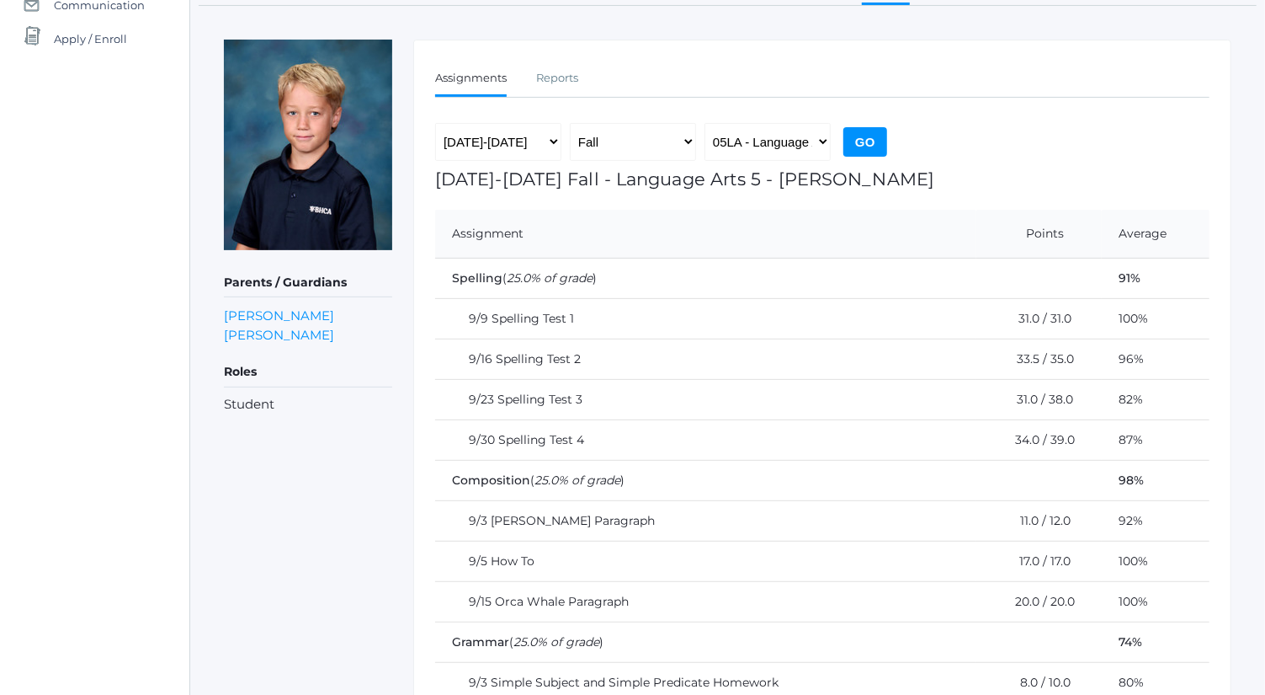
scroll to position [196, 0]
click at [806, 154] on select "05LA - Language Arts 5 [PERSON_NAME] 05LATIN - Latin 5 [PERSON_NAME] 05MATH - M…" at bounding box center [768, 143] width 126 height 38
select select "2227"
click at [705, 124] on select "05LA - Language Arts 5 [PERSON_NAME] 05LATIN - Latin 5 [PERSON_NAME] 05MATH - M…" at bounding box center [768, 143] width 126 height 38
click at [860, 144] on input "Go" at bounding box center [866, 142] width 44 height 29
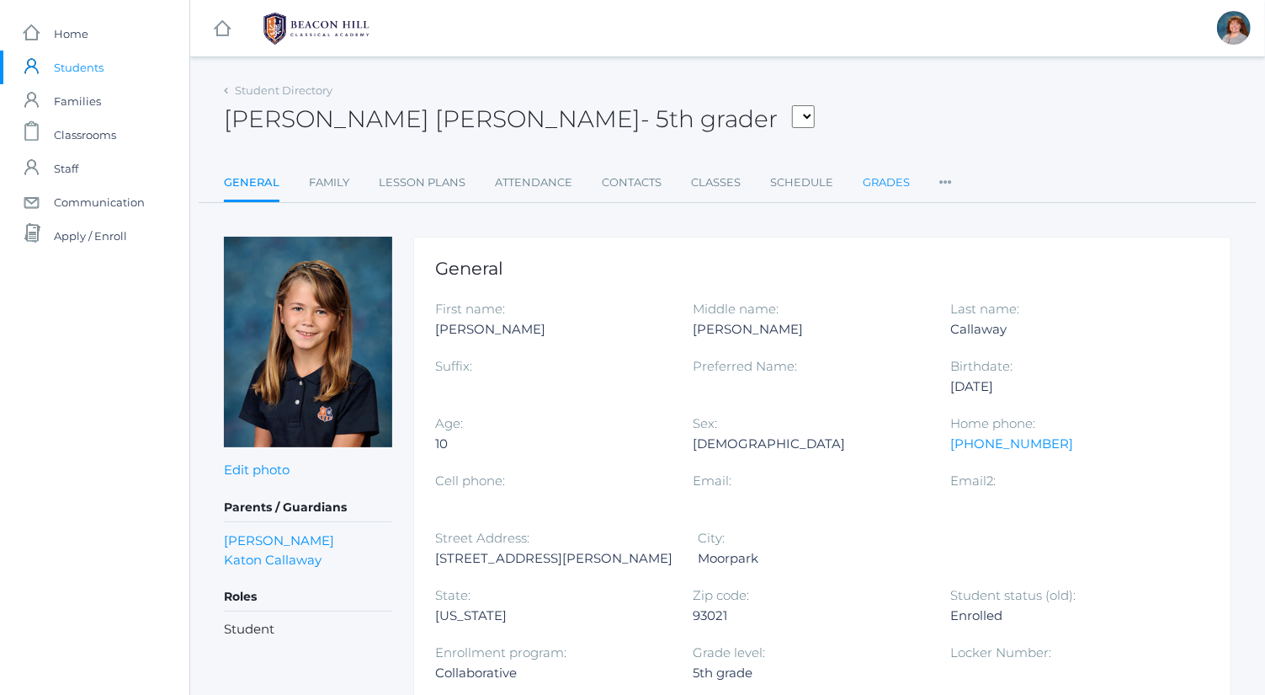
click at [885, 191] on link "Grades" at bounding box center [886, 183] width 47 height 34
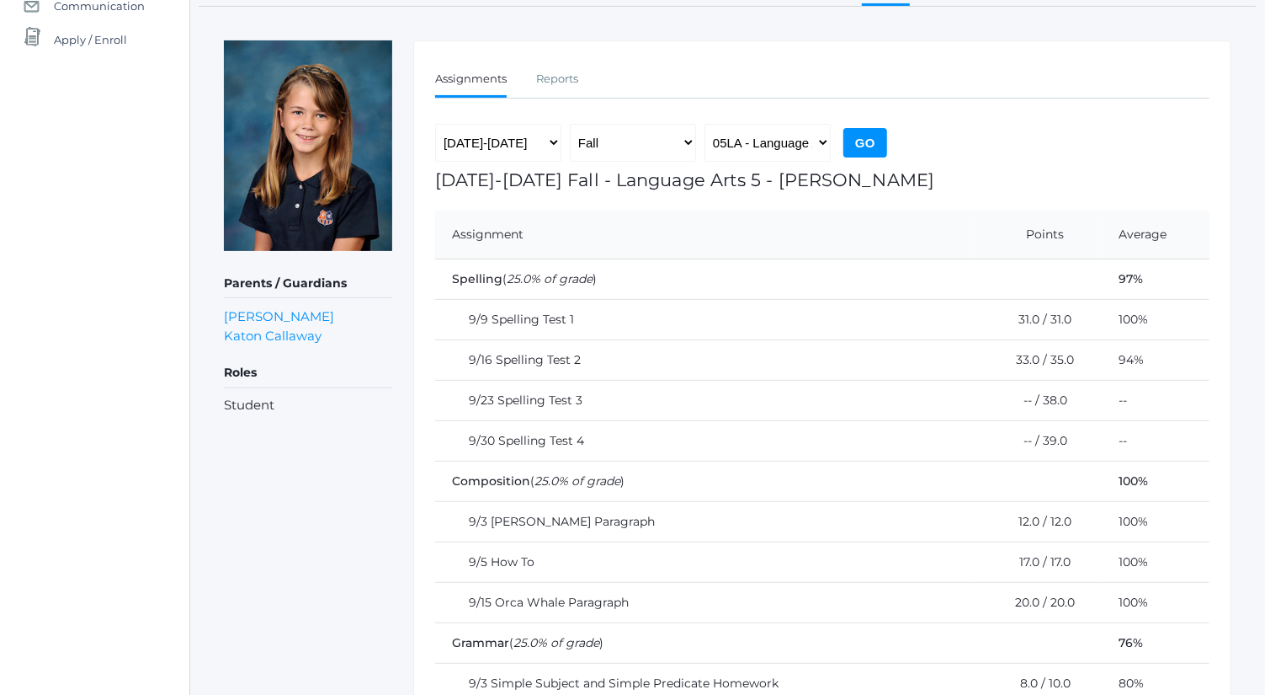
scroll to position [213, 0]
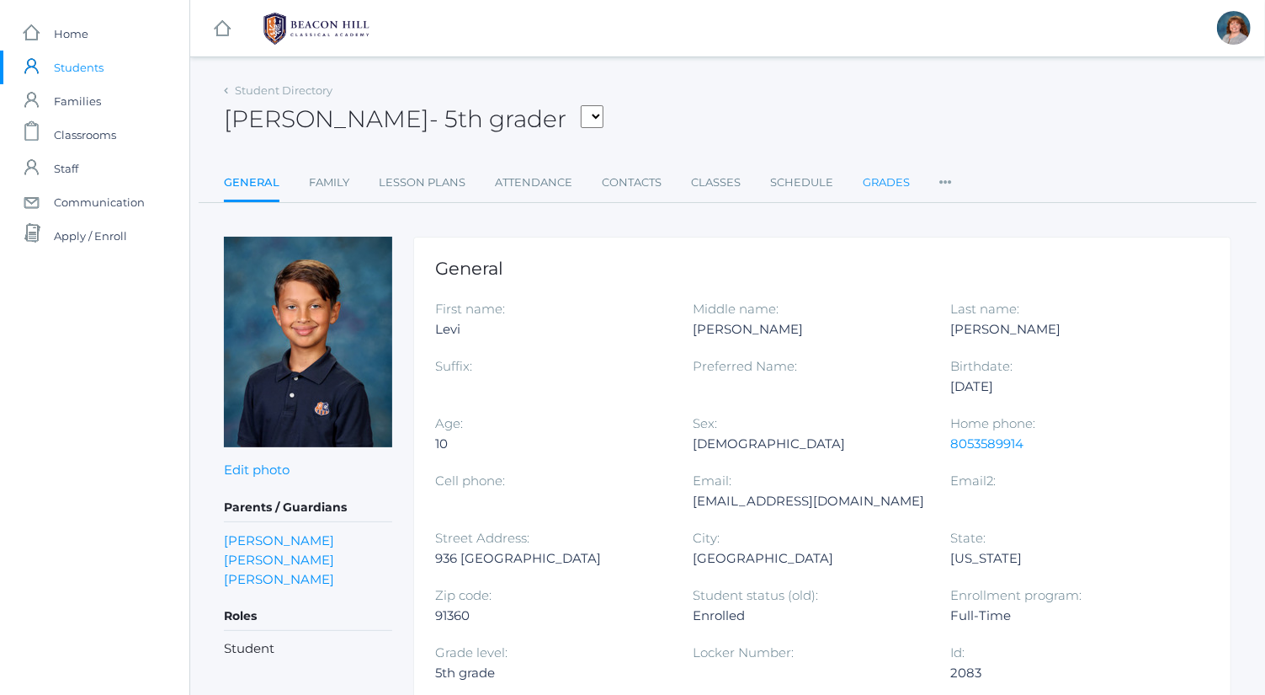
click at [889, 179] on link "Grades" at bounding box center [886, 183] width 47 height 34
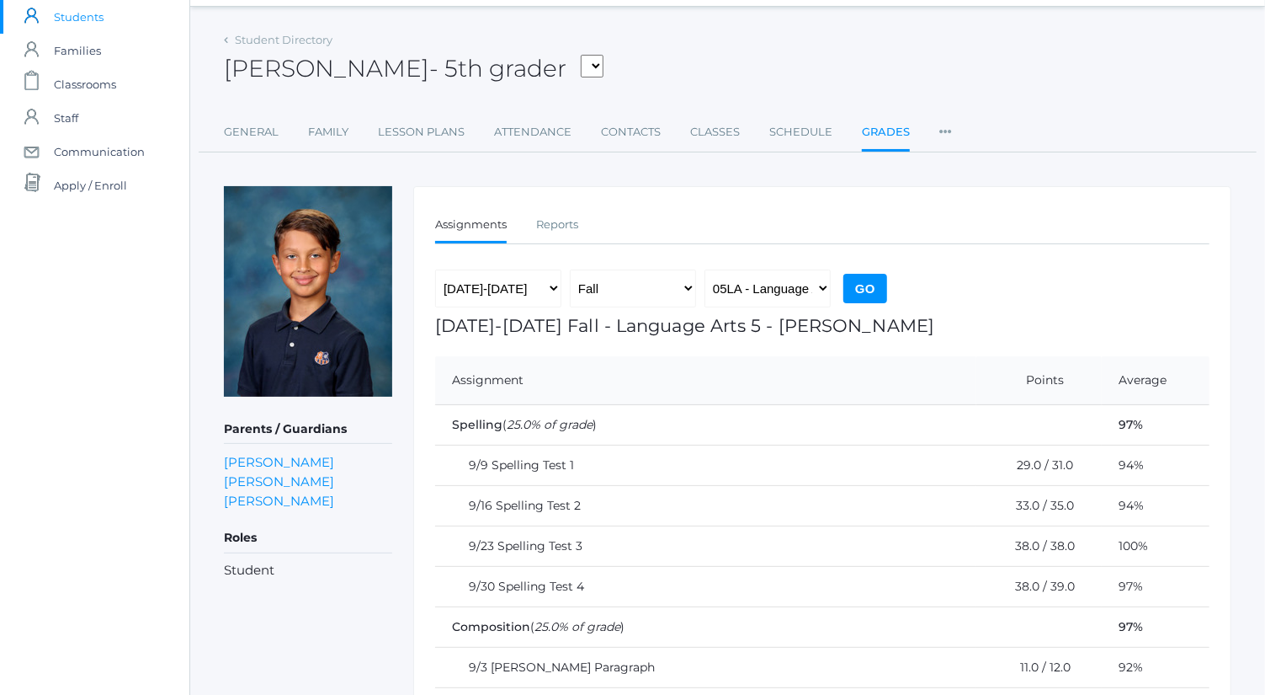
scroll to position [49, 0]
click at [759, 291] on select "05LA - Language Arts 5 Bence 05LATIN - Latin 5 Bence 05MATH - Mathematics 5 Ben…" at bounding box center [768, 290] width 126 height 38
select select "2227"
click at [705, 271] on select "05LA - Language Arts 5 Bence 05LATIN - Latin 5 Bence 05MATH - Mathematics 5 Ben…" at bounding box center [768, 290] width 126 height 38
click at [869, 293] on input "Go" at bounding box center [866, 289] width 44 height 29
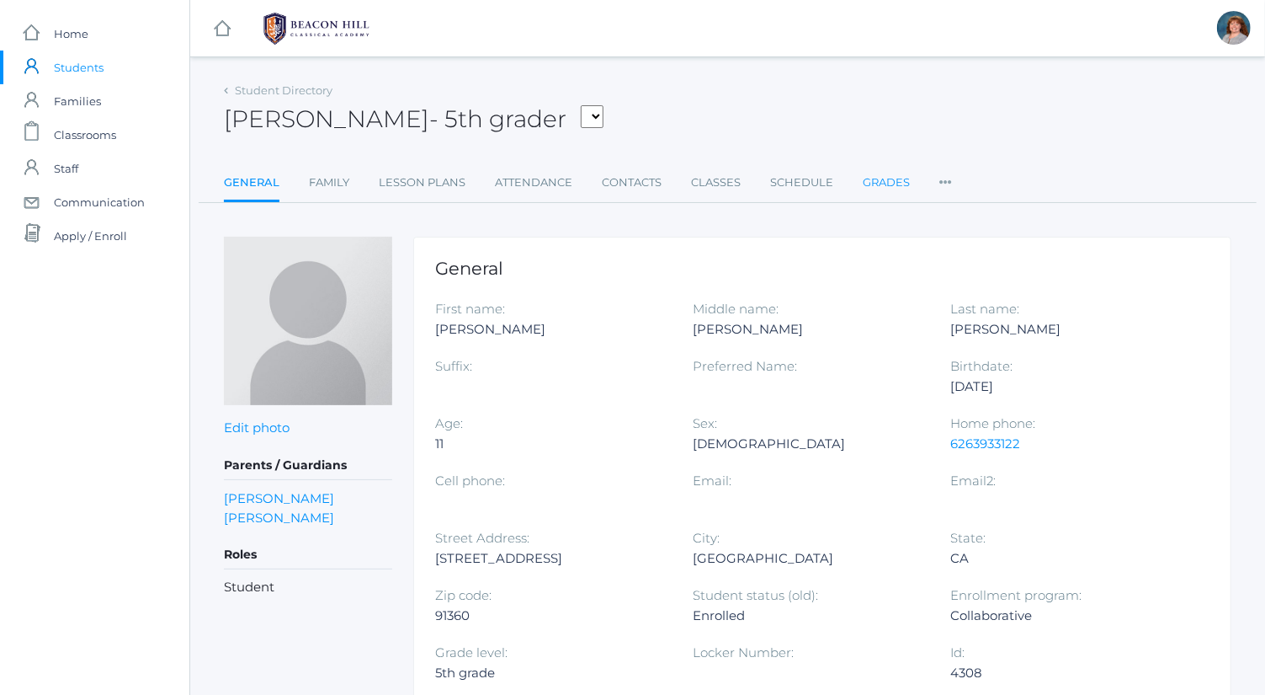
click at [886, 184] on link "Grades" at bounding box center [886, 183] width 47 height 34
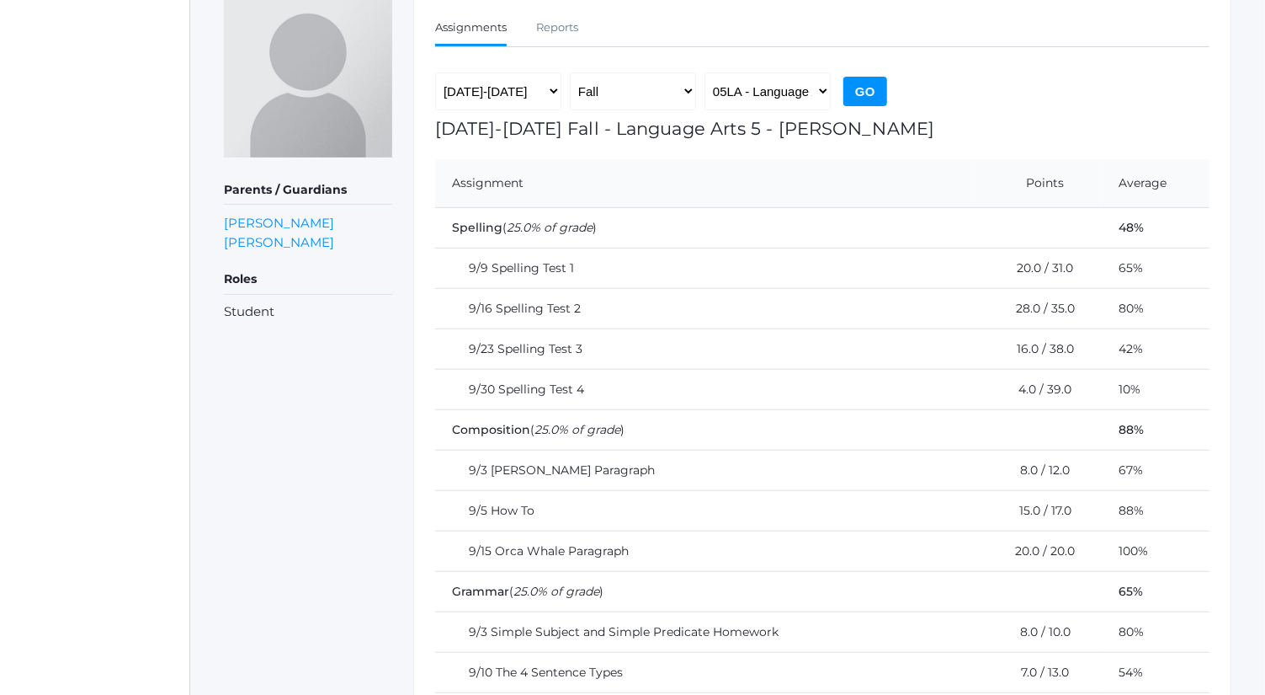
scroll to position [189, 0]
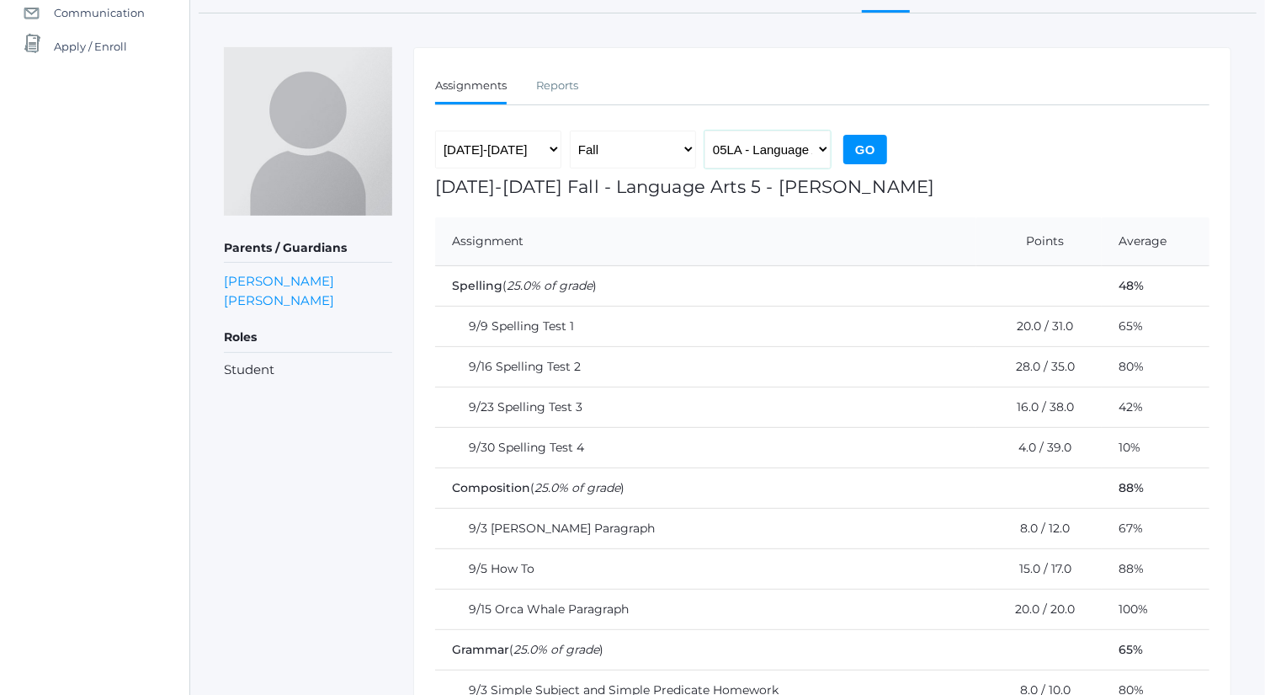
click at [794, 141] on select "05LA - Language Arts 5 [PERSON_NAME] 05LATIN - Latin 5 [PERSON_NAME] 05MATH - M…" at bounding box center [768, 149] width 126 height 38
select select "2227"
click at [705, 130] on select "05LA - Language Arts 5 [PERSON_NAME] 05LATIN - Latin 5 [PERSON_NAME] 05MATH - M…" at bounding box center [768, 149] width 126 height 38
click at [873, 147] on input "Go" at bounding box center [866, 149] width 44 height 29
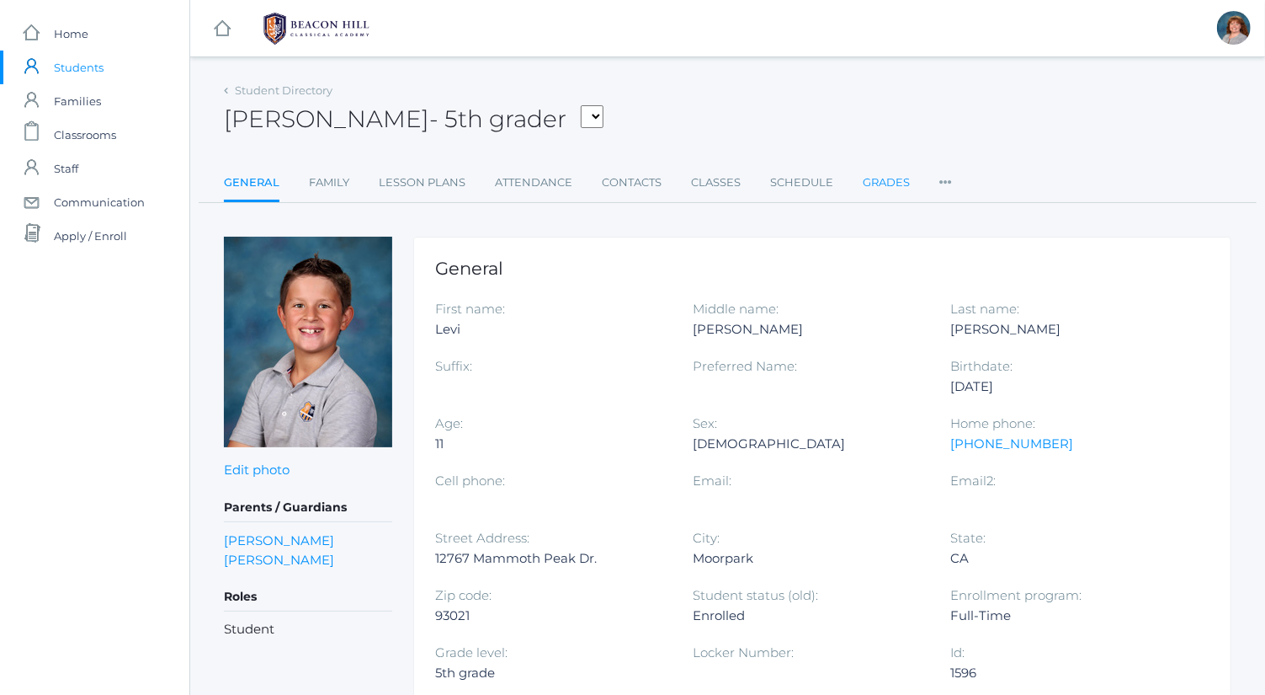
click at [893, 180] on link "Grades" at bounding box center [886, 183] width 47 height 34
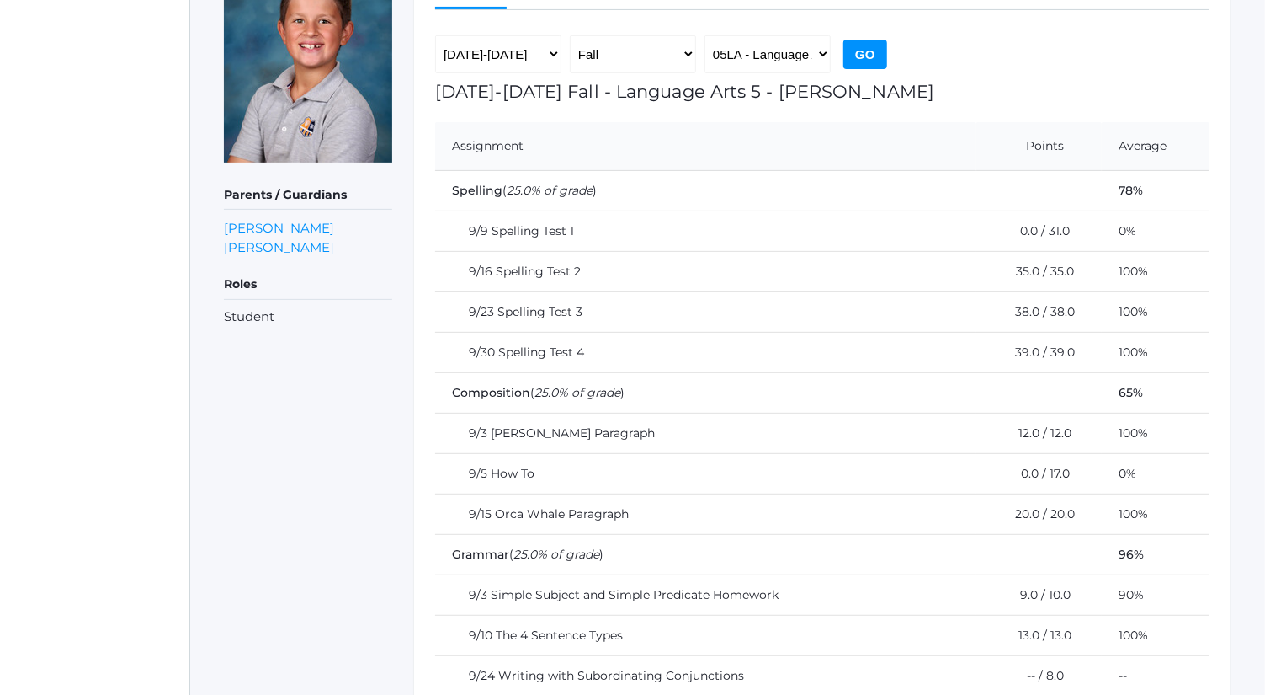
scroll to position [283, 0]
click at [814, 52] on select "05LA - Language Arts 5 [PERSON_NAME] 05LATIN - Latin 5 [PERSON_NAME] 05MATH - M…" at bounding box center [768, 56] width 126 height 38
select select "2227"
click at [705, 37] on select "05LA - Language Arts 5 [PERSON_NAME] 05LATIN - Latin 5 [PERSON_NAME] 05MATH - M…" at bounding box center [768, 56] width 126 height 38
click at [853, 61] on input "Go" at bounding box center [866, 55] width 44 height 29
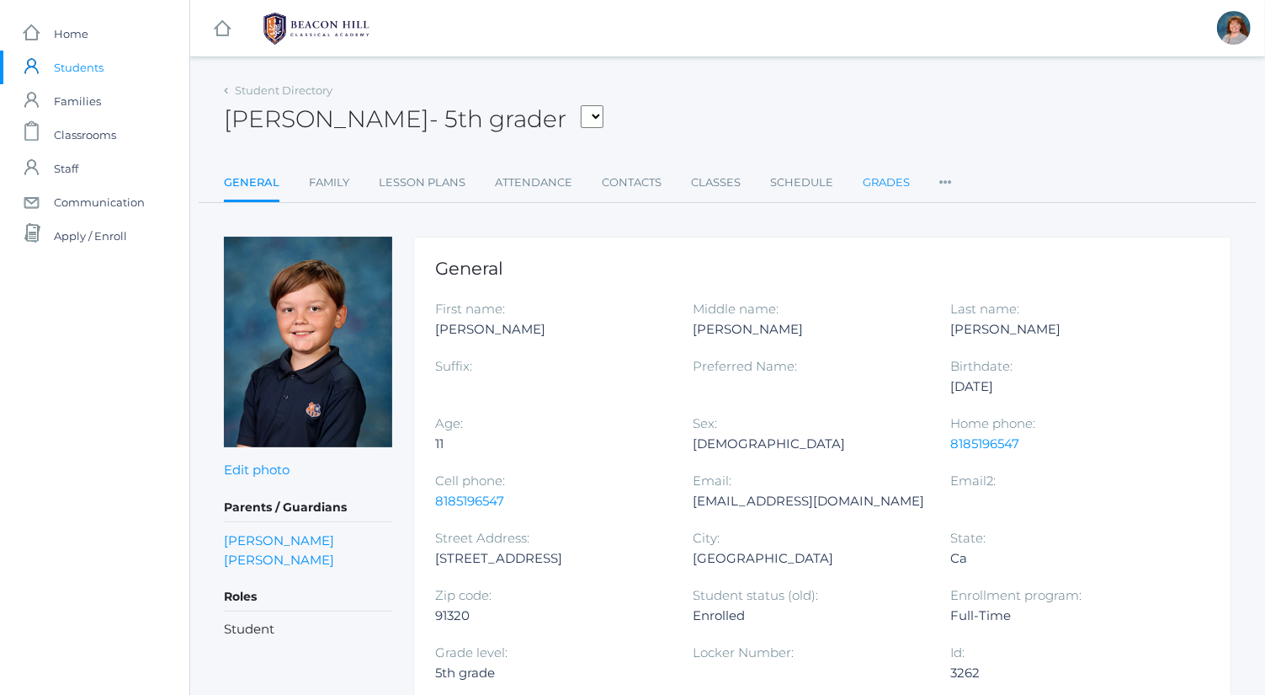
click at [890, 177] on link "Grades" at bounding box center [886, 183] width 47 height 34
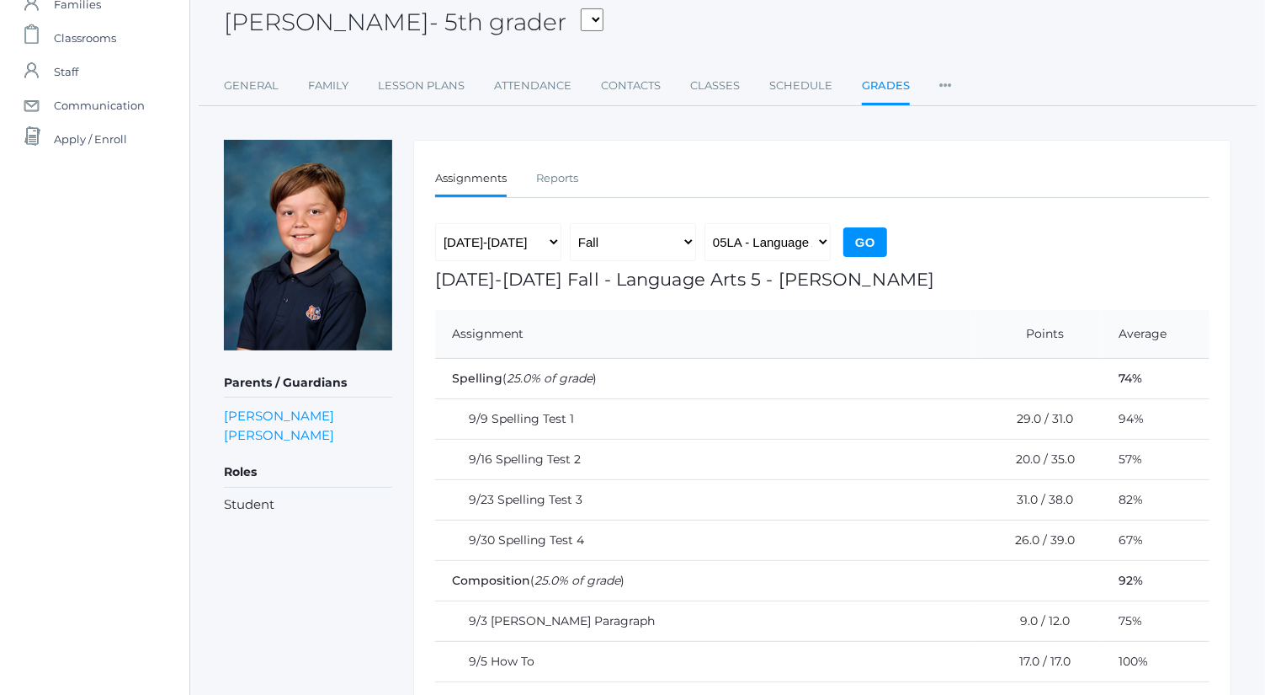
scroll to position [46, 0]
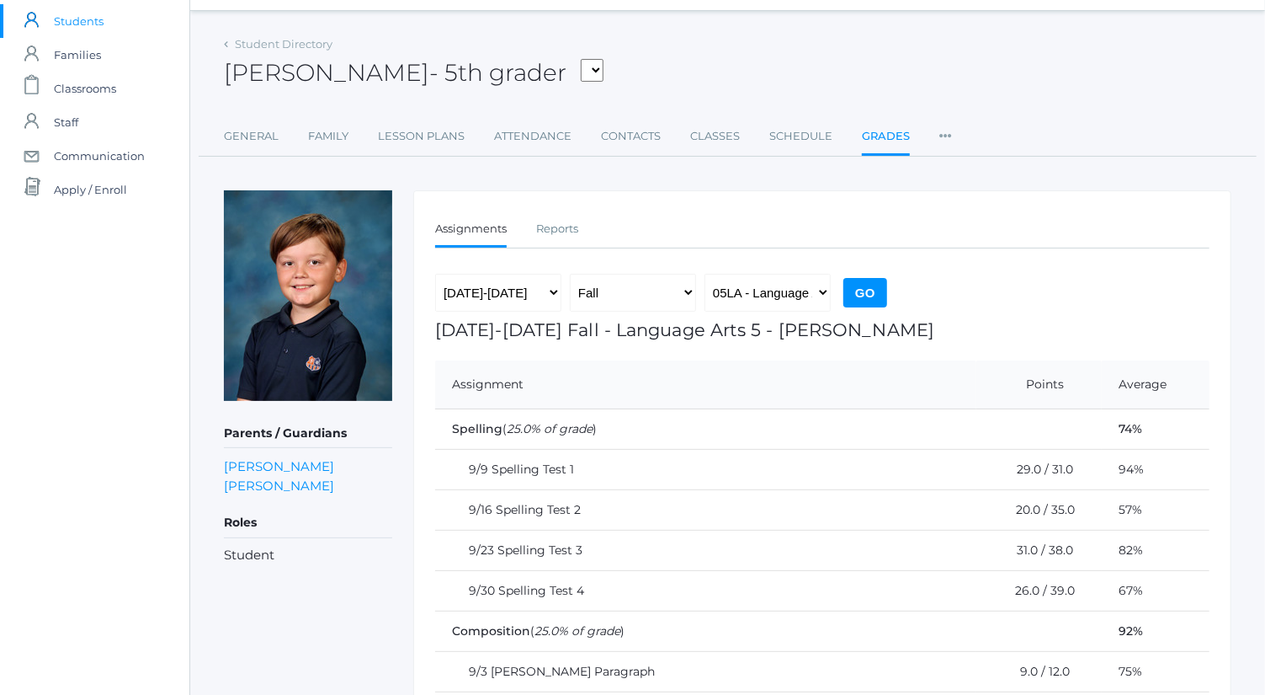
click at [831, 298] on div "2019-2020 2020-2021 2021-2022 2022-2023 2023-2024 2024-2025 2025-2026 Fall Spri…" at bounding box center [663, 297] width 456 height 46
click at [807, 302] on select "05LA - Language Arts 5 [PERSON_NAME] 05LATIN - Latin 5 [PERSON_NAME] 05MATH - M…" at bounding box center [768, 293] width 126 height 38
select select "2227"
click at [705, 274] on select "05LA - Language Arts 5 [PERSON_NAME] 05LATIN - Latin 5 [PERSON_NAME] 05MATH - M…" at bounding box center [768, 293] width 126 height 38
click at [868, 284] on input "Go" at bounding box center [866, 292] width 44 height 29
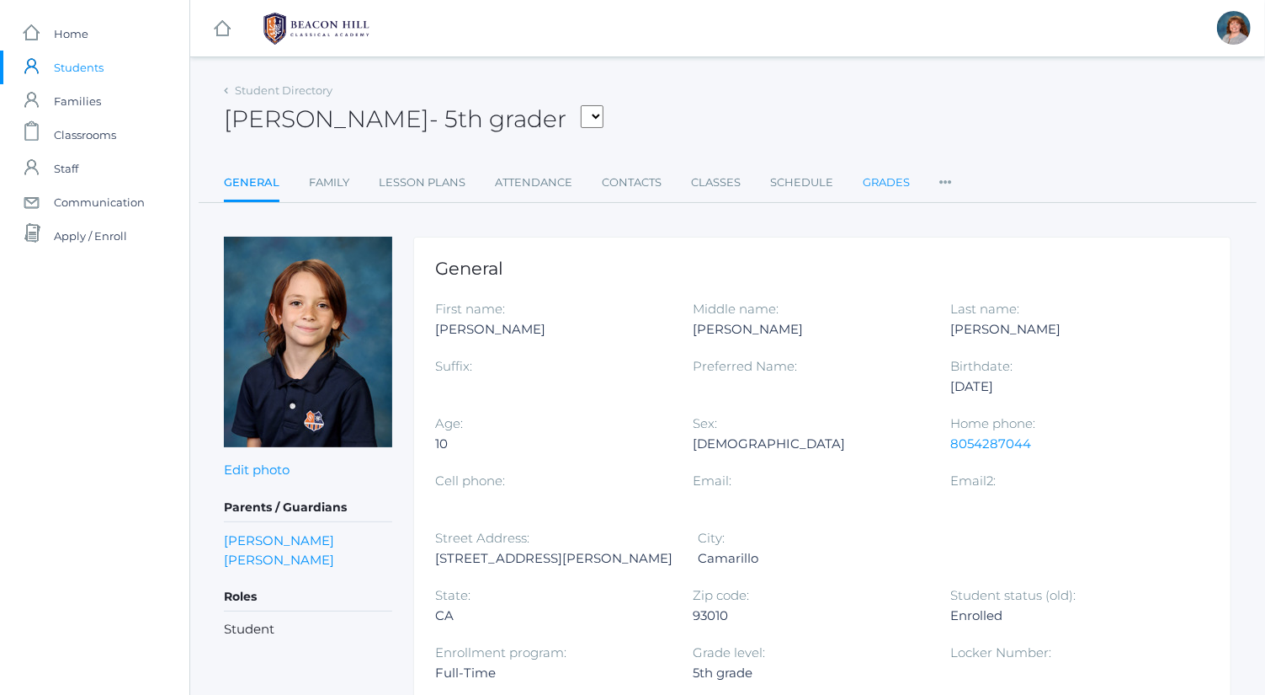
click at [887, 176] on link "Grades" at bounding box center [886, 183] width 47 height 34
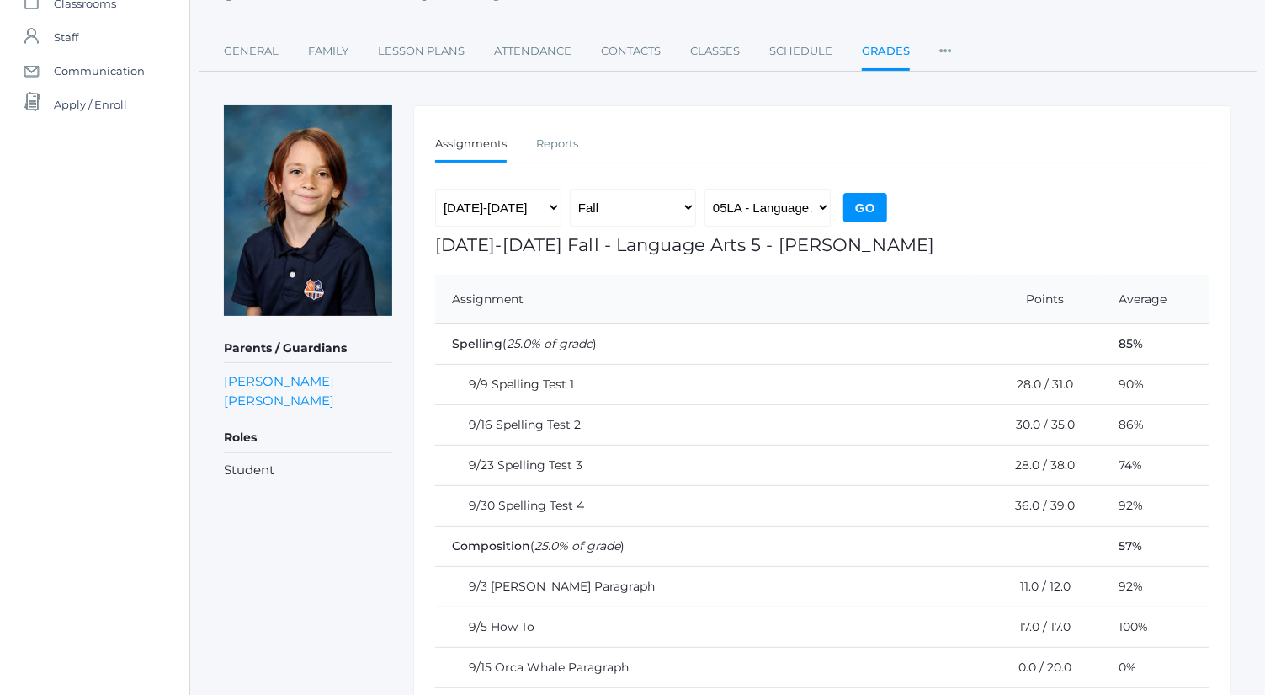
scroll to position [130, 0]
click at [797, 206] on select "05LA - Language Arts 5 [PERSON_NAME] 05LATIN - Latin 5 [PERSON_NAME] 05MATH - M…" at bounding box center [768, 208] width 126 height 38
select select "2227"
click at [705, 189] on select "05LA - Language Arts 5 [PERSON_NAME] 05LATIN - Latin 5 [PERSON_NAME] 05MATH - M…" at bounding box center [768, 208] width 126 height 38
click at [863, 209] on input "Go" at bounding box center [866, 208] width 44 height 29
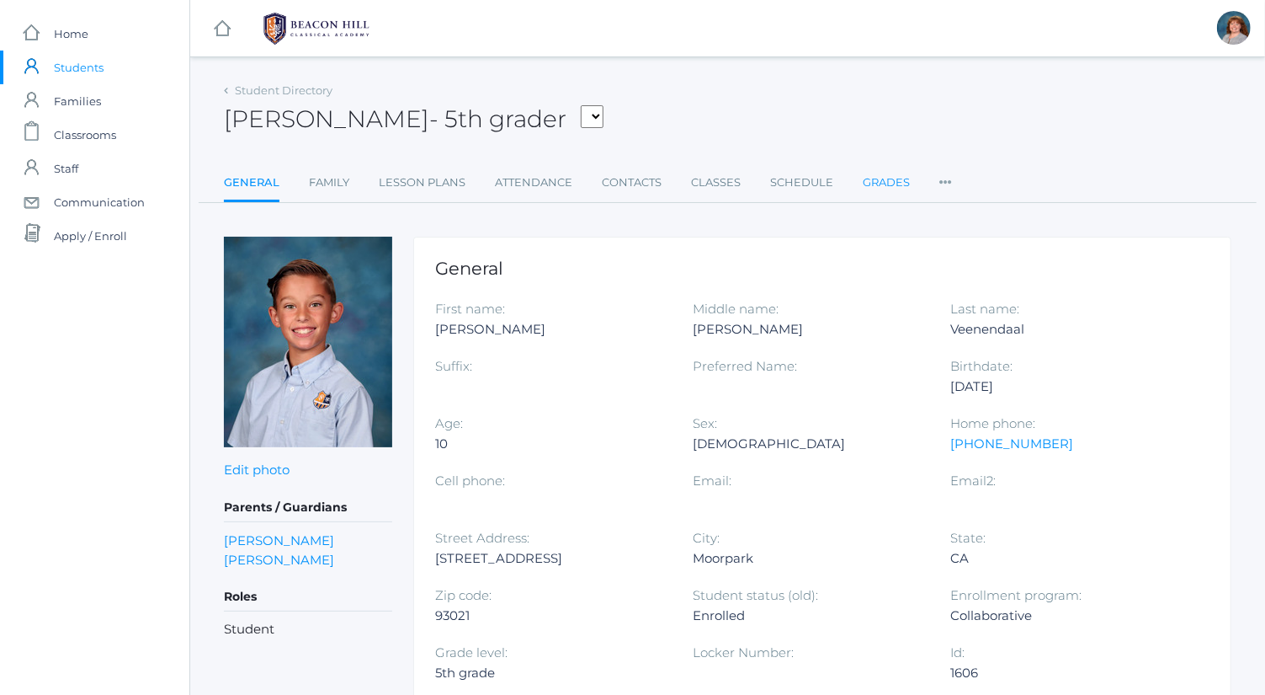
click at [872, 184] on link "Grades" at bounding box center [886, 183] width 47 height 34
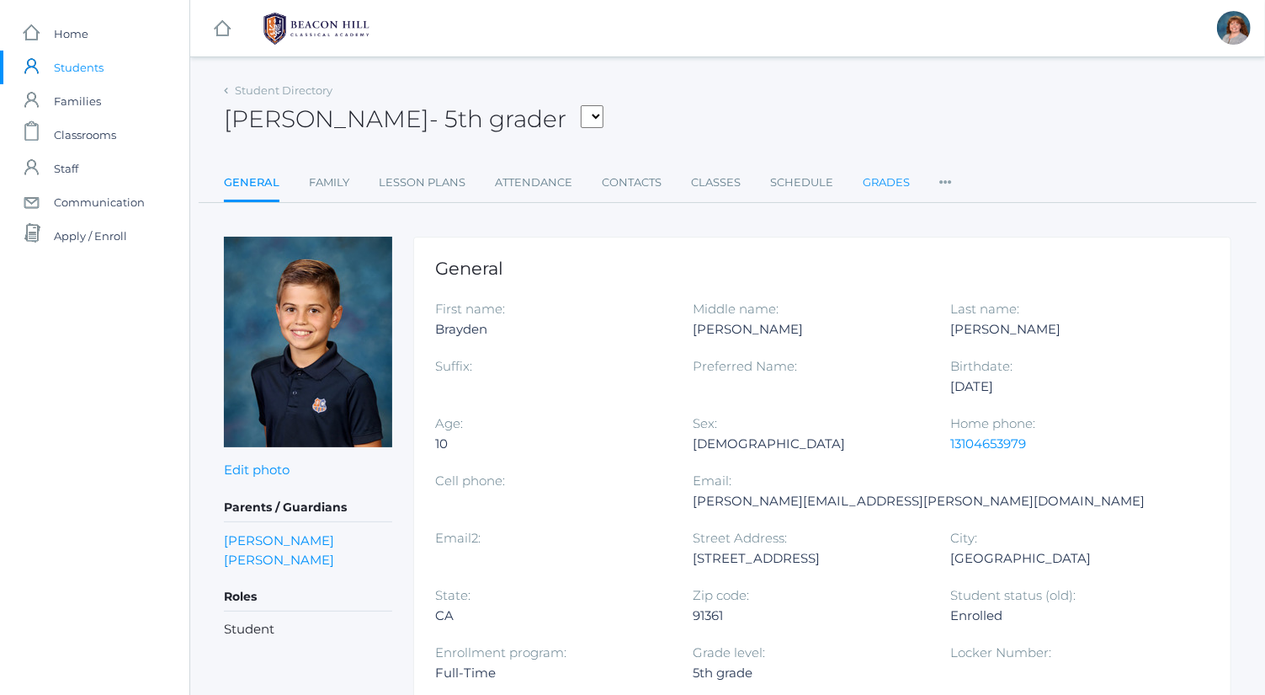
click at [888, 181] on link "Grades" at bounding box center [886, 183] width 47 height 34
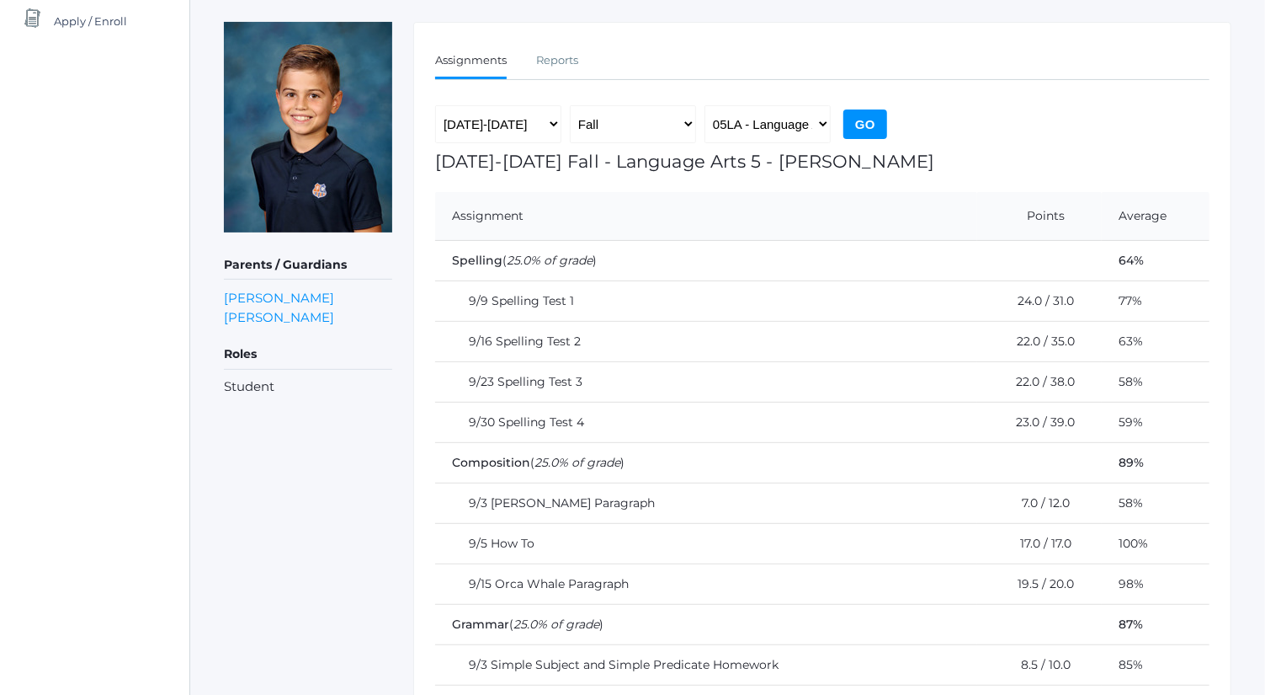
scroll to position [211, 0]
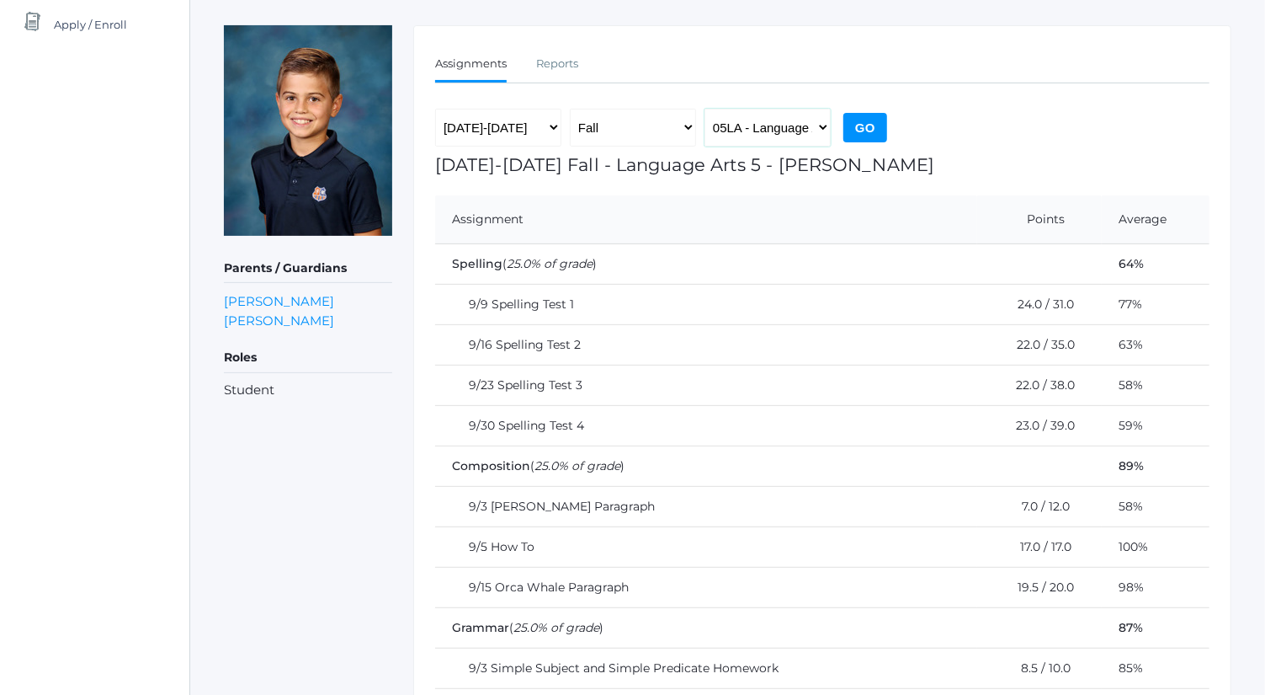
click at [805, 120] on select "05LA - Language Arts 5 [PERSON_NAME] 05LATIN - Latin 5 [PERSON_NAME] 05MATH - M…" at bounding box center [768, 128] width 126 height 38
select select "2227"
click at [705, 109] on select "05LA - Language Arts 5 [PERSON_NAME] 05LATIN - Latin 5 [PERSON_NAME] 05MATH - M…" at bounding box center [768, 128] width 126 height 38
click at [861, 123] on input "Go" at bounding box center [866, 127] width 44 height 29
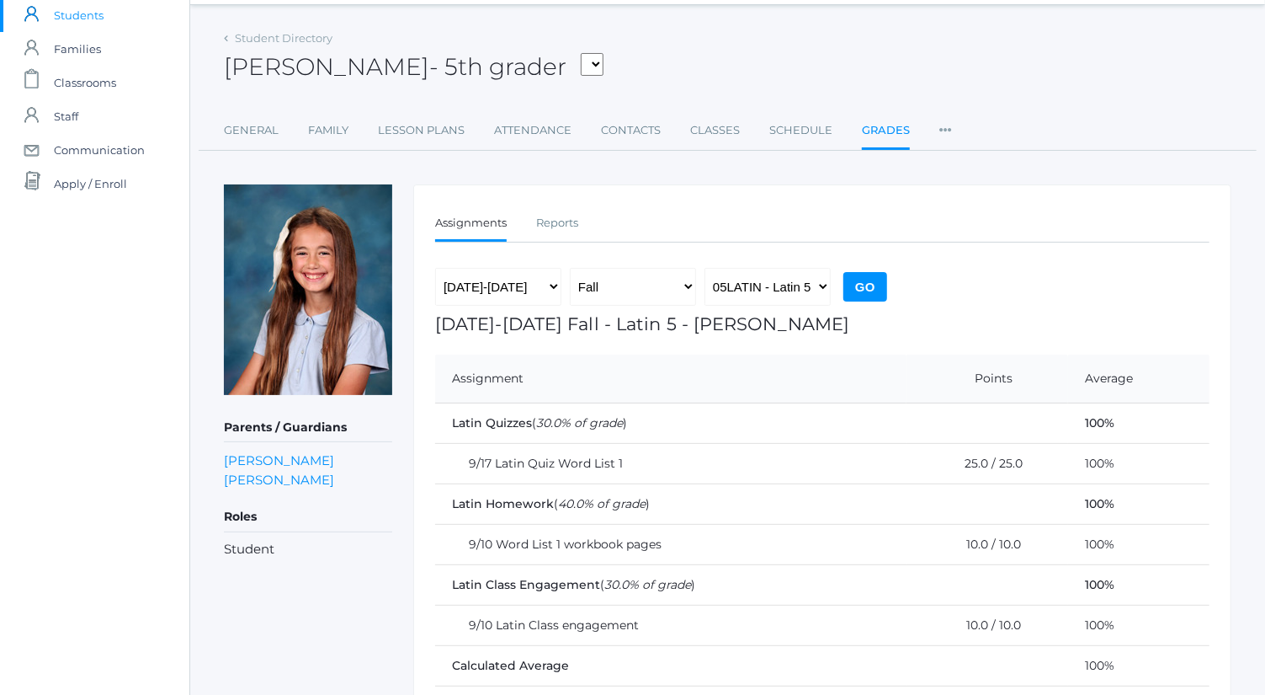
scroll to position [53, 0]
click at [785, 269] on select "05LA - Language Arts 5 [PERSON_NAME] 05LATIN - Latin 5 [PERSON_NAME] 05MATH - M…" at bounding box center [768, 286] width 126 height 38
select select "1992"
click at [705, 267] on select "05LA - Language Arts 5 [PERSON_NAME] 05LATIN - Latin 5 [PERSON_NAME] 05MATH - M…" at bounding box center [768, 286] width 126 height 38
click at [879, 290] on input "Go" at bounding box center [866, 285] width 44 height 29
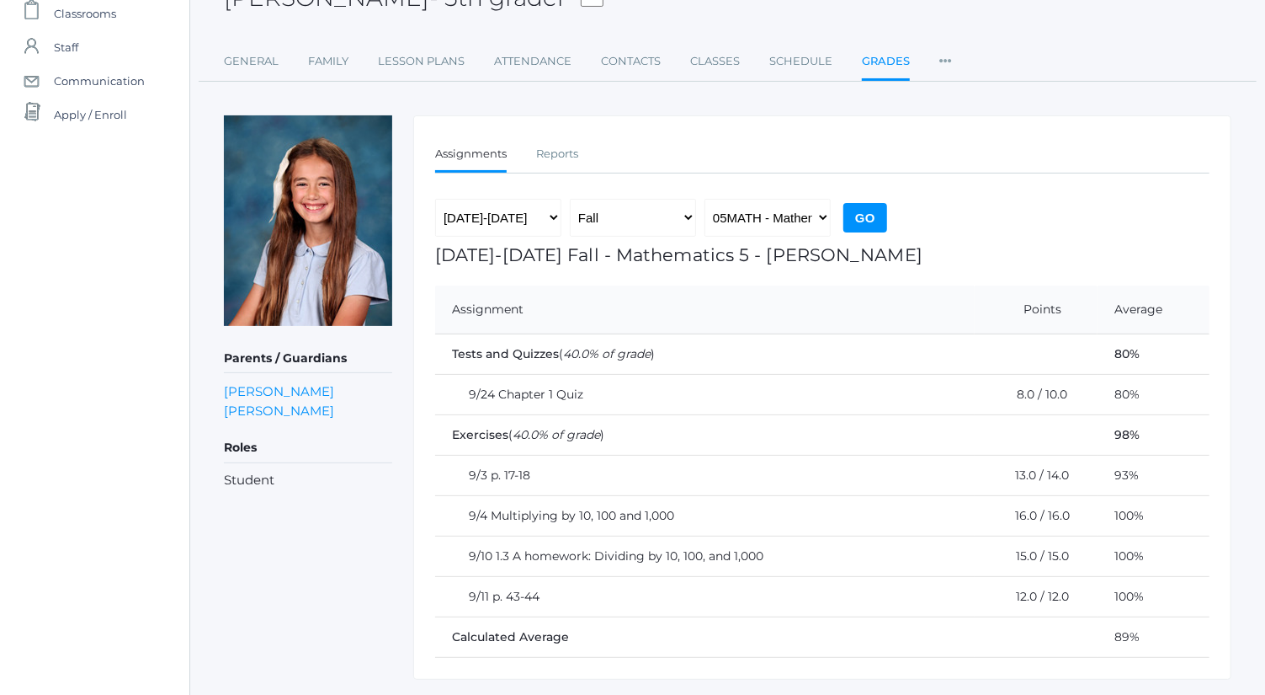
scroll to position [161, 0]
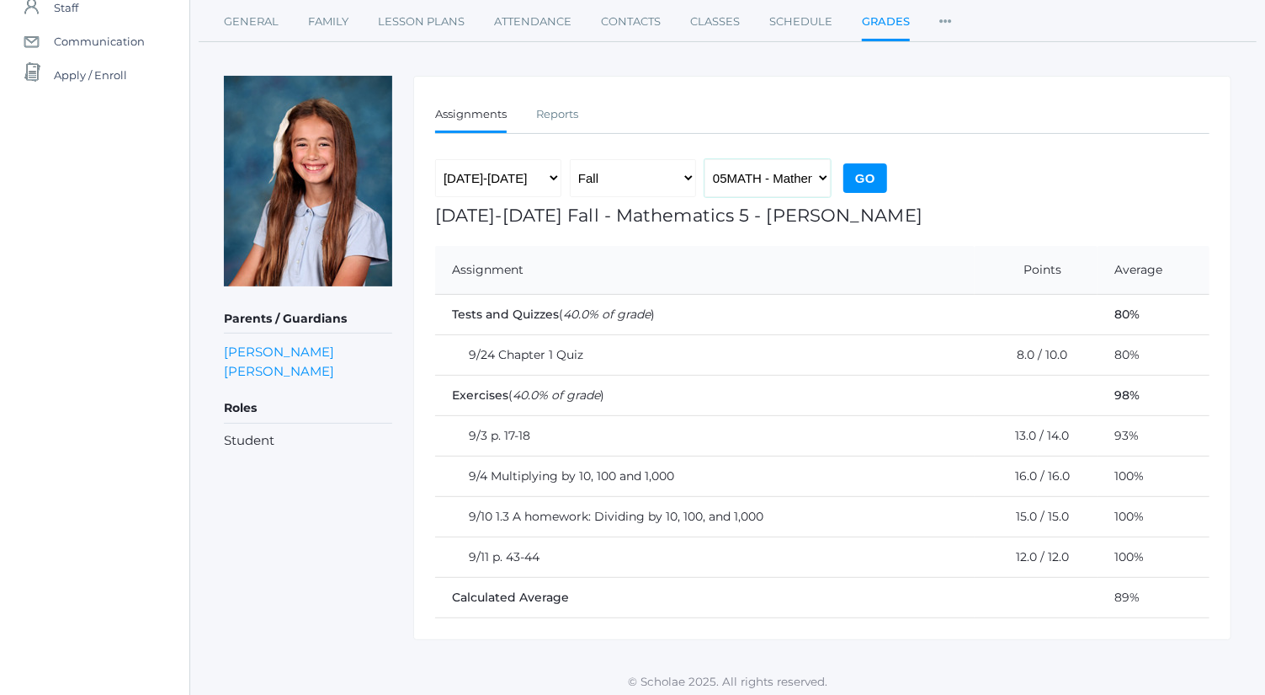
click at [805, 177] on select "05LA - Language Arts 5 [PERSON_NAME] 05LATIN - Latin 5 [PERSON_NAME] 05MATH - M…" at bounding box center [768, 178] width 126 height 38
select select "1963"
click at [705, 159] on select "05LA - Language Arts 5 [PERSON_NAME] 05LATIN - Latin 5 [PERSON_NAME] 05MATH - M…" at bounding box center [768, 178] width 126 height 38
click at [873, 185] on input "Go" at bounding box center [866, 177] width 44 height 29
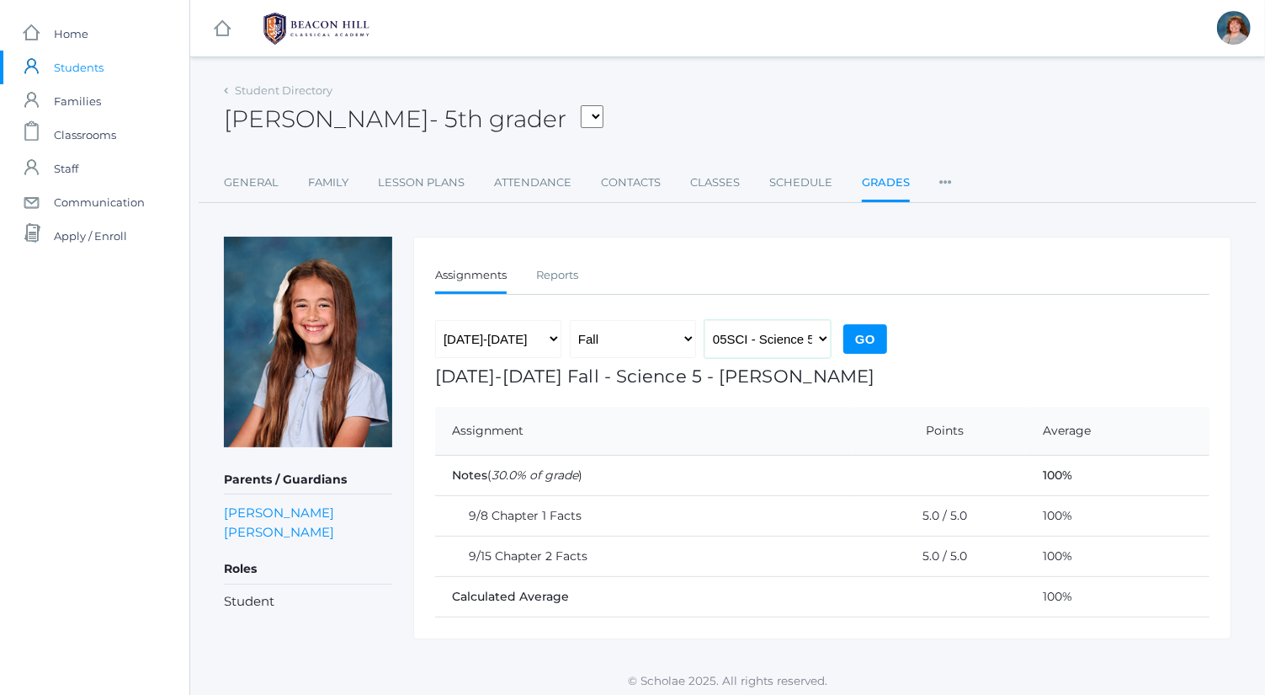
click at [809, 333] on select "05LA - Language Arts 5 [PERSON_NAME] 05LATIN - Latin 5 [PERSON_NAME] 05MATH - M…" at bounding box center [768, 339] width 126 height 38
select select "1964"
click at [705, 320] on select "05LA - Language Arts 5 [PERSON_NAME] 05LATIN - Latin 5 [PERSON_NAME] 05MATH - M…" at bounding box center [768, 339] width 126 height 38
click at [870, 345] on input "Go" at bounding box center [866, 338] width 44 height 29
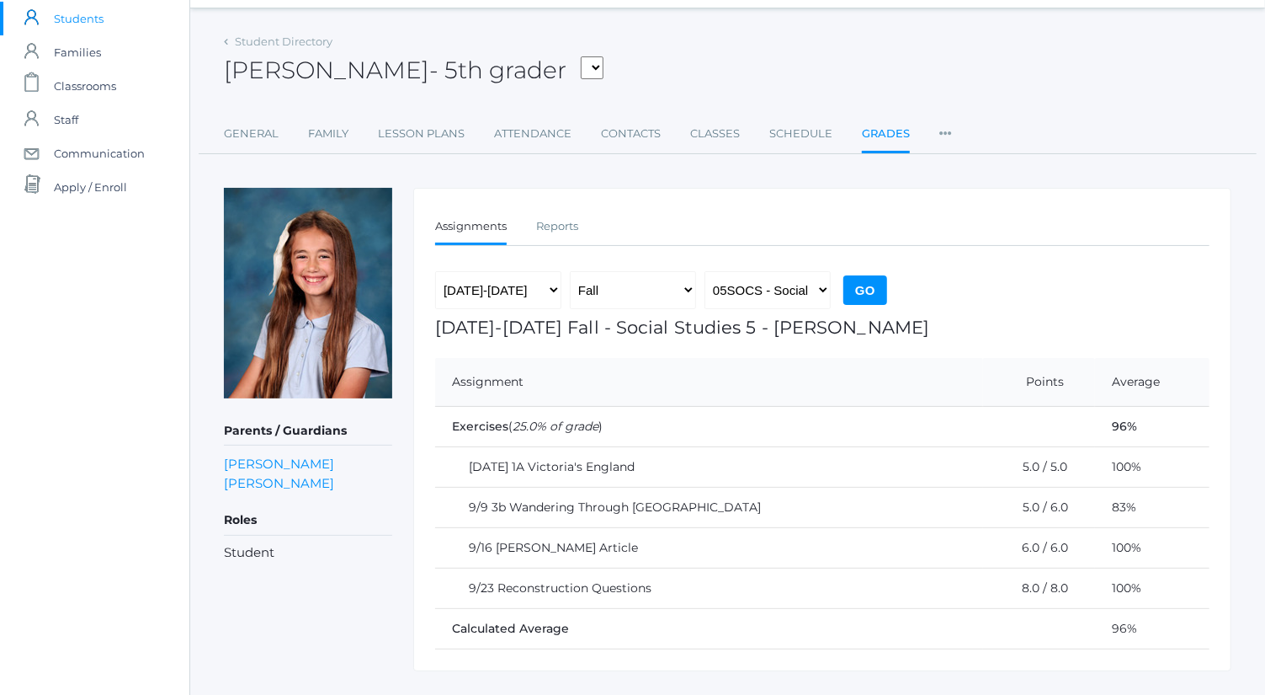
scroll to position [81, 0]
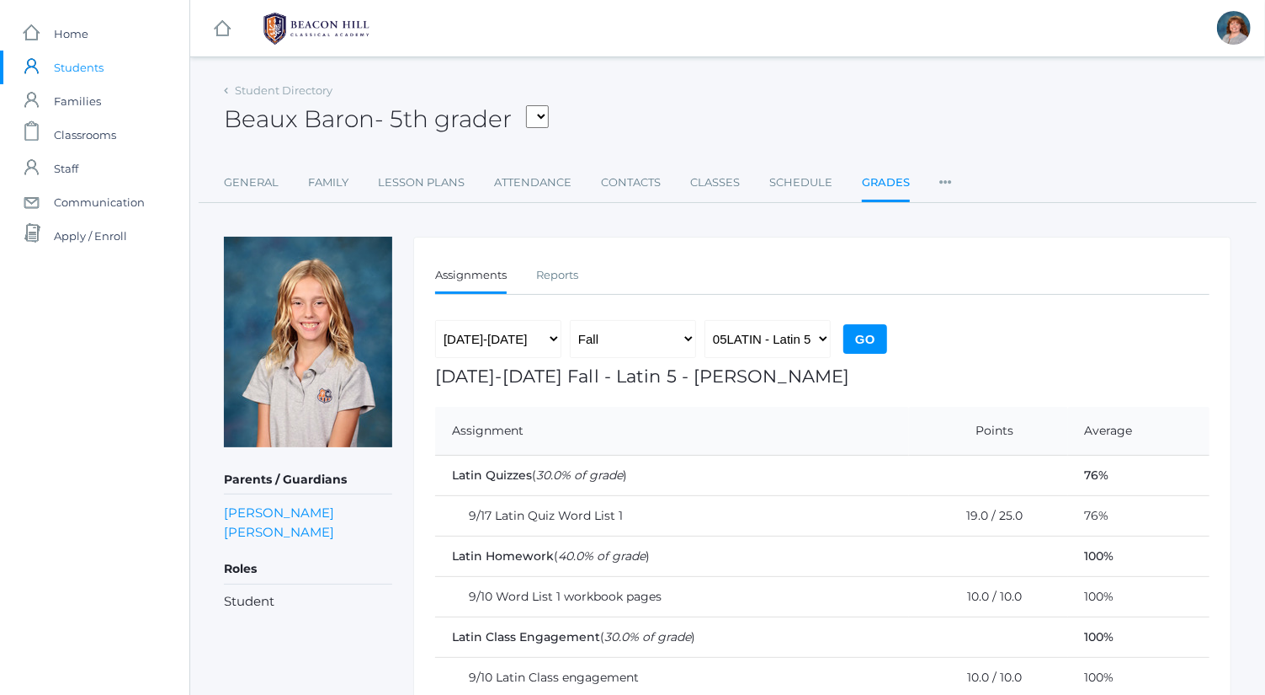
scroll to position [120, 0]
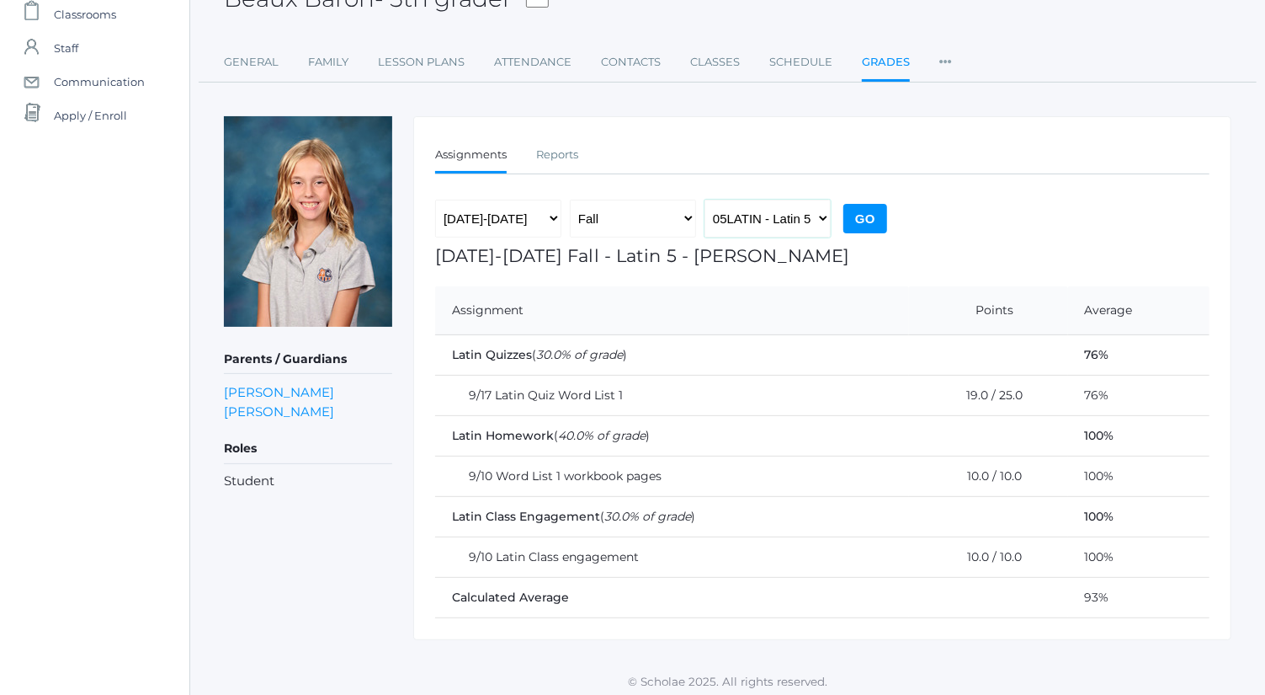
click at [779, 208] on select "05LA - Language Arts 5 Bence 05LATIN - Latin 5 Bence 05MATH - Mathematics 5 Ben…" at bounding box center [768, 219] width 126 height 38
select select "1992"
click at [705, 200] on select "05LA - Language Arts 5 Bence 05LATIN - Latin 5 Bence 05MATH - Mathematics 5 Ben…" at bounding box center [768, 219] width 126 height 38
click at [852, 232] on div "2019-2020 2020-2021 2021-2022 2022-2023 2023-2024 2024-2025 2025-2026 Fall Spri…" at bounding box center [663, 223] width 456 height 46
click at [865, 222] on input "Go" at bounding box center [866, 218] width 44 height 29
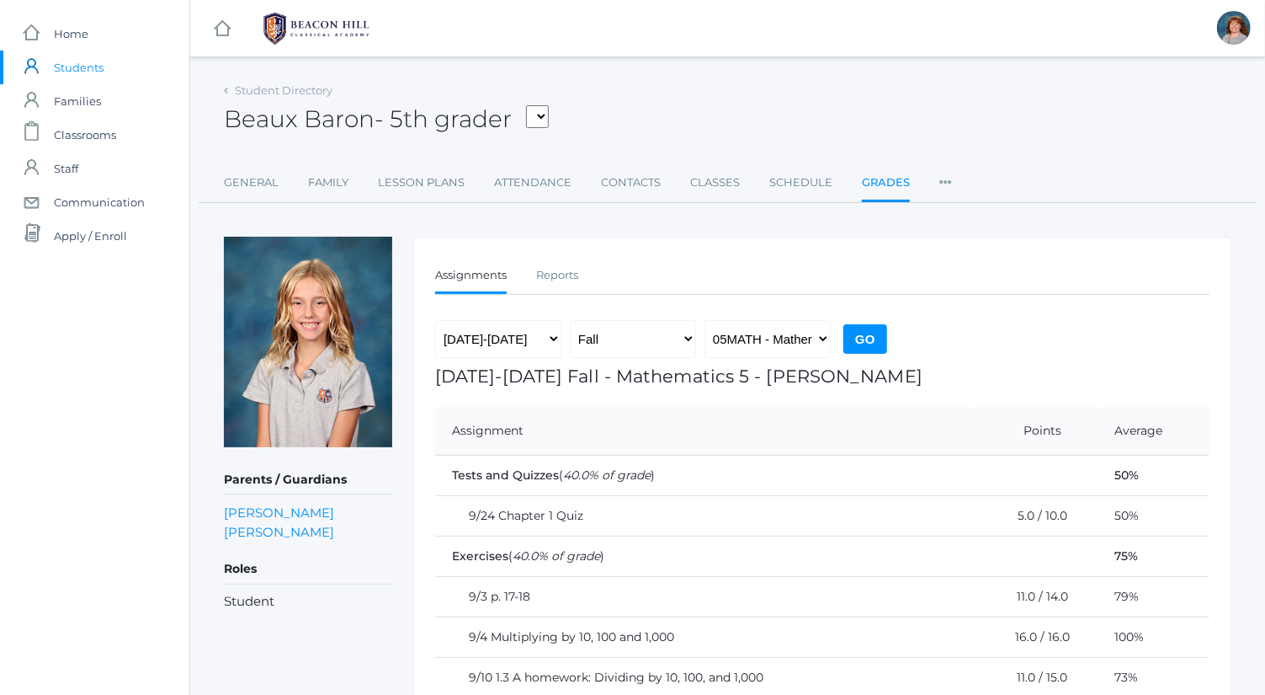
scroll to position [161, 0]
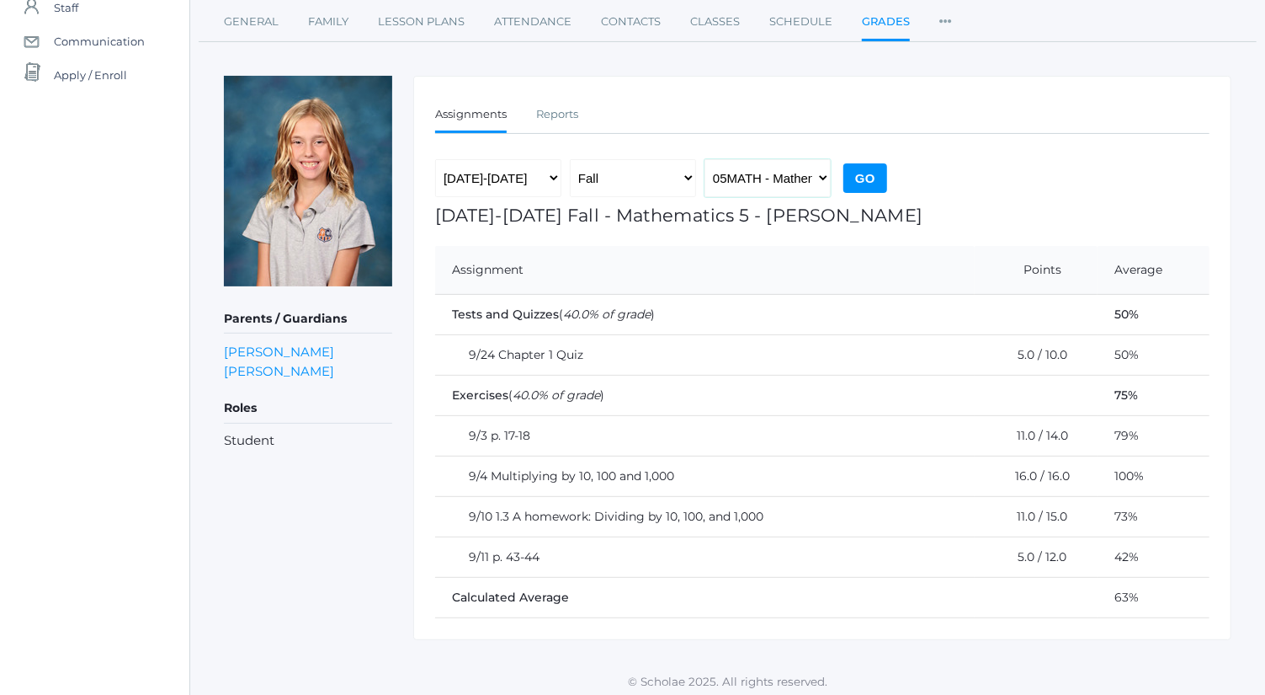
click at [808, 176] on select "05LA - Language Arts 5 [PERSON_NAME] 05LATIN - Latin 5 [PERSON_NAME] 05MATH - M…" at bounding box center [768, 178] width 126 height 38
select select "1963"
click at [705, 159] on select "05LA - Language Arts 5 [PERSON_NAME] 05LATIN - Latin 5 [PERSON_NAME] 05MATH - M…" at bounding box center [768, 178] width 126 height 38
click at [875, 171] on input "Go" at bounding box center [866, 177] width 44 height 29
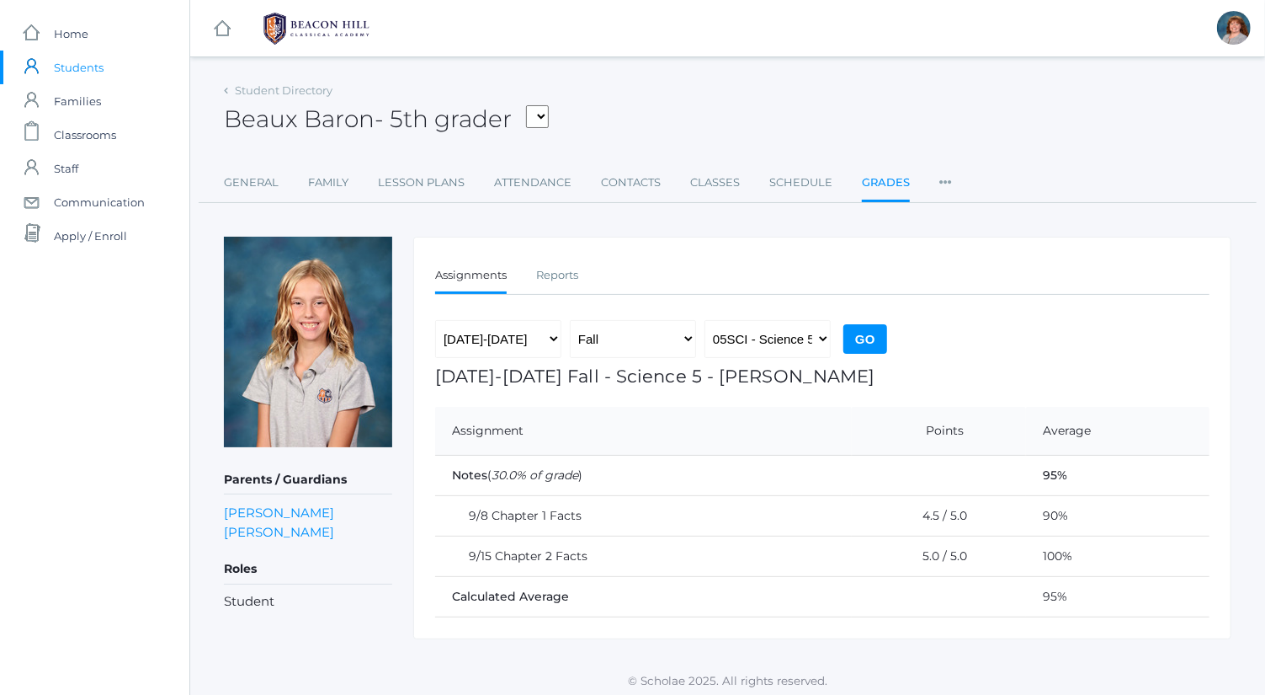
drag, startPoint x: 0, startPoint y: 0, endPoint x: 953, endPoint y: 211, distance: 976.2
drag, startPoint x: 953, startPoint y: 211, endPoint x: 789, endPoint y: 344, distance: 211.3
drag, startPoint x: 789, startPoint y: 344, endPoint x: 772, endPoint y: 342, distance: 17.0
click at [772, 342] on select "05LA - Language Arts 5 [PERSON_NAME] 05LATIN - Latin 5 [PERSON_NAME] 05MATH - M…" at bounding box center [768, 339] width 126 height 38
select select "1964"
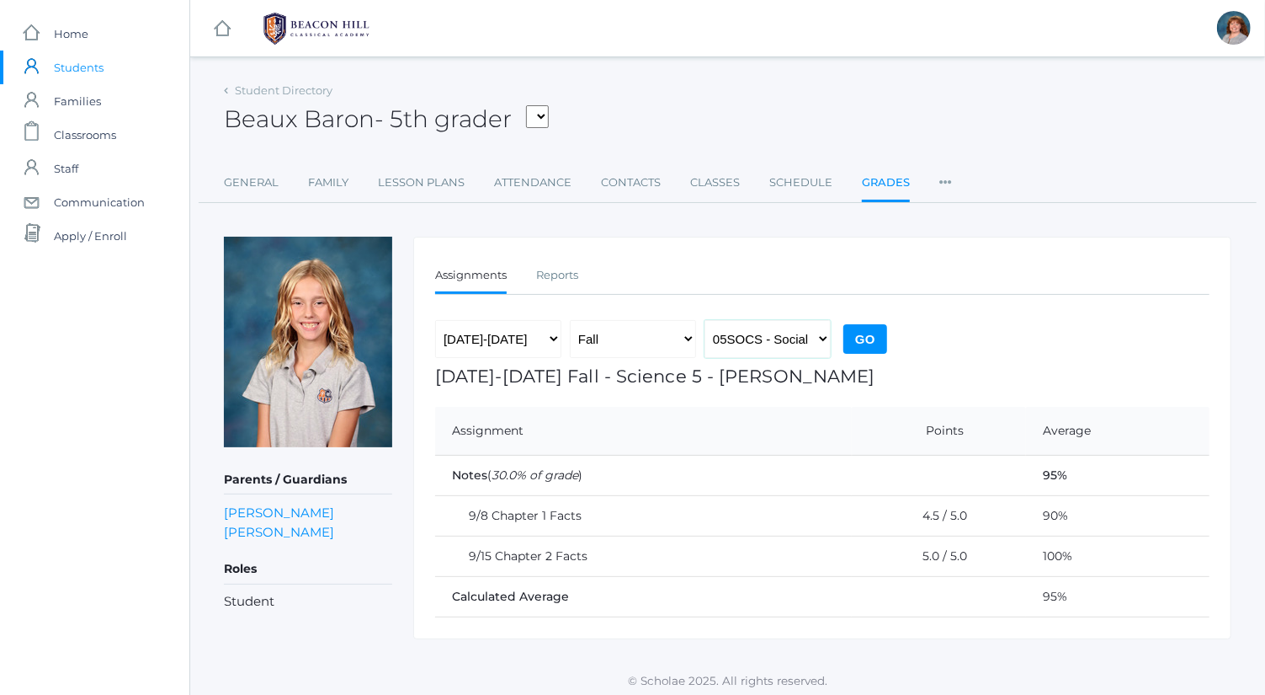
click at [705, 320] on select "05LA - Language Arts 5 [PERSON_NAME] 05LATIN - Latin 5 [PERSON_NAME] 05MATH - M…" at bounding box center [768, 339] width 126 height 38
drag, startPoint x: 871, startPoint y: 339, endPoint x: 862, endPoint y: 337, distance: 8.8
click at [862, 337] on input "Go" at bounding box center [866, 338] width 44 height 29
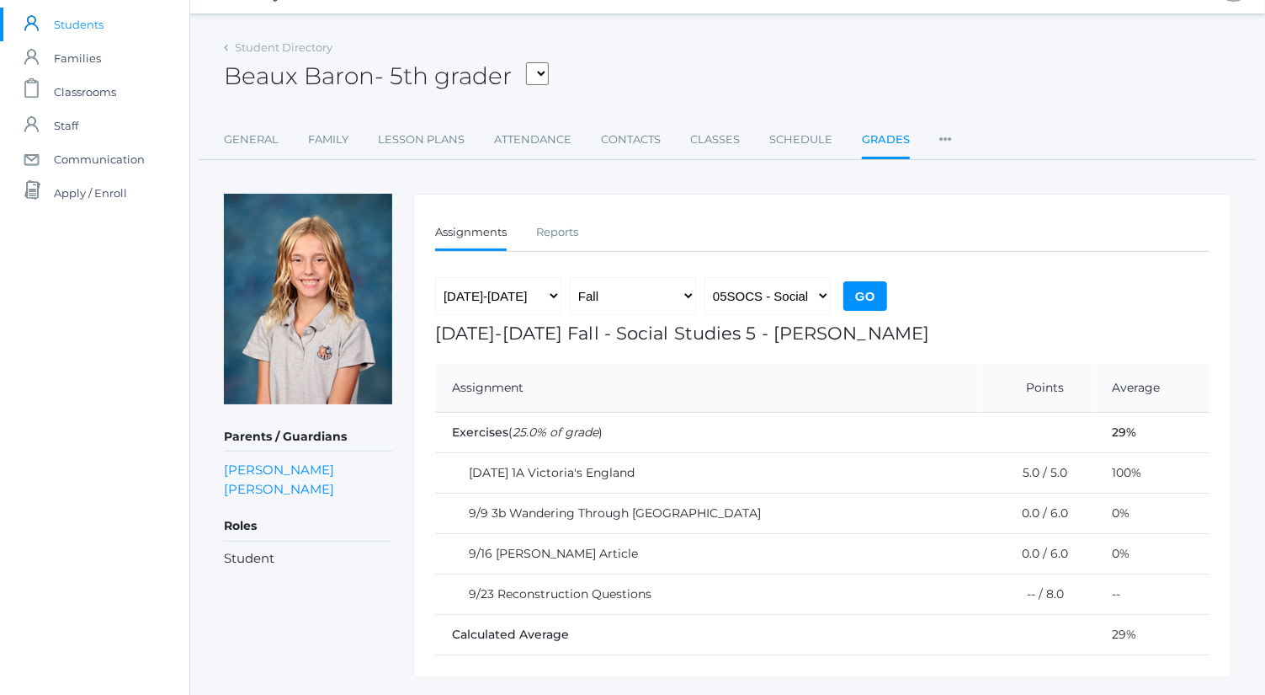
scroll to position [44, 0]
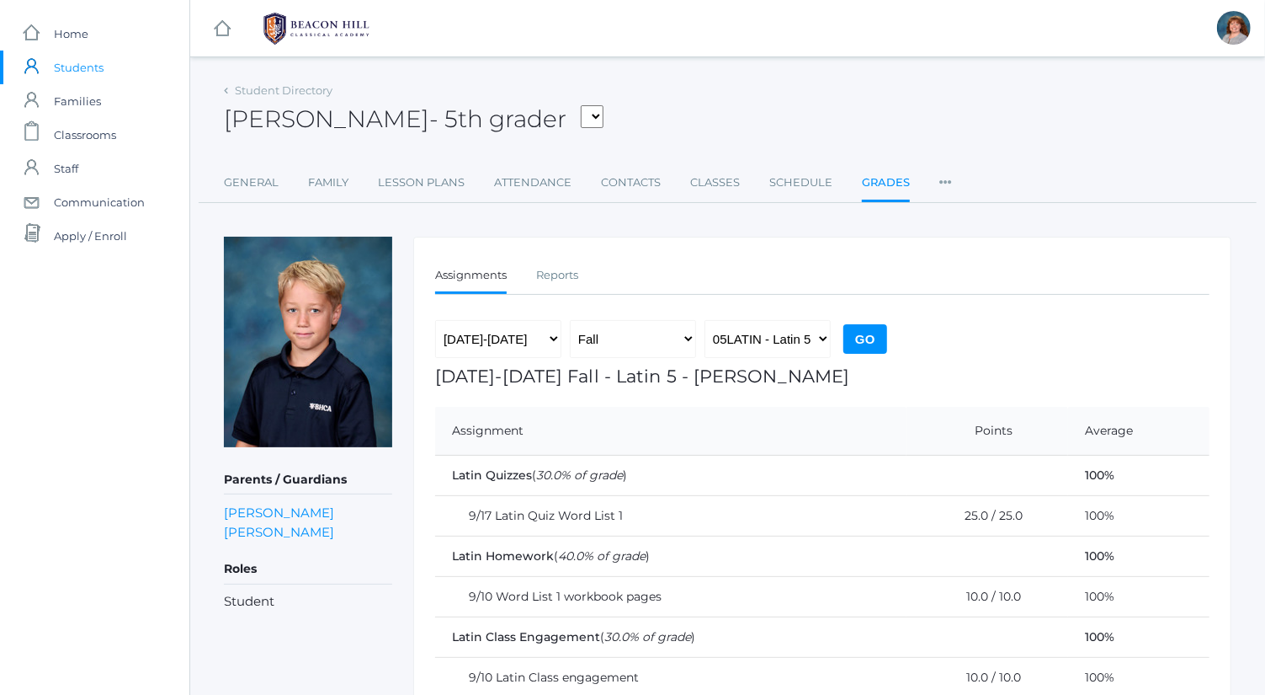
scroll to position [120, 0]
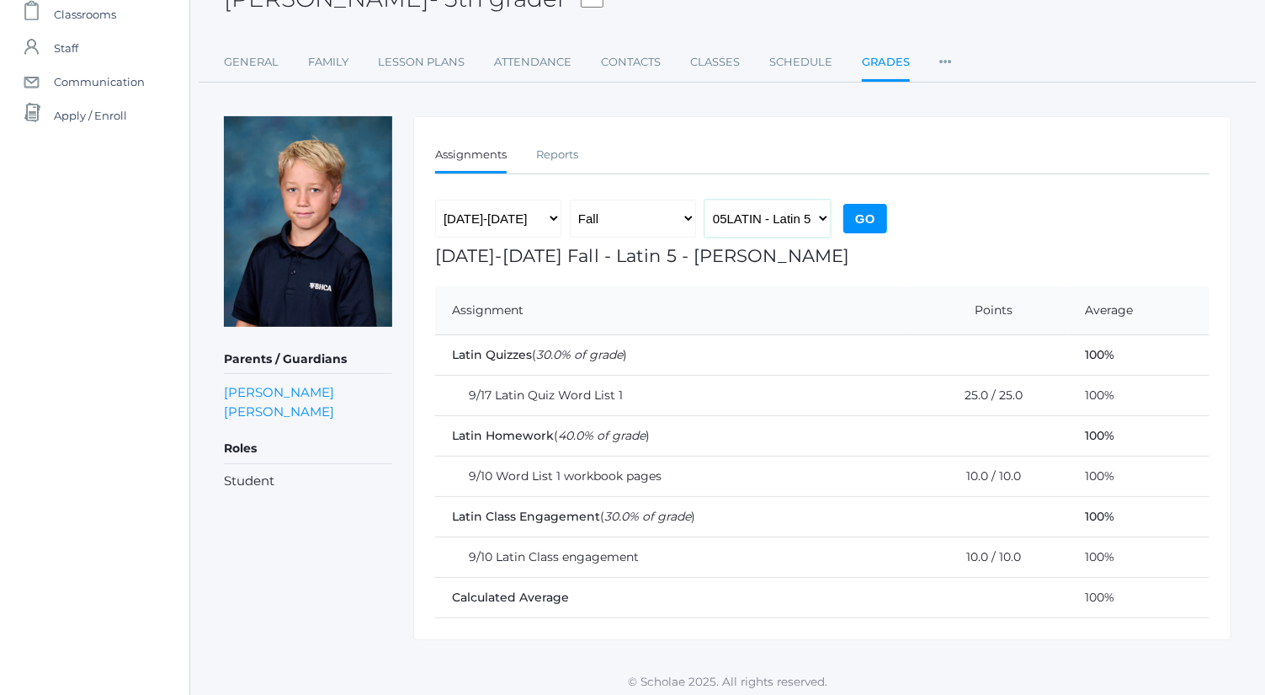
click at [778, 205] on select "05LA - Language Arts 5 [PERSON_NAME] 05LATIN - Latin 5 [PERSON_NAME] 05MATH - M…" at bounding box center [768, 219] width 126 height 38
select select "1992"
click at [705, 200] on select "05LA - Language Arts 5 [PERSON_NAME] 05LATIN - Latin 5 [PERSON_NAME] 05MATH - M…" at bounding box center [768, 219] width 126 height 38
click at [869, 213] on input "Go" at bounding box center [866, 218] width 44 height 29
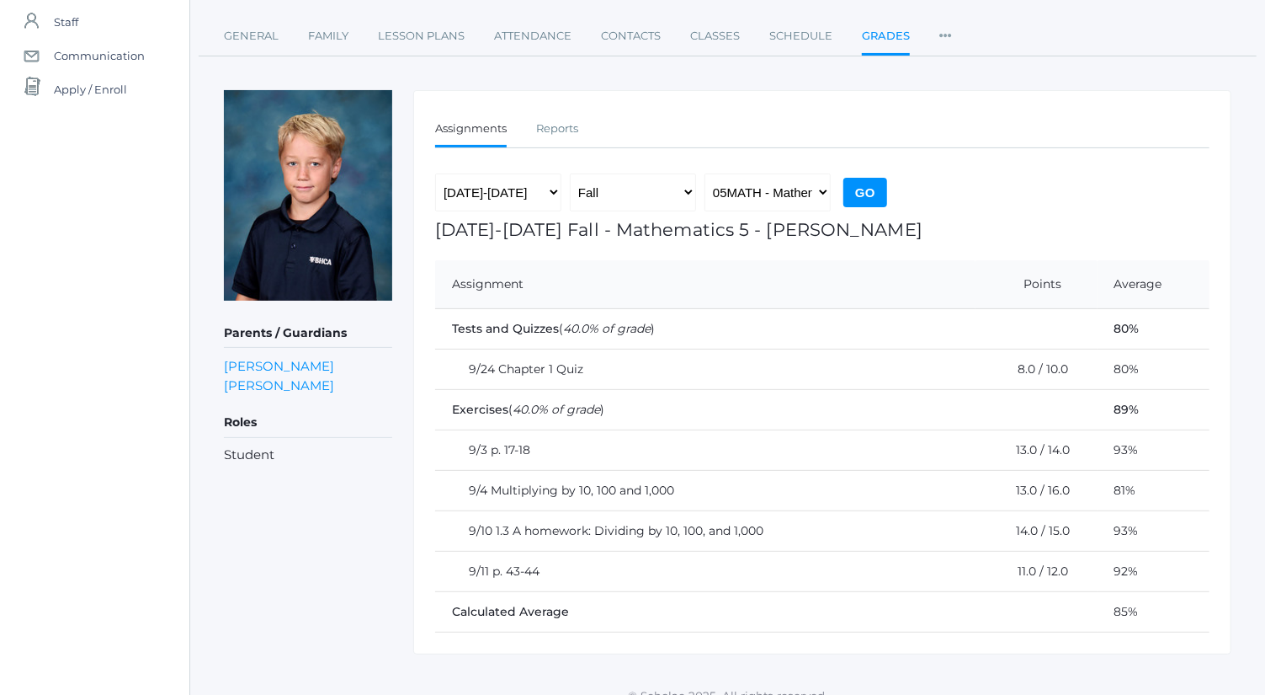
scroll to position [161, 0]
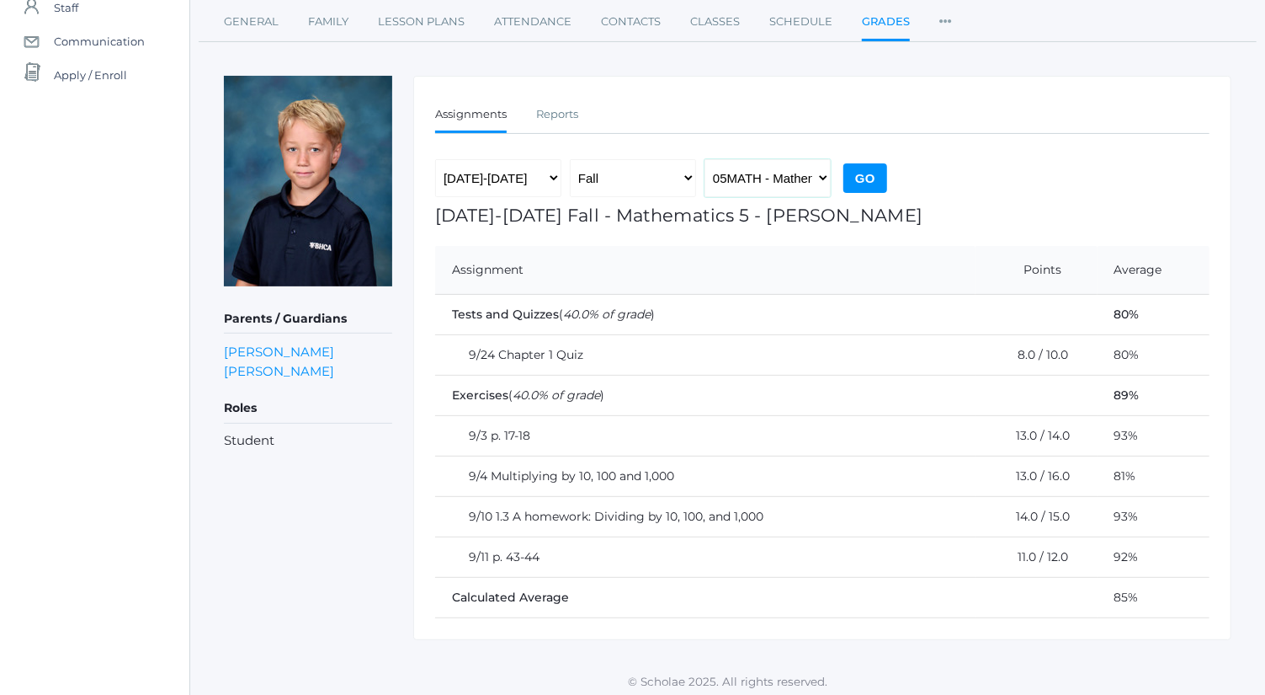
click at [774, 185] on select "05LA - Language Arts 5 [PERSON_NAME] 05LATIN - Latin 5 [PERSON_NAME] 05MATH - M…" at bounding box center [768, 178] width 126 height 38
select select "1963"
click at [705, 159] on select "05LA - Language Arts 5 [PERSON_NAME] 05LATIN - Latin 5 [PERSON_NAME] 05MATH - M…" at bounding box center [768, 178] width 126 height 38
click at [865, 168] on input "Go" at bounding box center [866, 177] width 44 height 29
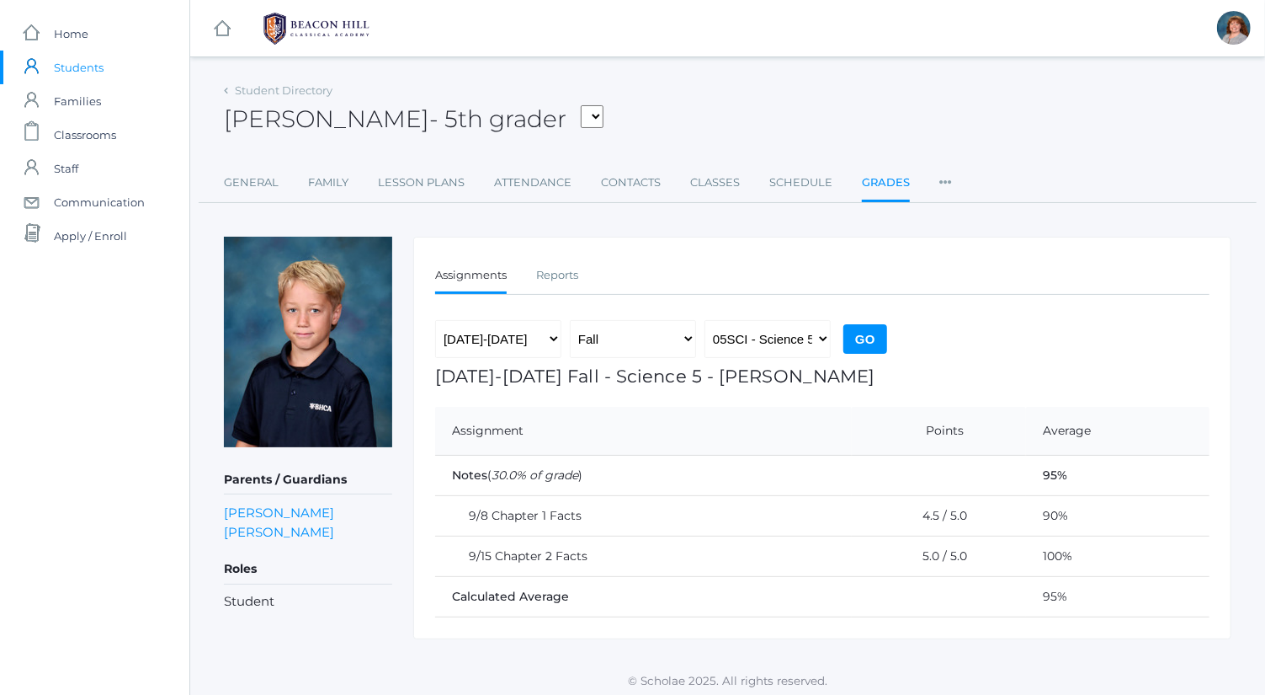
scroll to position [1, 0]
click at [789, 339] on select "05LA - Language Arts 5 Bence 05LATIN - Latin 5 Bence 05MATH - Mathematics 5 Ben…" at bounding box center [768, 338] width 126 height 38
select select "1964"
click at [705, 319] on select "05LA - Language Arts 5 [PERSON_NAME] 05LATIN - Latin 5 [PERSON_NAME] 05MATH - M…" at bounding box center [768, 338] width 126 height 38
click at [867, 343] on input "Go" at bounding box center [866, 337] width 44 height 29
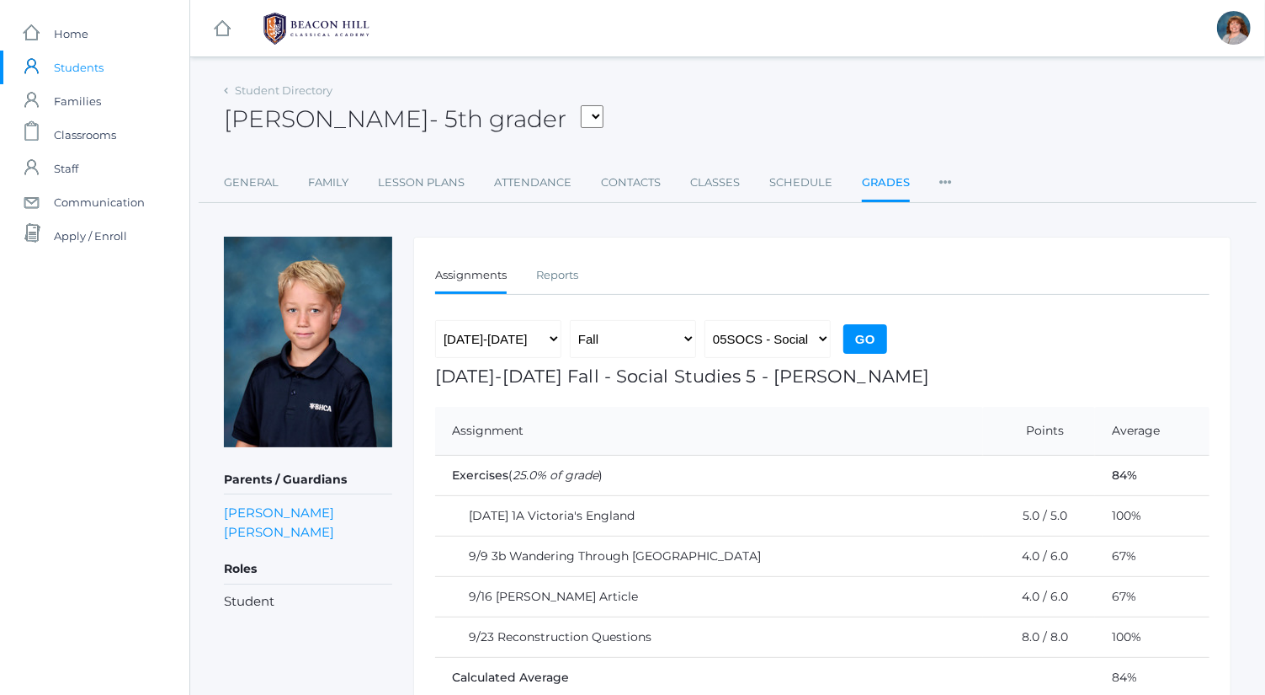
scroll to position [51, 0]
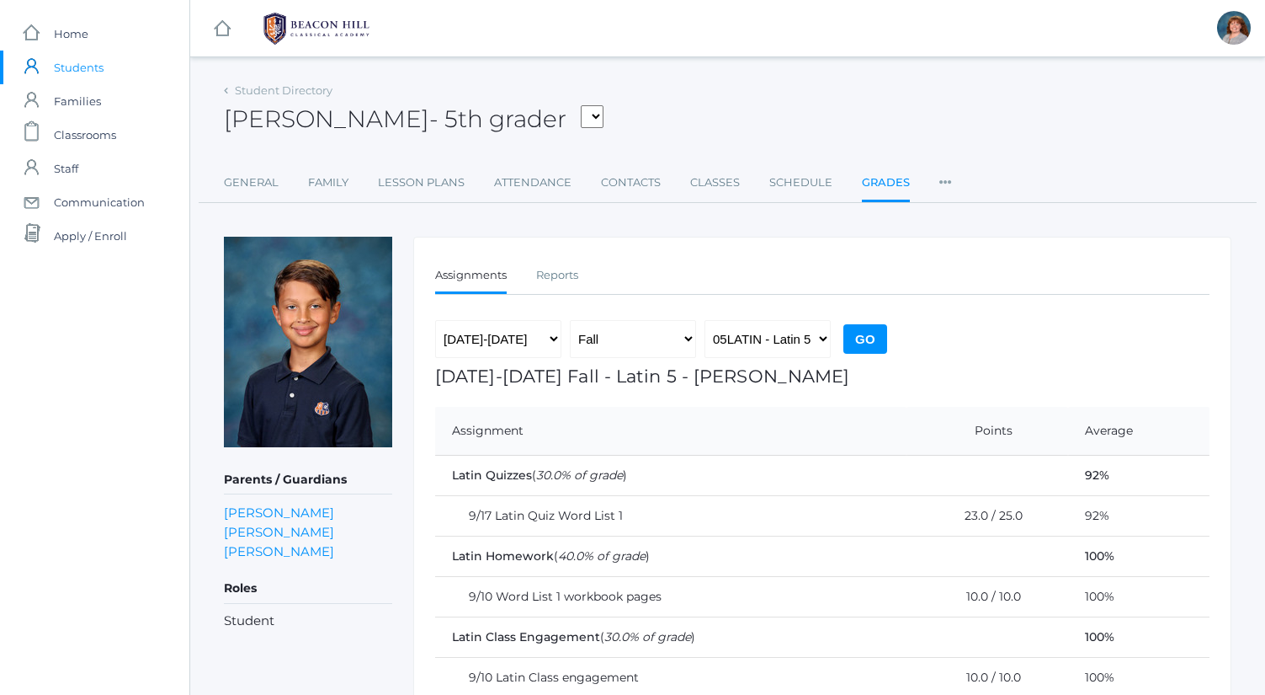
scroll to position [120, 0]
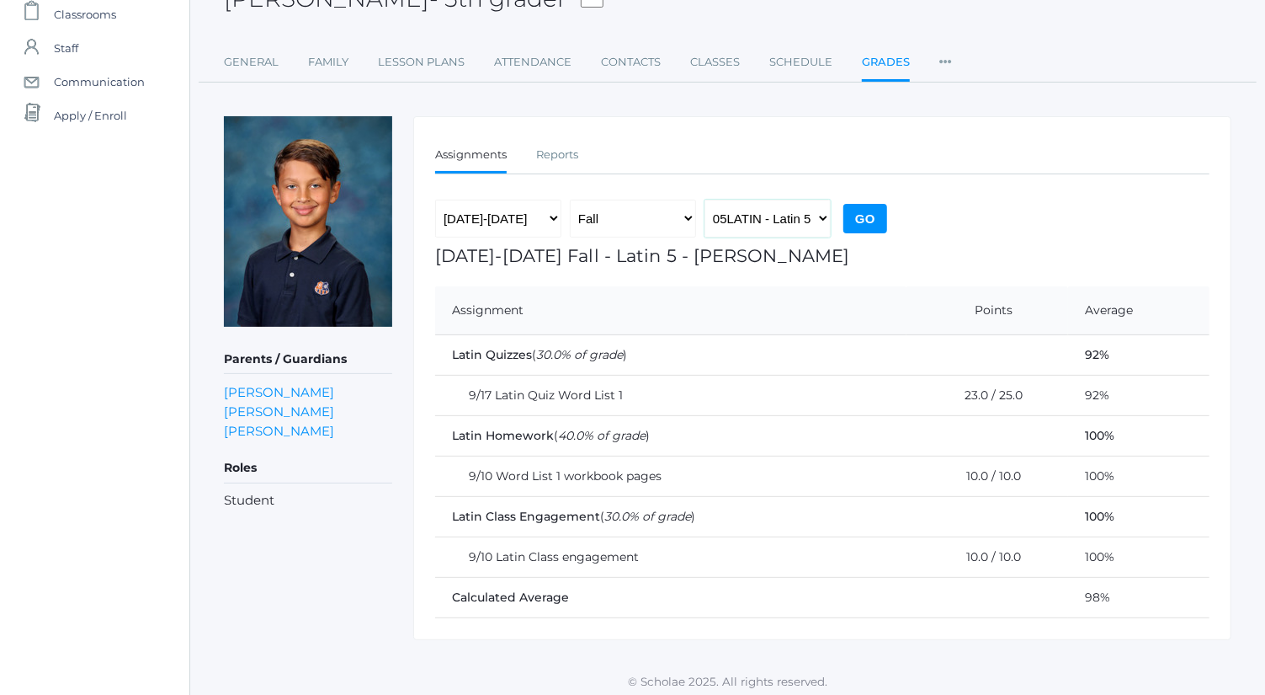
click at [788, 221] on select "05LA - Language Arts 5 [PERSON_NAME] 05LATIN - Latin 5 [PERSON_NAME] 05MATH - M…" at bounding box center [768, 219] width 126 height 38
select select "1992"
click at [705, 200] on select "05LA - Language Arts 5 [PERSON_NAME] 05LATIN - Latin 5 [PERSON_NAME] 05MATH - M…" at bounding box center [768, 219] width 126 height 38
click at [869, 212] on input "Go" at bounding box center [866, 218] width 44 height 29
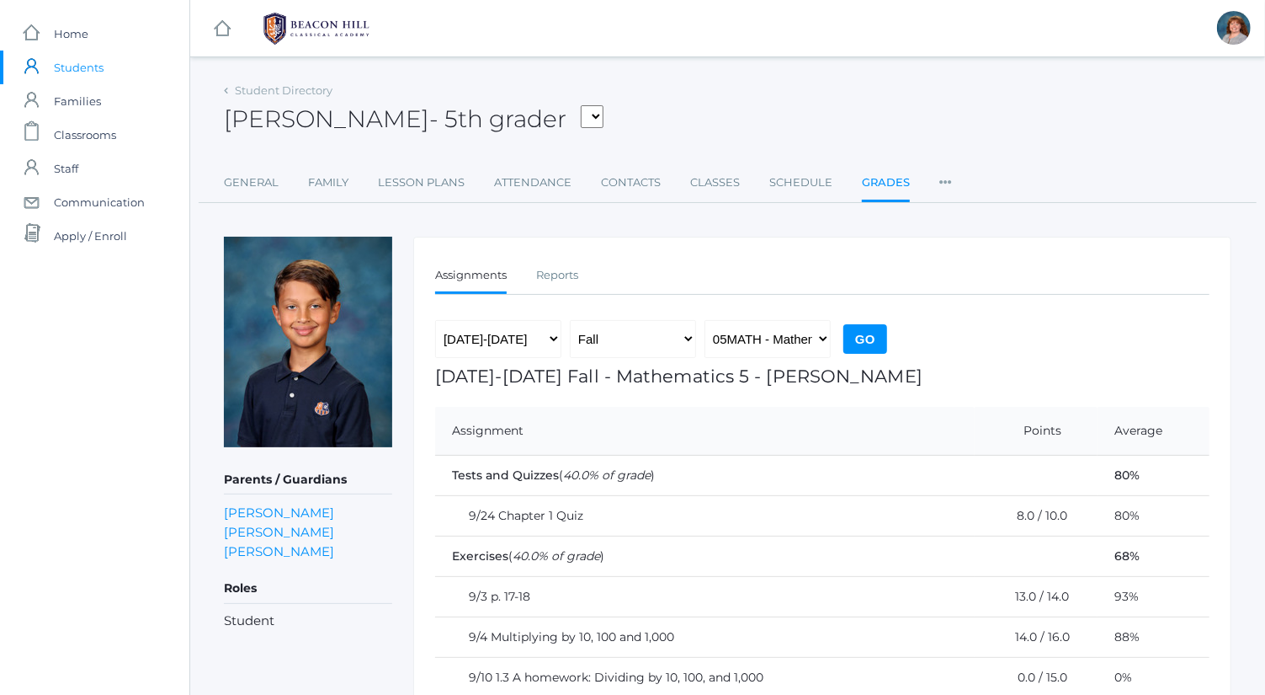
scroll to position [161, 0]
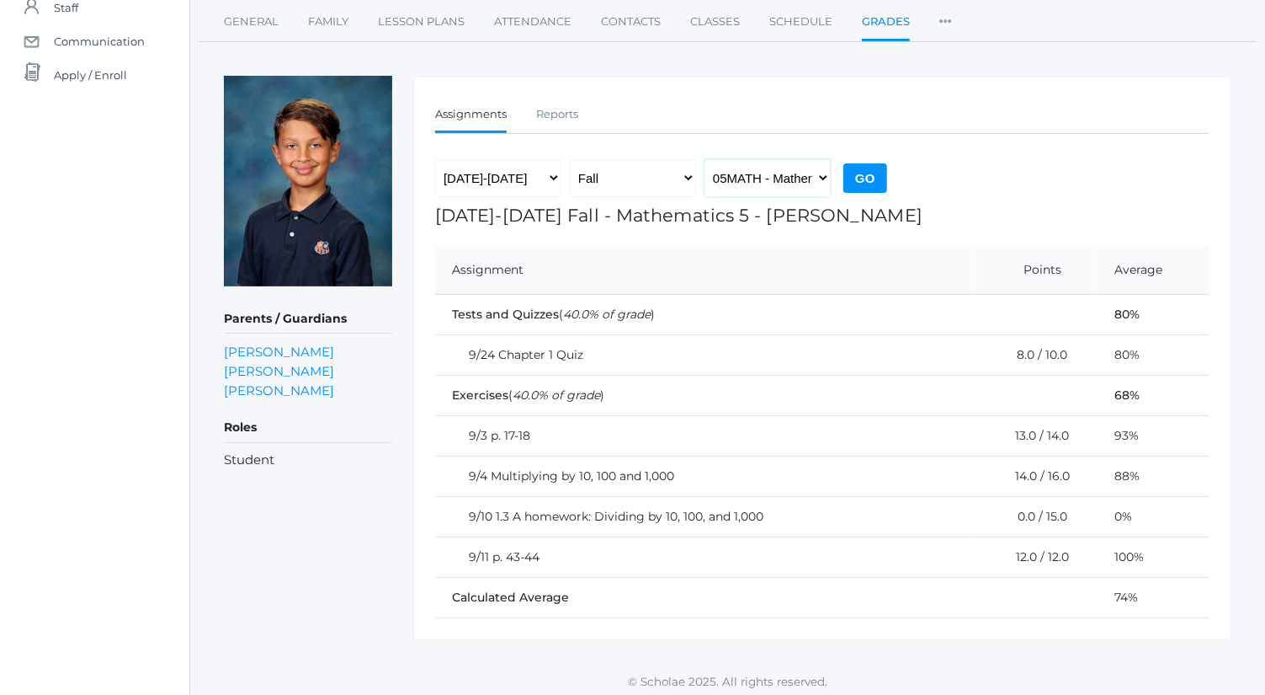
click at [806, 174] on select "05LA - Language Arts 5 [PERSON_NAME] 05LATIN - Latin 5 [PERSON_NAME] 05MATH - M…" at bounding box center [768, 178] width 126 height 38
select select "1963"
click at [705, 159] on select "05LA - Language Arts 5 [PERSON_NAME] 05LATIN - Latin 5 [PERSON_NAME] 05MATH - M…" at bounding box center [768, 178] width 126 height 38
click at [863, 168] on input "Go" at bounding box center [866, 177] width 44 height 29
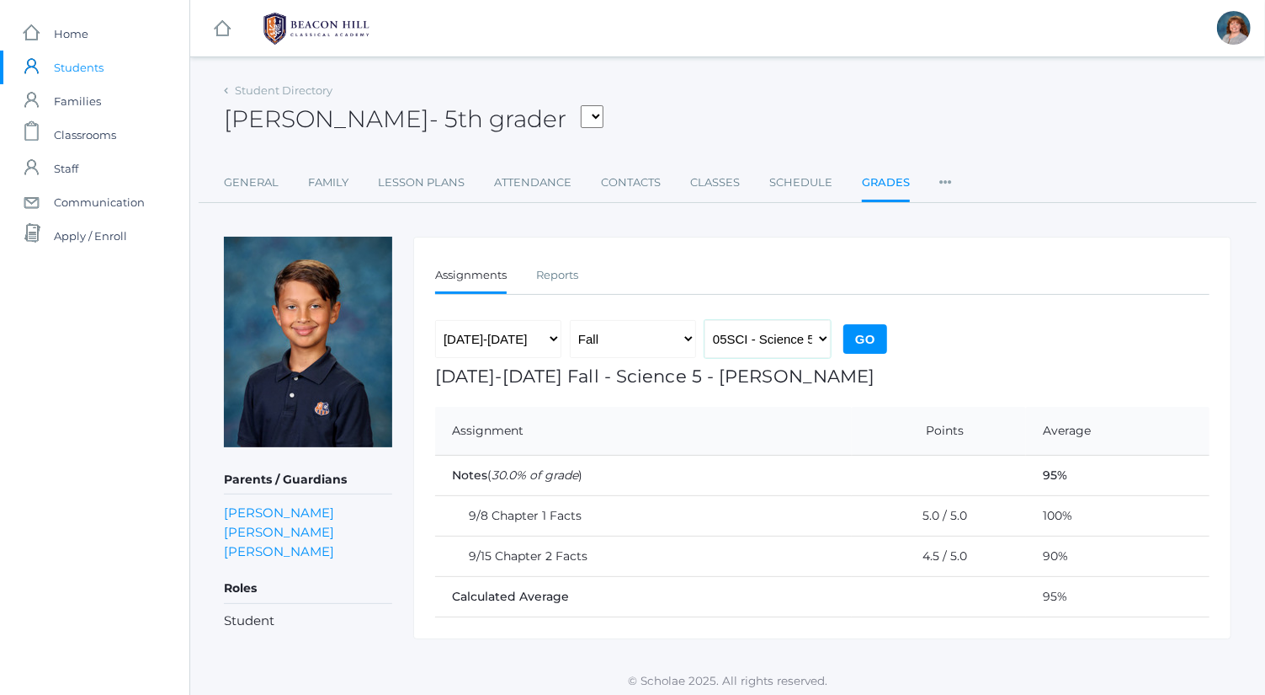
click at [794, 337] on select "05LA - Language Arts 5 [PERSON_NAME] 05LATIN - Latin 5 [PERSON_NAME] 05MATH - M…" at bounding box center [768, 339] width 126 height 38
select select "1964"
click at [705, 320] on select "05LA - Language Arts 5 [PERSON_NAME] 05LATIN - Latin 5 [PERSON_NAME] 05MATH - M…" at bounding box center [768, 339] width 126 height 38
click at [867, 343] on input "Go" at bounding box center [866, 338] width 44 height 29
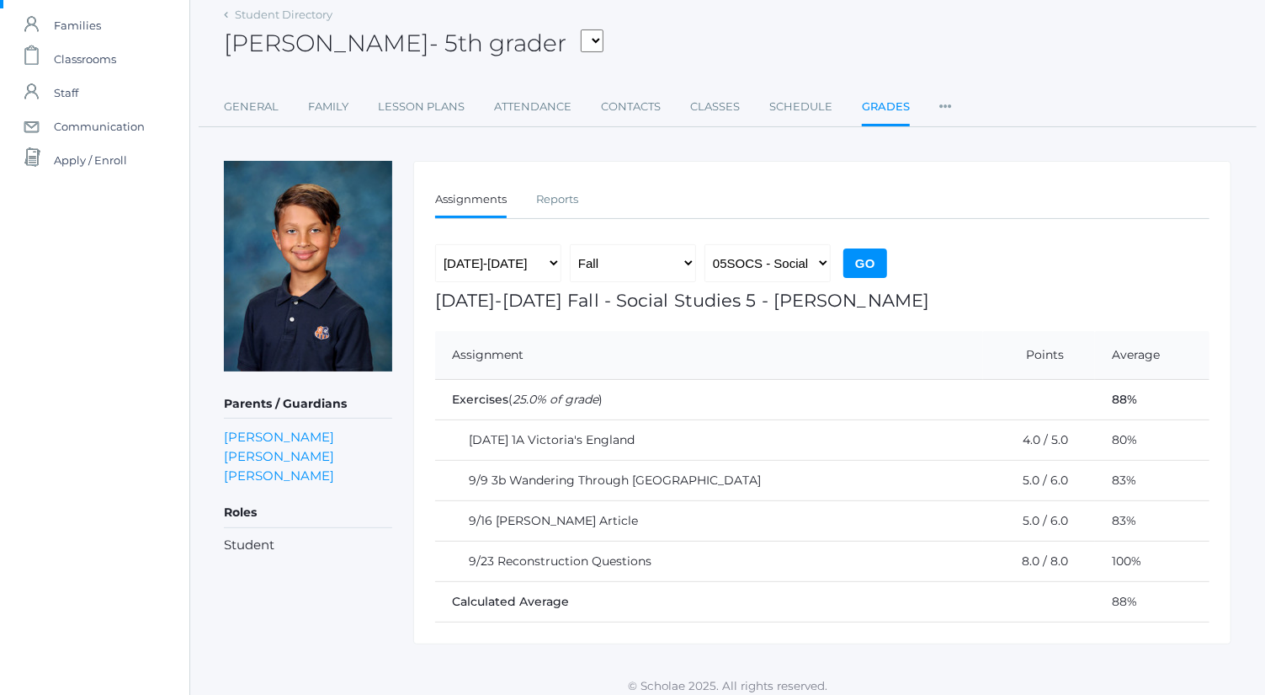
scroll to position [81, 0]
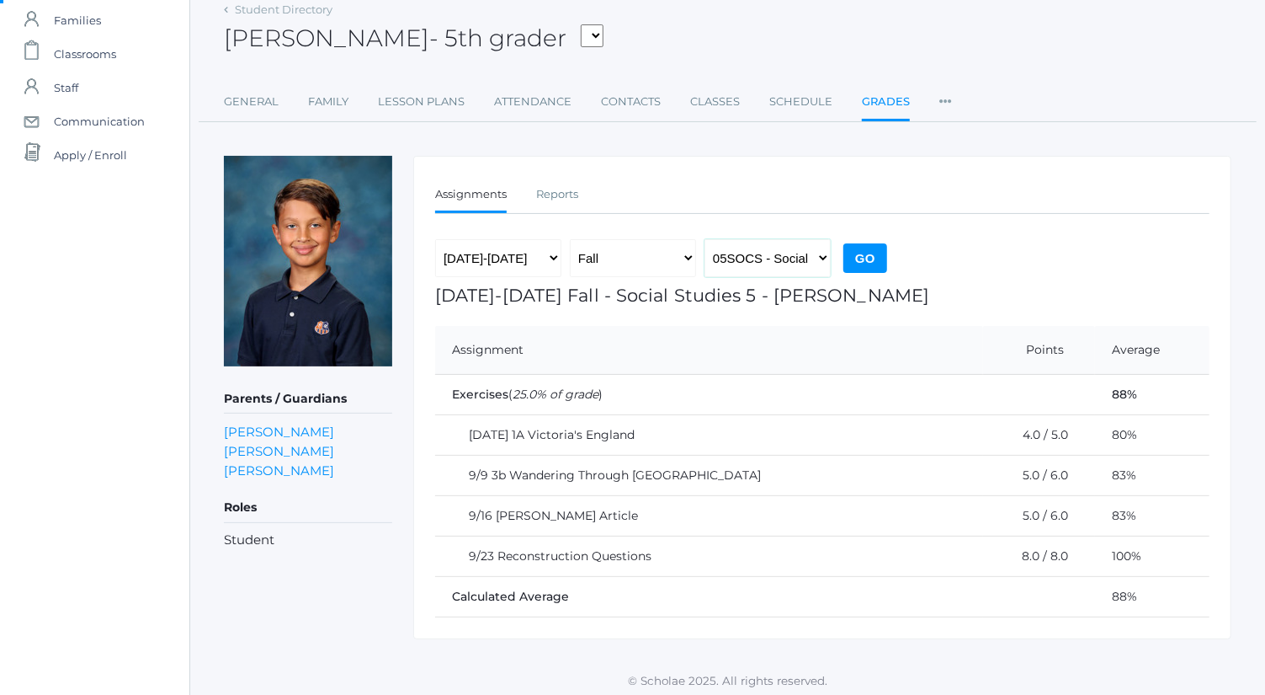
click at [820, 274] on select "05LA - Language Arts 5 [PERSON_NAME] 05LATIN - Latin 5 [PERSON_NAME] 05MATH - M…" at bounding box center [768, 258] width 126 height 38
select select "1992"
click at [705, 239] on select "05LA - Language Arts 5 [PERSON_NAME] 05LATIN - Latin 5 [PERSON_NAME] 05MATH - M…" at bounding box center [768, 258] width 126 height 38
click at [867, 255] on input "Go" at bounding box center [866, 257] width 44 height 29
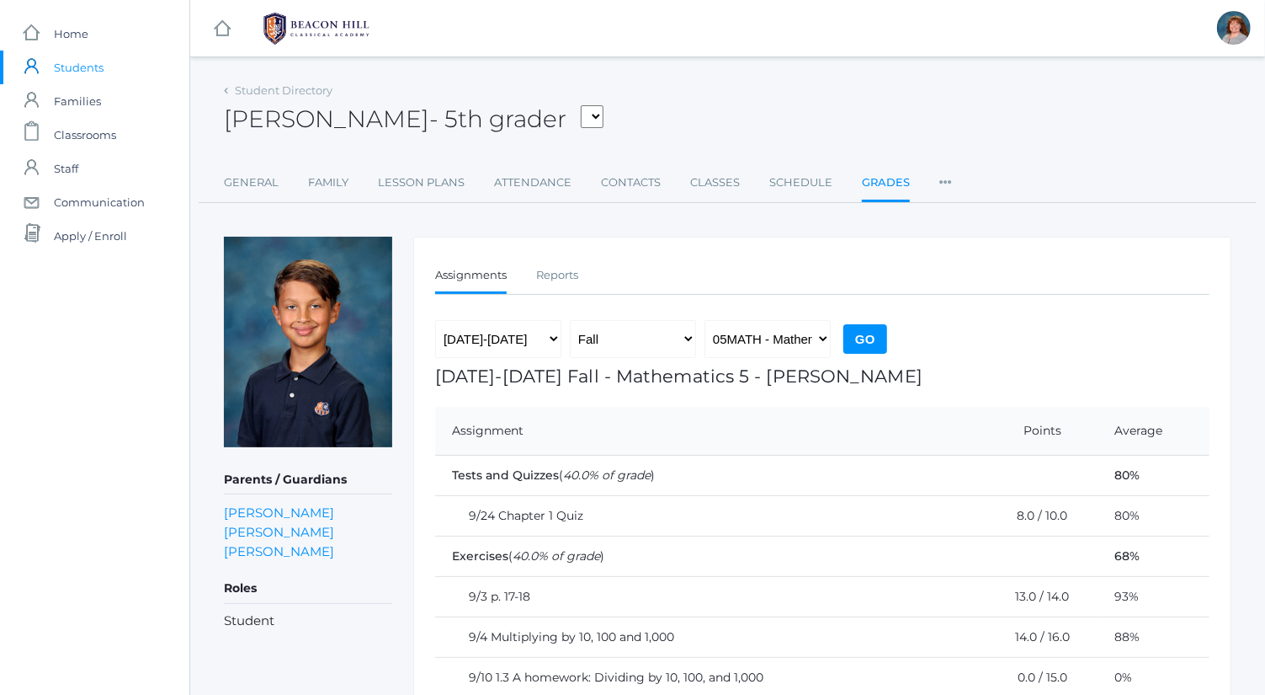
scroll to position [161, 0]
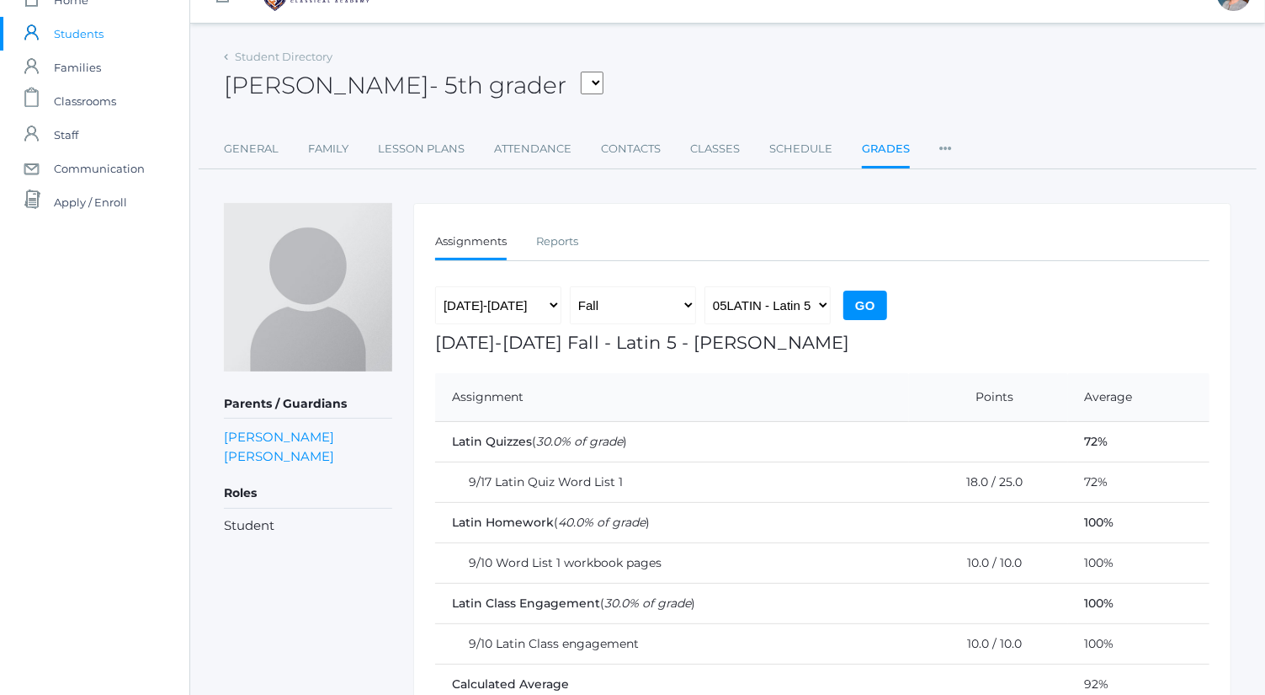
scroll to position [42, 0]
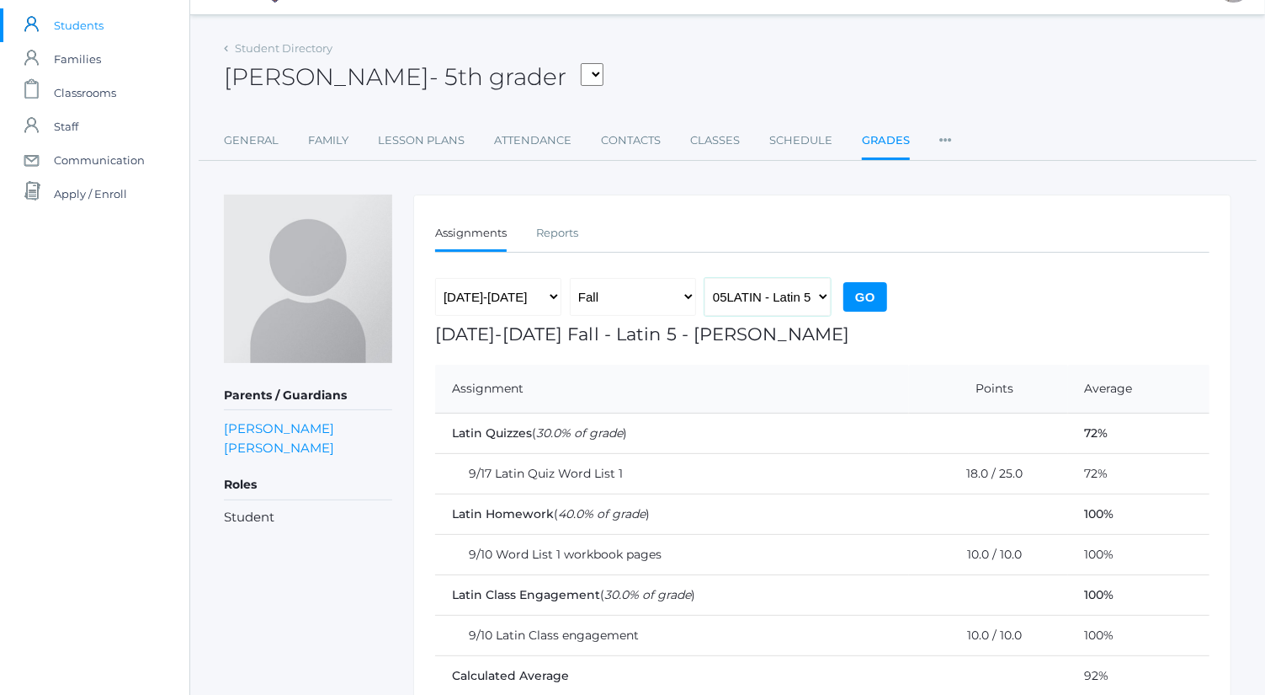
click at [796, 300] on select "05LA - Language Arts 5 [PERSON_NAME] 05LATIN - Latin 5 [PERSON_NAME] 05MATH - M…" at bounding box center [768, 297] width 126 height 38
select select "1992"
click at [705, 278] on select "05LA - Language Arts 5 Bence 05LATIN - Latin 5 Bence 05MATH - Mathematics 5 Ben…" at bounding box center [768, 297] width 126 height 38
click at [863, 306] on input "Go" at bounding box center [866, 296] width 44 height 29
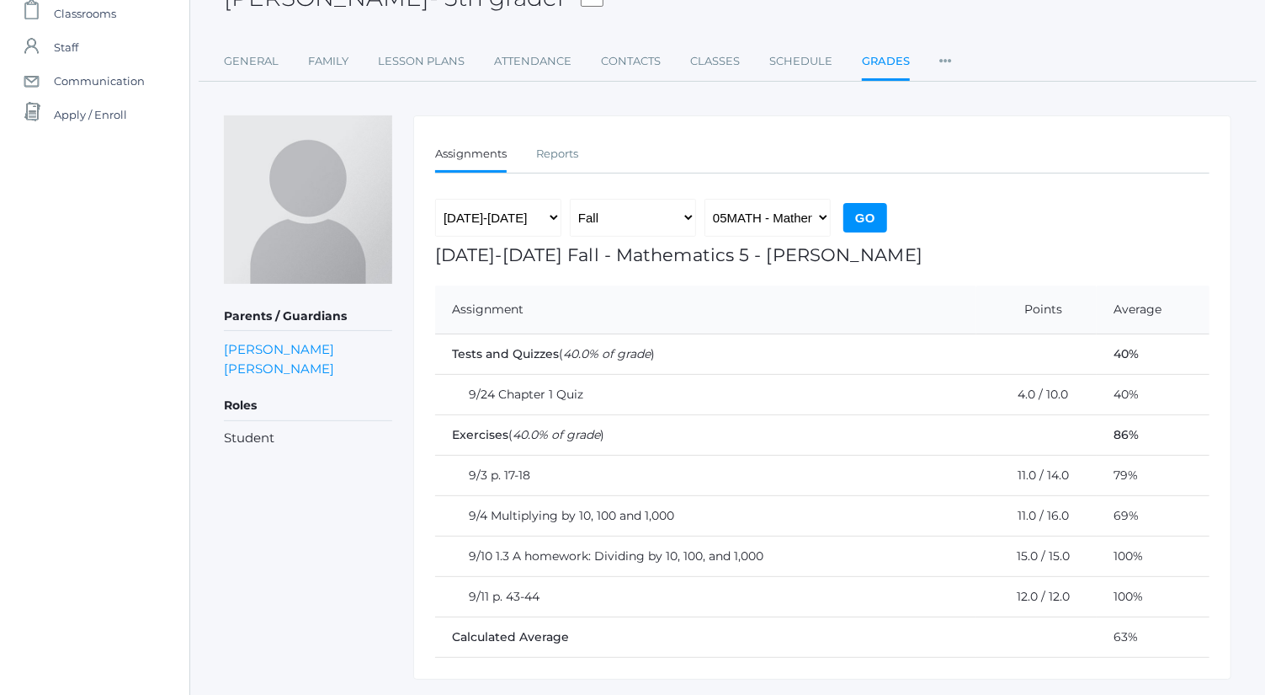
scroll to position [122, 0]
click at [774, 221] on select "05LA - Language Arts 5 [PERSON_NAME] 05LATIN - Latin 5 [PERSON_NAME] 05MATH - M…" at bounding box center [768, 217] width 126 height 38
select select "1963"
click at [705, 198] on select "05LA - Language Arts 5 [PERSON_NAME] 05LATIN - Latin 5 [PERSON_NAME] 05MATH - M…" at bounding box center [768, 217] width 126 height 38
click at [856, 216] on input "Go" at bounding box center [866, 216] width 44 height 29
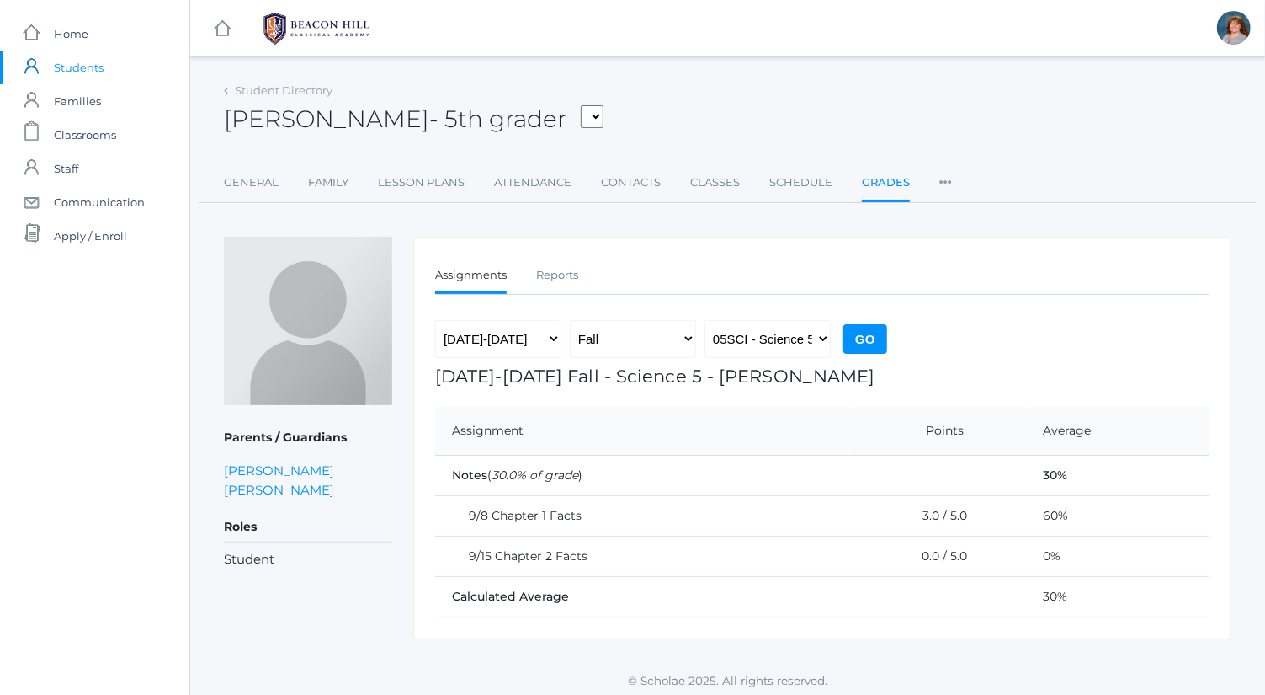
scroll to position [1, 0]
click at [794, 342] on select "05LA - Language Arts 5 [PERSON_NAME] 05LATIN - Latin 5 [PERSON_NAME] 05MATH - M…" at bounding box center [768, 338] width 126 height 38
select select "1964"
click at [705, 319] on select "05LA - Language Arts 5 [PERSON_NAME] 05LATIN - Latin 5 [PERSON_NAME] 05MATH - M…" at bounding box center [768, 338] width 126 height 38
click at [855, 354] on div "[DATE]-[DATE] [DATE]-[DATE] [DATE]-[DATE] [DATE]-[DATE] [DATE]-[DATE] [DATE]-[D…" at bounding box center [663, 342] width 456 height 46
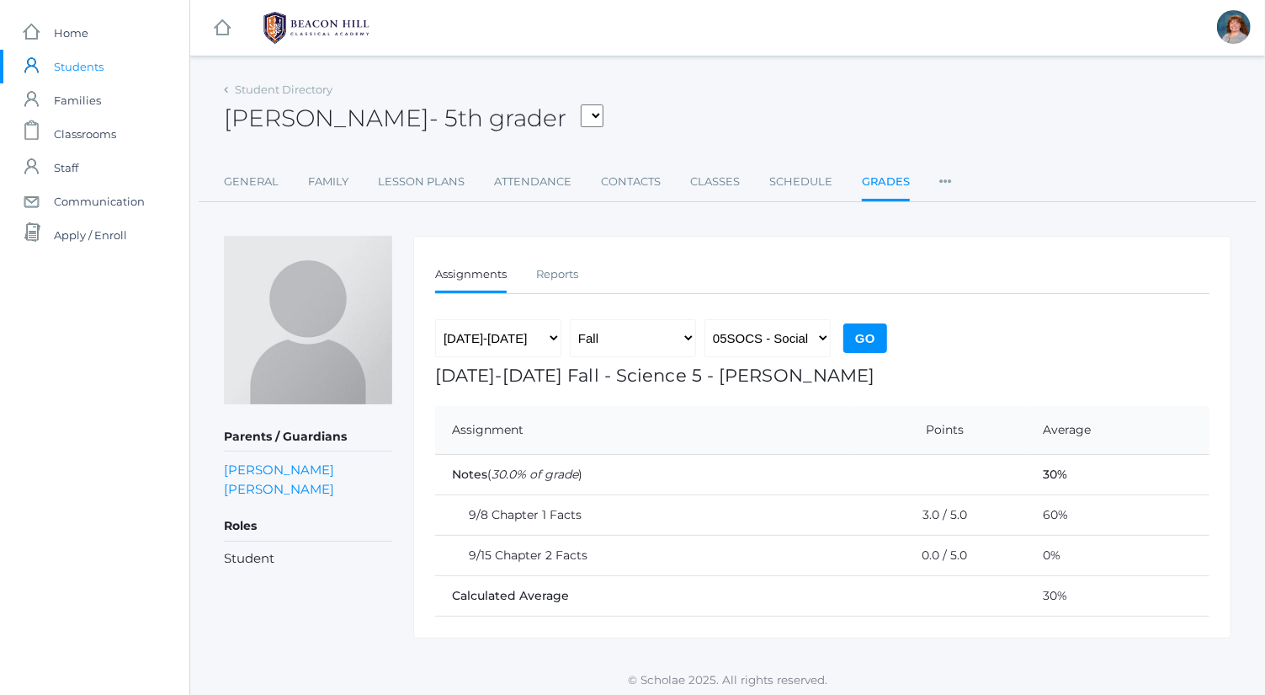
click at [857, 343] on input "Go" at bounding box center [866, 337] width 44 height 29
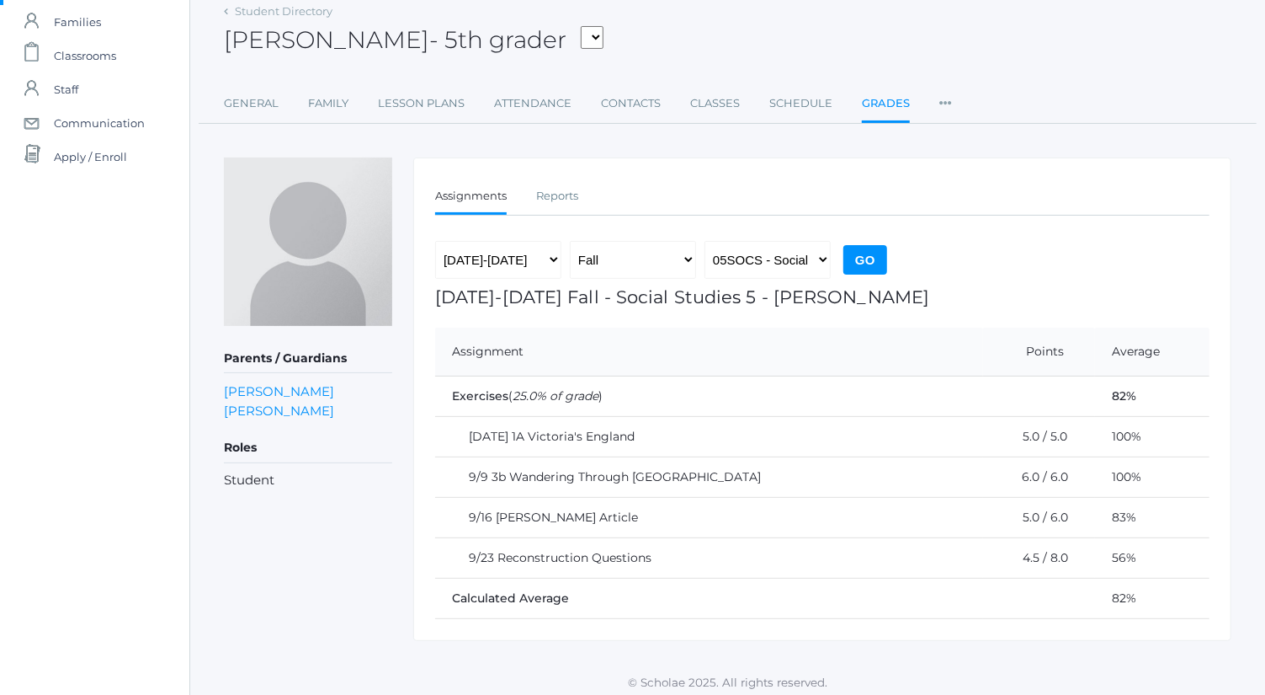
scroll to position [80, 0]
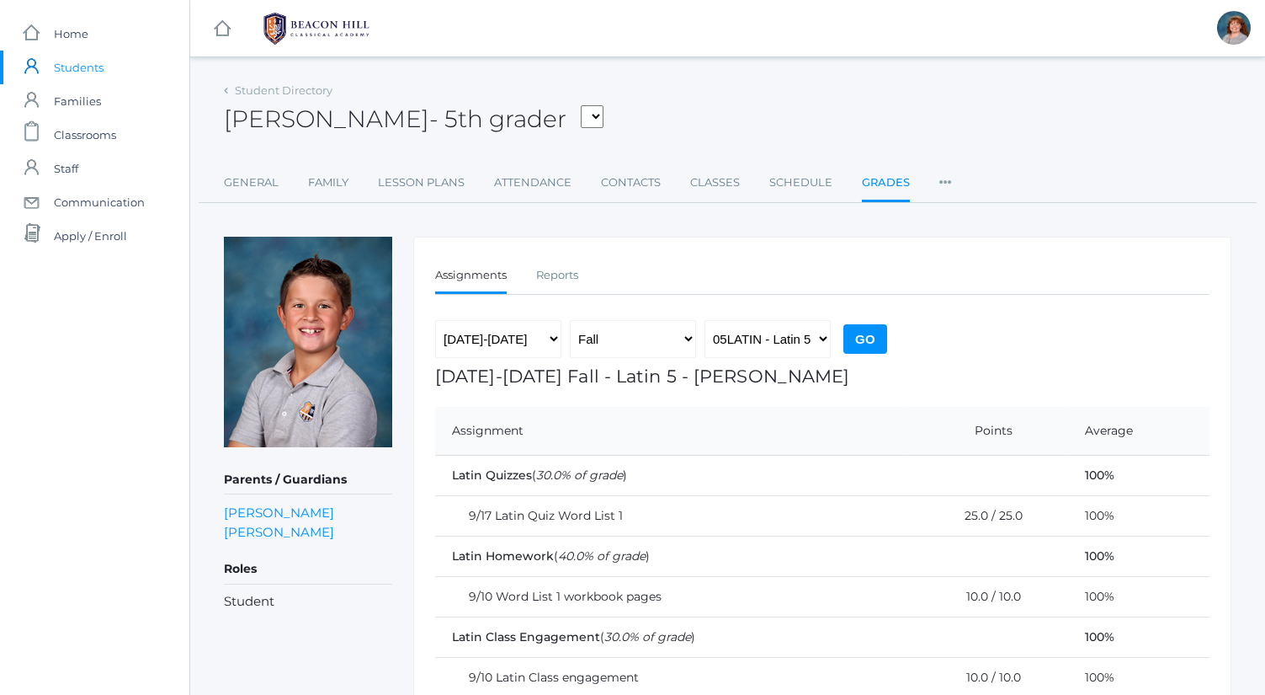
scroll to position [120, 0]
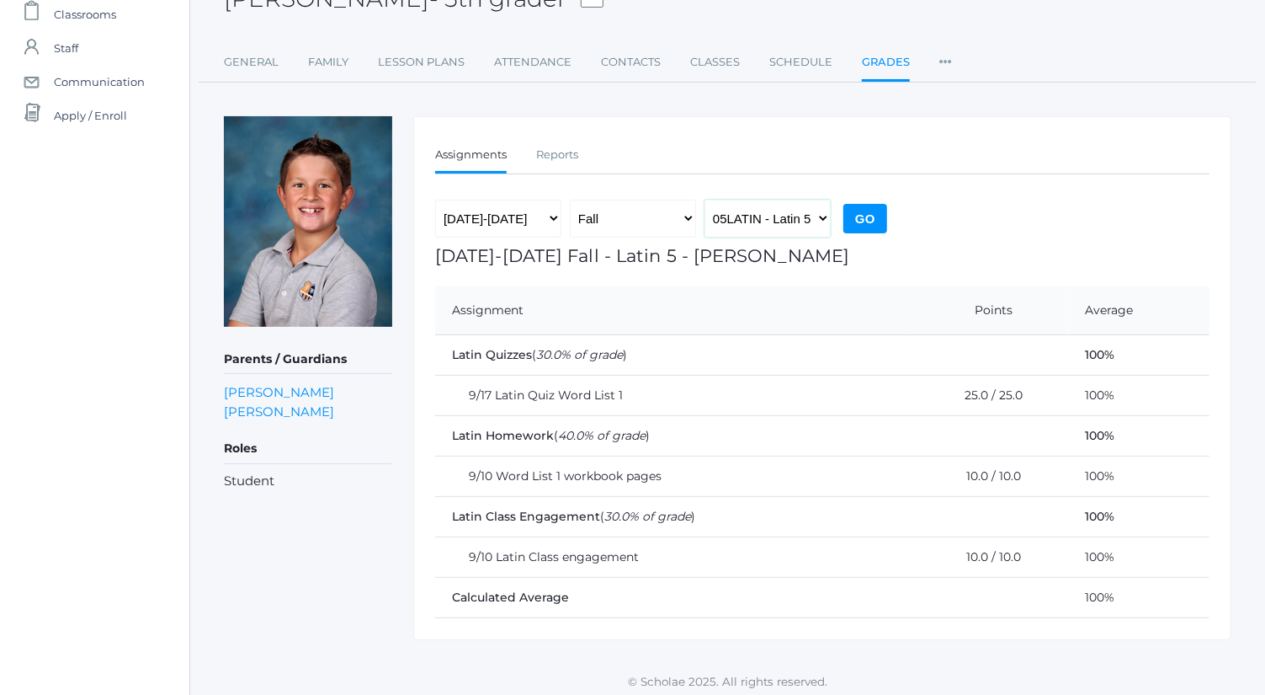
click at [817, 209] on select "05LA - Language Arts 5 [PERSON_NAME] 05LATIN - Latin 5 [PERSON_NAME] 05MATH - M…" at bounding box center [768, 219] width 126 height 38
select select "1992"
click at [705, 200] on select "05LA - Language Arts 5 [PERSON_NAME] 05LATIN - Latin 5 [PERSON_NAME] 05MATH - M…" at bounding box center [768, 219] width 126 height 38
click at [871, 204] on input "Go" at bounding box center [866, 218] width 44 height 29
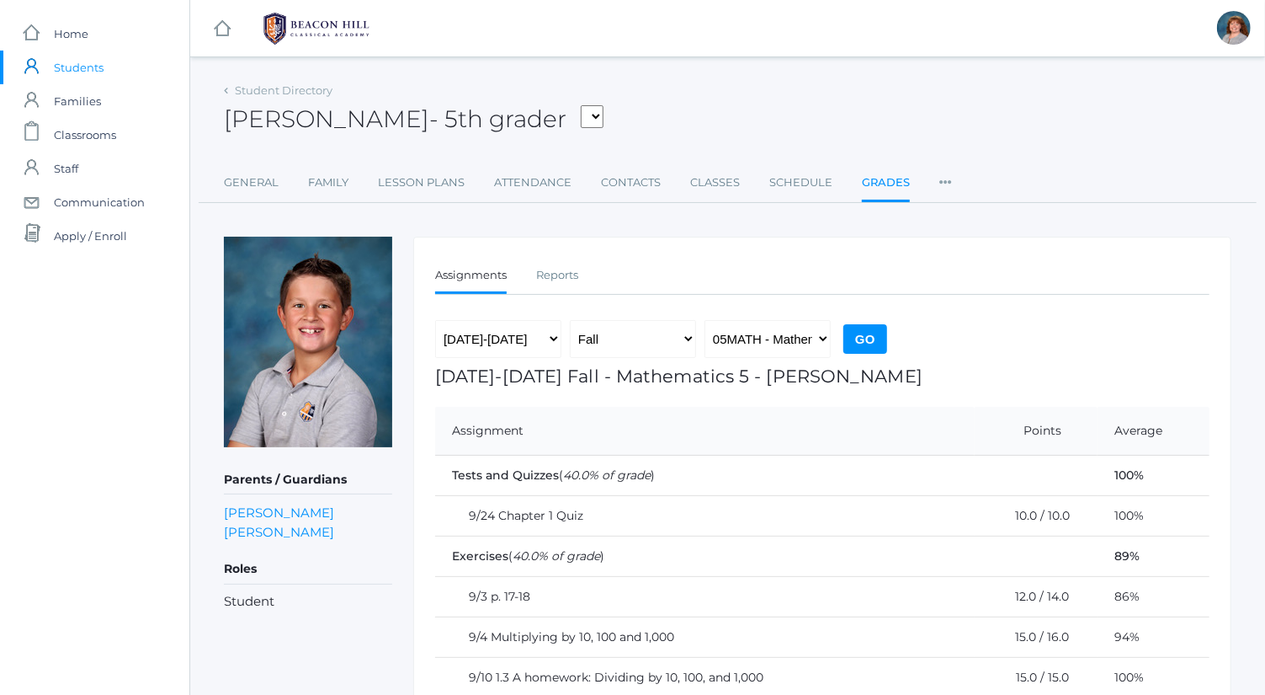
scroll to position [161, 0]
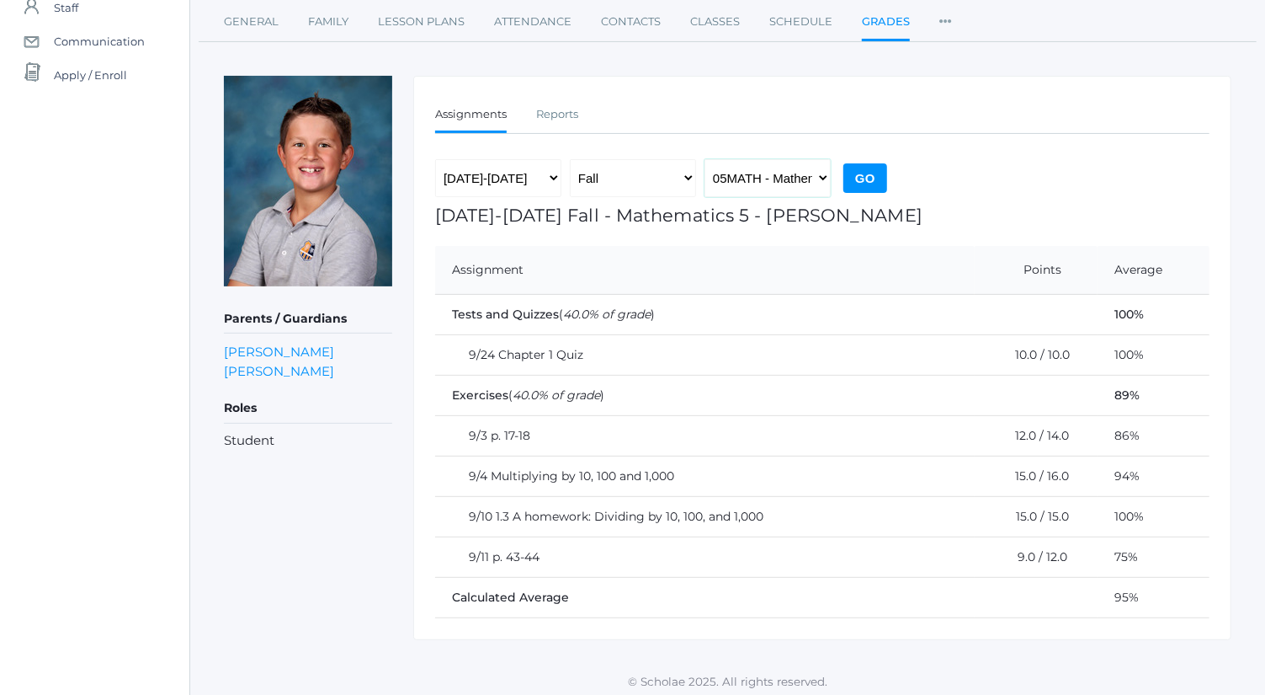
click at [787, 178] on select "05LA - Language Arts 5 [PERSON_NAME] 05LATIN - Latin 5 [PERSON_NAME] 05MATH - M…" at bounding box center [768, 178] width 126 height 38
select select "1963"
click at [705, 159] on select "05LA - Language Arts 5 [PERSON_NAME] 05LATIN - Latin 5 [PERSON_NAME] 05MATH - M…" at bounding box center [768, 178] width 126 height 38
click at [861, 178] on input "Go" at bounding box center [866, 177] width 44 height 29
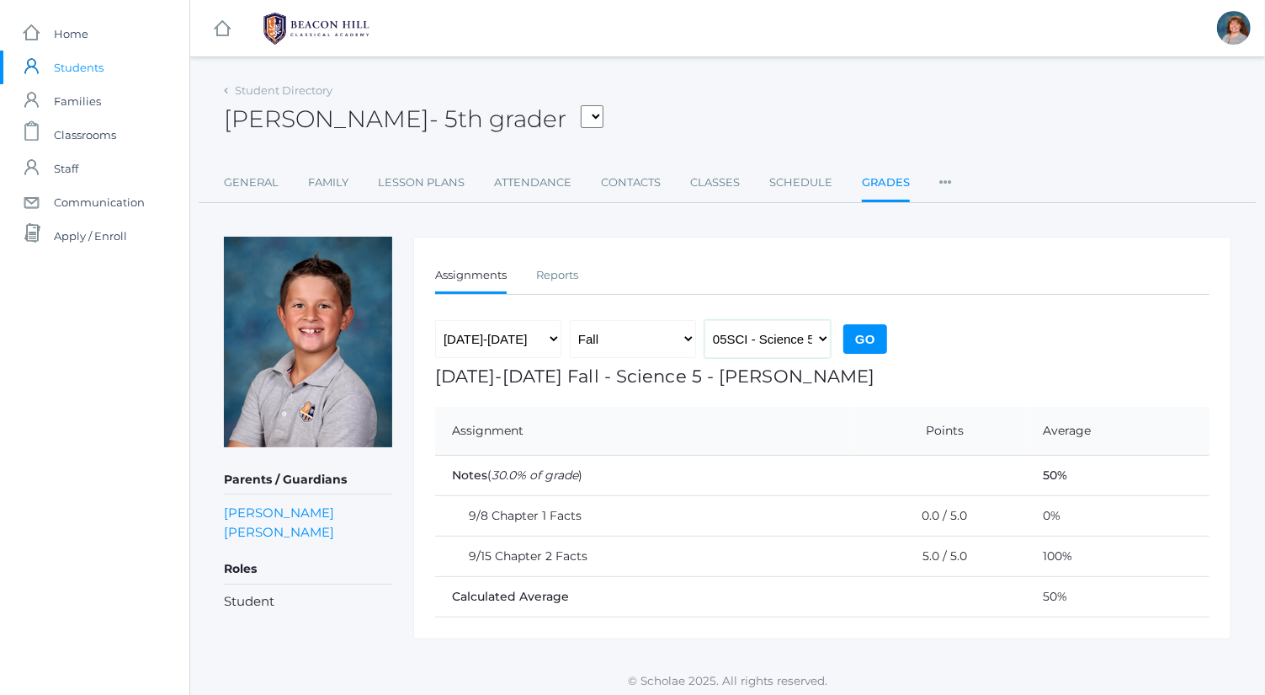
click at [755, 346] on select "05LA - Language Arts 5 Bence 05LATIN - Latin 5 Bence 05MATH - Mathematics 5 Ben…" at bounding box center [768, 339] width 126 height 38
select select "1964"
click at [705, 320] on select "05LA - Language Arts 5 [PERSON_NAME] 05LATIN - Latin 5 [PERSON_NAME] 05MATH - M…" at bounding box center [768, 339] width 126 height 38
click at [871, 342] on input "Go" at bounding box center [866, 338] width 44 height 29
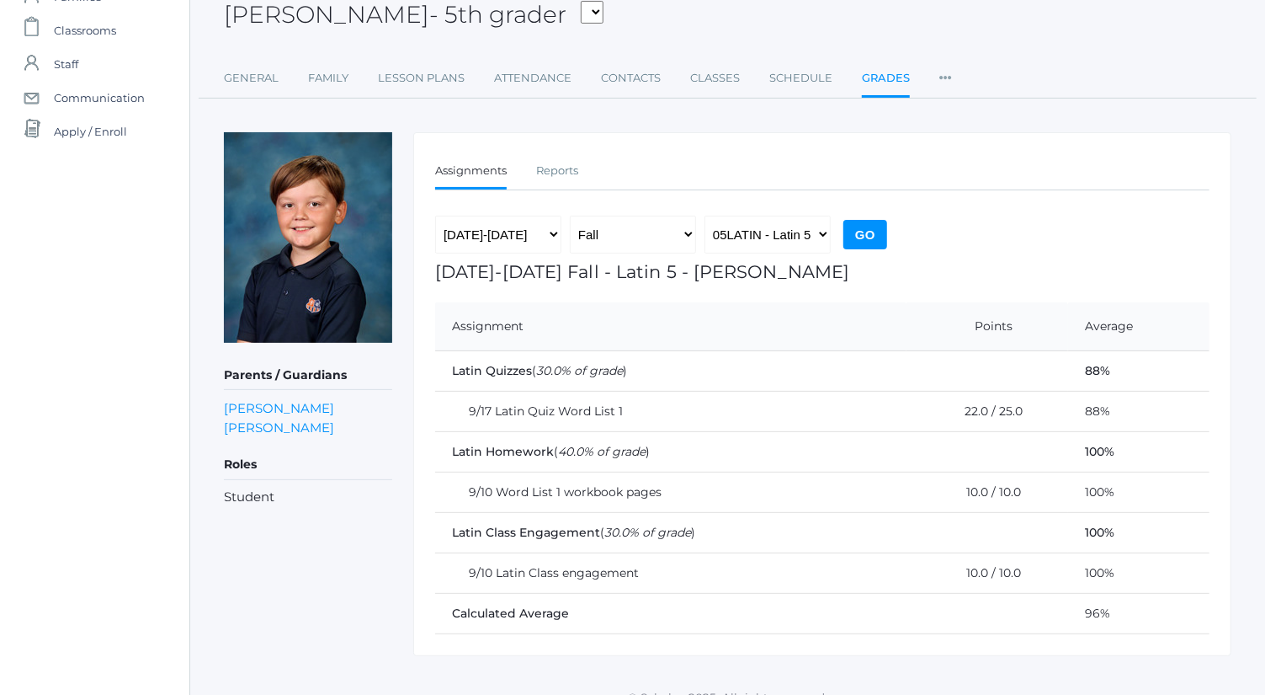
scroll to position [118, 0]
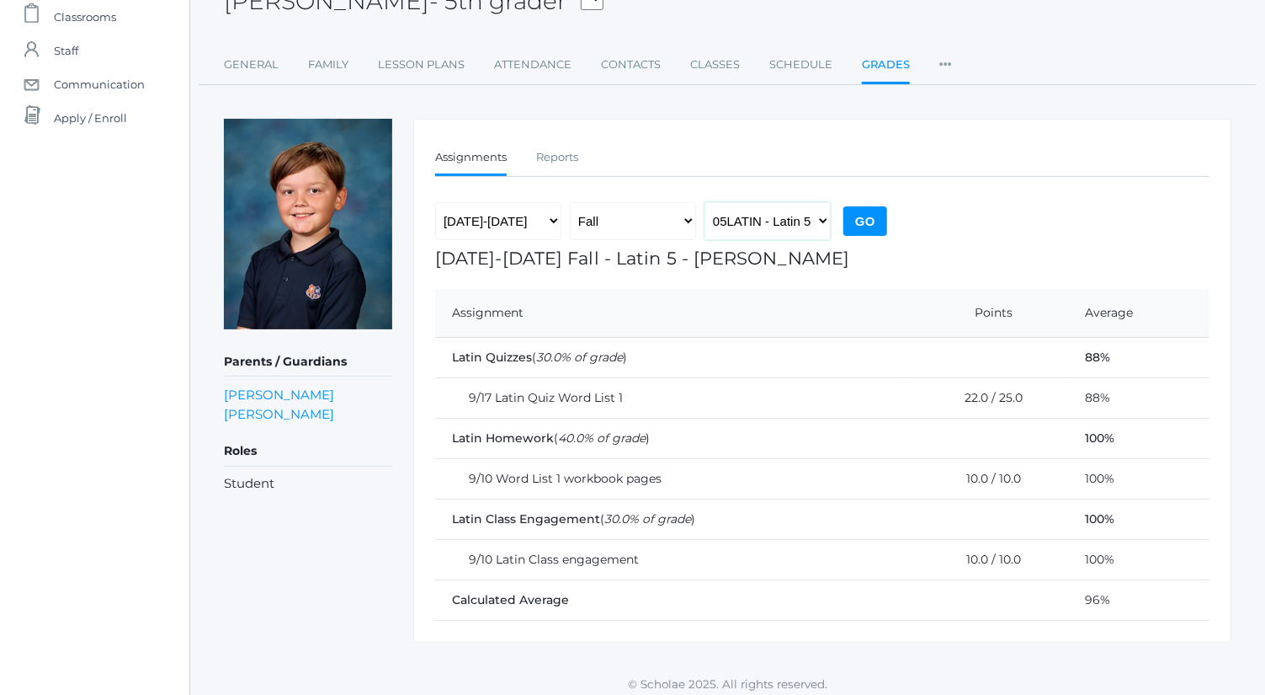
click at [793, 210] on select "05LA - Language Arts 5 [PERSON_NAME] 05LATIN - Latin 5 [PERSON_NAME] 05MATH - M…" at bounding box center [768, 221] width 126 height 38
select select "1992"
click at [705, 202] on select "05LA - Language Arts 5 [PERSON_NAME] 05LATIN - Latin 5 [PERSON_NAME] 05MATH - M…" at bounding box center [768, 221] width 126 height 38
click at [859, 226] on input "Go" at bounding box center [866, 220] width 44 height 29
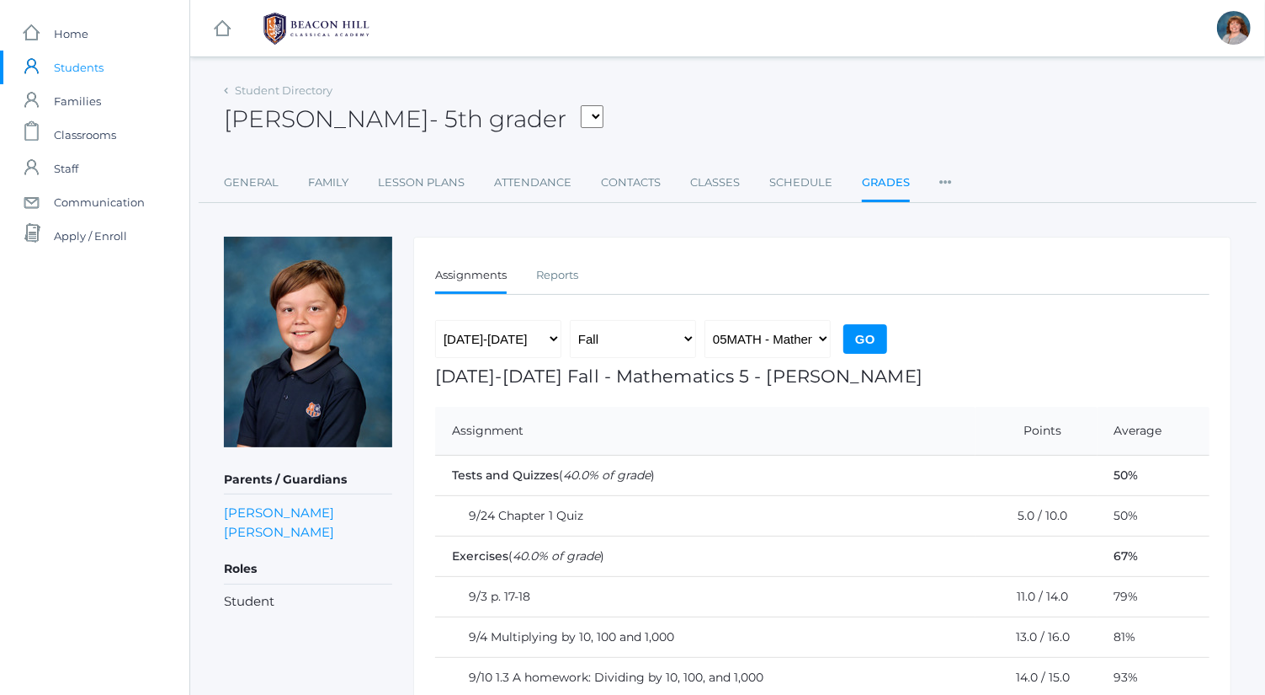
scroll to position [161, 0]
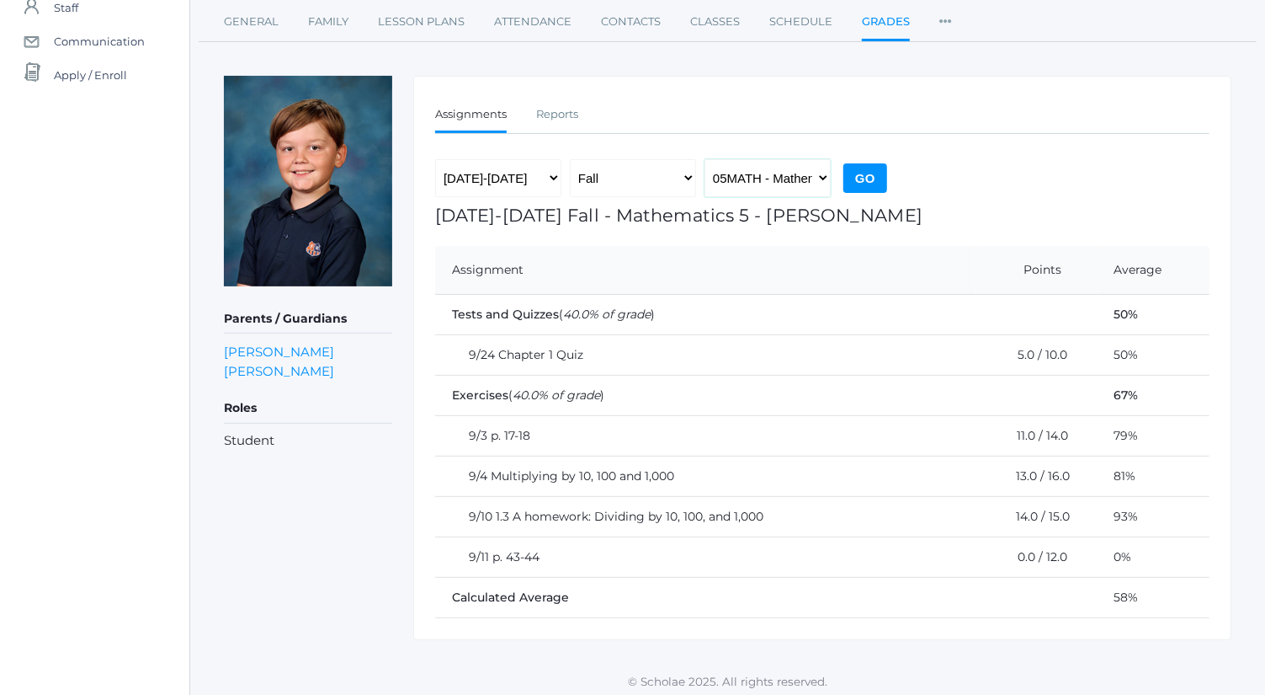
click at [807, 178] on select "05LA - Language Arts 5 [PERSON_NAME] 05LATIN - Latin 5 [PERSON_NAME] 05MATH - M…" at bounding box center [768, 178] width 126 height 38
select select "1963"
click at [705, 159] on select "05LA - Language Arts 5 [PERSON_NAME] 05LATIN - Latin 5 [PERSON_NAME] 05MATH - M…" at bounding box center [768, 178] width 126 height 38
click at [863, 195] on div "[DATE]-[DATE] [DATE]-[DATE] [DATE]-[DATE] [DATE]-[DATE] [DATE]-[DATE] [DATE]-[D…" at bounding box center [663, 182] width 456 height 46
click at [863, 189] on input "Go" at bounding box center [866, 177] width 44 height 29
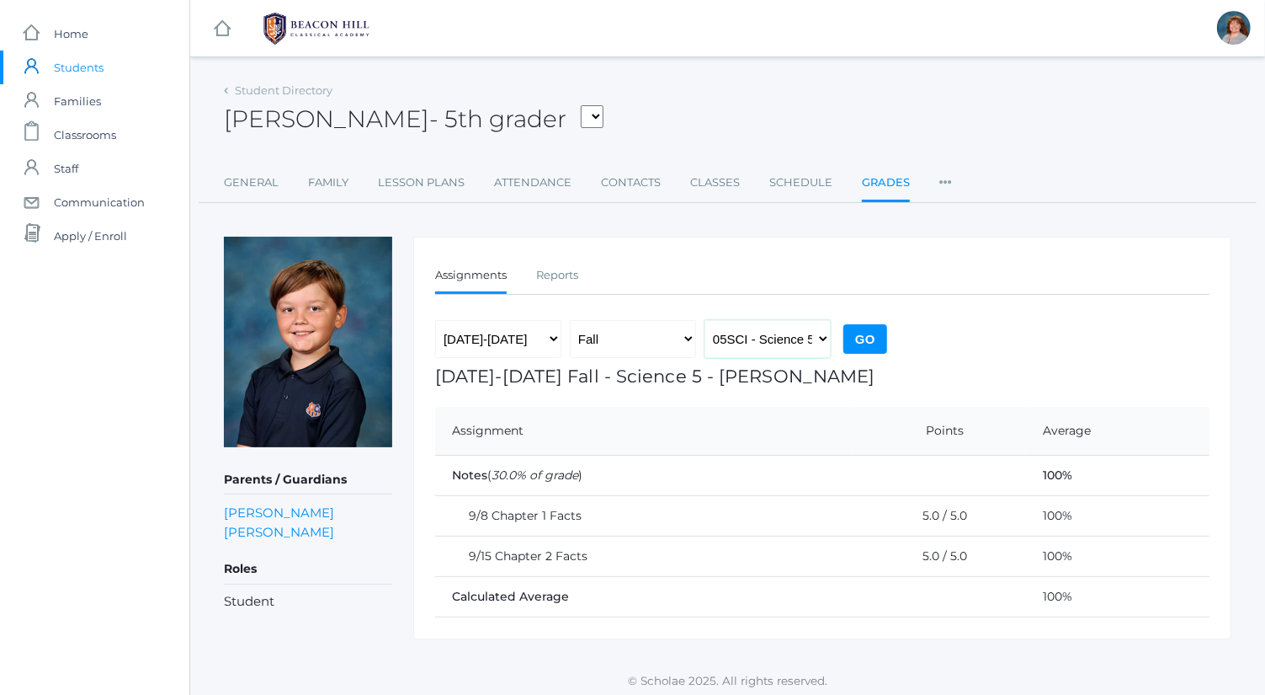
click at [791, 329] on select "05LA - Language Arts 5 [PERSON_NAME] 05LATIN - Latin 5 [PERSON_NAME] 05MATH - M…" at bounding box center [768, 339] width 126 height 38
select select "1964"
click at [705, 320] on select "05LA - Language Arts 5 [PERSON_NAME] 05LATIN - Latin 5 [PERSON_NAME] 05MATH - M…" at bounding box center [768, 339] width 126 height 38
click at [868, 339] on input "Go" at bounding box center [866, 338] width 44 height 29
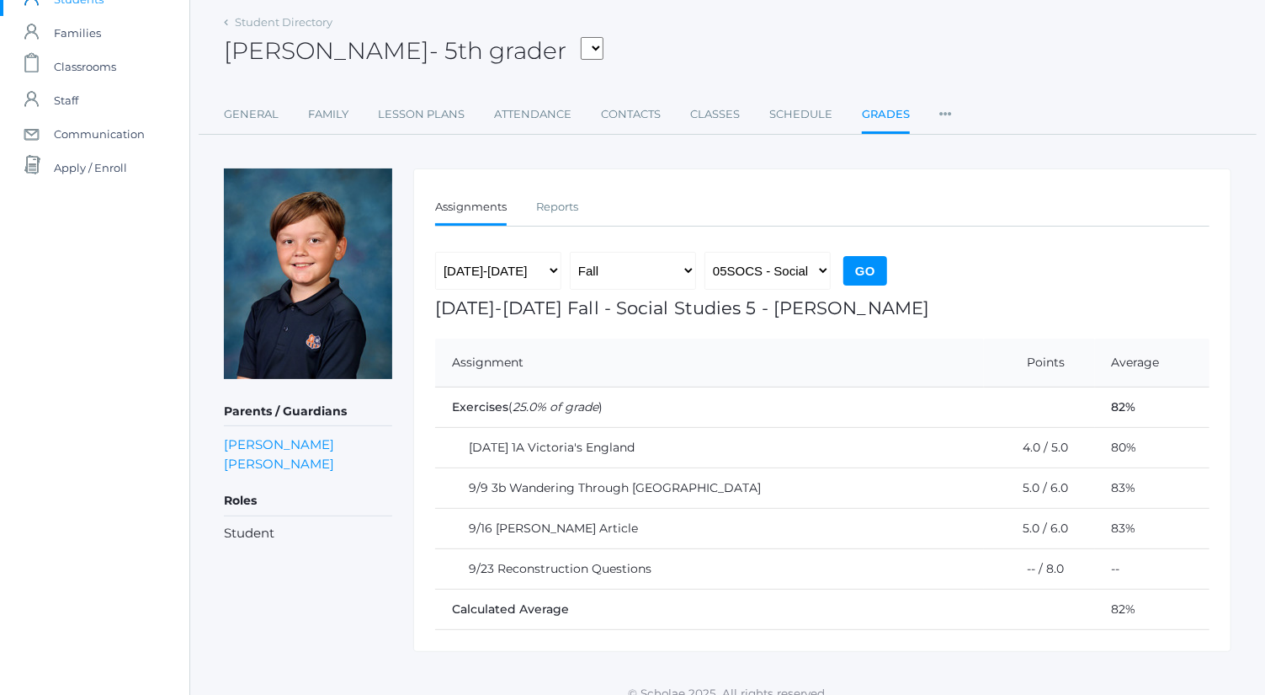
scroll to position [69, 0]
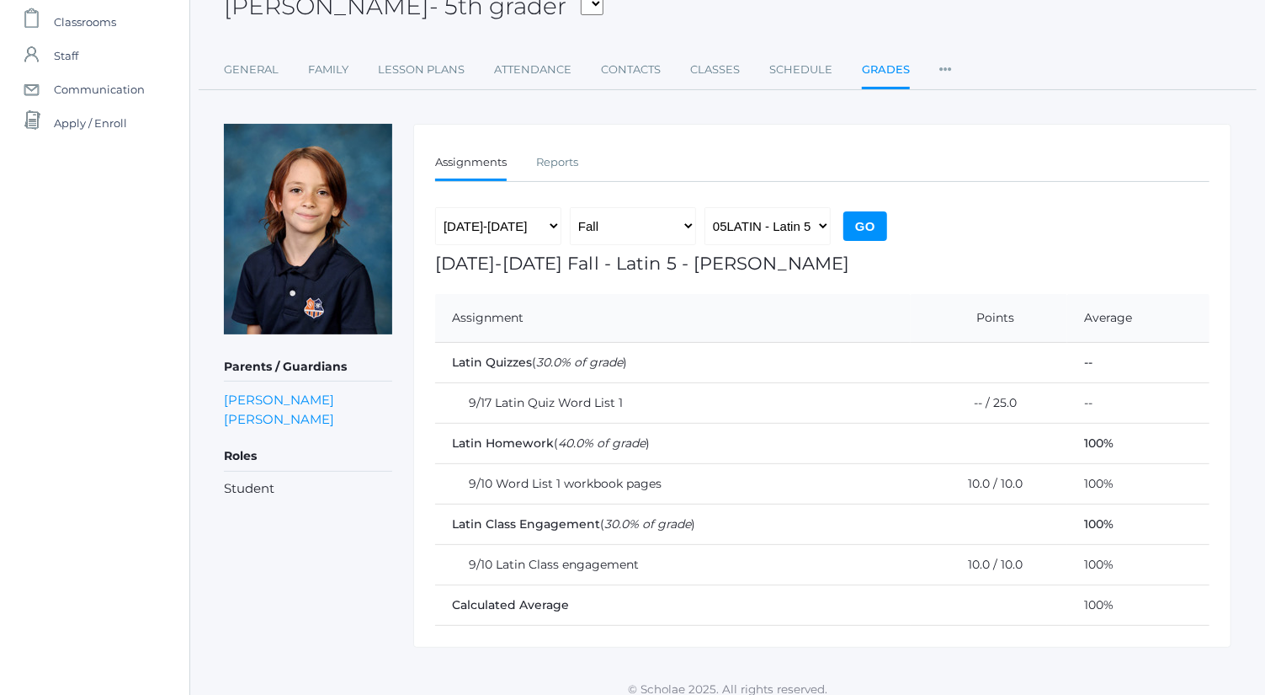
scroll to position [120, 0]
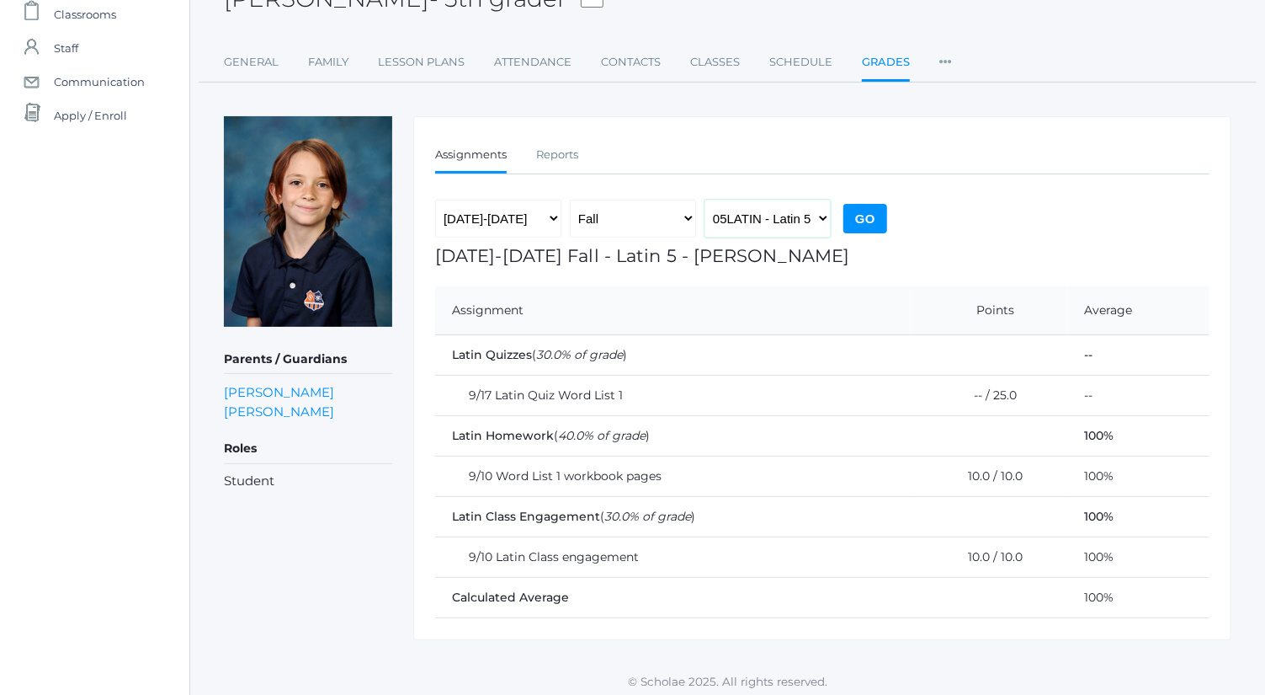
click at [814, 207] on select "05LA - Language Arts 5 [PERSON_NAME] 05LATIN - Latin 5 [PERSON_NAME] 05MATH - M…" at bounding box center [768, 219] width 126 height 38
select select "1992"
click at [705, 200] on select "05LA - Language Arts 5 [PERSON_NAME] 05LATIN - Latin 5 [PERSON_NAME] 05MATH - M…" at bounding box center [768, 219] width 126 height 38
click at [872, 221] on input "Go" at bounding box center [866, 218] width 44 height 29
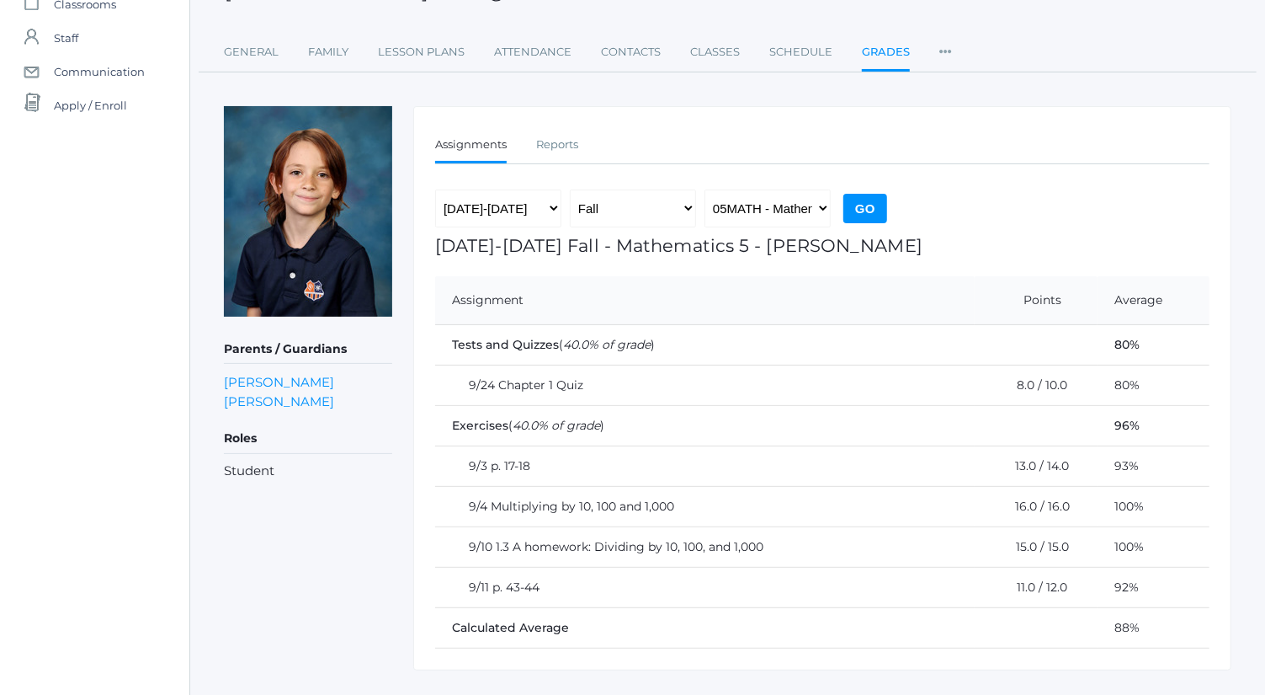
scroll to position [161, 0]
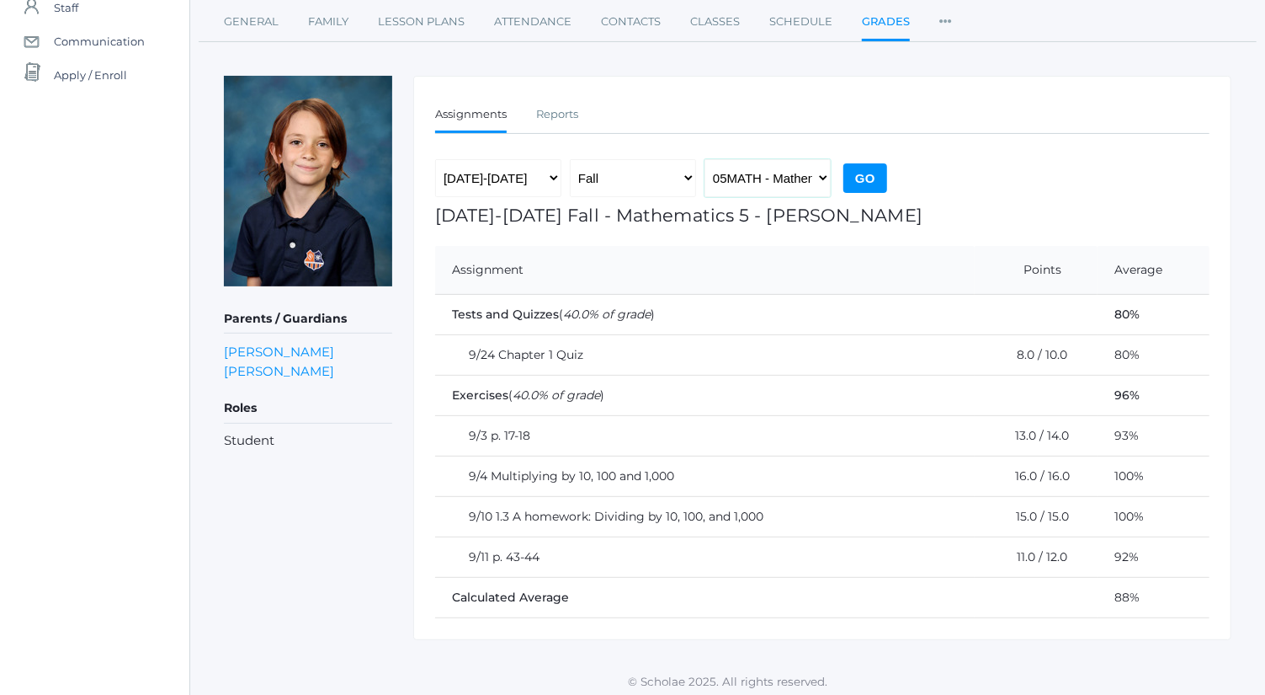
click at [800, 176] on select "05LA - Language Arts 5 Bence 05LATIN - Latin 5 Bence 05MATH - Mathematics 5 Ben…" at bounding box center [768, 178] width 126 height 38
select select "1963"
click at [705, 159] on select "05LA - Language Arts 5 [PERSON_NAME] 05LATIN - Latin 5 [PERSON_NAME] 05MATH - M…" at bounding box center [768, 178] width 126 height 38
click at [867, 173] on input "Go" at bounding box center [866, 177] width 44 height 29
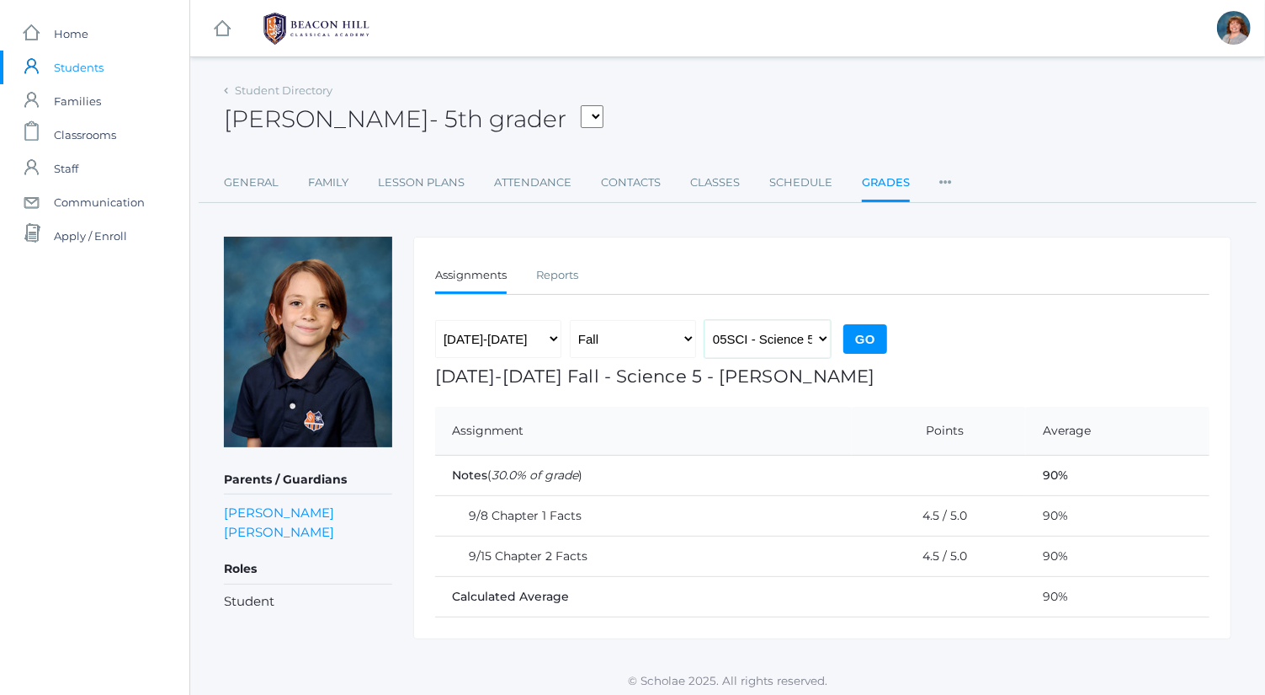
click at [804, 335] on select "05LA - Language Arts 5 [PERSON_NAME] 05LATIN - Latin 5 [PERSON_NAME] 05MATH - M…" at bounding box center [768, 339] width 126 height 38
select select "1964"
click at [705, 320] on select "05LA - Language Arts 5 [PERSON_NAME] 05LATIN - Latin 5 [PERSON_NAME] 05MATH - M…" at bounding box center [768, 339] width 126 height 38
click at [866, 343] on input "Go" at bounding box center [866, 338] width 44 height 29
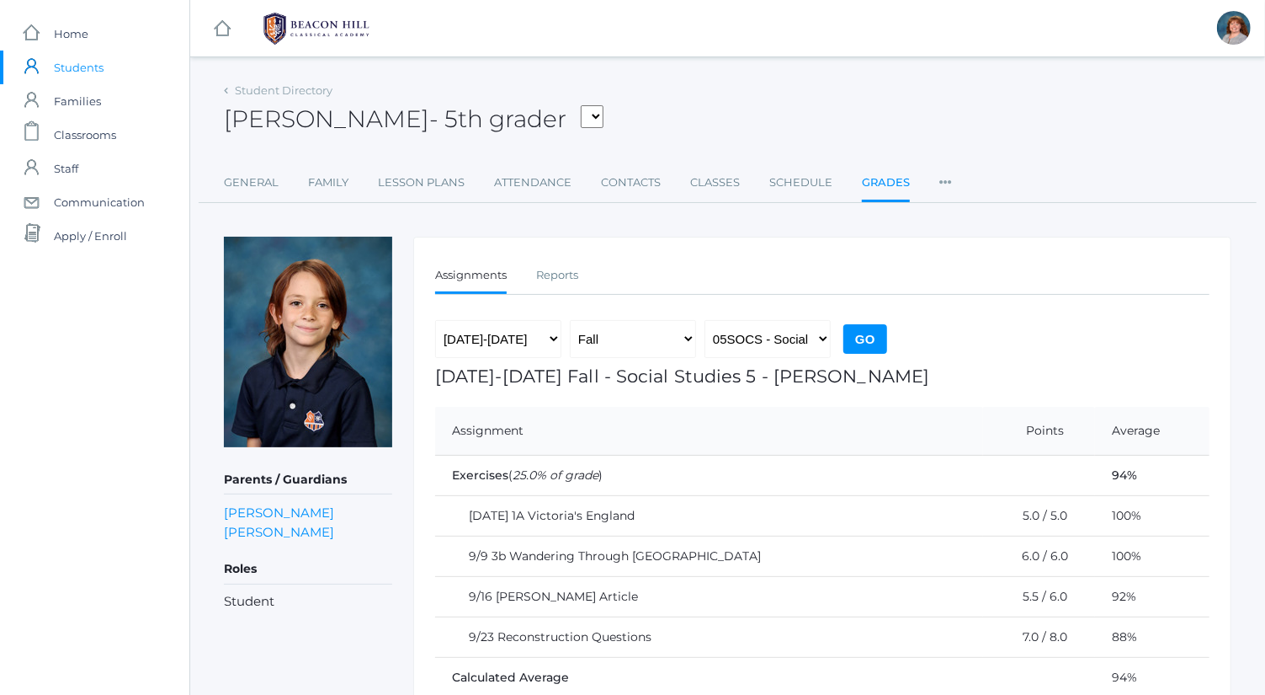
scroll to position [81, 0]
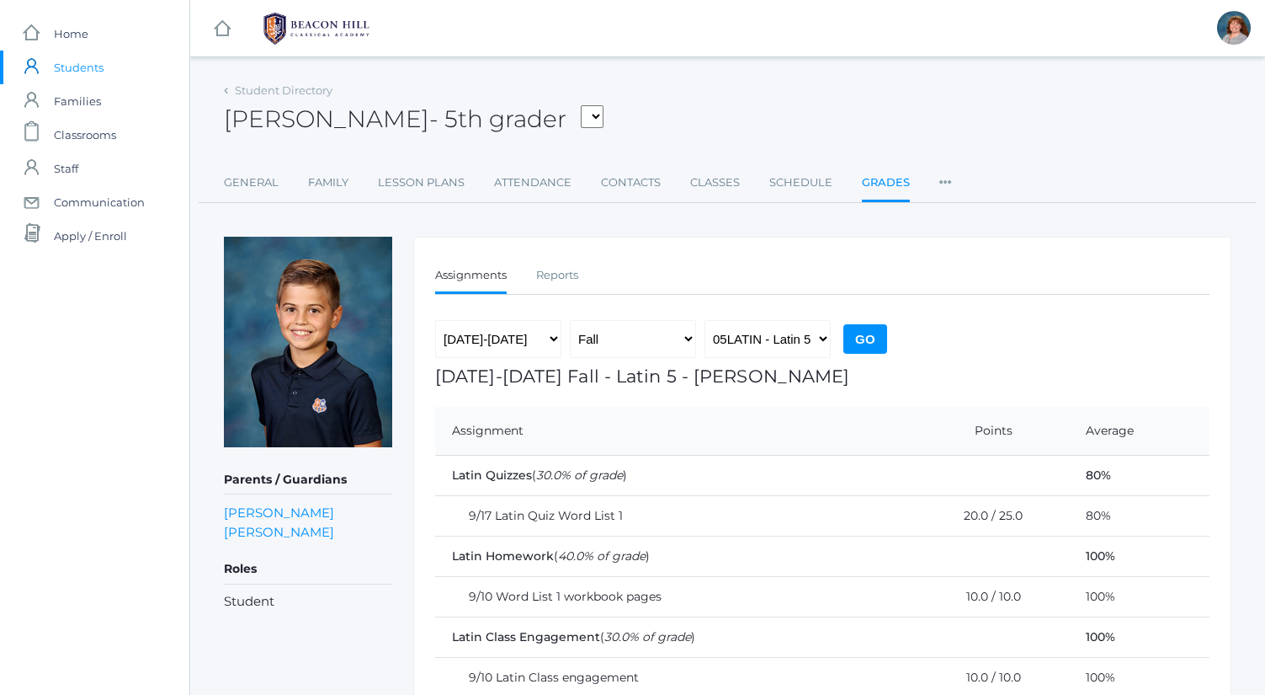
scroll to position [120, 0]
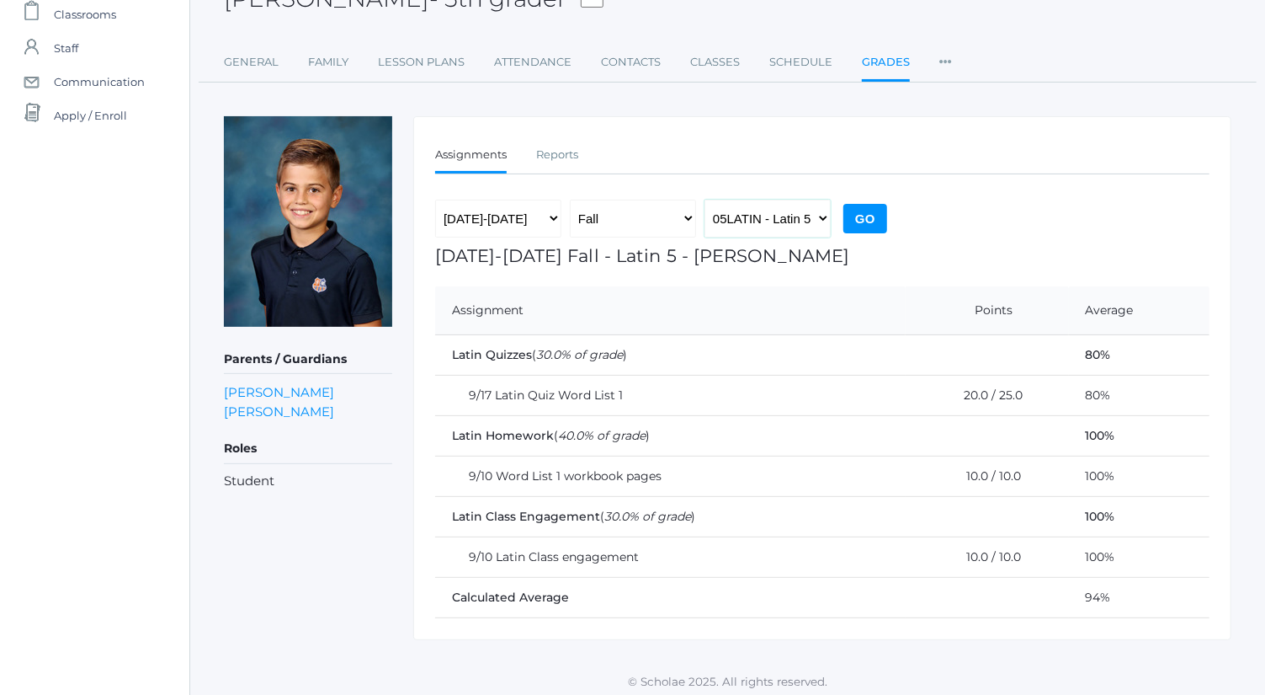
click at [776, 226] on select "05LA - Language Arts 5 [PERSON_NAME] 05LATIN - Latin 5 [PERSON_NAME] 05MATH - M…" at bounding box center [768, 219] width 126 height 38
select select "1992"
click at [705, 200] on select "05LA - Language Arts 5 [PERSON_NAME] 05LATIN - Latin 5 [PERSON_NAME] 05MATH - M…" at bounding box center [768, 219] width 126 height 38
click at [859, 218] on input "Go" at bounding box center [866, 218] width 44 height 29
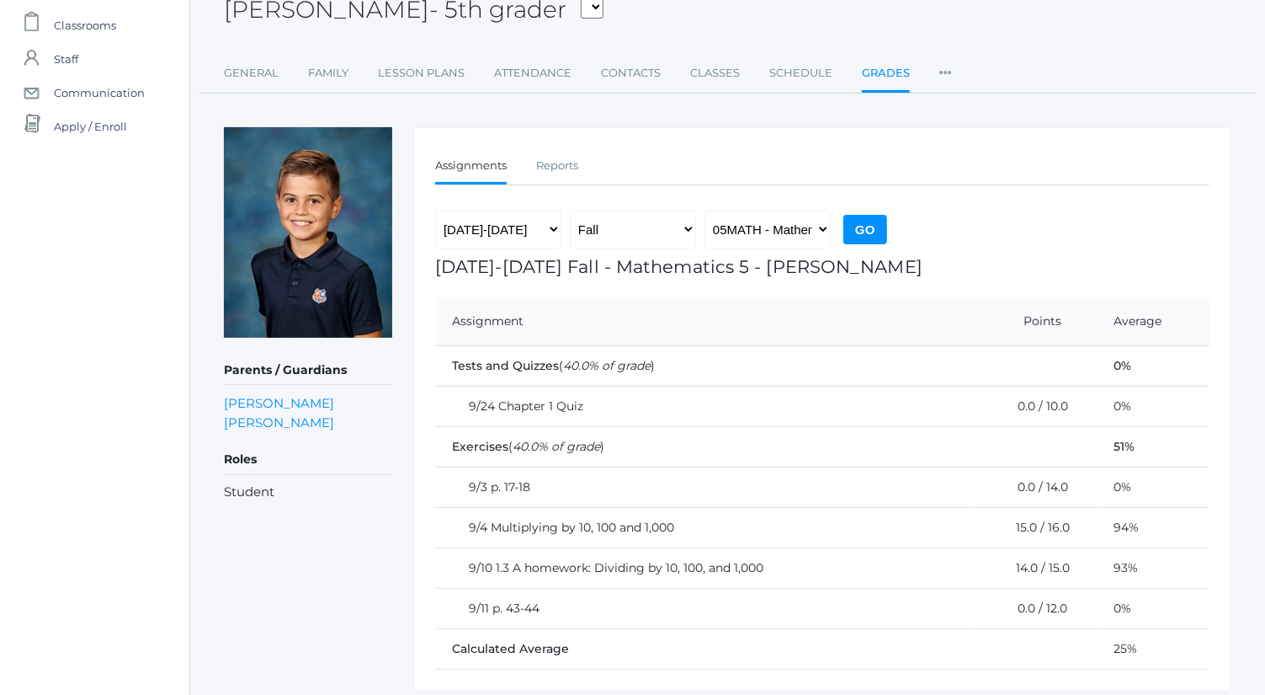
scroll to position [161, 0]
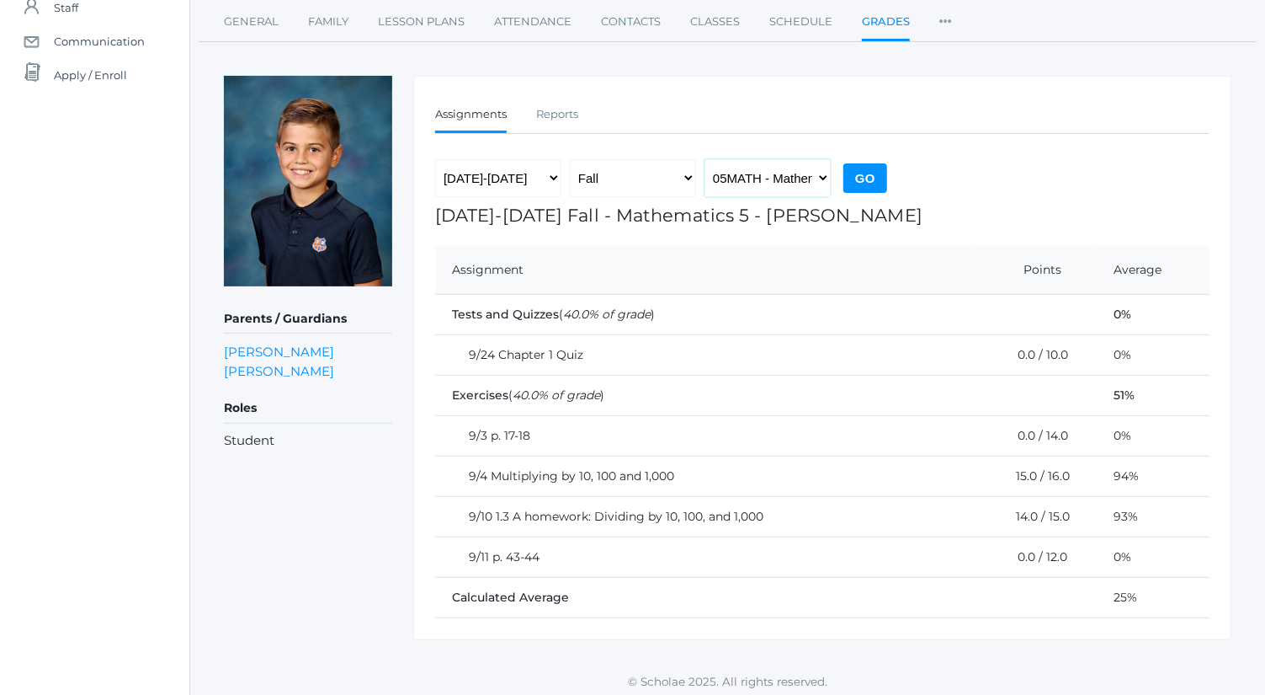
click at [815, 167] on select "05LA - Language Arts 5 [PERSON_NAME] 05LATIN - Latin 5 [PERSON_NAME] 05MATH - M…" at bounding box center [768, 178] width 126 height 38
select select "1963"
click at [705, 159] on select "05LA - Language Arts 5 [PERSON_NAME] 05LATIN - Latin 5 [PERSON_NAME] 05MATH - M…" at bounding box center [768, 178] width 126 height 38
click at [876, 175] on input "Go" at bounding box center [866, 177] width 44 height 29
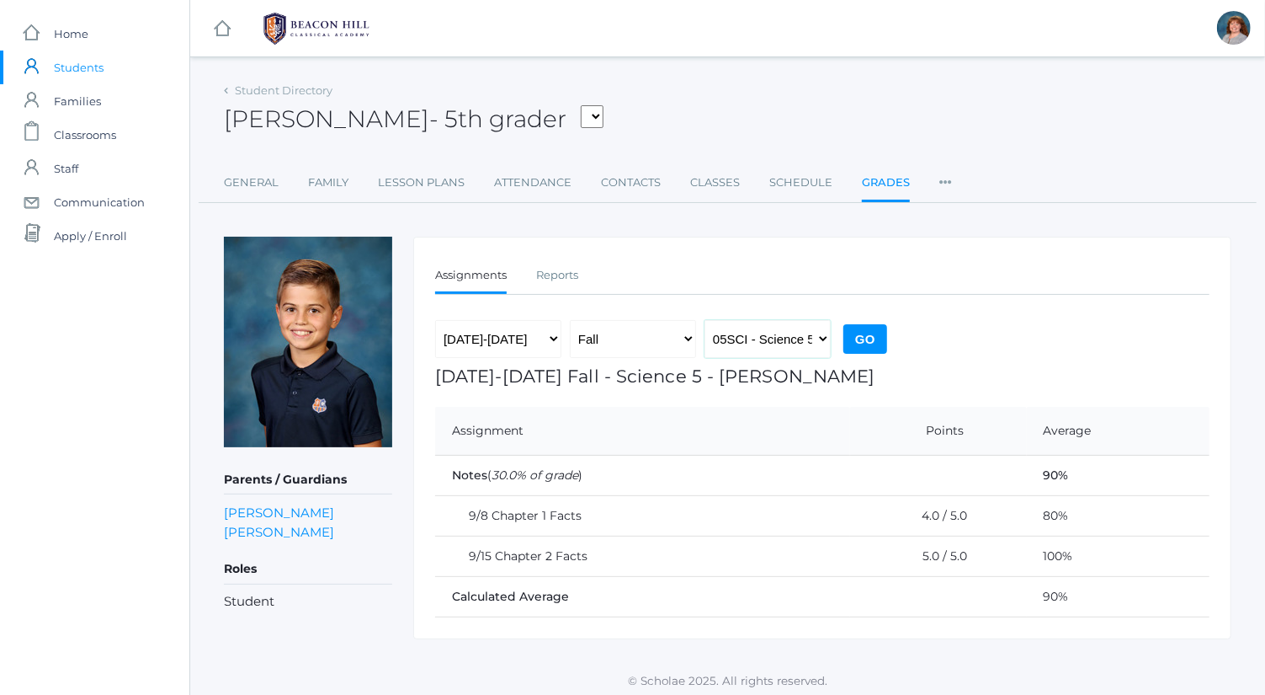
click at [787, 338] on select "05LA - Language Arts 5 Bence 05LATIN - Latin 5 Bence 05MATH - Mathematics 5 Ben…" at bounding box center [768, 339] width 126 height 38
select select "1964"
click at [705, 320] on select "05LA - Language Arts 5 Bence 05LATIN - Latin 5 Bence 05MATH - Mathematics 5 Ben…" at bounding box center [768, 339] width 126 height 38
click at [873, 330] on input "Go" at bounding box center [866, 338] width 44 height 29
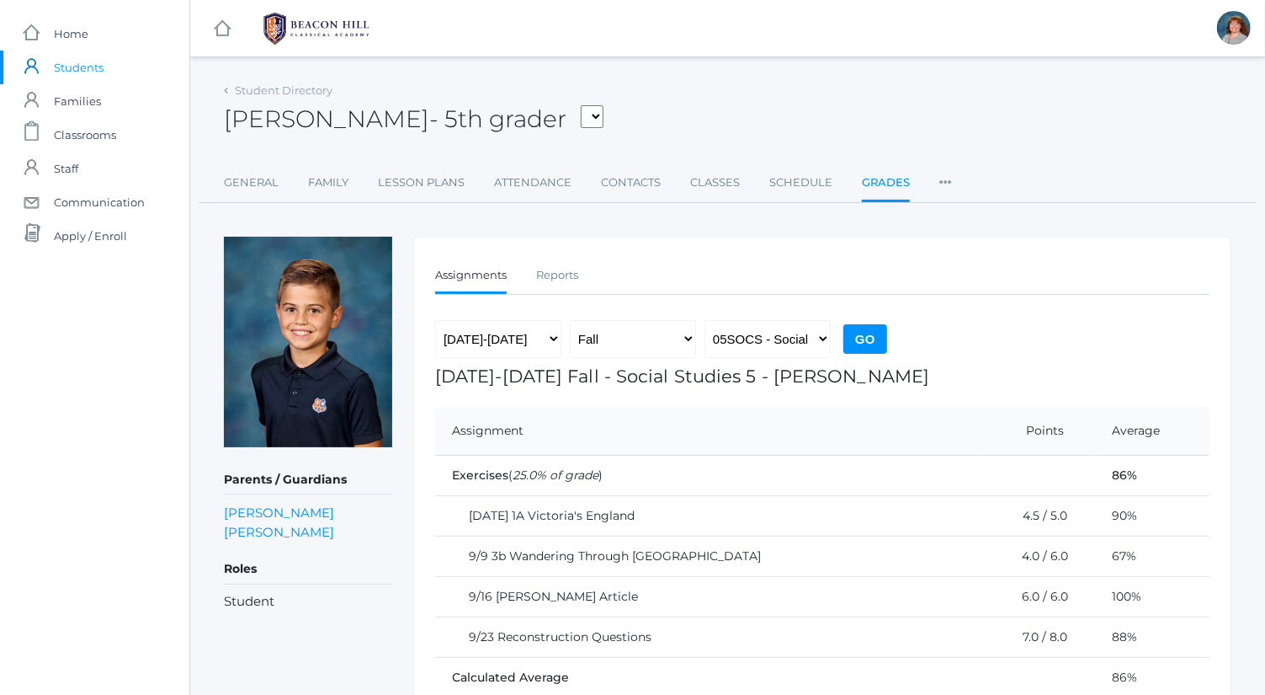
scroll to position [81, 0]
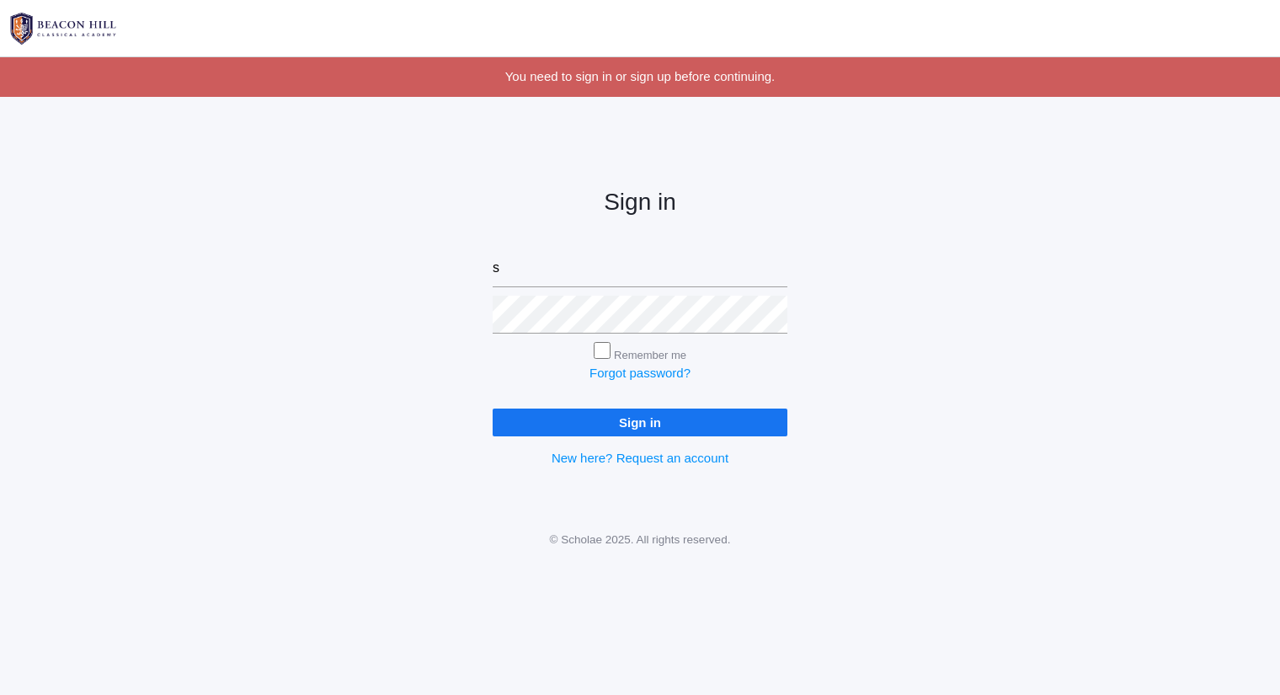
type input "sarah@beaconhillclassical.org"
click at [493, 408] on input "Sign in" at bounding box center [640, 422] width 295 height 28
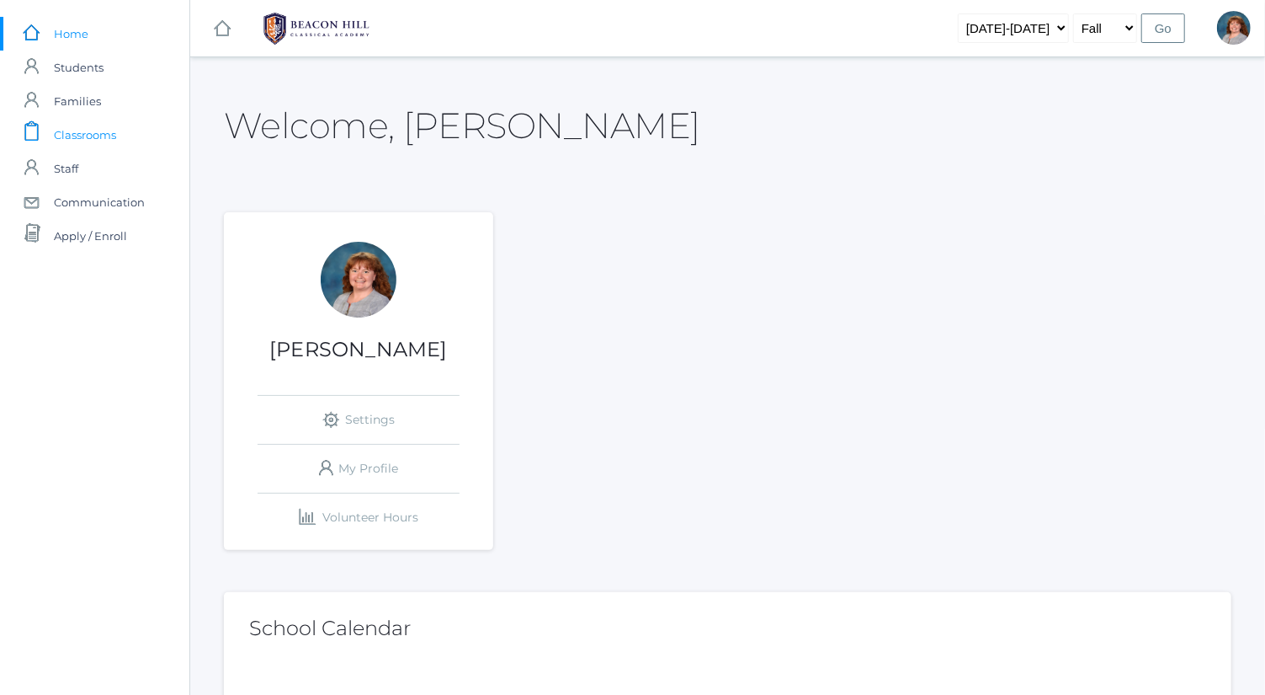
click at [151, 139] on link "icons/clipboard/plain Created with Sketch. Classrooms" at bounding box center [94, 135] width 189 height 34
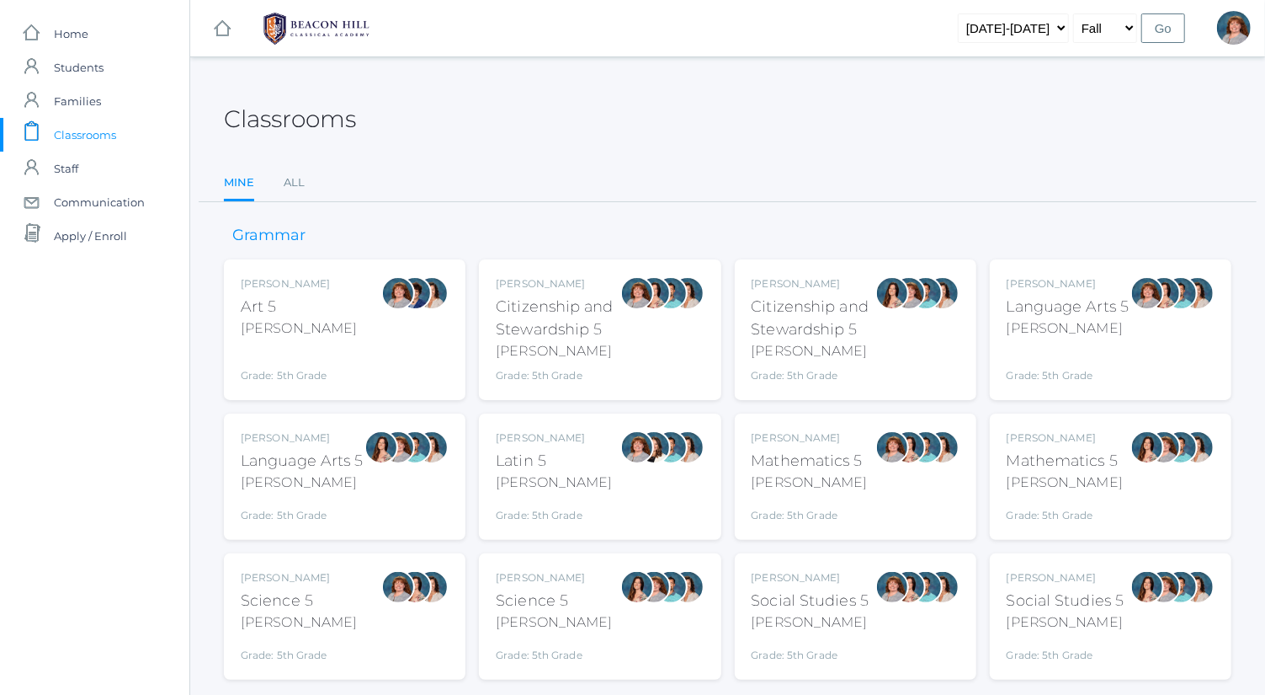
click at [1087, 345] on div "Grade: 5th Grade" at bounding box center [1068, 364] width 123 height 38
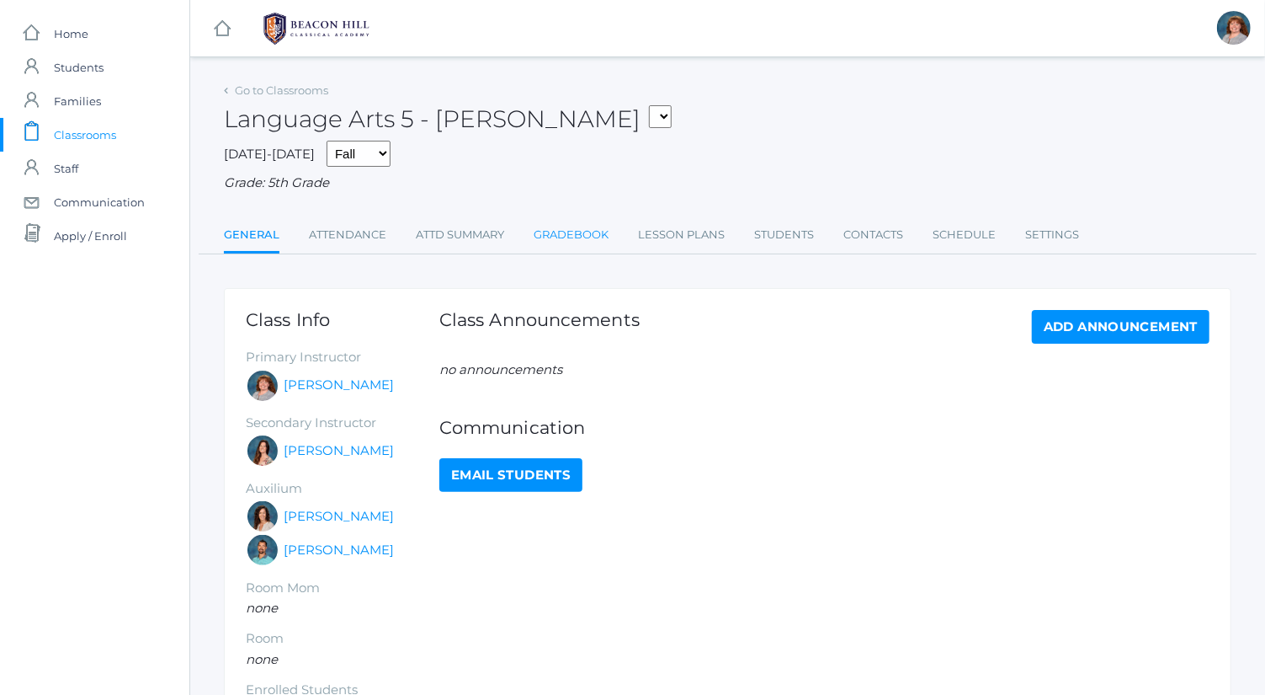
click at [571, 242] on link "Gradebook" at bounding box center [571, 235] width 75 height 34
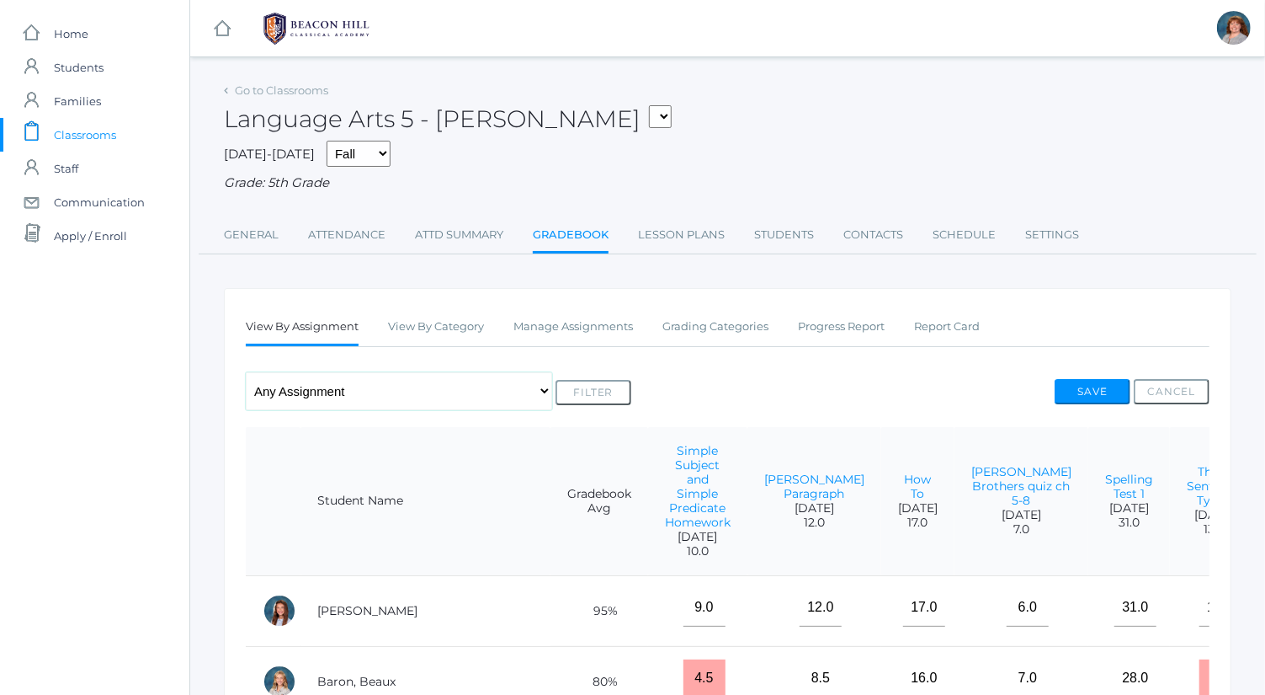
click at [471, 392] on select "Any Assignment Category: Composition - Orca Whale Paragraph - Mrs. Granger Para…" at bounding box center [399, 391] width 306 height 38
select select "9735"
click at [246, 372] on select "Any Assignment Category: Composition - Orca Whale Paragraph - Mrs. Granger Para…" at bounding box center [399, 391] width 306 height 38
click at [587, 390] on button "Filter" at bounding box center [594, 392] width 76 height 25
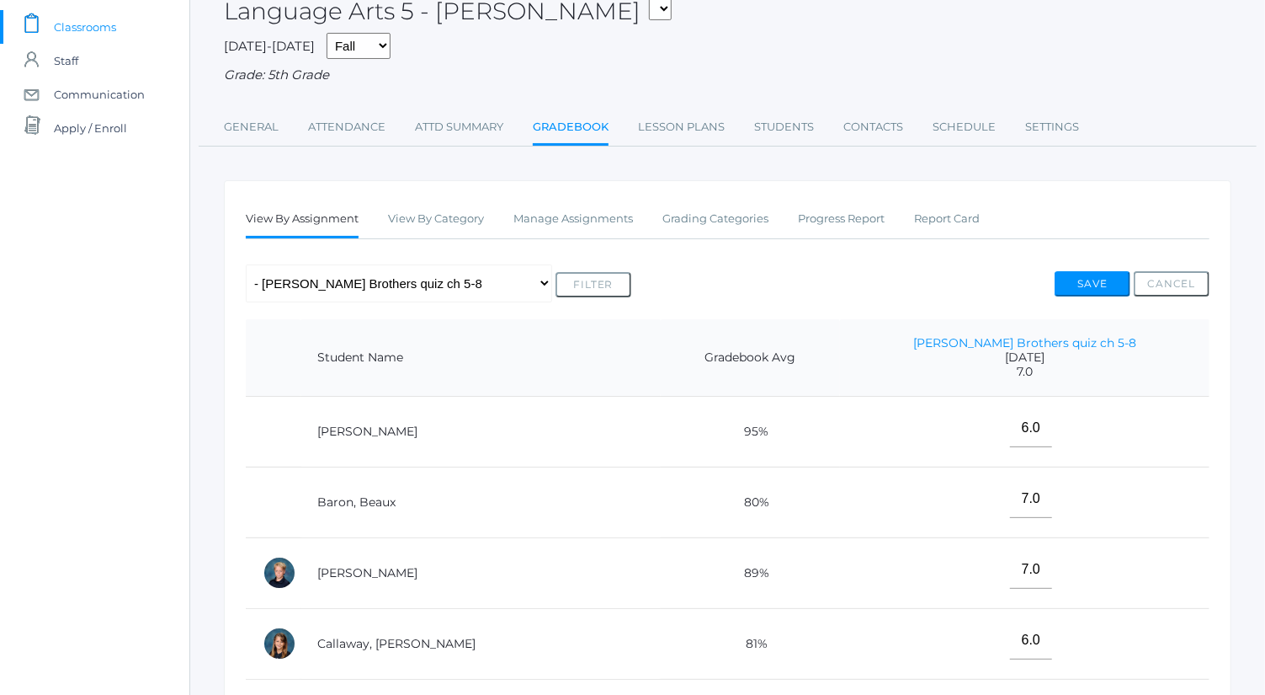
scroll to position [90, 0]
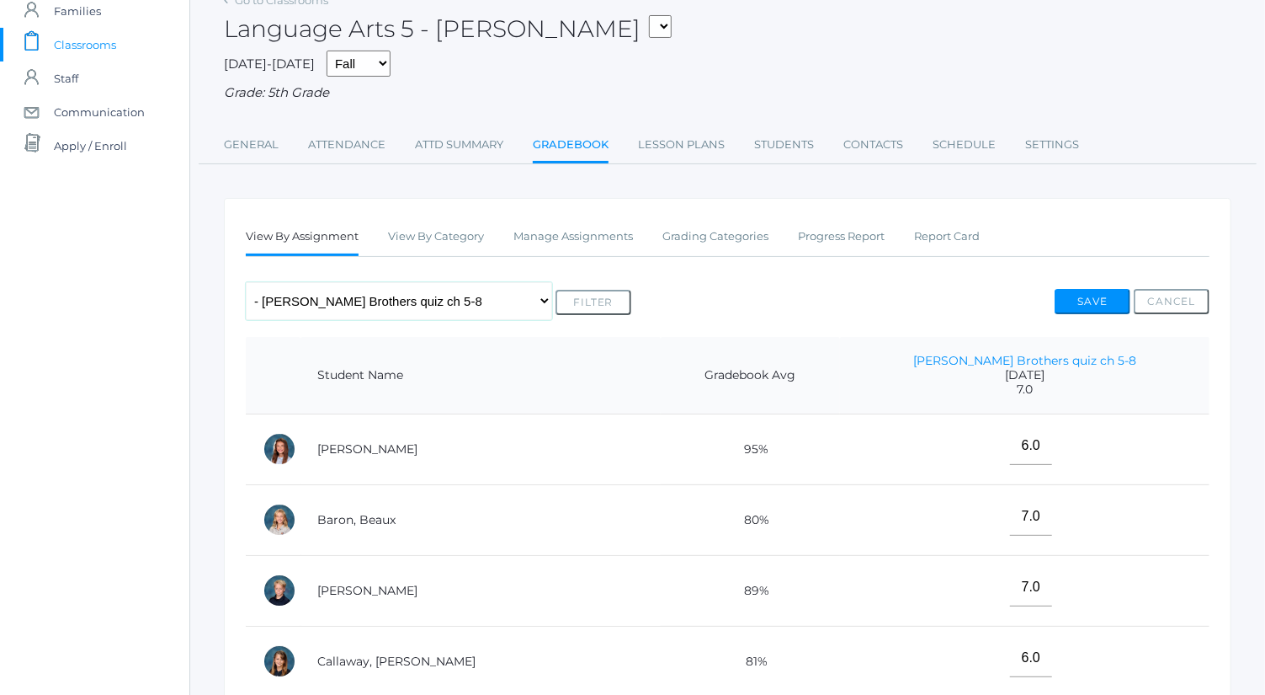
click at [422, 301] on select "Any Assignment Category: Composition - Orca Whale Paragraph - Mrs. Granger Para…" at bounding box center [399, 301] width 306 height 38
select select "9839"
click at [246, 282] on select "Any Assignment Category: Composition - Orca Whale Paragraph - Mrs. Granger Para…" at bounding box center [399, 301] width 306 height 38
click at [579, 299] on button "Filter" at bounding box center [594, 302] width 76 height 25
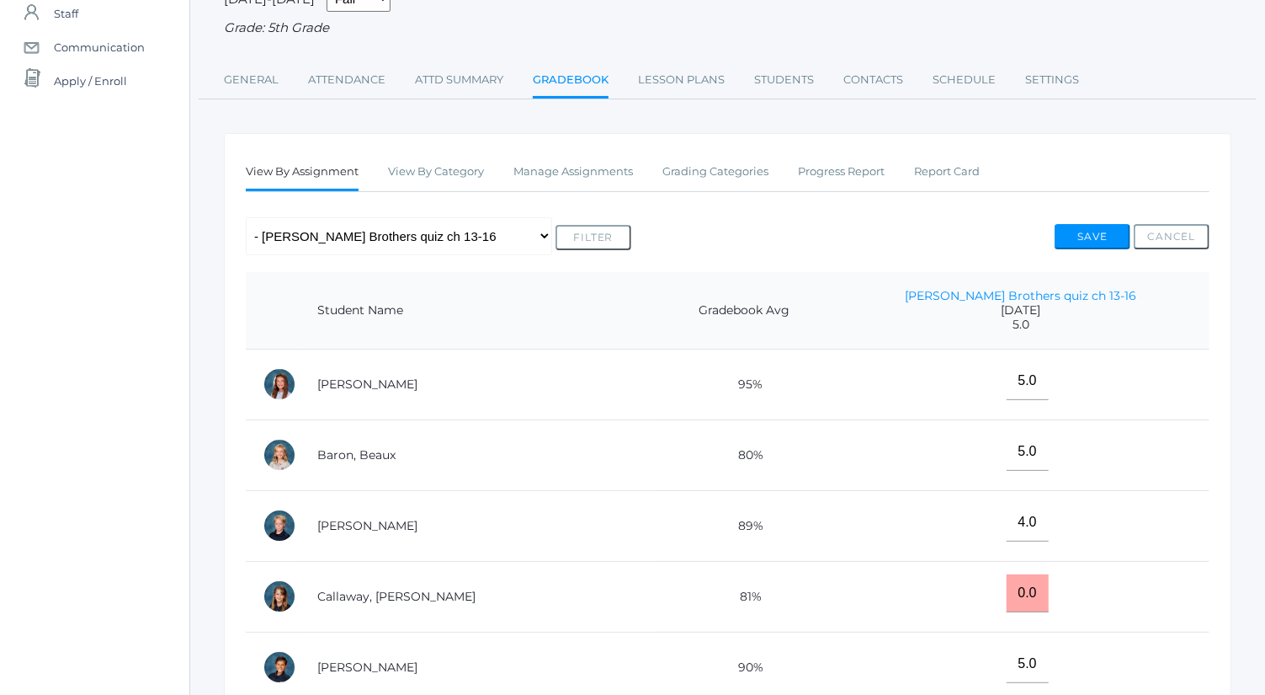
scroll to position [154, 0]
click at [438, 245] on select "Any Assignment Category: Composition - Orca Whale Paragraph - Mrs. Granger Para…" at bounding box center [399, 237] width 306 height 38
select select "10033"
click at [246, 218] on select "Any Assignment Category: Composition - Orca Whale Paragraph - Mrs. Granger Para…" at bounding box center [399, 237] width 306 height 38
click at [586, 230] on button "Filter" at bounding box center [594, 238] width 76 height 25
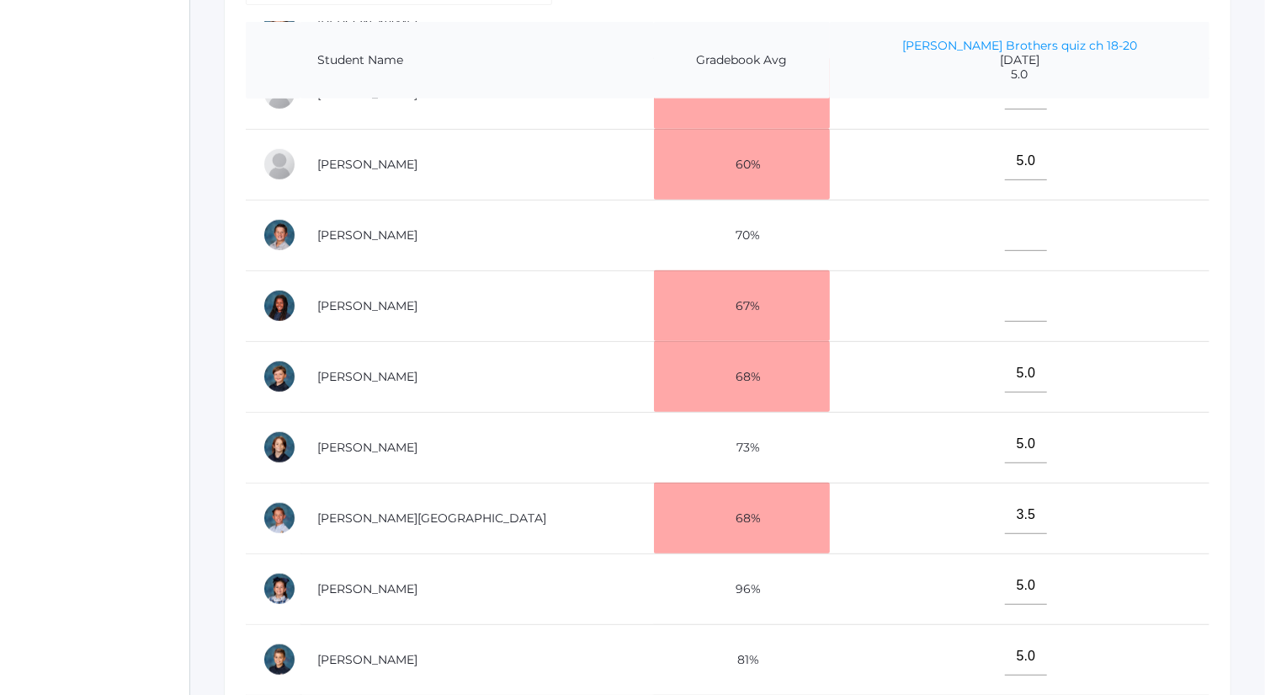
scroll to position [432, 0]
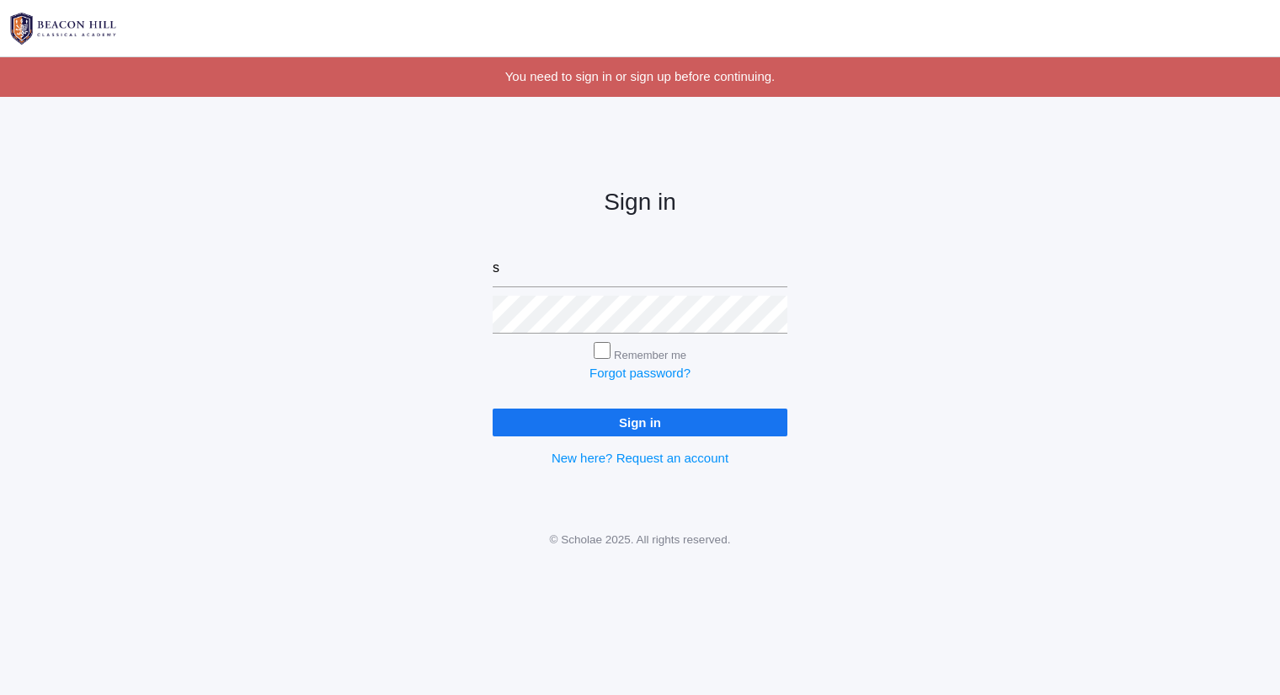
type input "[PERSON_NAME][EMAIL_ADDRESS][DOMAIN_NAME]"
click at [493, 408] on input "Sign in" at bounding box center [640, 422] width 295 height 28
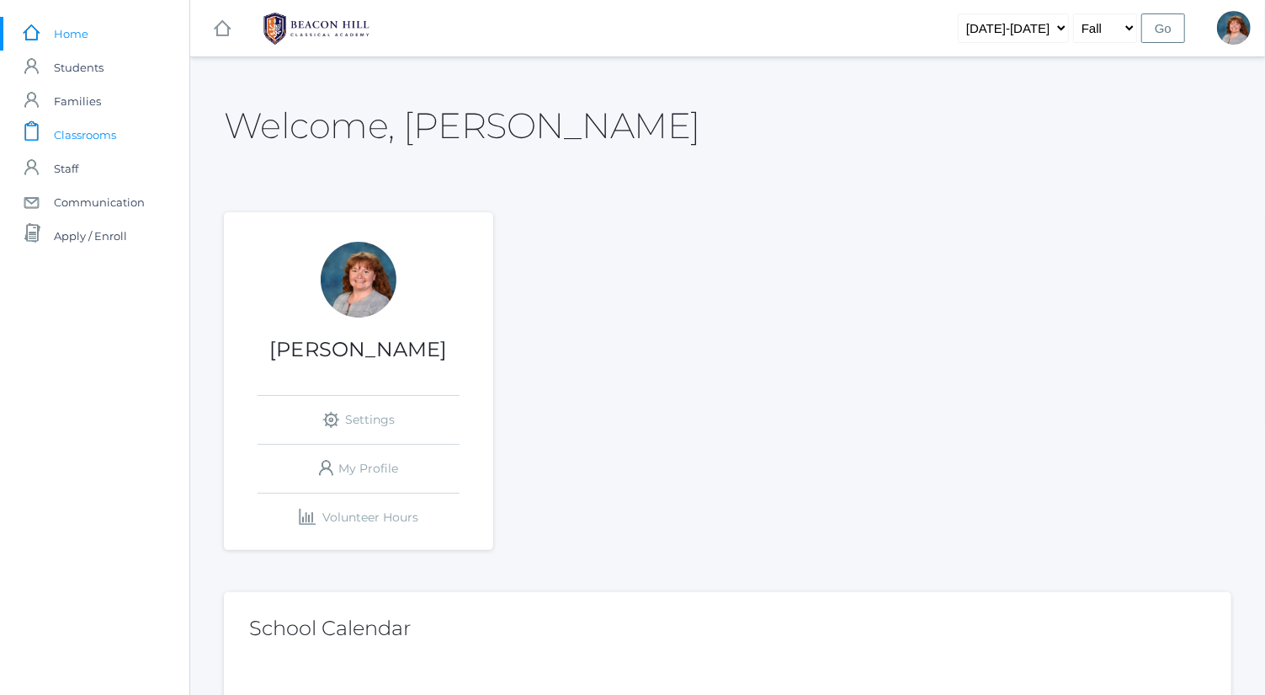
click at [137, 125] on link "icons/clipboard/plain Created with Sketch. Classrooms" at bounding box center [94, 135] width 189 height 34
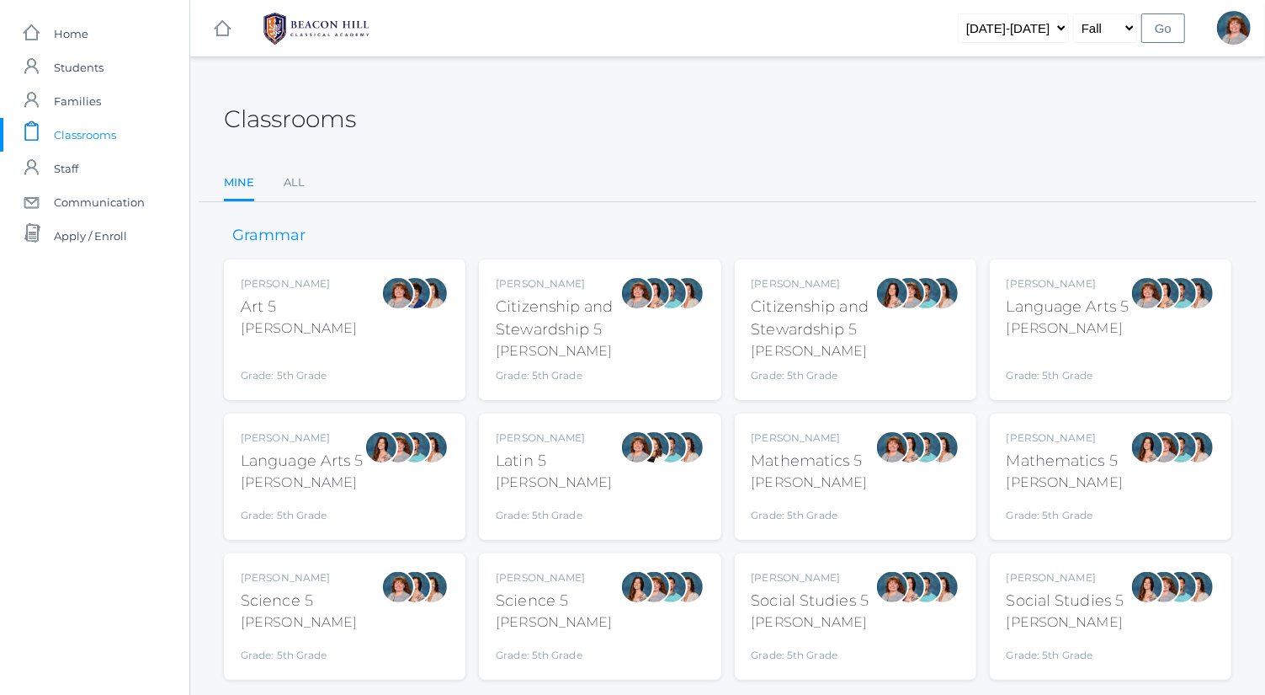
click at [1187, 322] on div at bounding box center [1181, 329] width 34 height 107
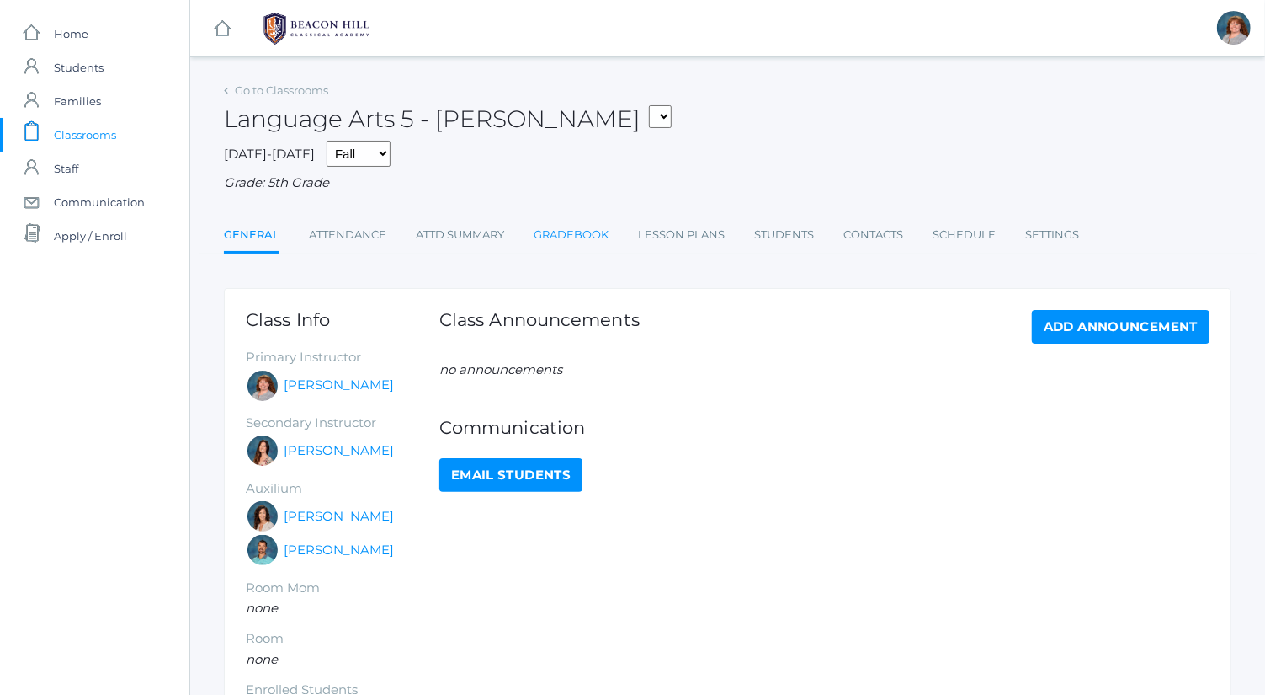
click at [580, 237] on link "Gradebook" at bounding box center [571, 235] width 75 height 34
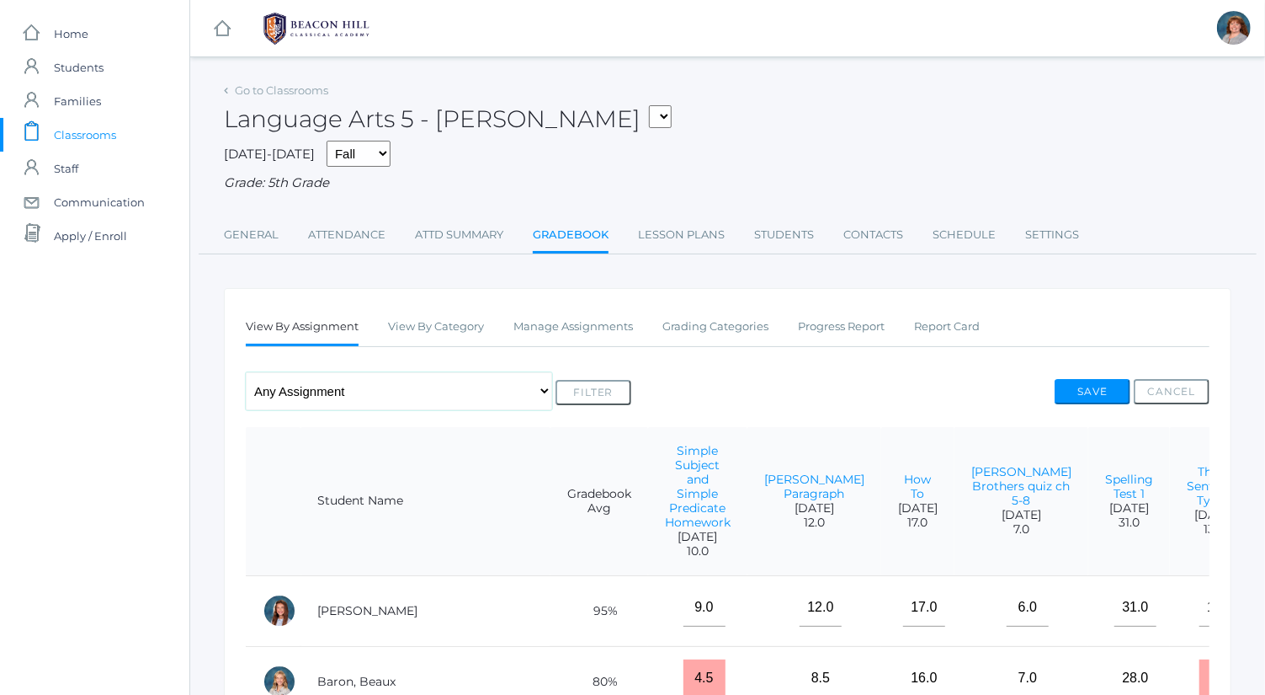
click at [431, 384] on select "Any Assignment Category: Composition - Orca Whale Paragraph - Mrs. Granger Para…" at bounding box center [399, 391] width 306 height 38
select select "cat_1036"
click at [246, 372] on select "Any Assignment Category: Composition - Orca Whale Paragraph - Mrs. Granger Para…" at bounding box center [399, 391] width 306 height 38
click at [599, 388] on button "Filter" at bounding box center [594, 392] width 76 height 25
